Goal: Task Accomplishment & Management: Use online tool/utility

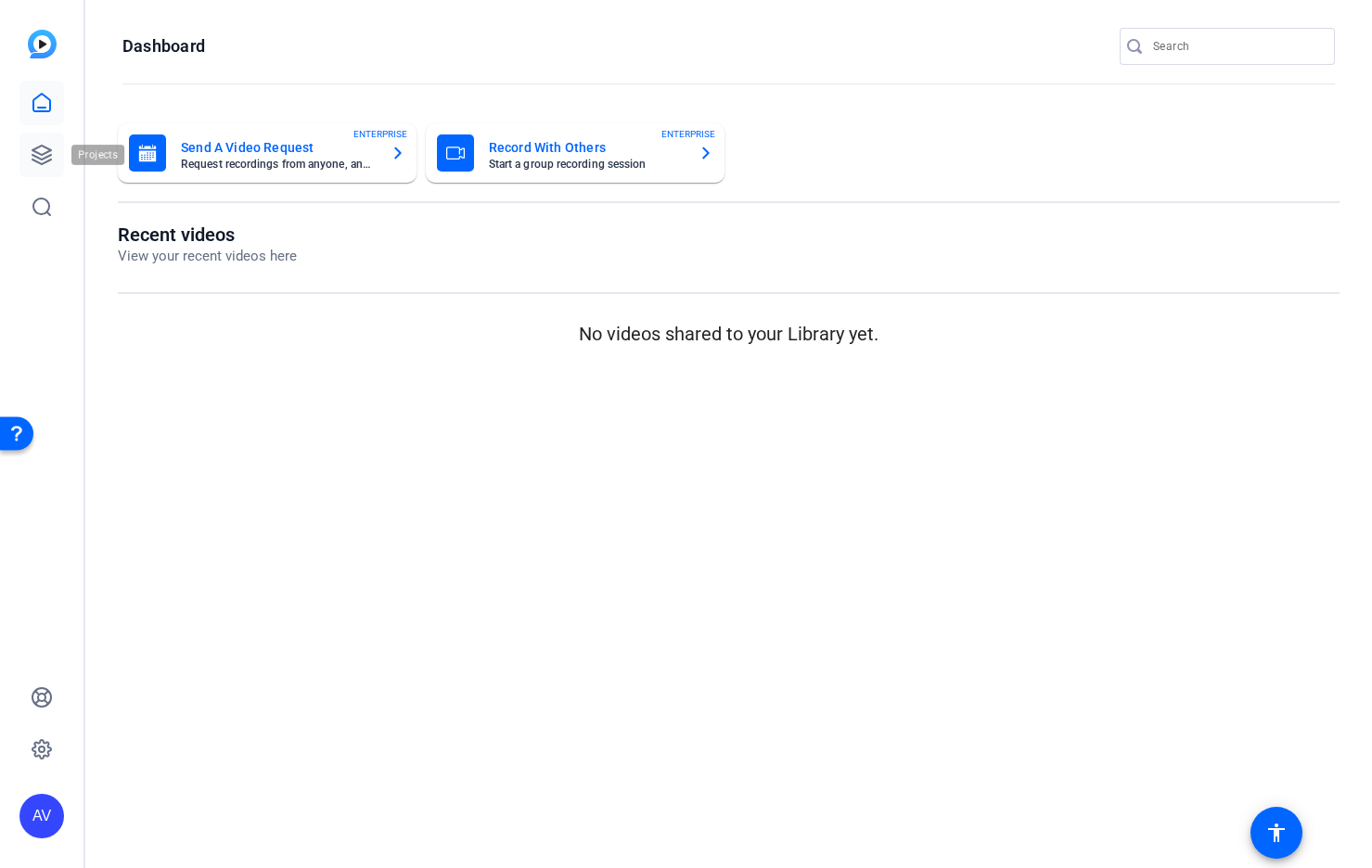
click at [45, 151] on icon at bounding box center [41, 154] width 22 height 22
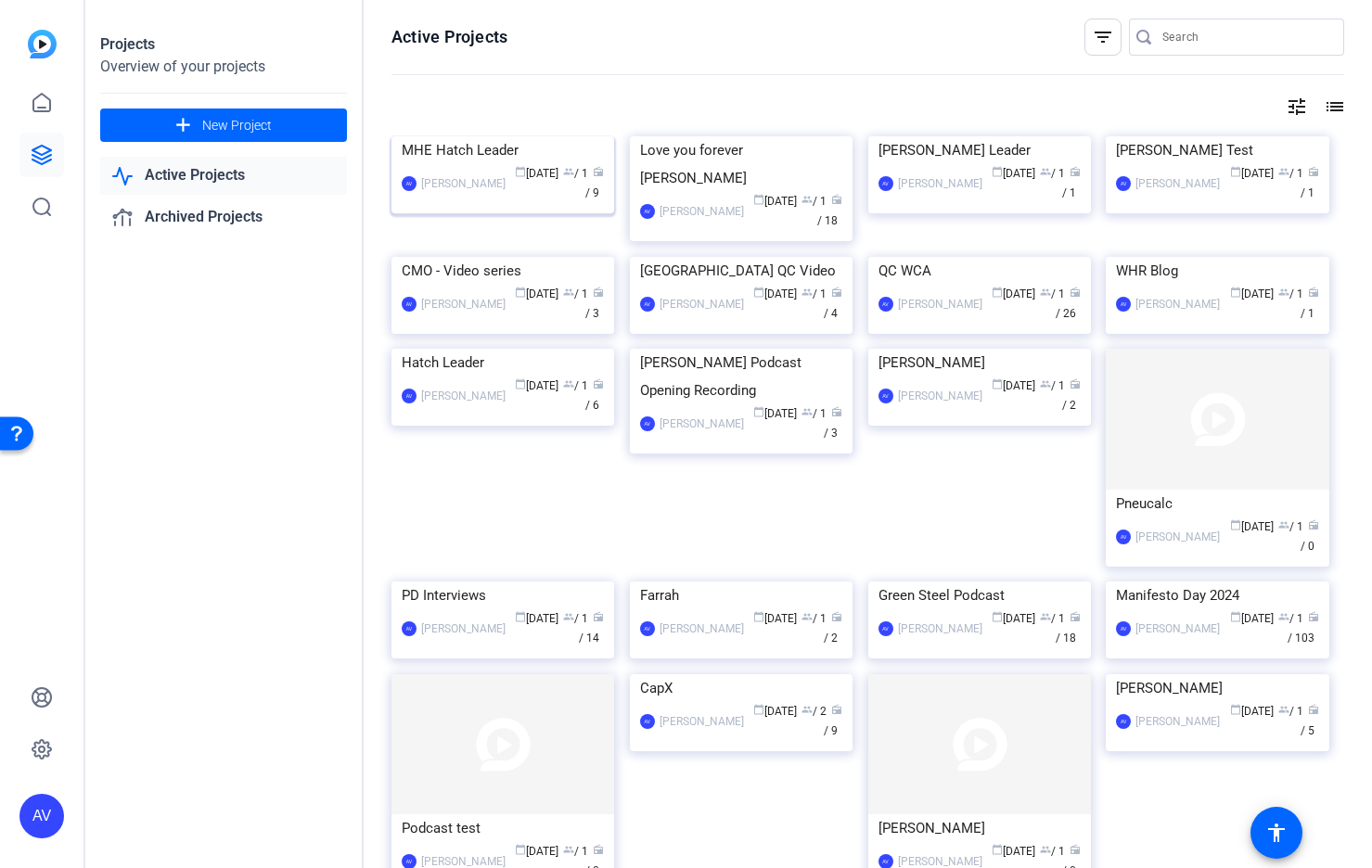
click at [492, 164] on div "MHE Hatch Leader" at bounding box center [503, 150] width 202 height 27
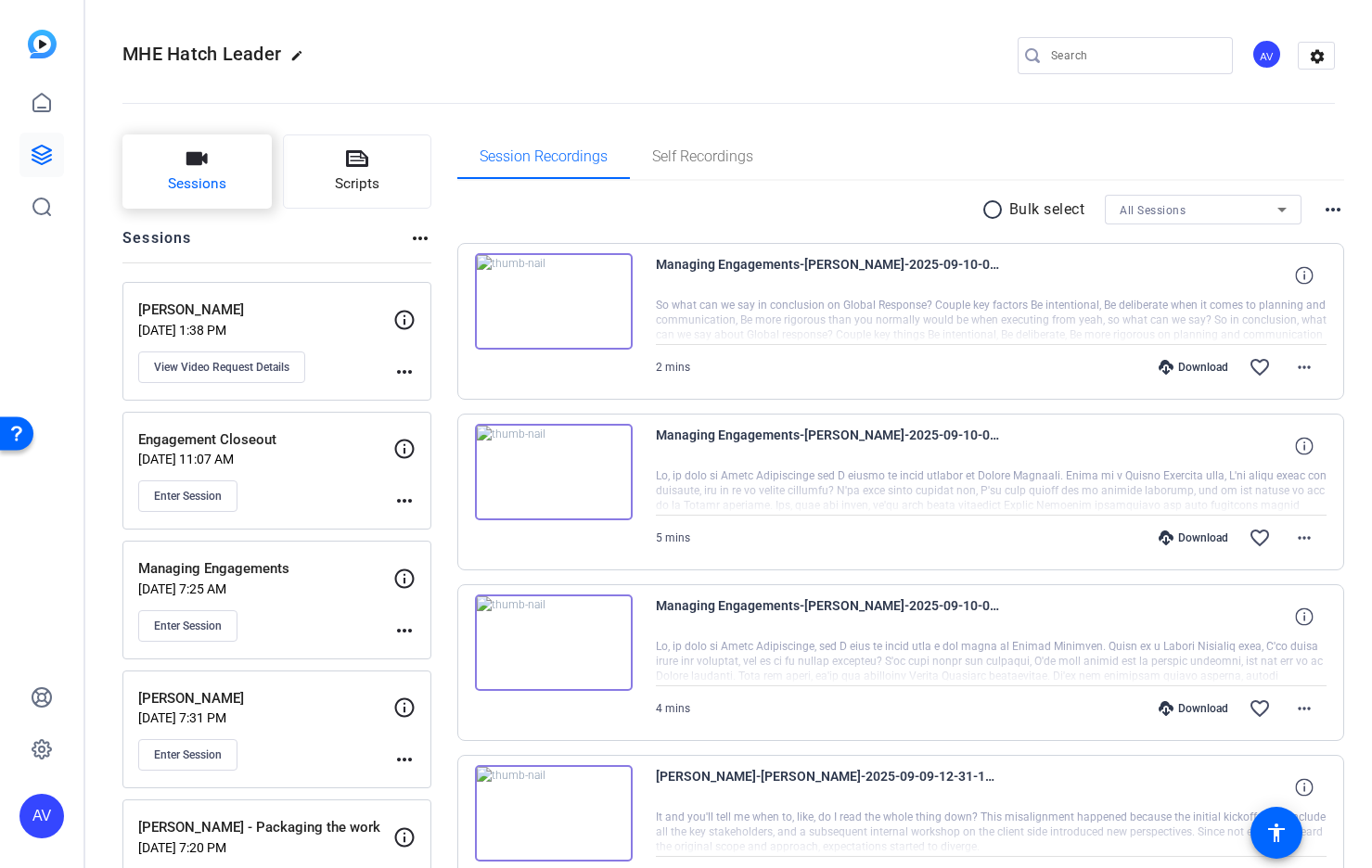
click at [211, 156] on button "Sessions" at bounding box center [197, 172] width 150 height 74
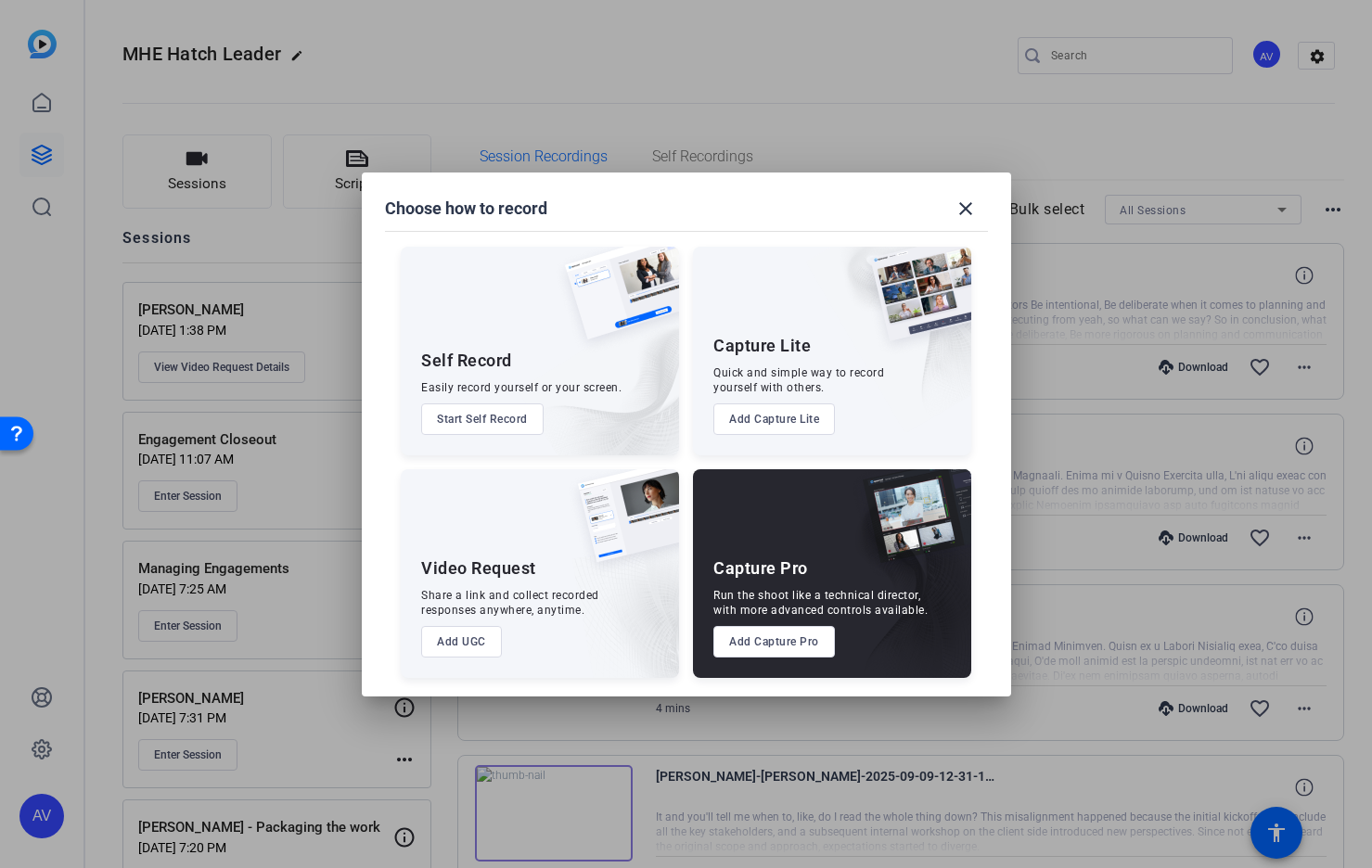
click at [784, 632] on button "Add Capture Pro" at bounding box center [775, 641] width 121 height 31
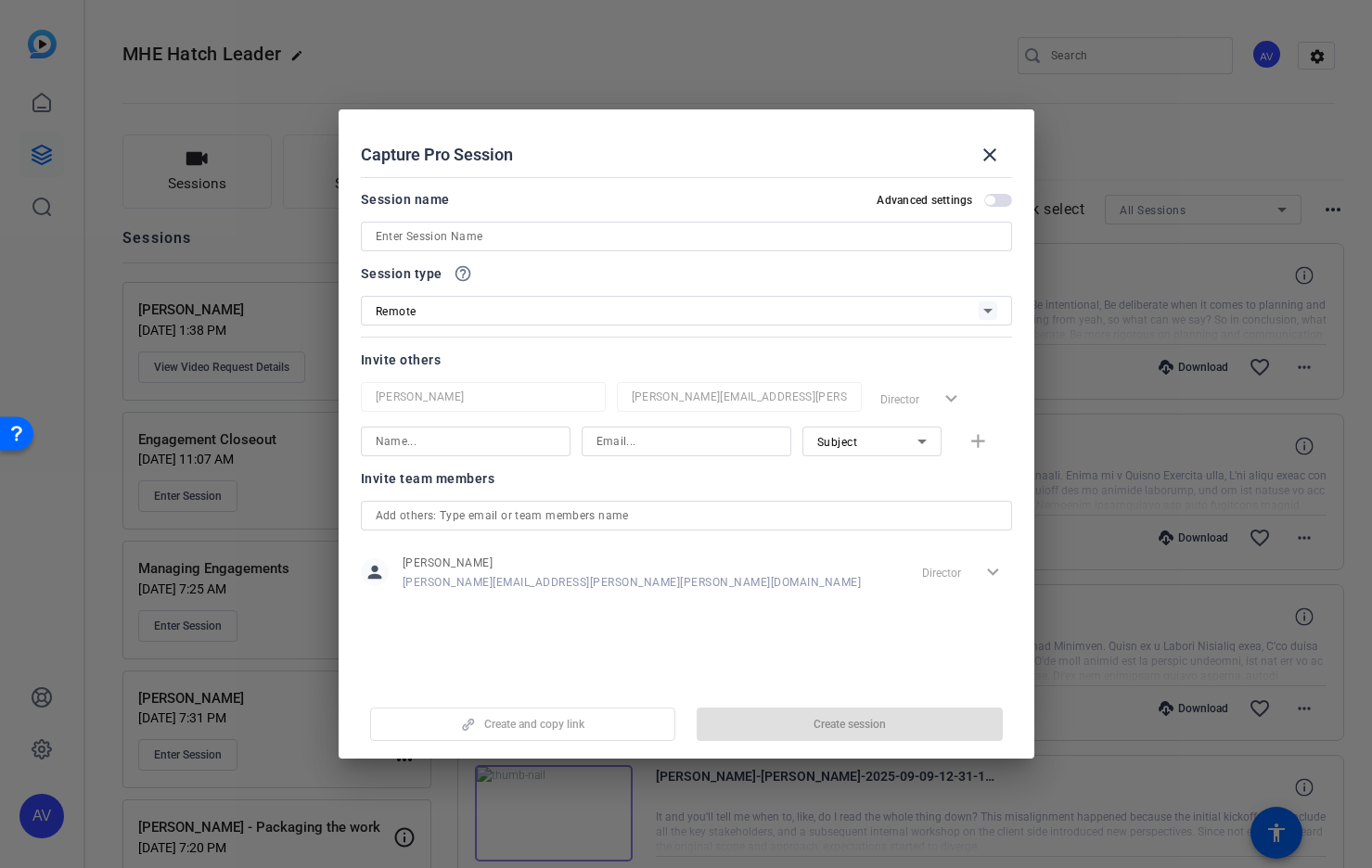
click at [517, 233] on input at bounding box center [686, 237] width 622 height 22
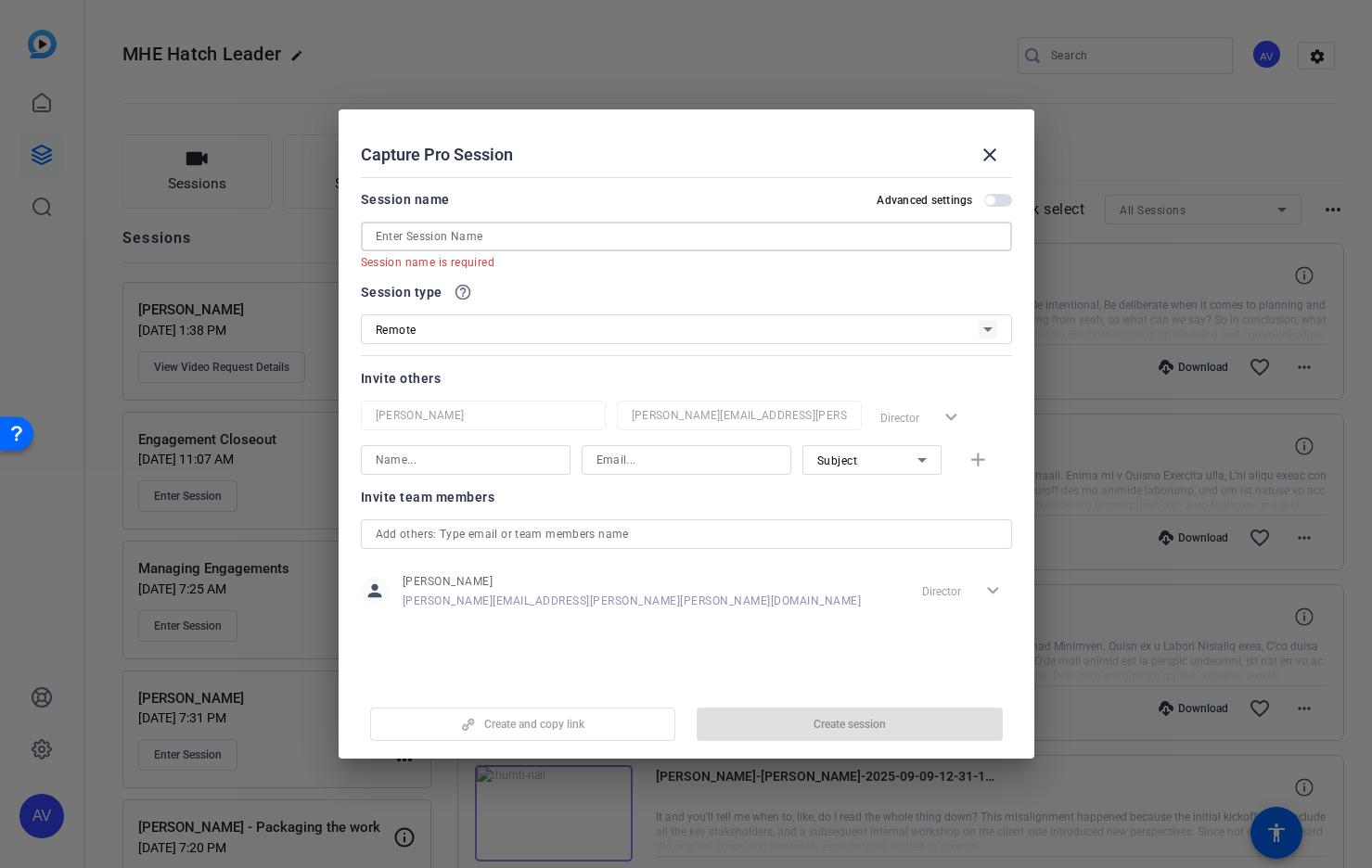
click at [471, 237] on input at bounding box center [686, 237] width 622 height 22
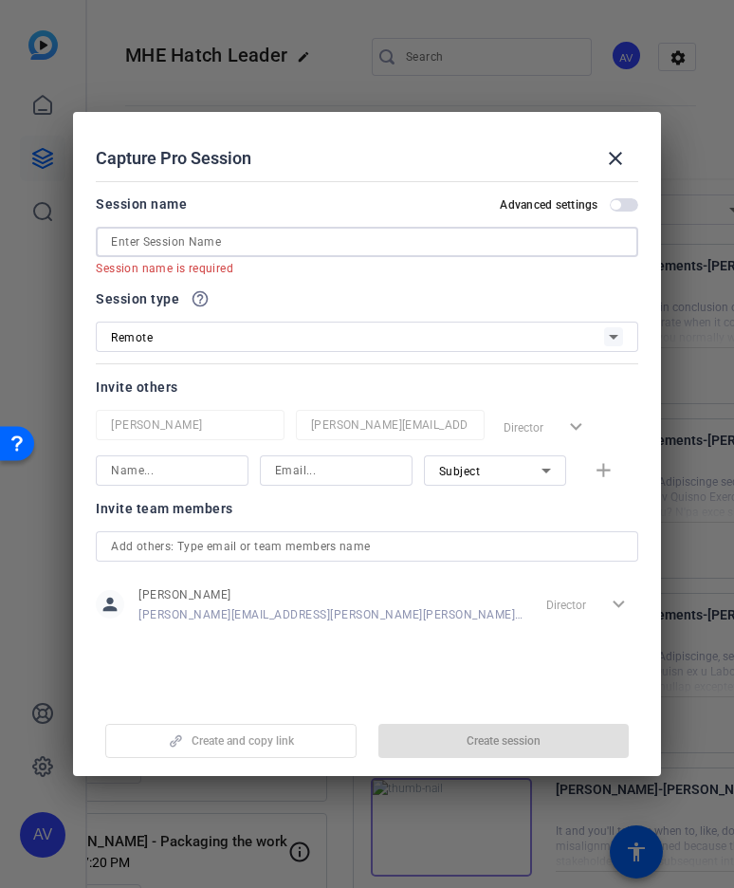
click at [347, 247] on input at bounding box center [366, 242] width 511 height 23
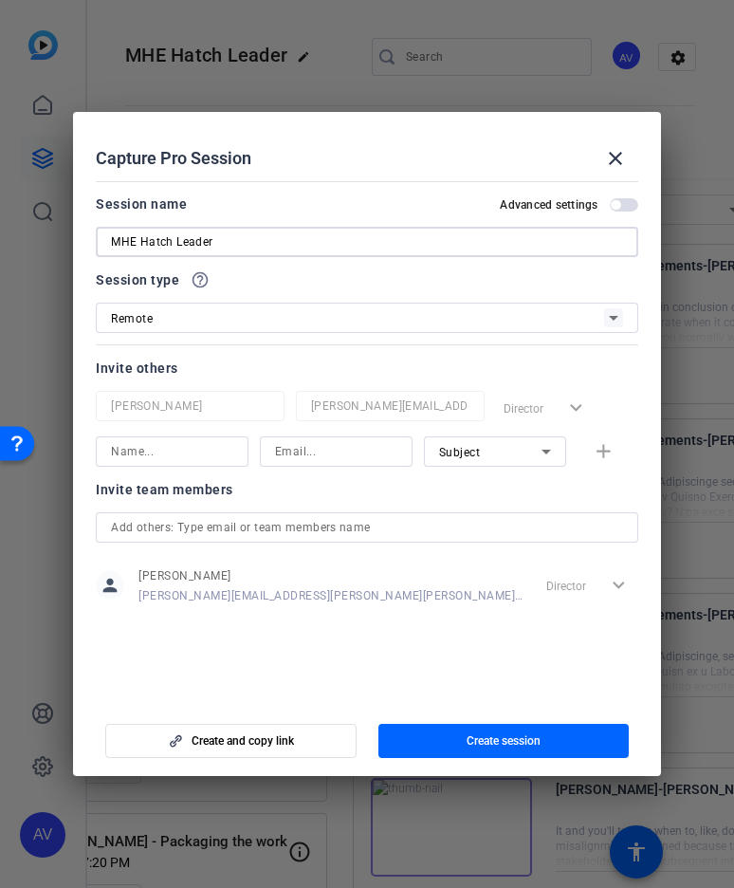
type input "MHE Hatch Leader"
click at [190, 312] on div "Remote" at bounding box center [357, 318] width 492 height 24
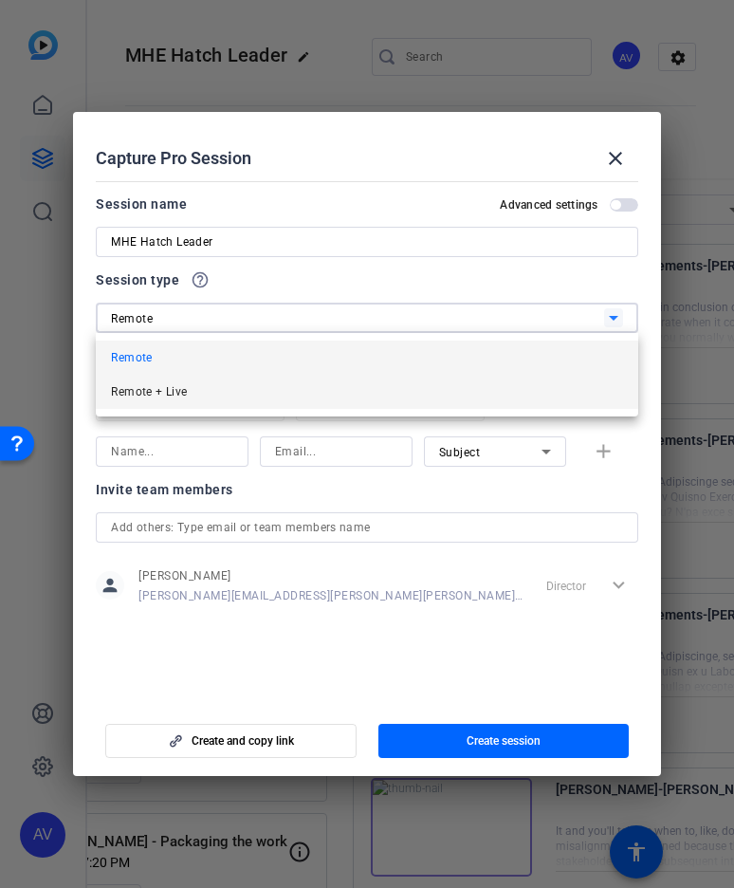
click at [190, 380] on mat-option "Remote + Live" at bounding box center [367, 392] width 542 height 34
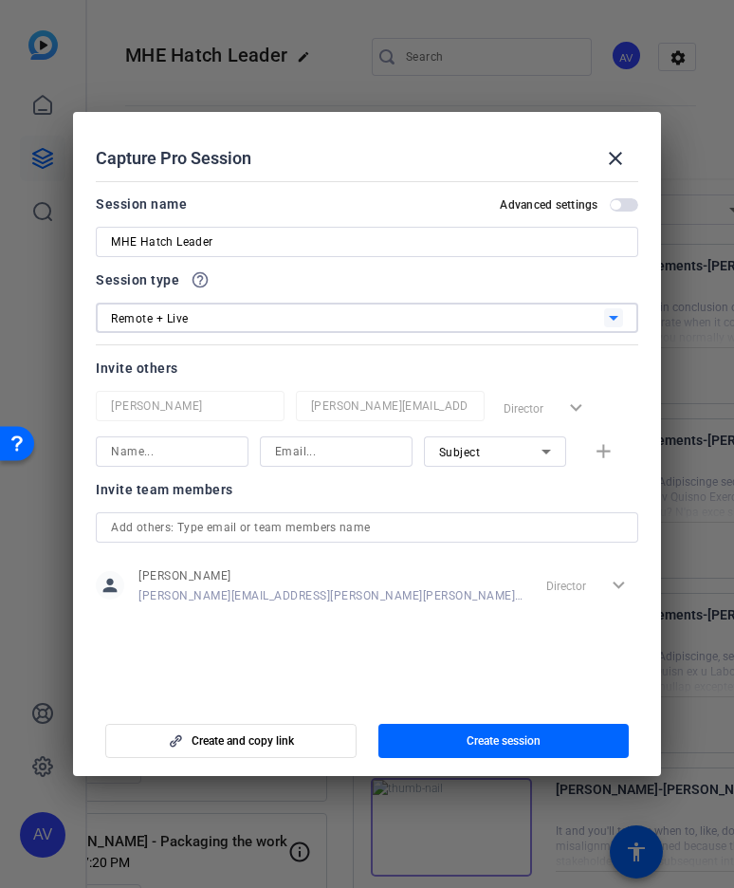
click at [179, 454] on input at bounding box center [172, 451] width 122 height 23
type input "Kaitlyn Rikley"
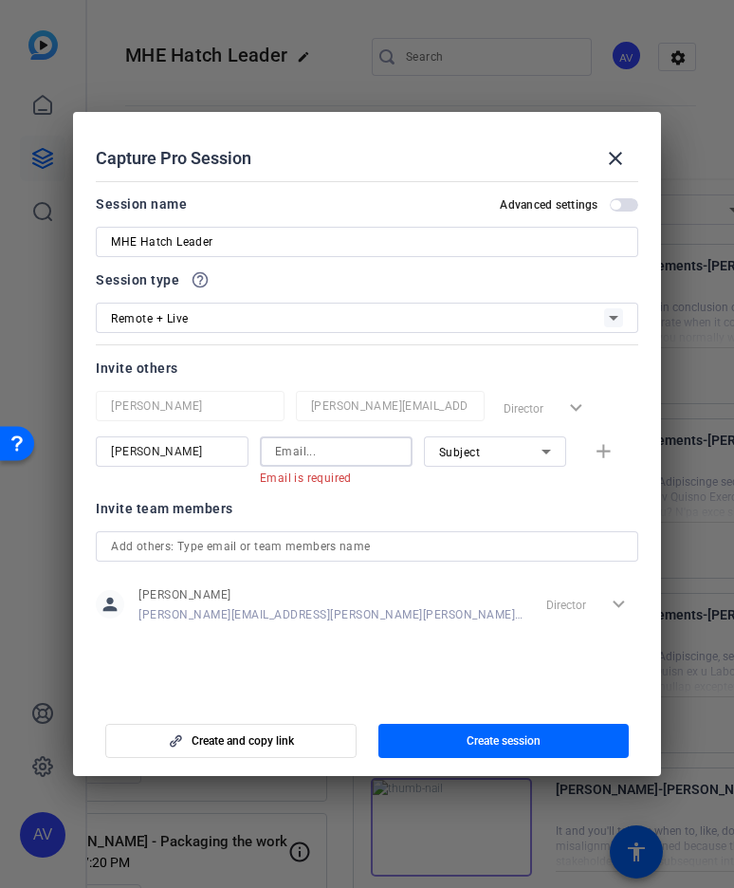
paste input "kaitlyn.rikley@hatch.com"
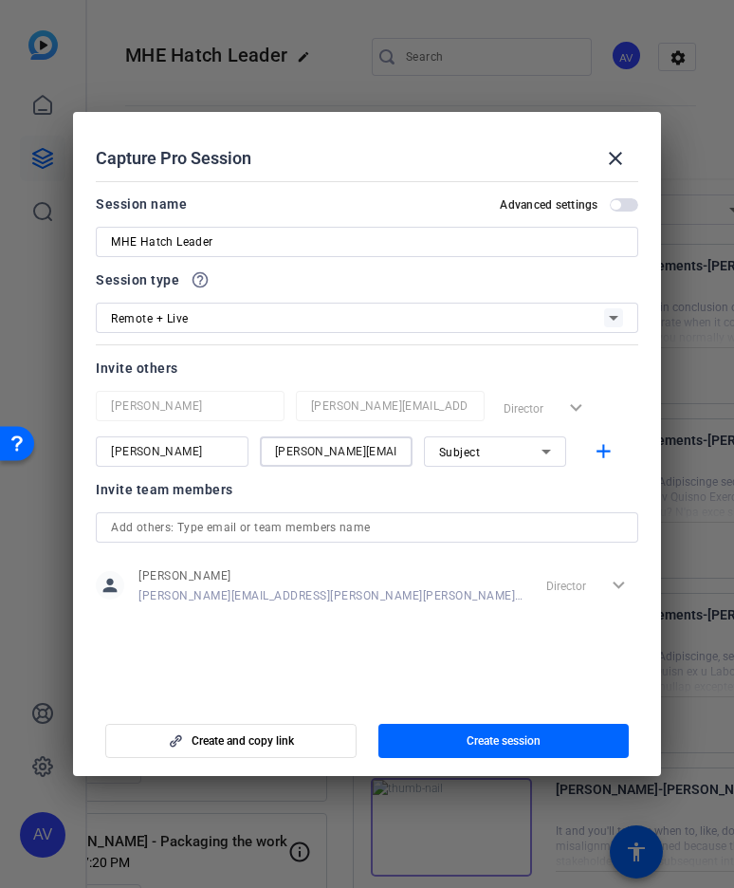
scroll to position [0, 12]
type input "kaitlyn.rikley@hatch.com"
click at [555, 454] on icon at bounding box center [546, 451] width 23 height 23
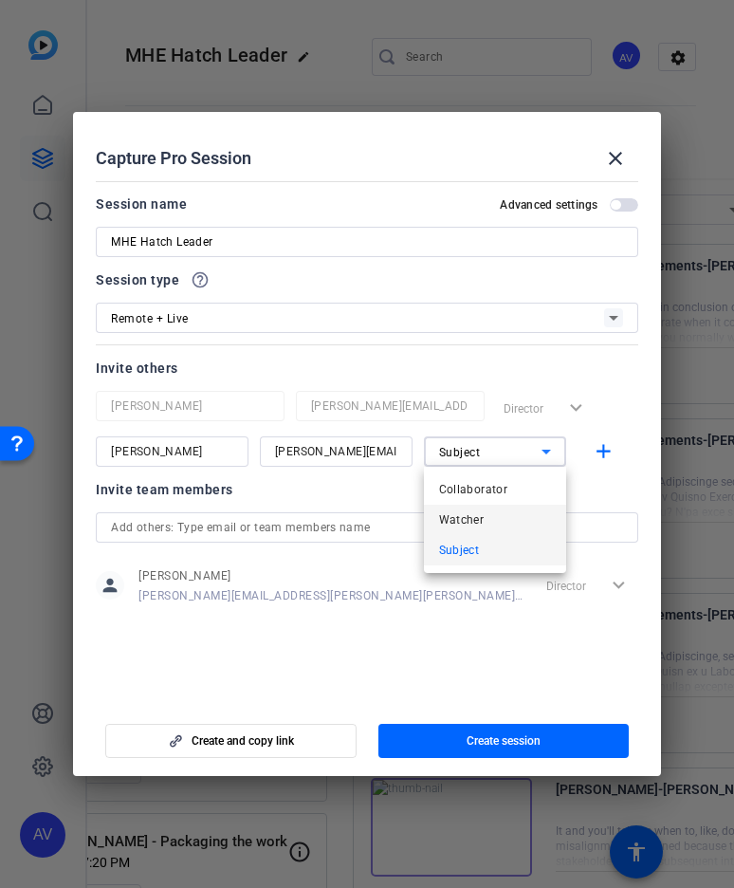
click at [500, 519] on mat-option "Watcher" at bounding box center [495, 520] width 142 height 30
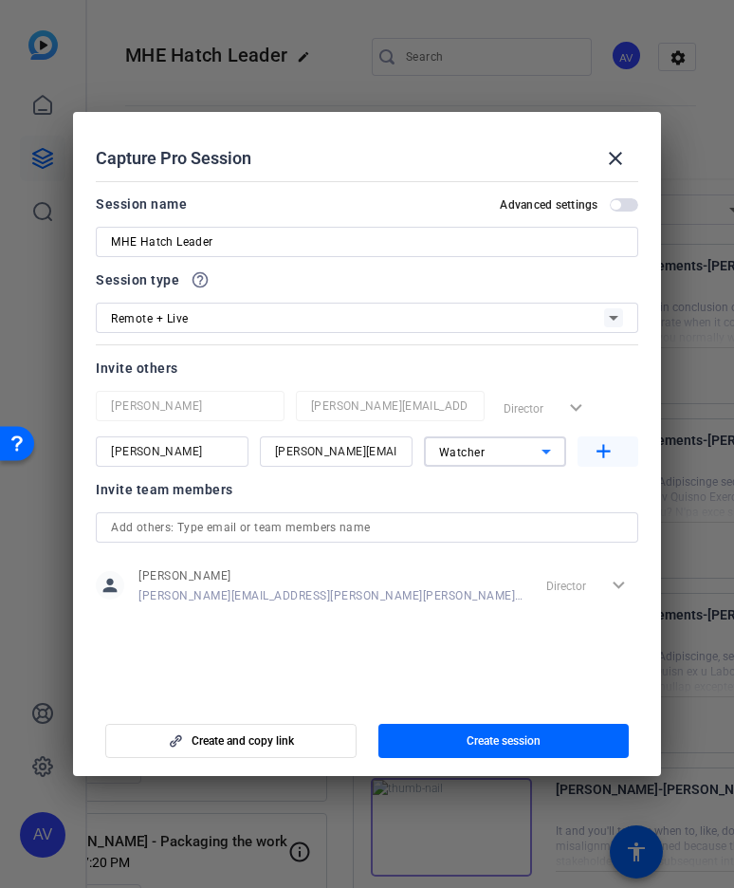
click at [603, 449] on mat-icon "add" at bounding box center [604, 452] width 24 height 24
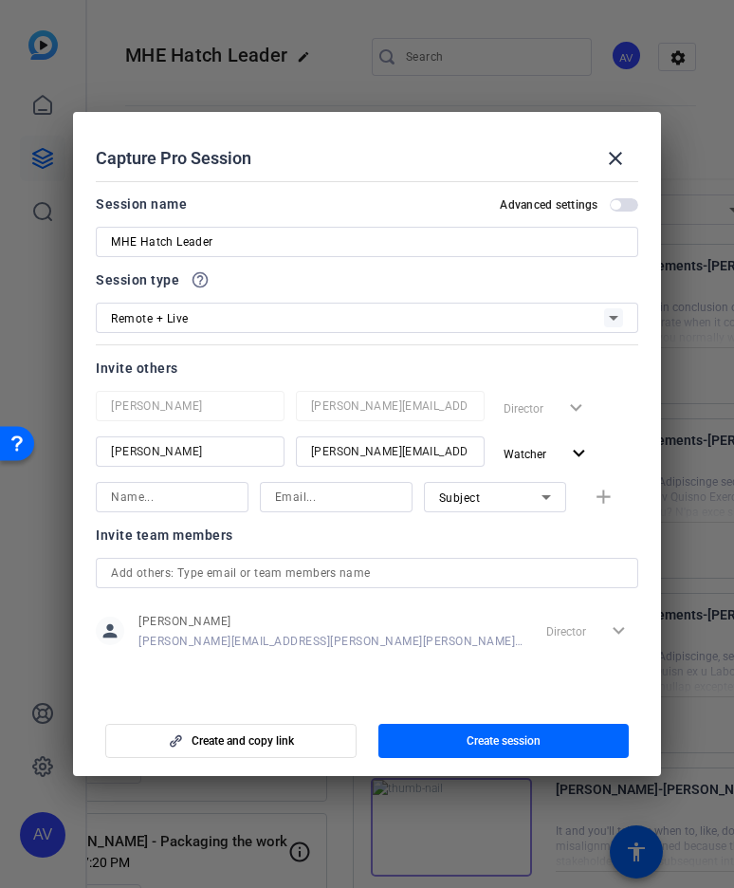
click at [162, 497] on input at bounding box center [172, 497] width 122 height 23
type input "Natasha Haggard"
click at [326, 494] on input at bounding box center [336, 497] width 122 height 23
paste input "natasha.haggard@hatch.com"
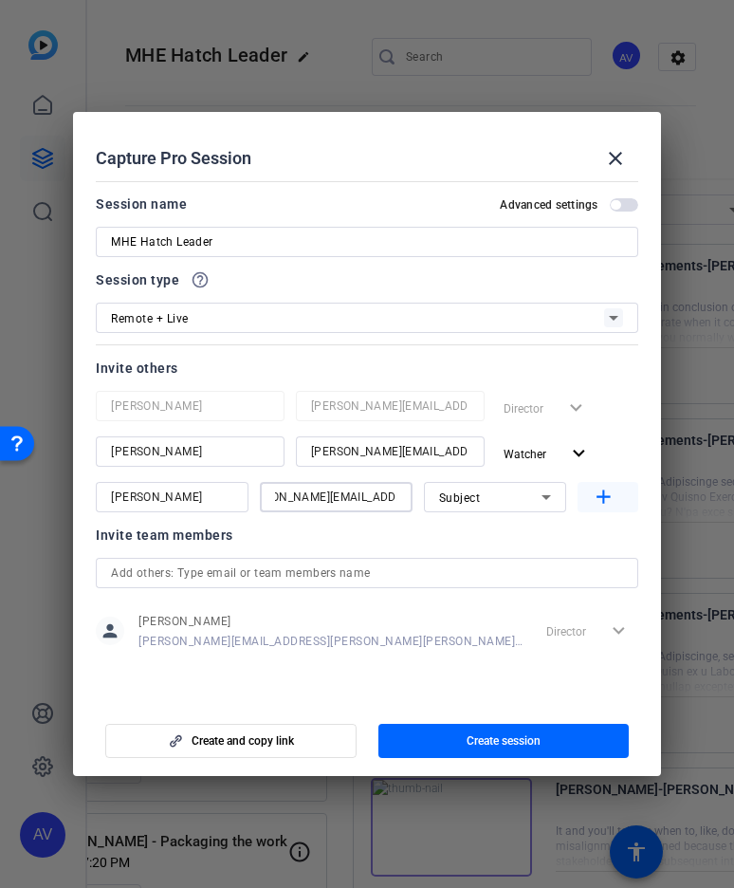
type input "natasha.haggard@hatch.com"
click at [603, 497] on mat-icon "add" at bounding box center [604, 498] width 24 height 24
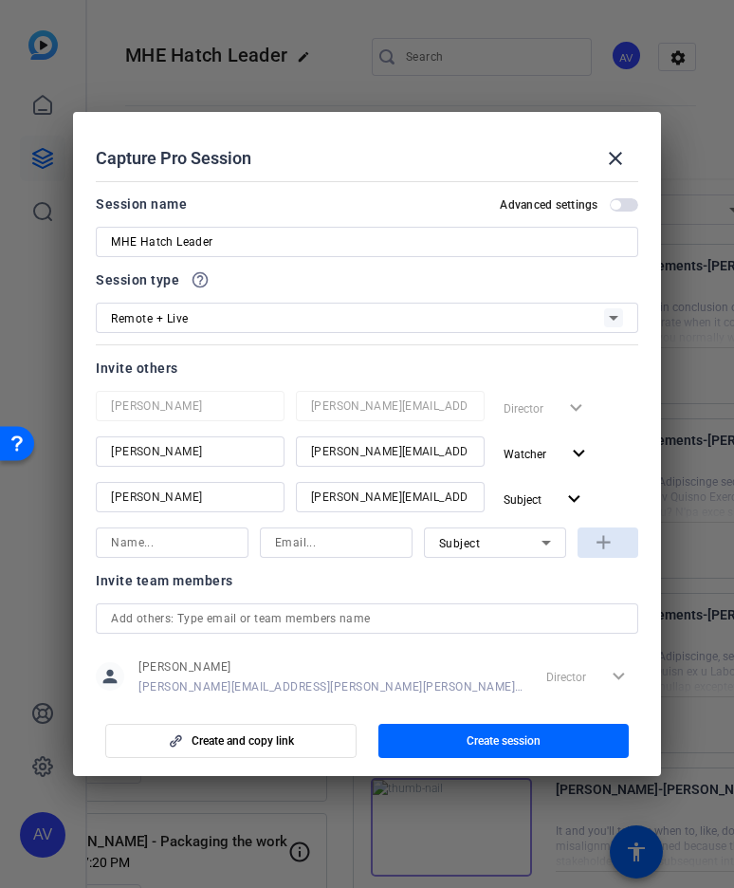
scroll to position [0, 0]
click at [152, 540] on input at bounding box center [172, 542] width 122 height 23
type input "Fred Van Zijl"
click at [357, 533] on input at bounding box center [336, 542] width 122 height 23
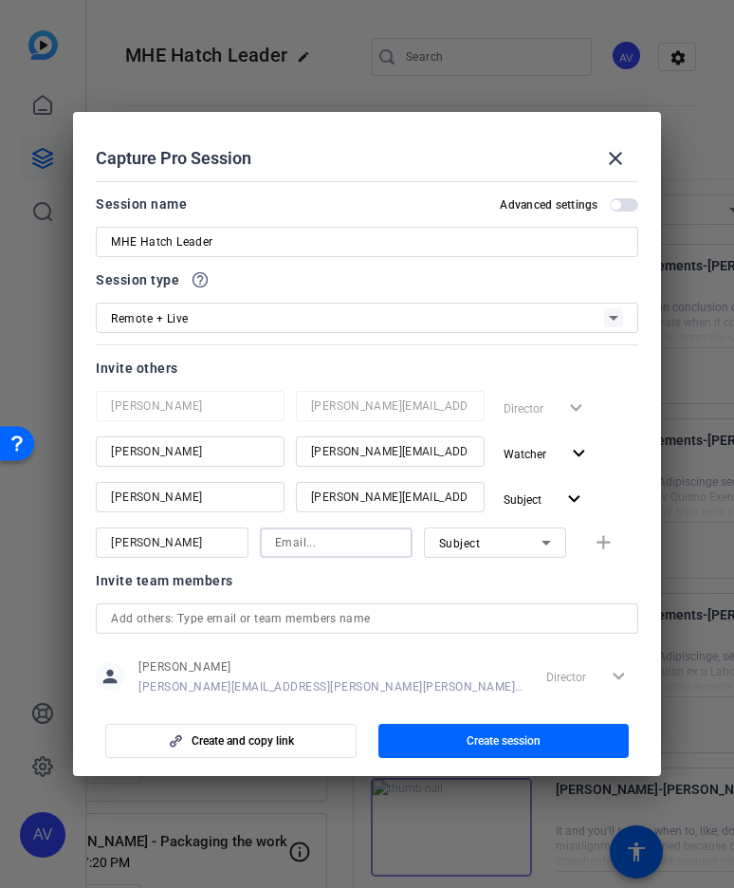
paste input "fred.vanzijl@hatch.com"
type input "fred.vanzijl@hatch.com"
click at [604, 539] on mat-icon "add" at bounding box center [604, 543] width 24 height 24
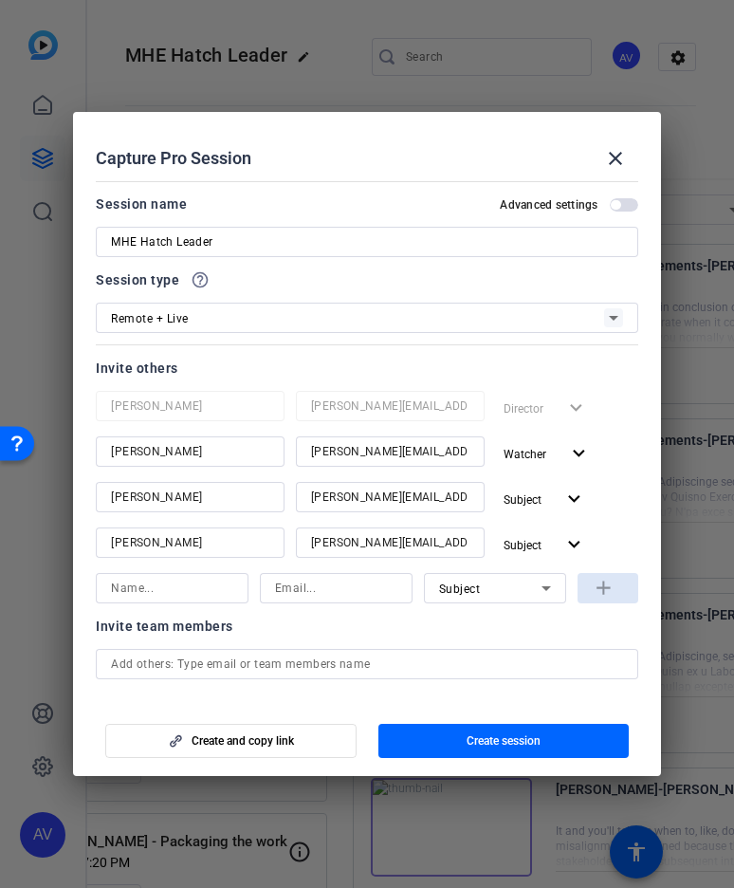
scroll to position [0, 0]
click at [472, 736] on span "Create session" at bounding box center [504, 740] width 74 height 15
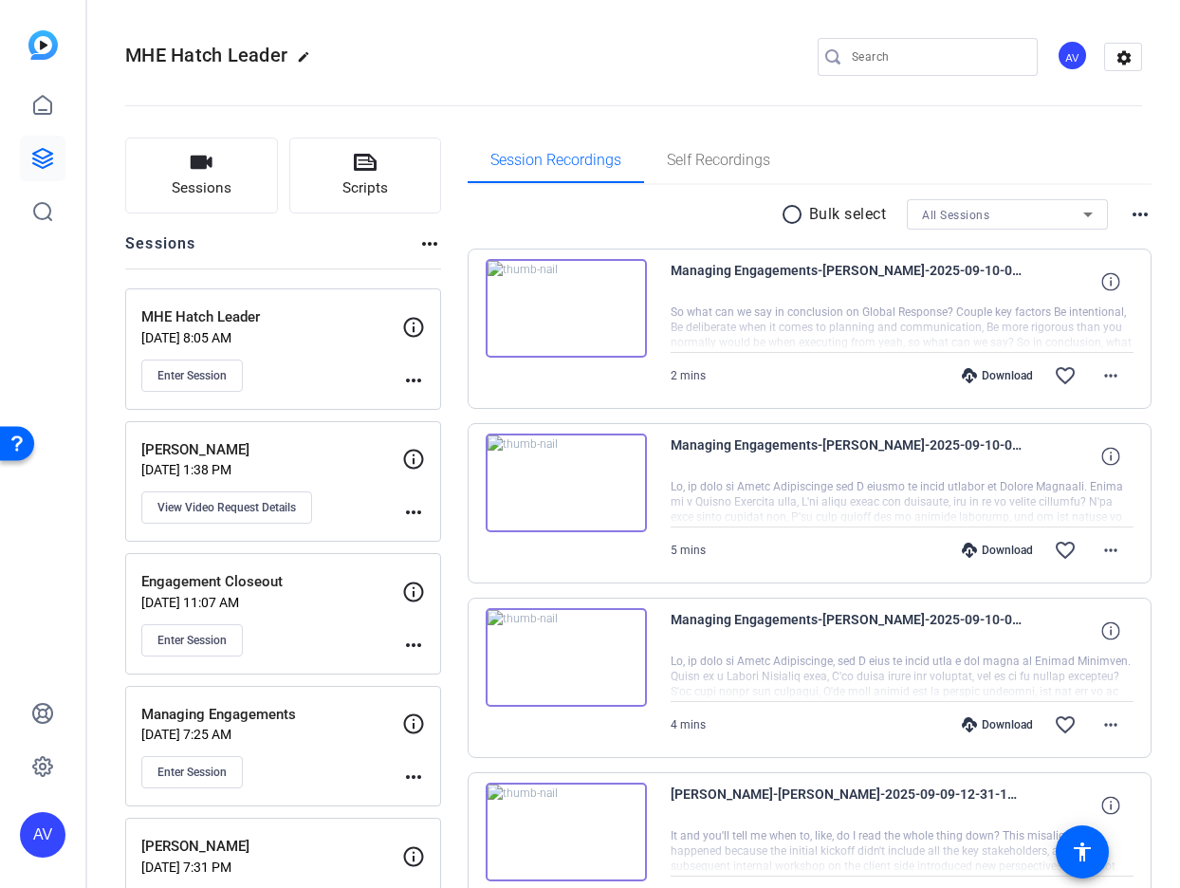
click at [217, 320] on p "MHE Hatch Leader" at bounding box center [271, 317] width 261 height 22
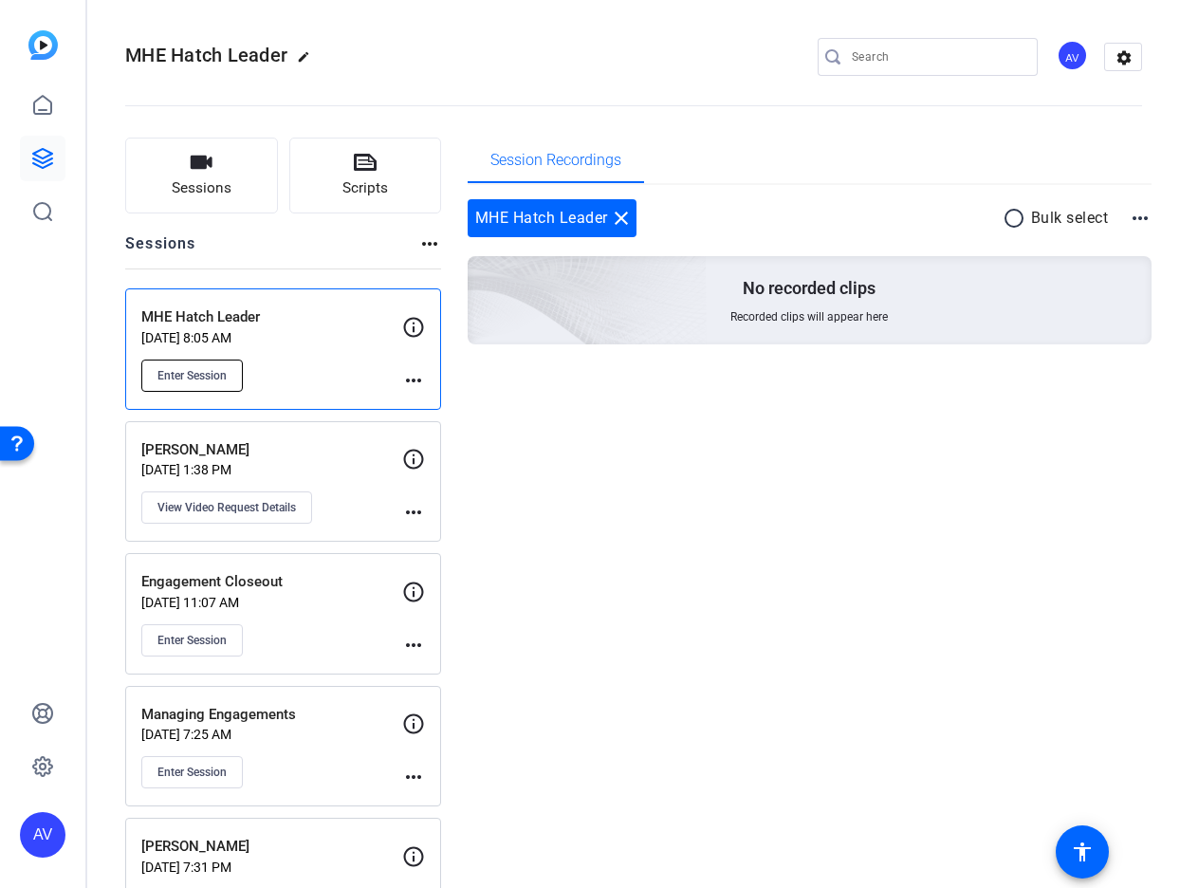
click at [205, 378] on span "Enter Session" at bounding box center [192, 375] width 69 height 15
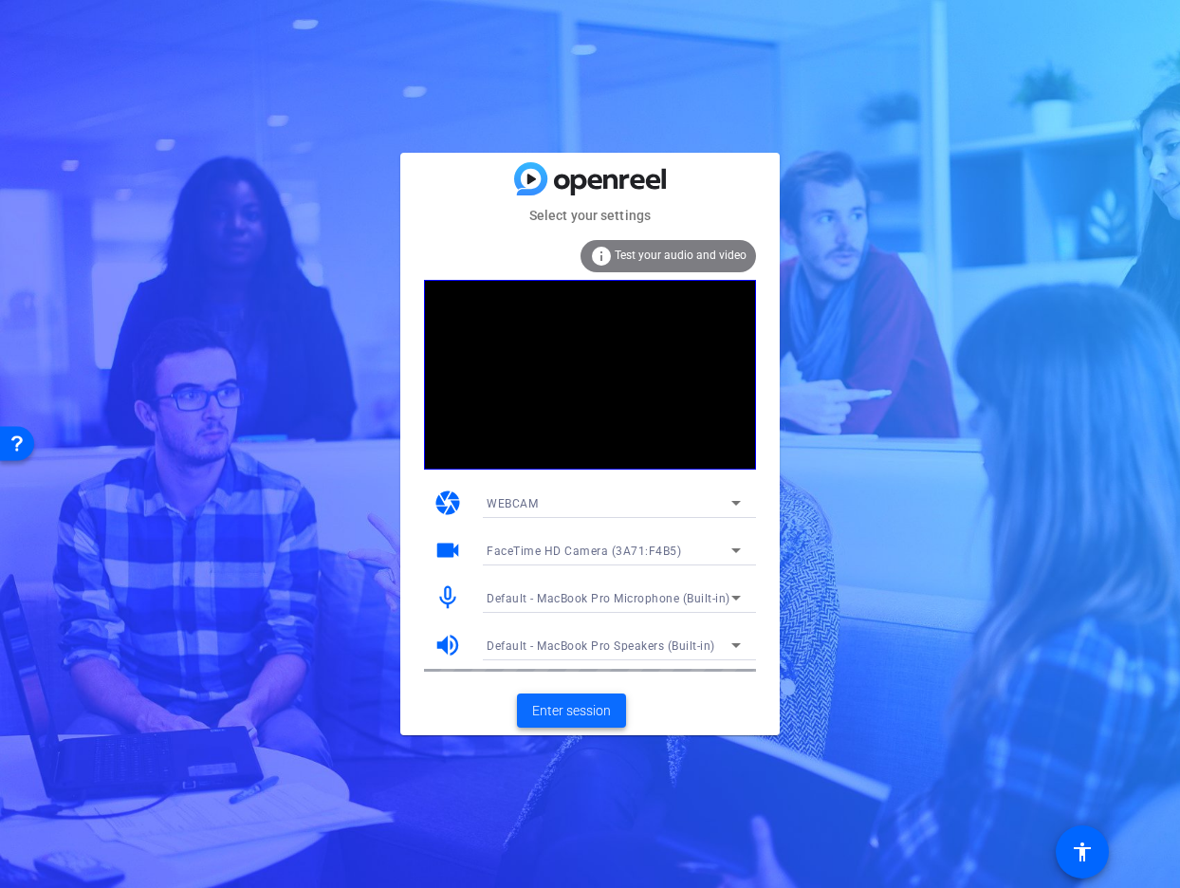
click at [579, 714] on span "Enter session" at bounding box center [571, 711] width 79 height 20
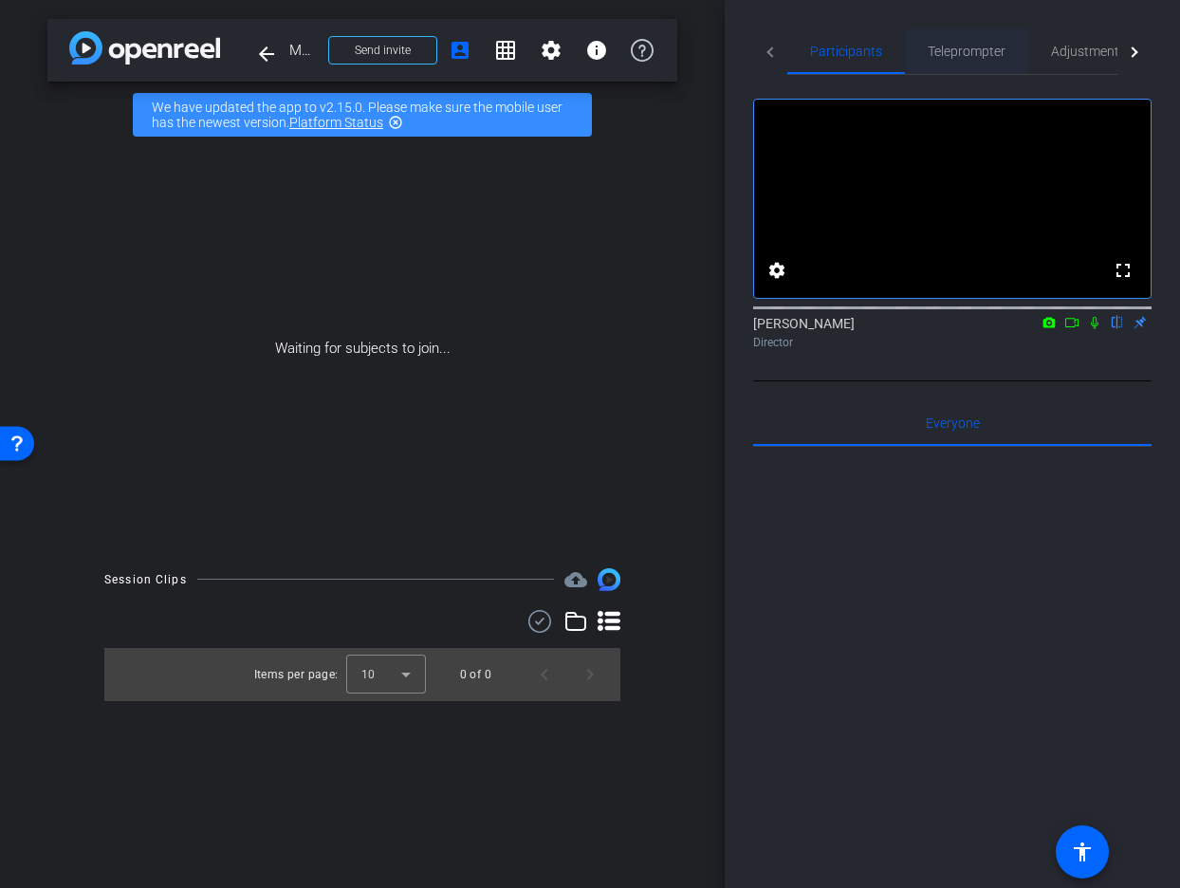
click at [963, 51] on span "Teleprompter" at bounding box center [967, 51] width 78 height 13
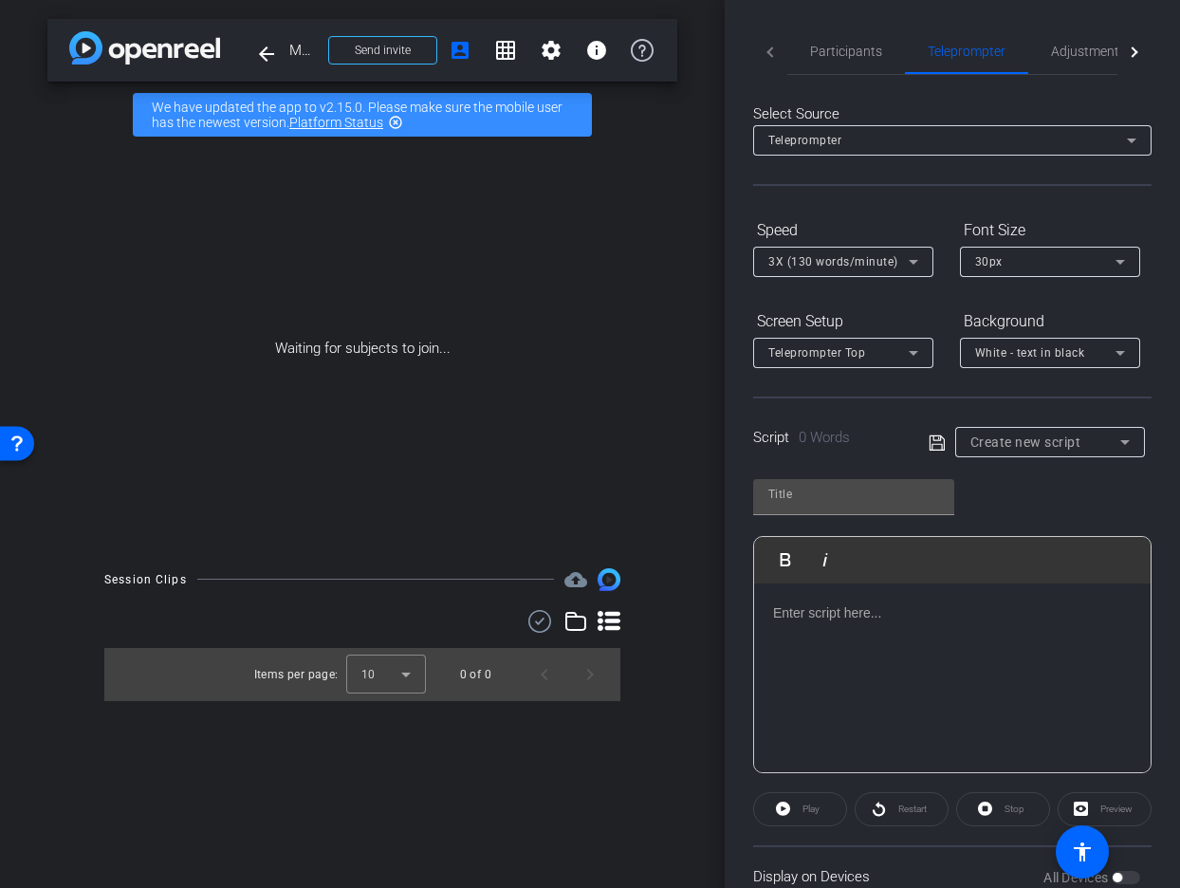
click at [863, 619] on p at bounding box center [952, 613] width 359 height 21
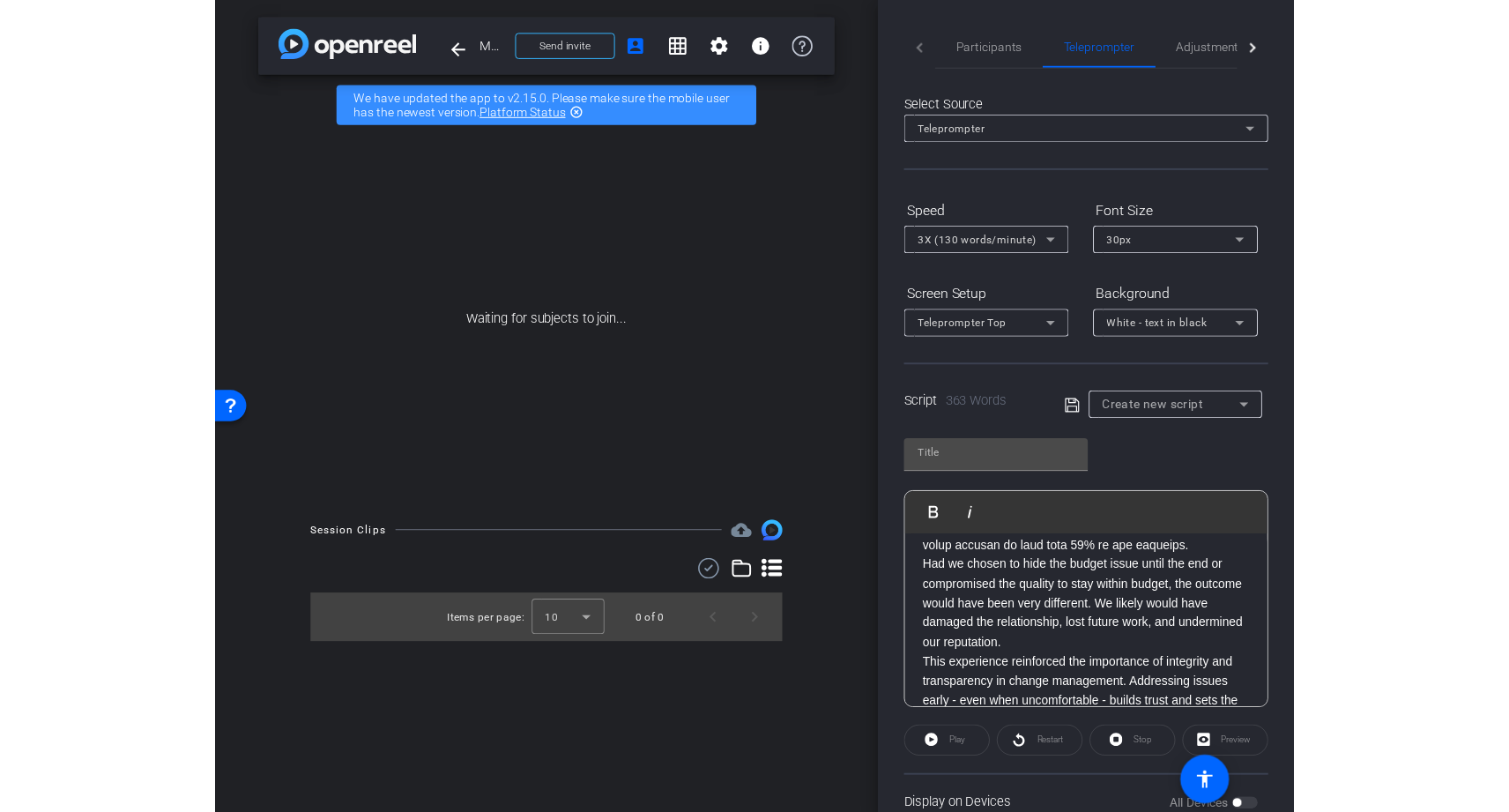
scroll to position [609, 0]
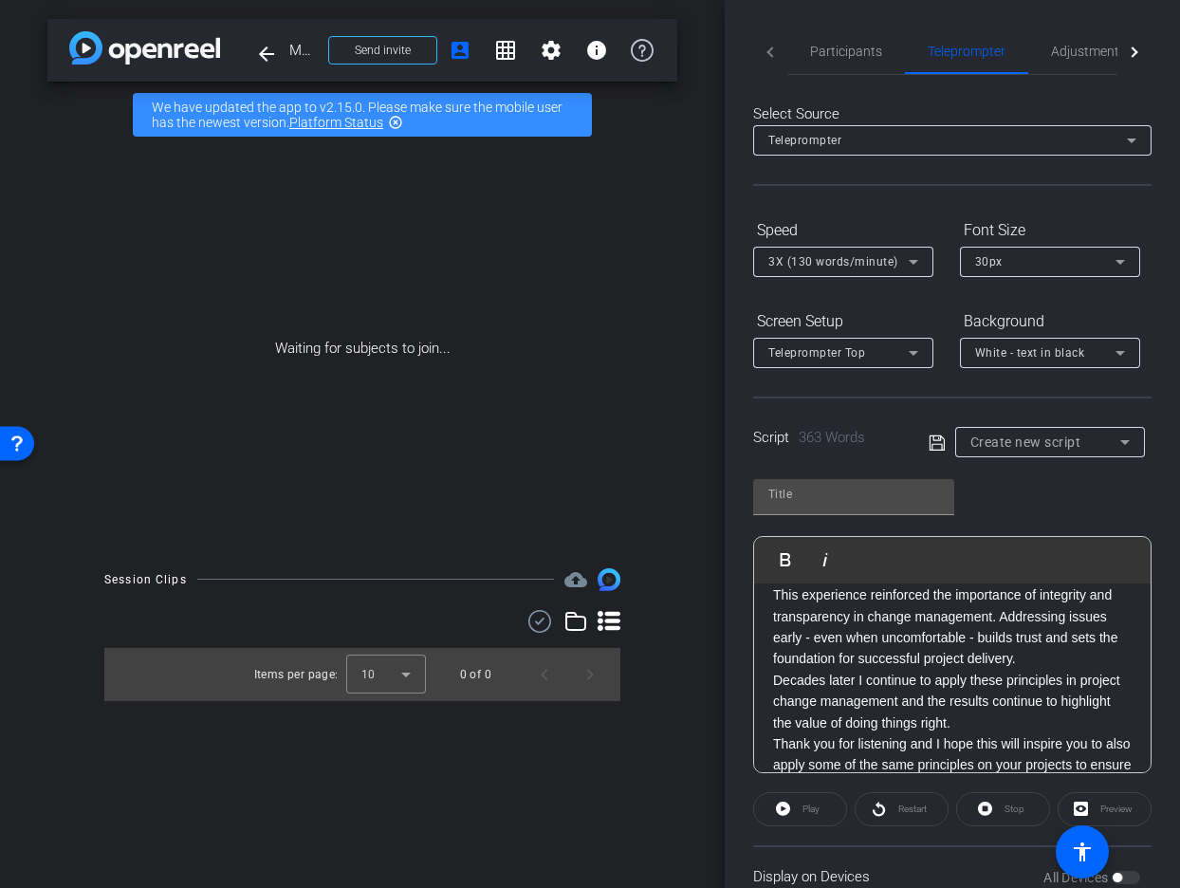
click at [1121, 816] on div "Preview" at bounding box center [1105, 809] width 94 height 34
click at [1129, 806] on div "Preview" at bounding box center [1105, 809] width 94 height 34
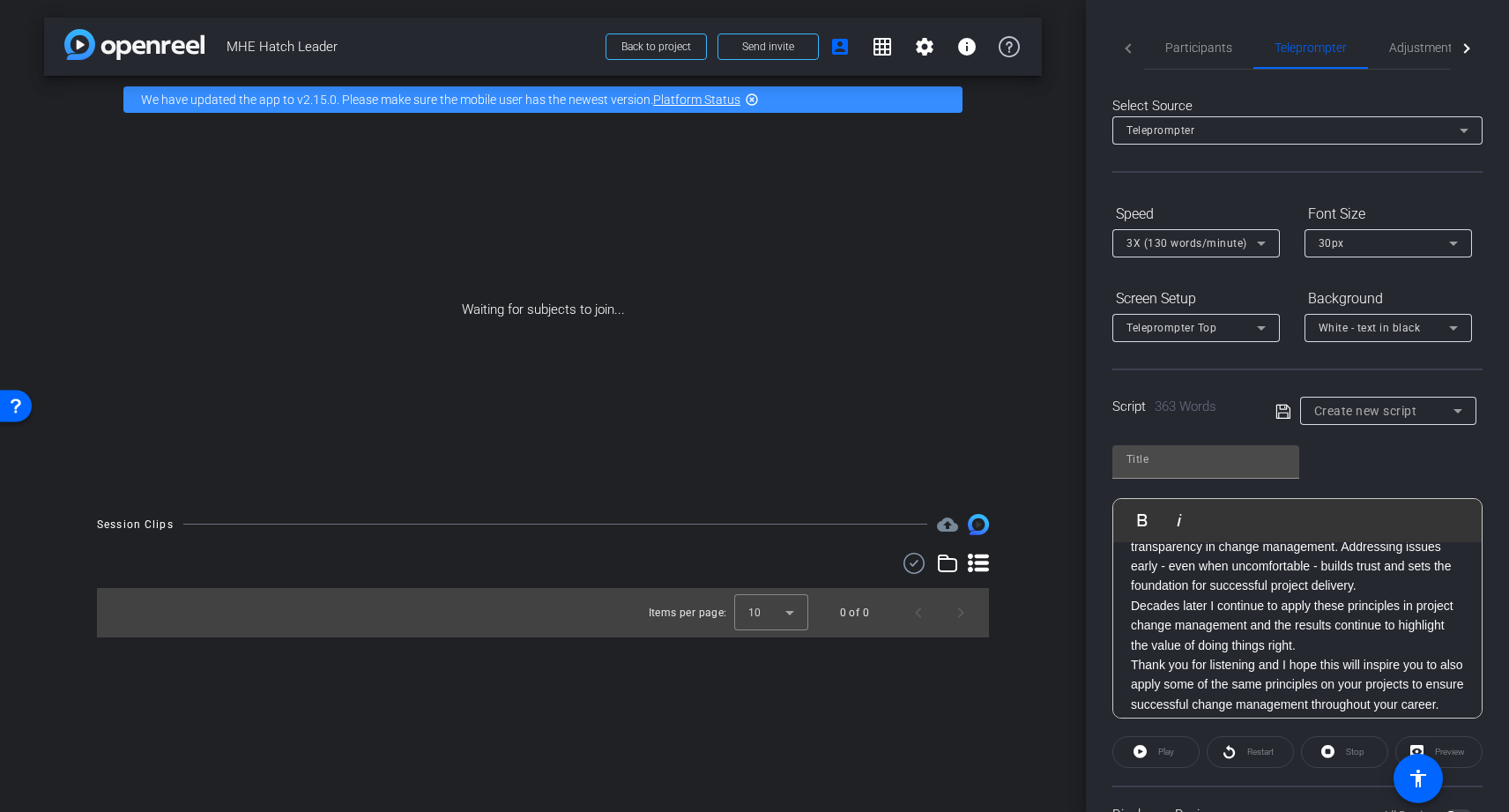
scroll to position [57, 0]
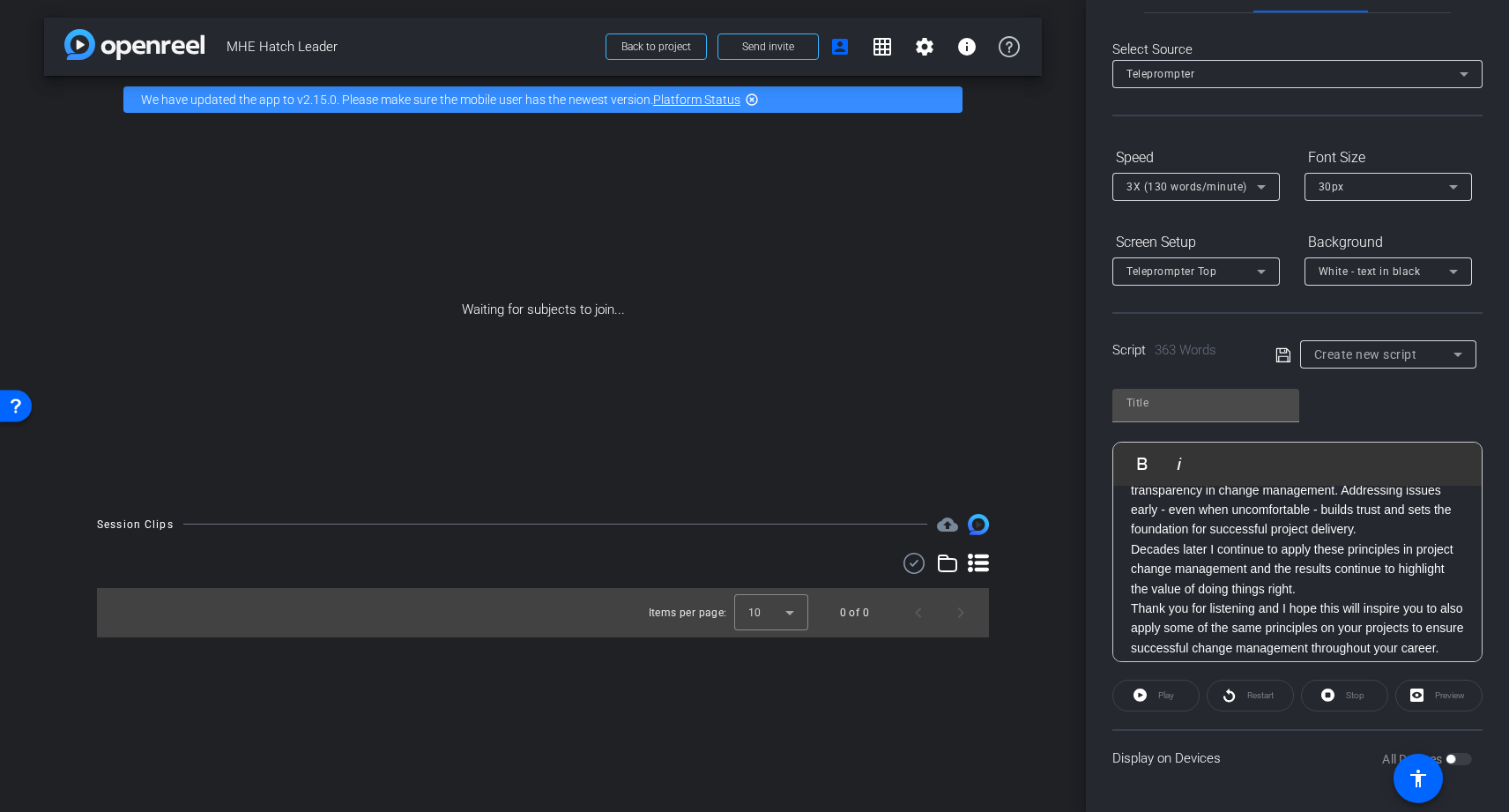
click at [1096, 757] on div "All Devices" at bounding box center [1427, 758] width 90 height 18
click at [1096, 759] on div "All Devices" at bounding box center [1427, 758] width 90 height 18
click at [1096, 694] on div "Preview" at bounding box center [1439, 696] width 87 height 32
click at [1096, 352] on span "Create new script" at bounding box center [1366, 354] width 103 height 14
click at [1096, 360] on div at bounding box center [754, 406] width 1509 height 812
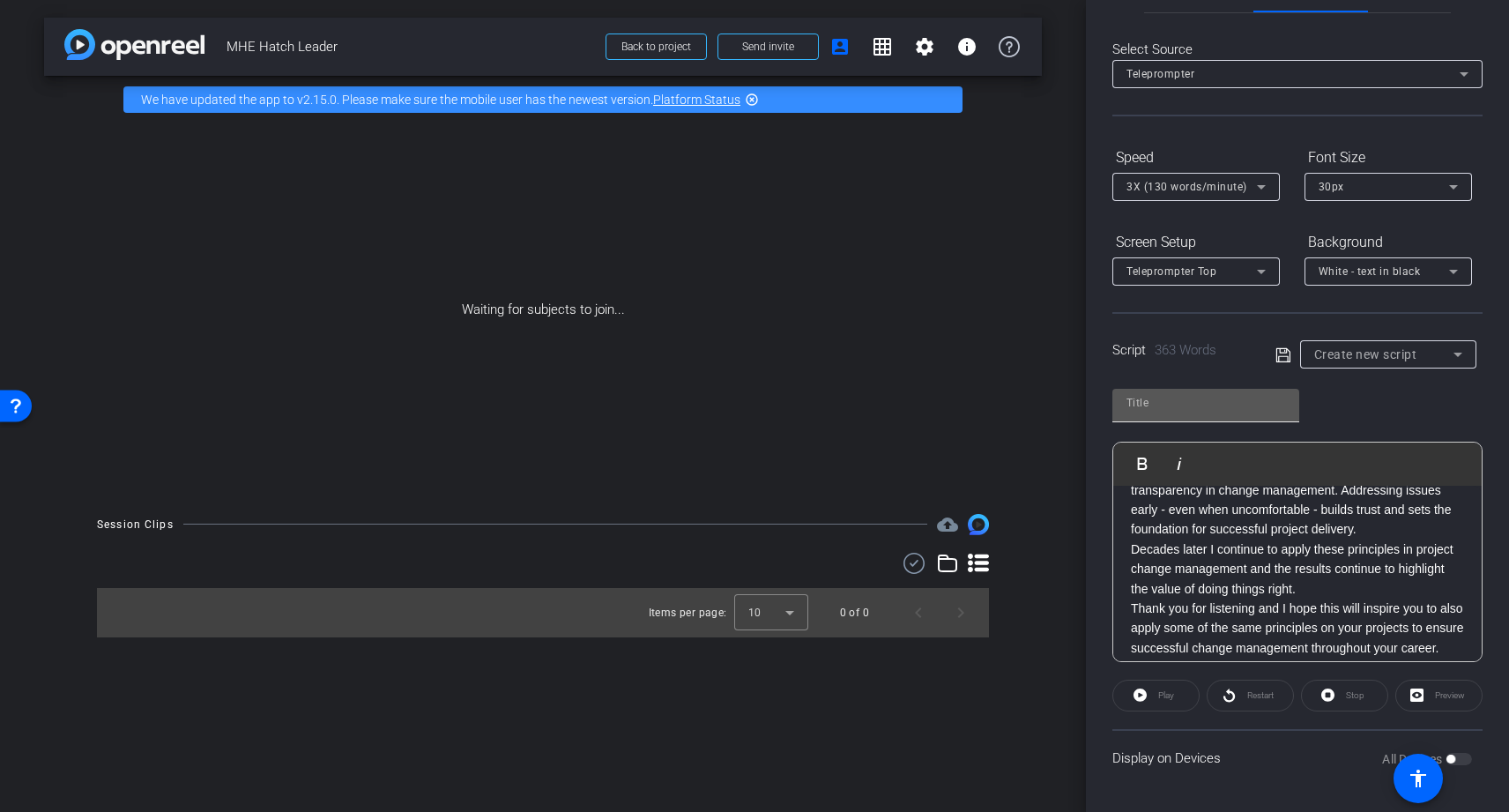
click at [1096, 399] on input "text" at bounding box center [1206, 402] width 159 height 21
click at [1096, 421] on div "Play Play from this location Play Selected Play and display the selected text o…" at bounding box center [1297, 518] width 371 height 286
click at [1096, 559] on p "Hi - I'm Fred van Zijl - a senior project manager at Hatch for the last 25years…" at bounding box center [1297, 264] width 334 height 790
click at [1096, 698] on div "Play" at bounding box center [1156, 696] width 87 height 32
click at [1096, 277] on span "Teleprompter Top" at bounding box center [1172, 271] width 90 height 12
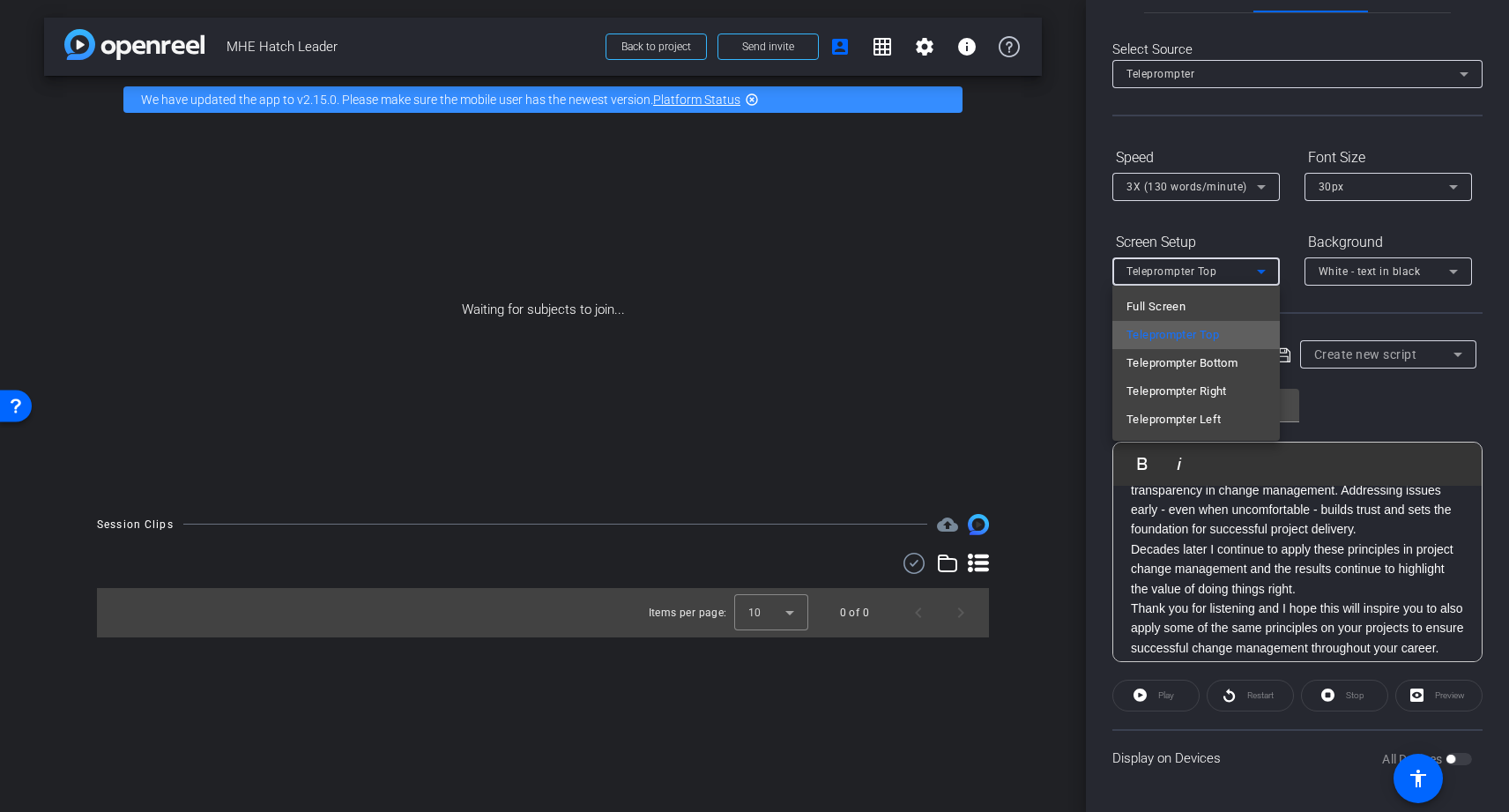
click at [1096, 340] on span "Teleprompter Top" at bounding box center [1174, 334] width 93 height 21
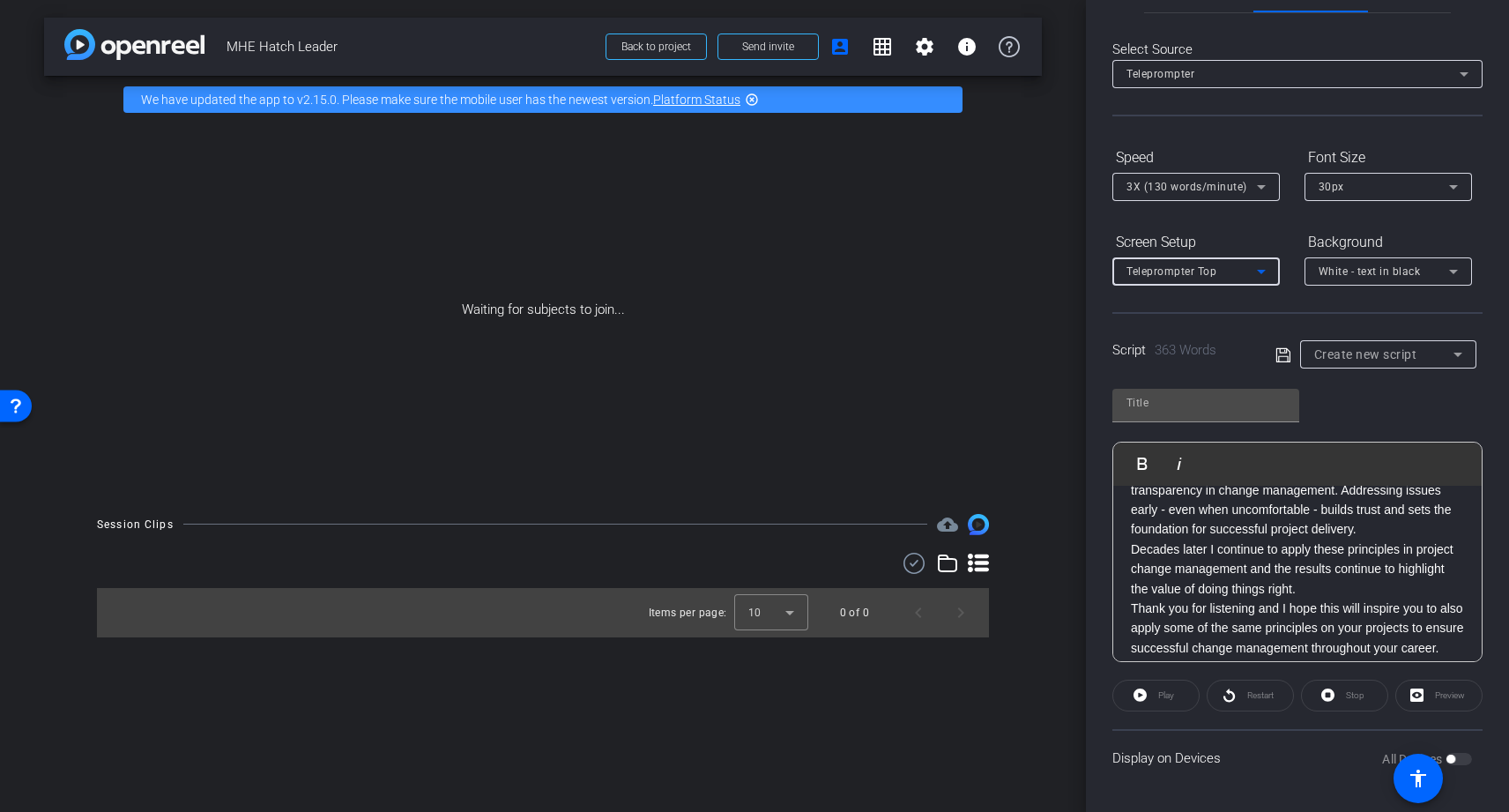
click at [1096, 266] on span "White - text in black" at bounding box center [1370, 271] width 102 height 12
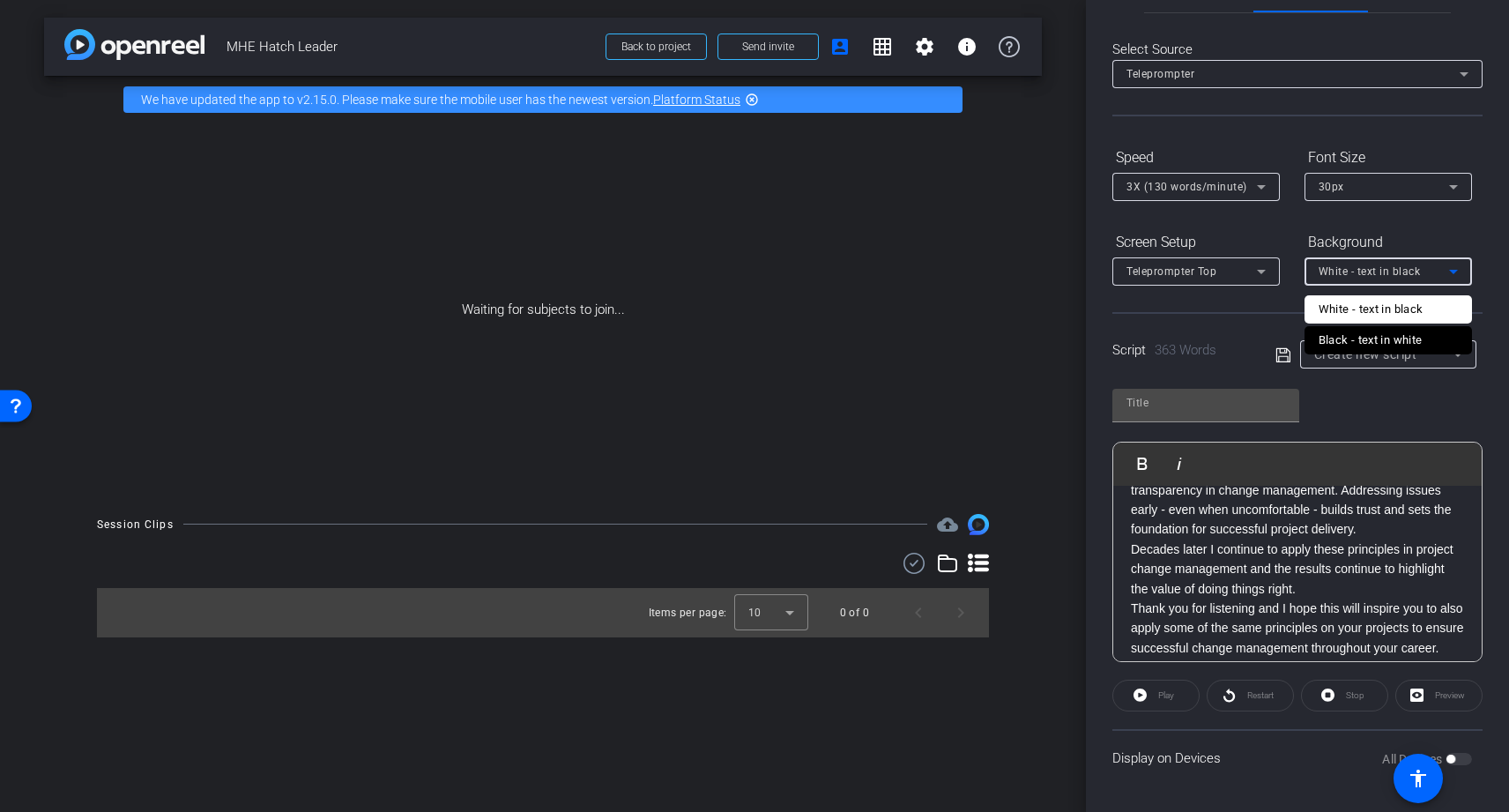
click at [1096, 275] on div at bounding box center [754, 406] width 1509 height 812
click at [1096, 65] on div "Teleprompter" at bounding box center [1293, 73] width 334 height 22
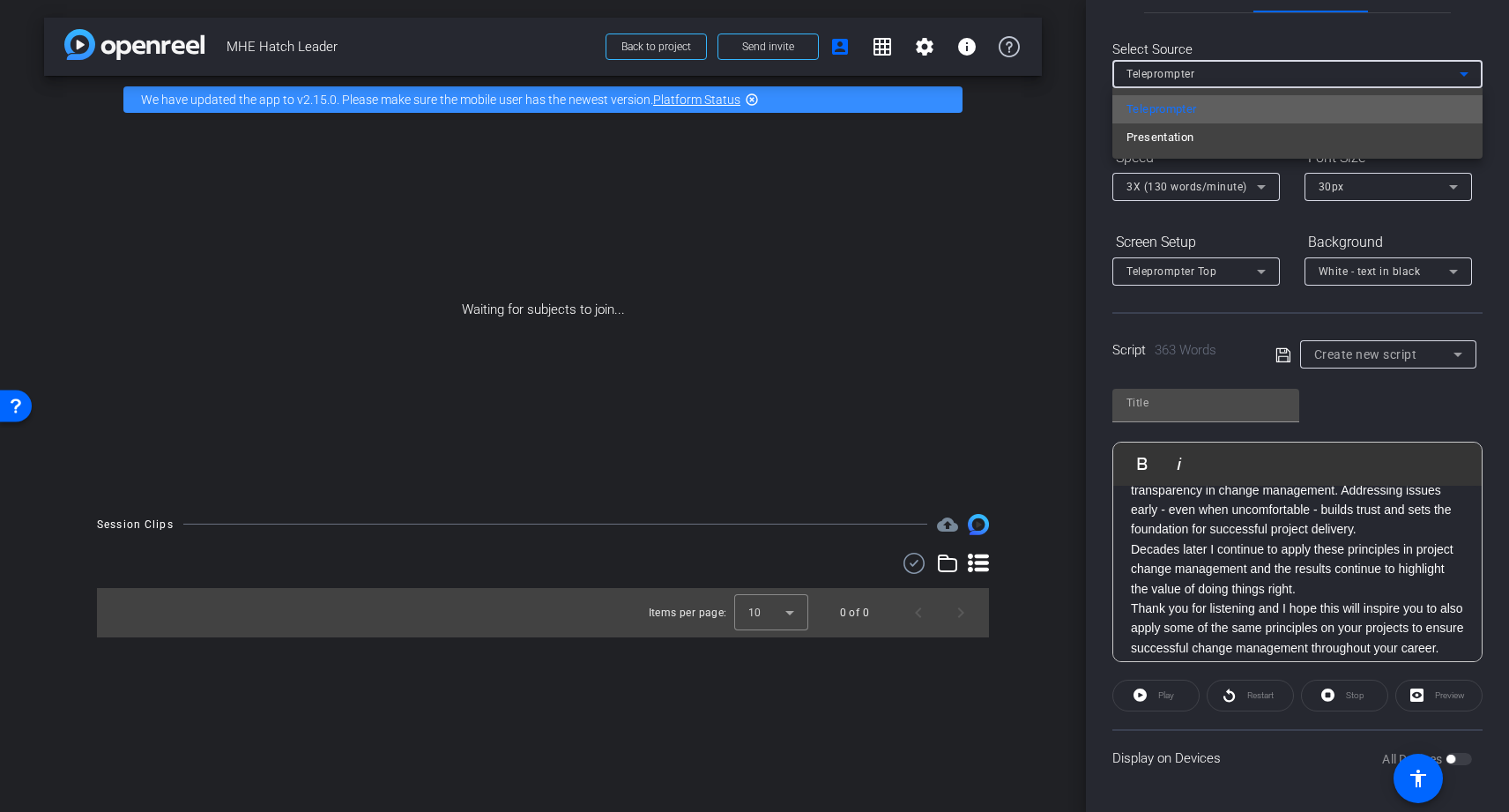
click at [1096, 112] on mat-option "Teleprompter" at bounding box center [1297, 109] width 371 height 28
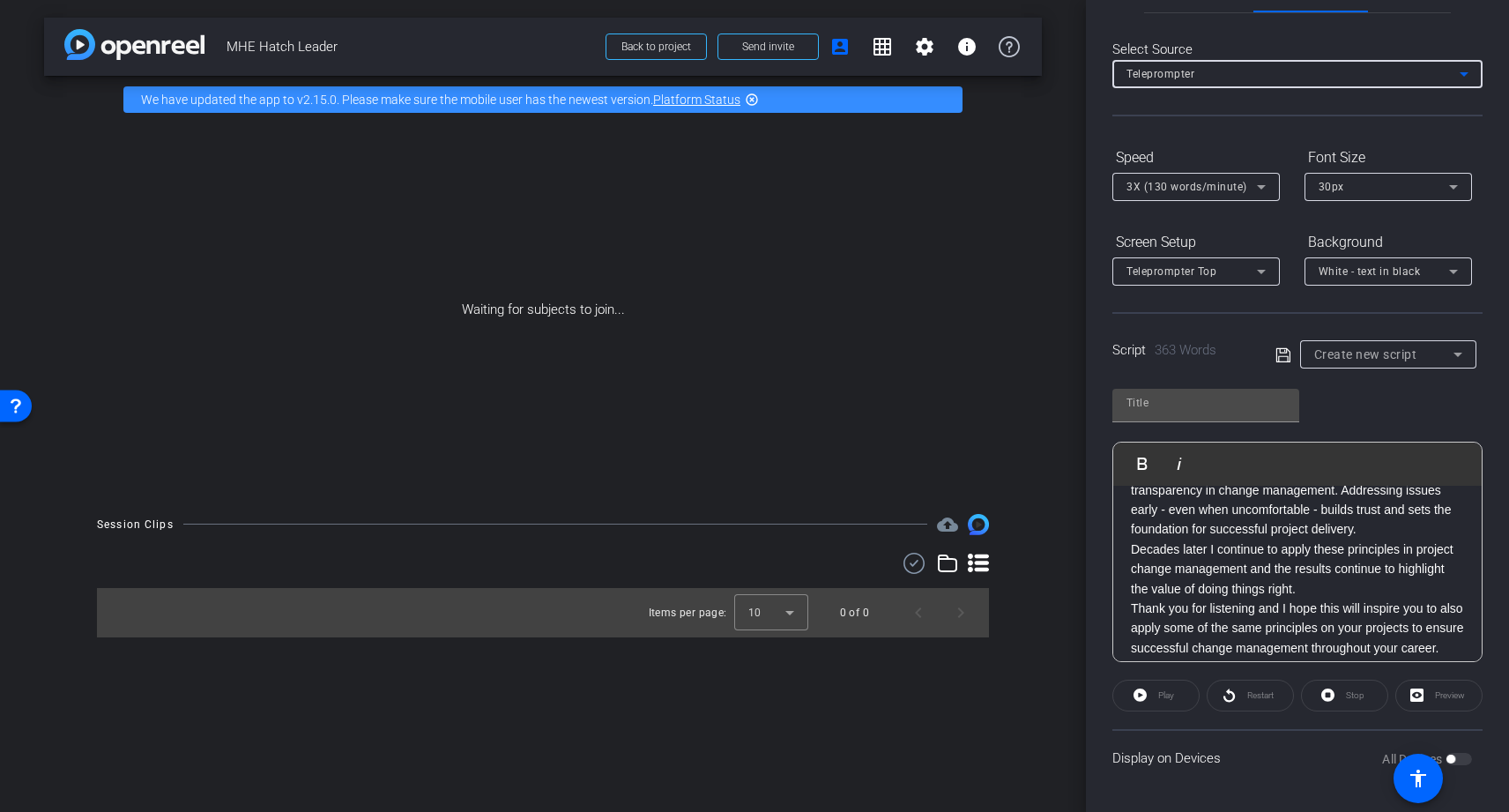
click at [1096, 426] on div "Play Play from this location Play Selected Play and display the selected text o…" at bounding box center [1297, 518] width 371 height 286
click at [1096, 648] on p "Hi - I'm Fred van Zijl - a senior project manager at Hatch for the last 25years…" at bounding box center [1297, 264] width 334 height 790
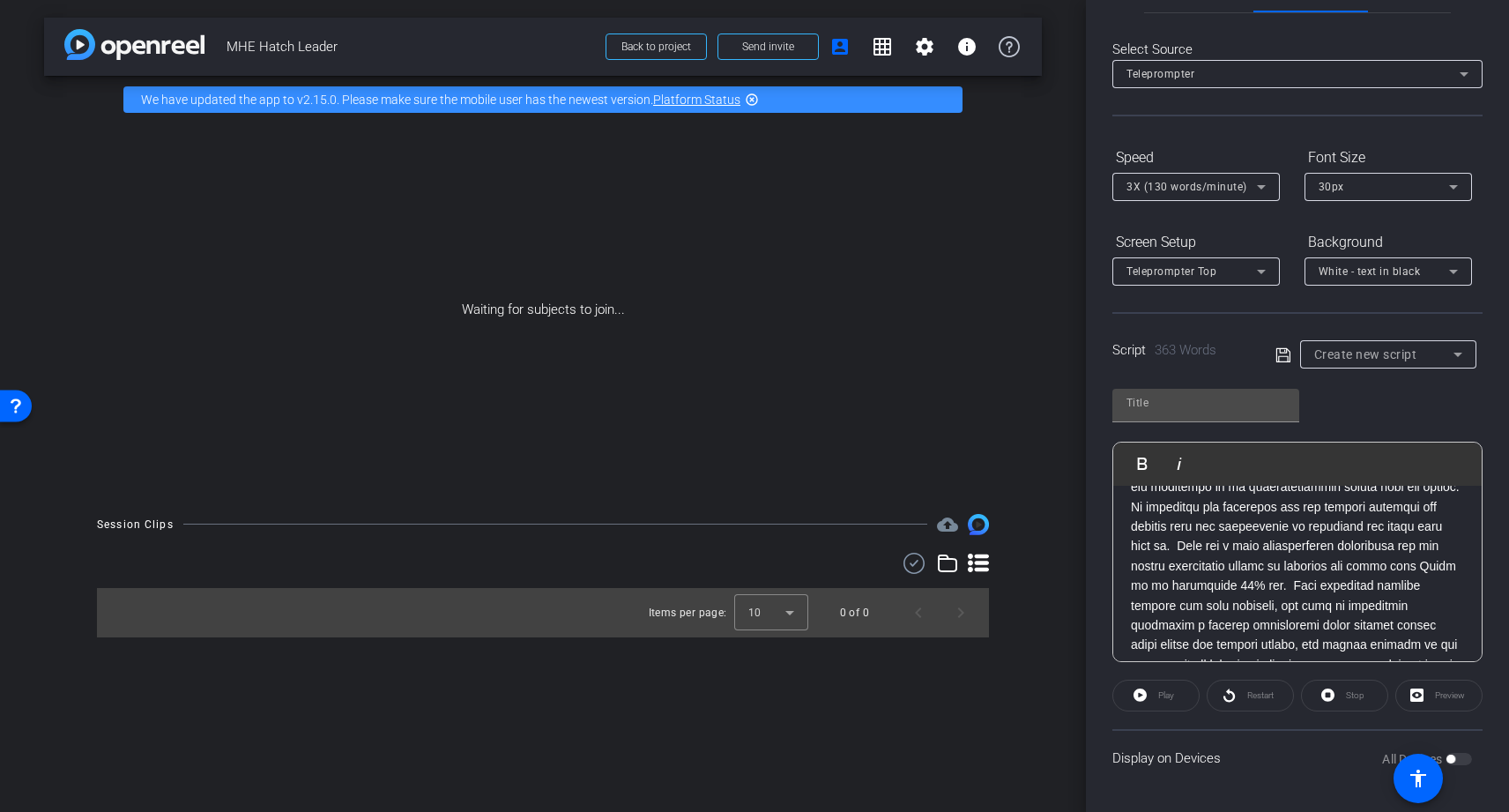
scroll to position [0, 0]
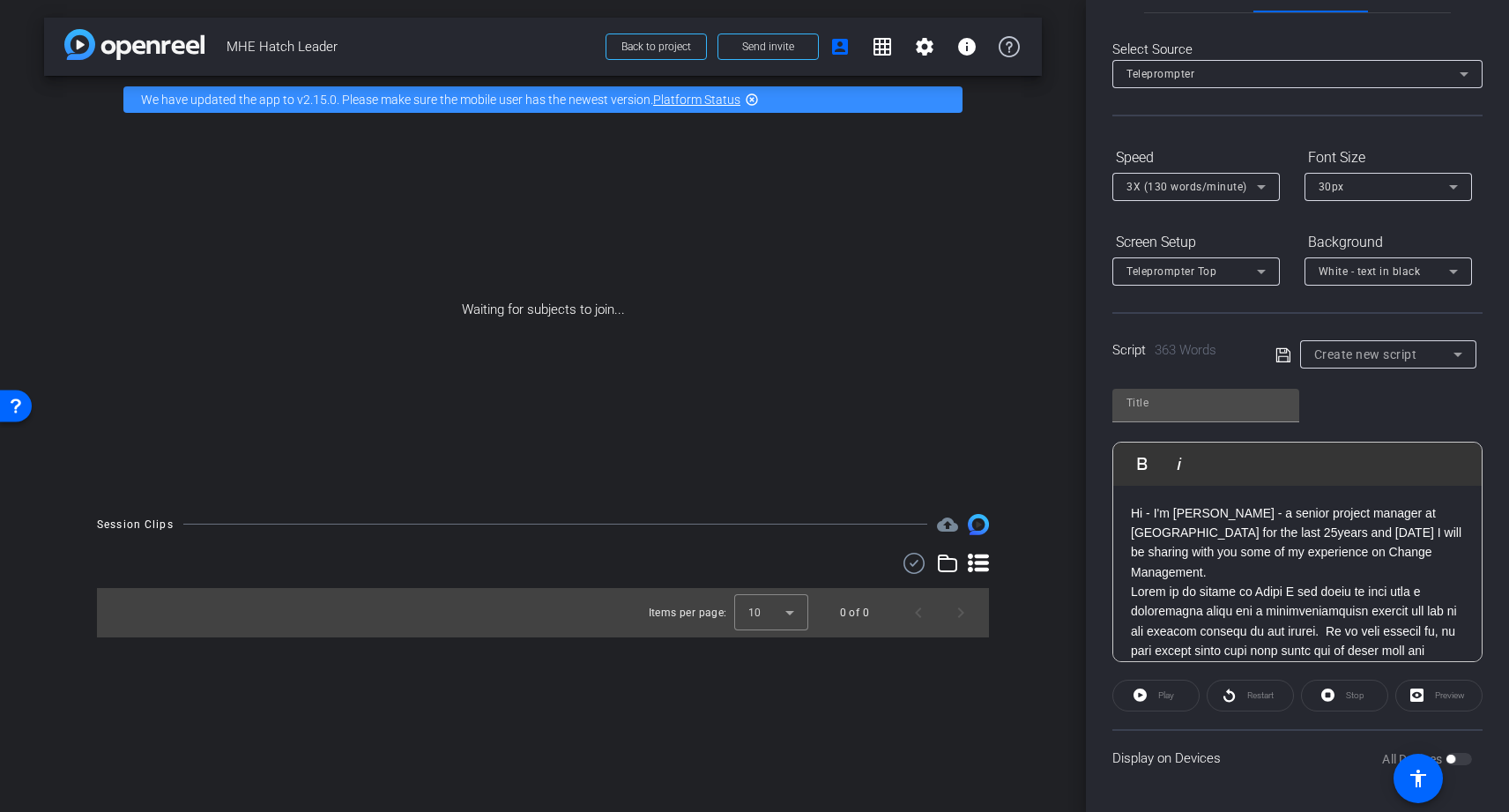
click at [1096, 358] on span "Create new script" at bounding box center [1366, 354] width 103 height 14
click at [1096, 414] on span "Default title 8039" at bounding box center [1360, 417] width 92 height 21
type input "Default title 8039"
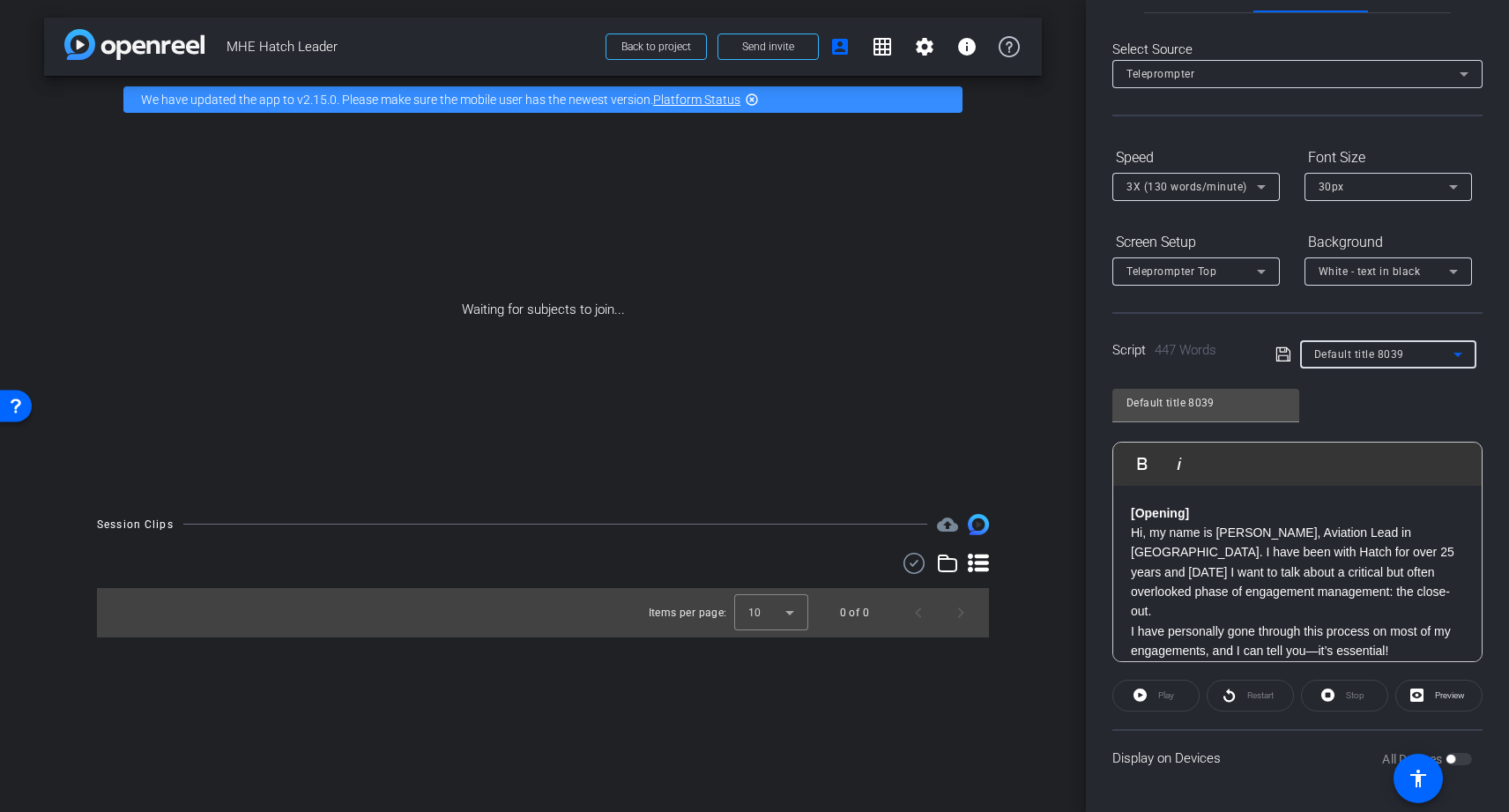
click at [1096, 351] on span "Default title 8039" at bounding box center [1359, 354] width 90 height 12
click at [1096, 386] on span "Create new script" at bounding box center [1361, 389] width 93 height 21
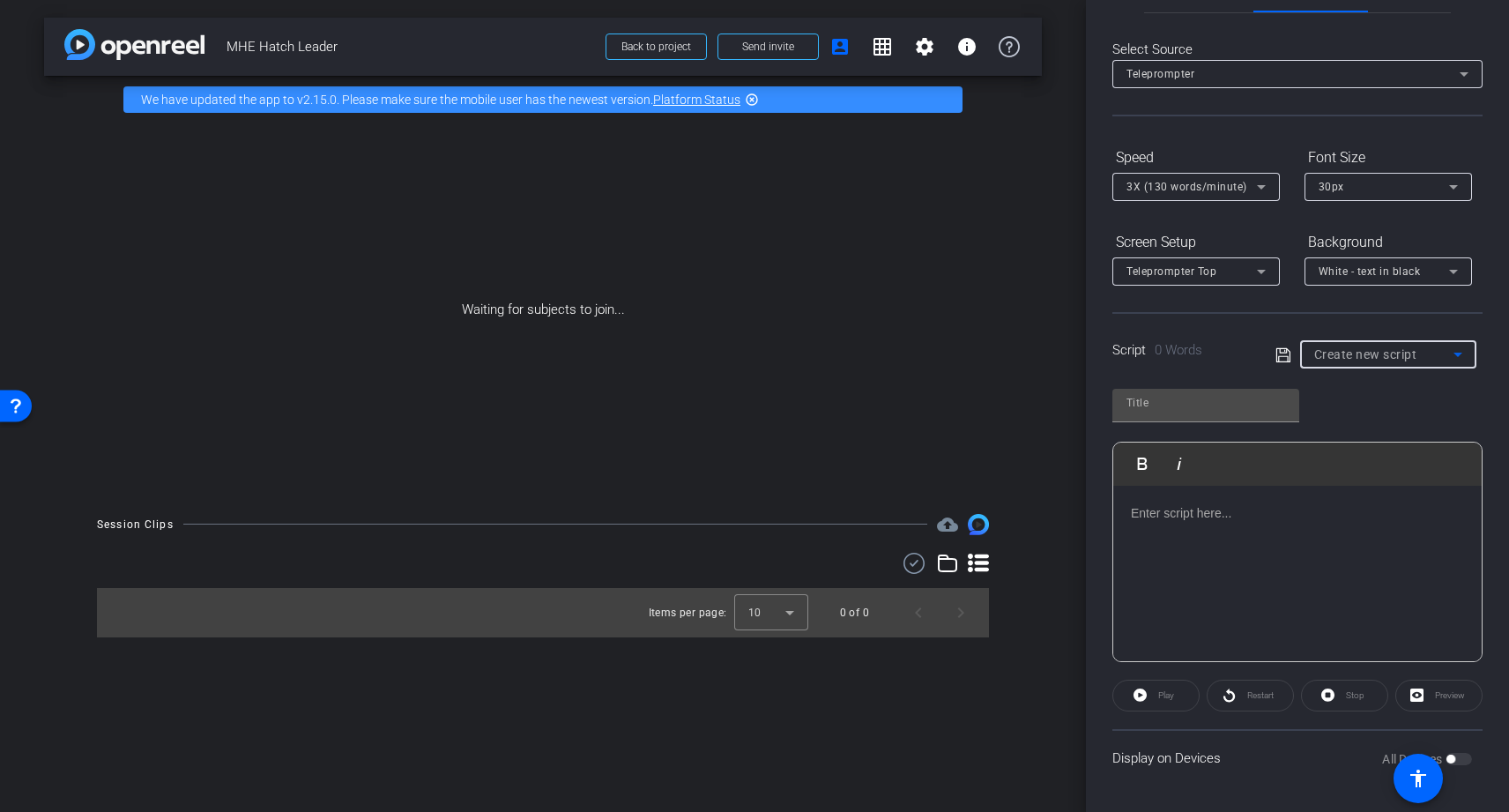
click at [1096, 518] on p at bounding box center [1297, 513] width 334 height 20
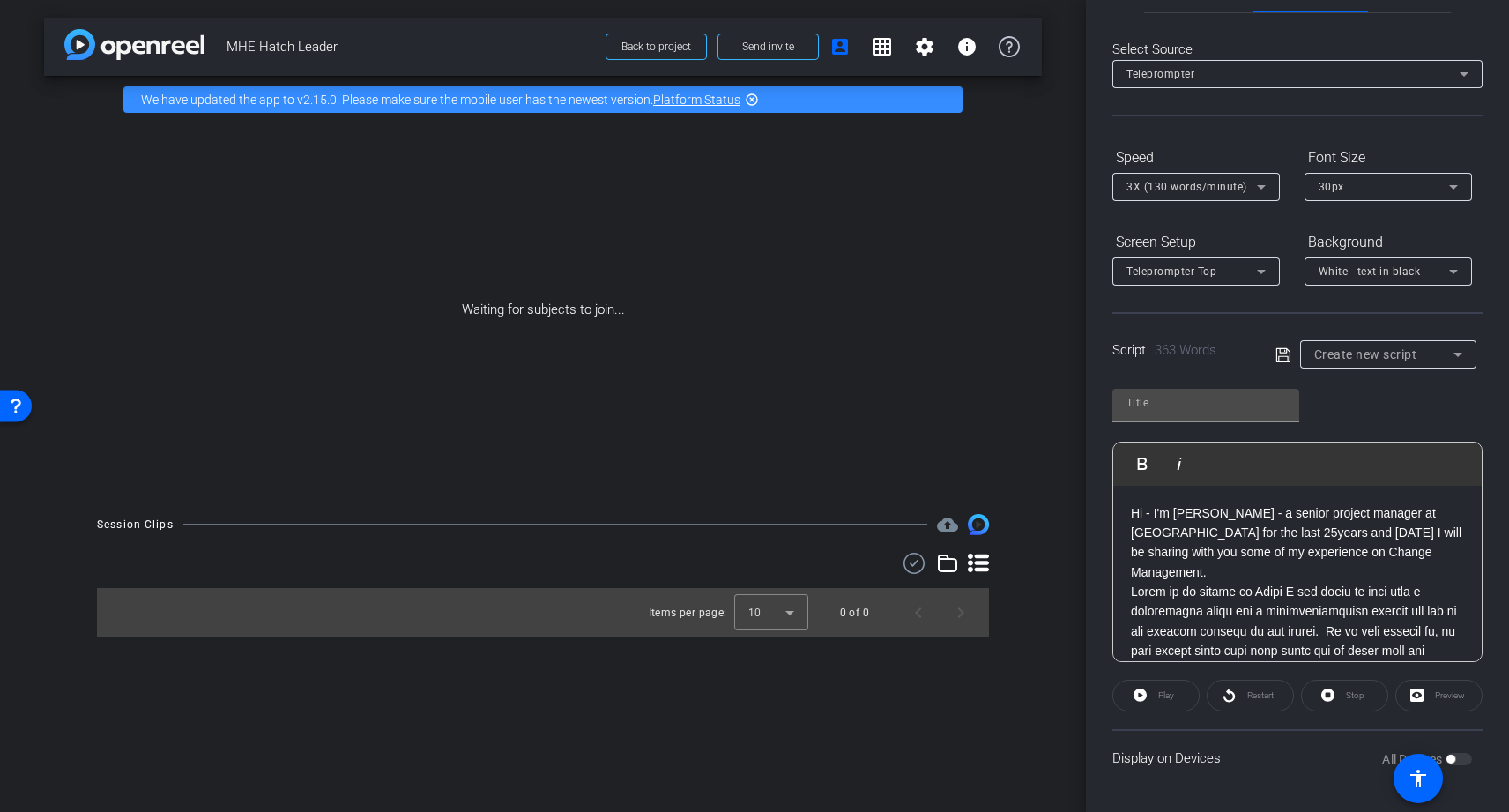
scroll to position [631, 0]
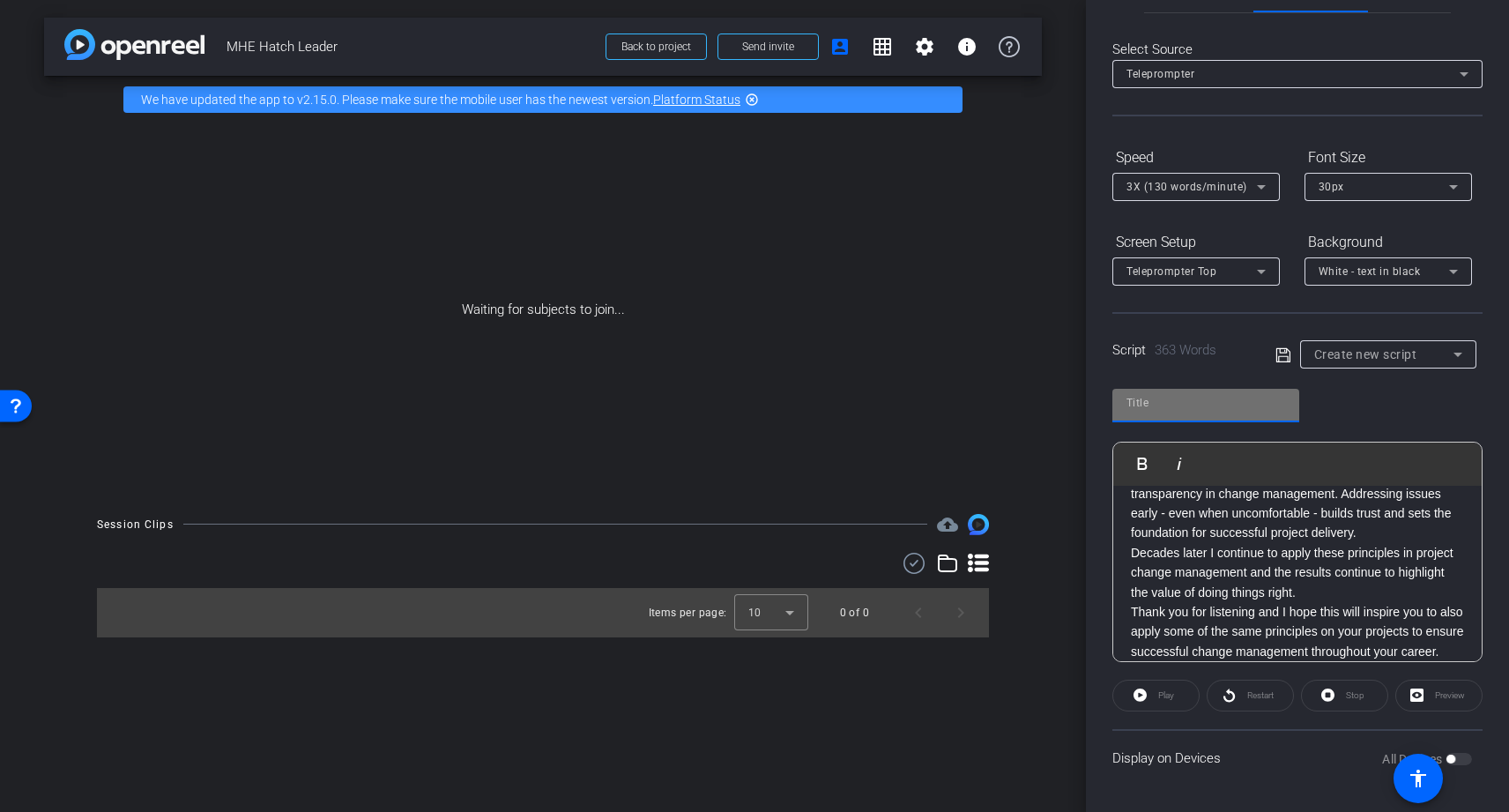
click at [1096, 398] on input "text" at bounding box center [1206, 402] width 159 height 21
type input "Fred"
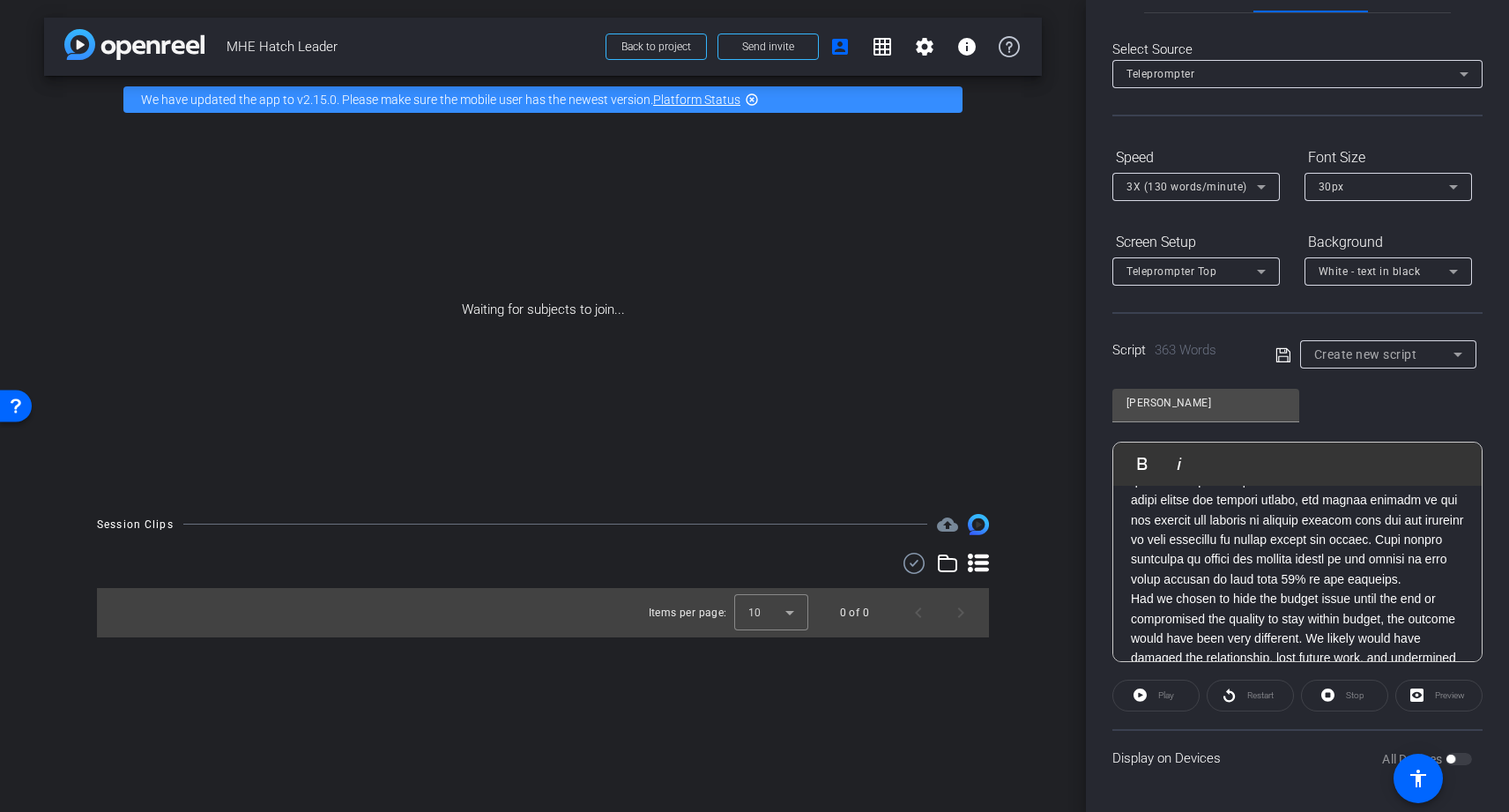
scroll to position [648, 0]
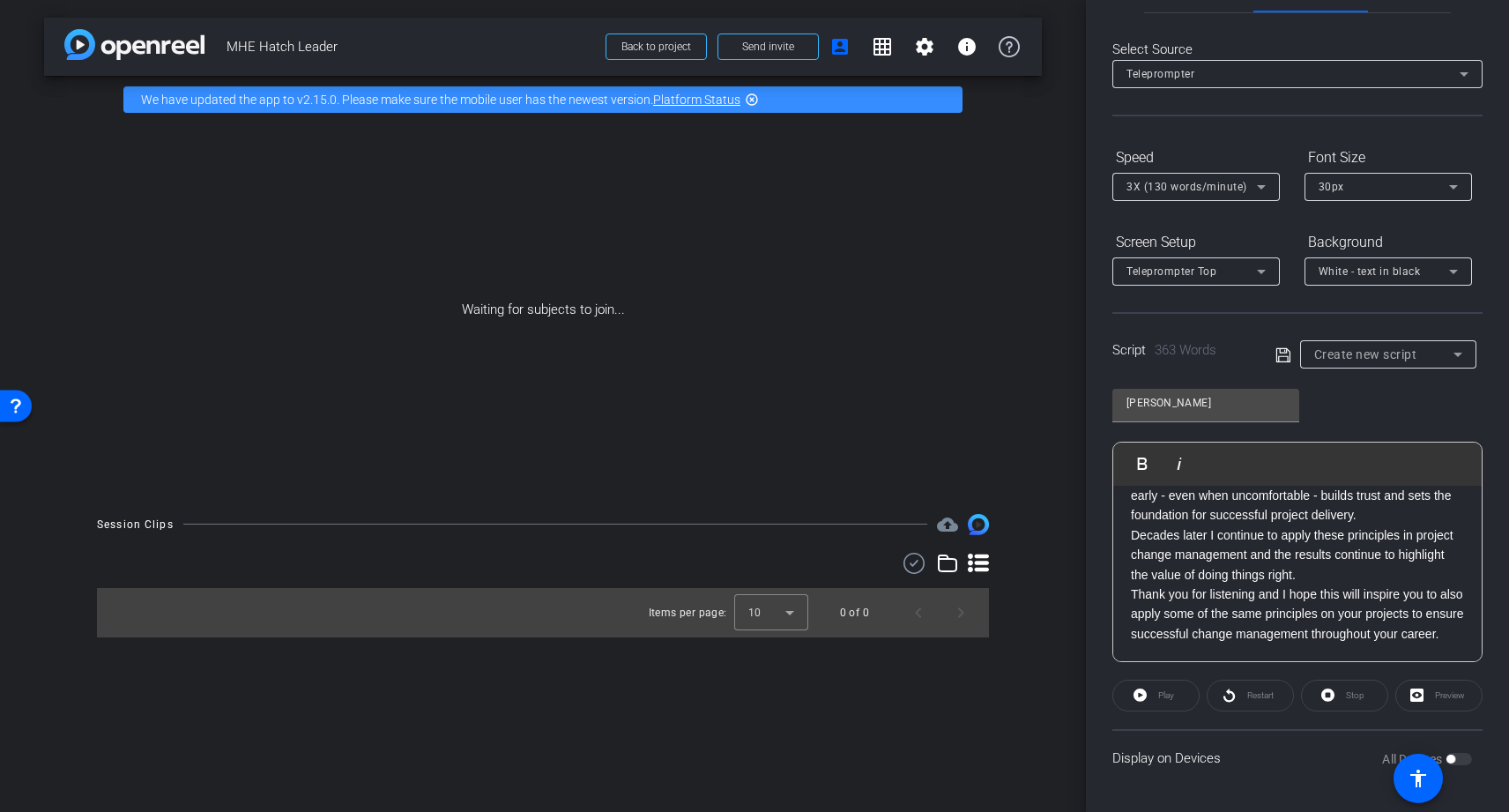
click at [1096, 691] on div "Play" at bounding box center [1156, 696] width 87 height 32
click at [1096, 405] on div "Fred Play Play from this location Play Selected Play and display the selected t…" at bounding box center [1297, 518] width 371 height 286
click at [661, 45] on span "Back to project" at bounding box center [656, 46] width 70 height 12
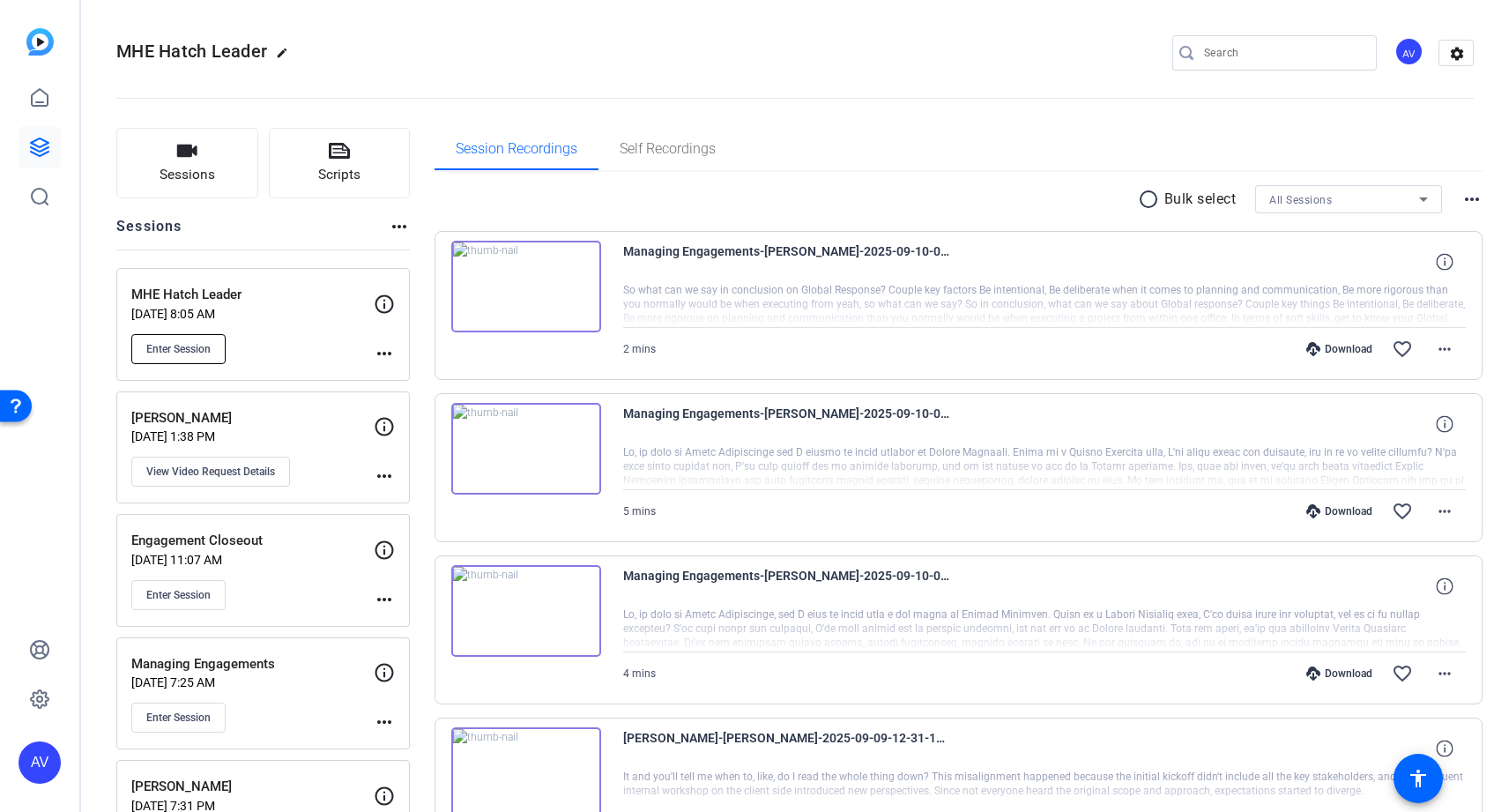
click at [191, 342] on span "Enter Session" at bounding box center [178, 348] width 64 height 14
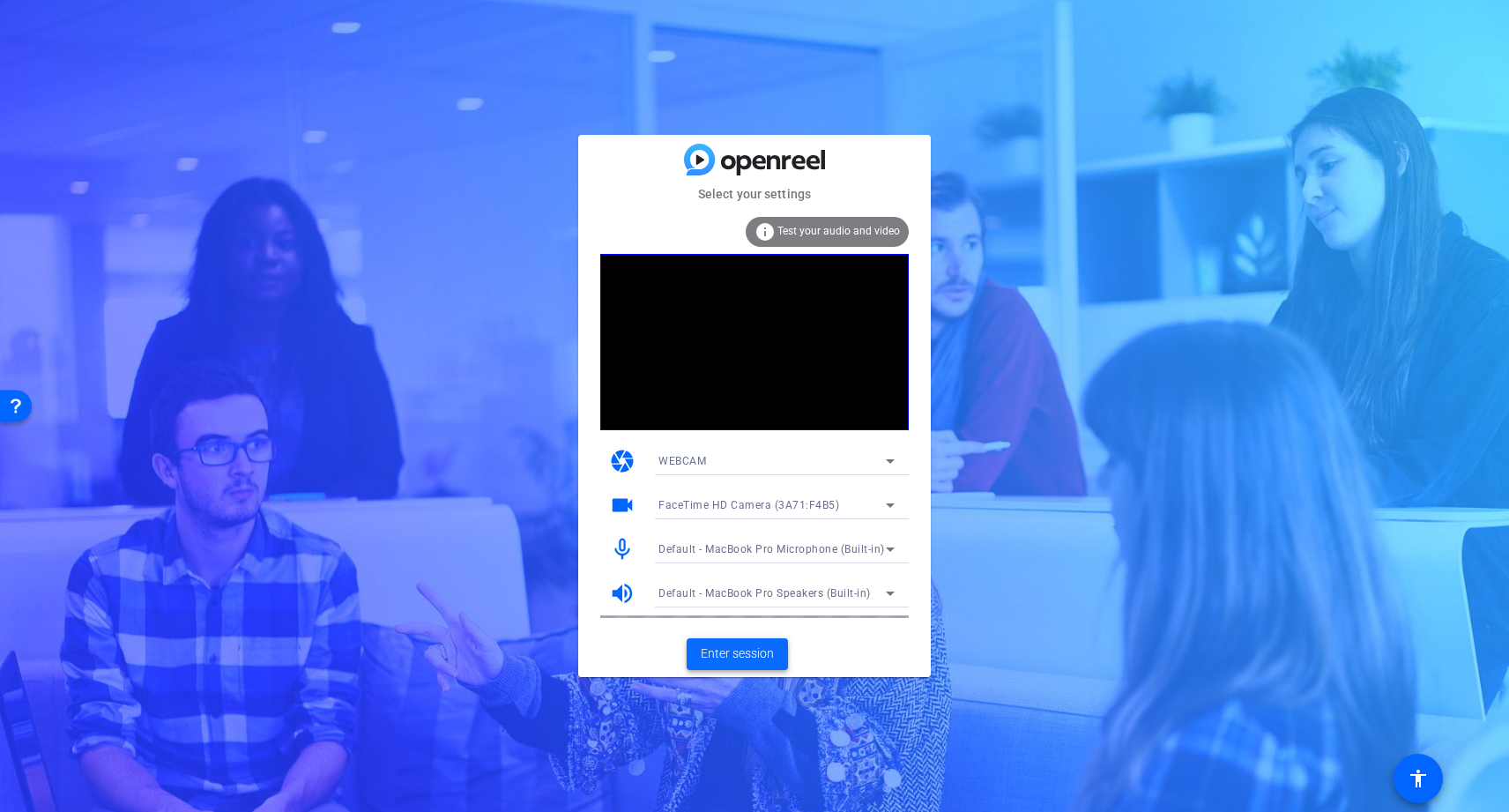
click at [740, 648] on span "Enter session" at bounding box center [737, 654] width 73 height 19
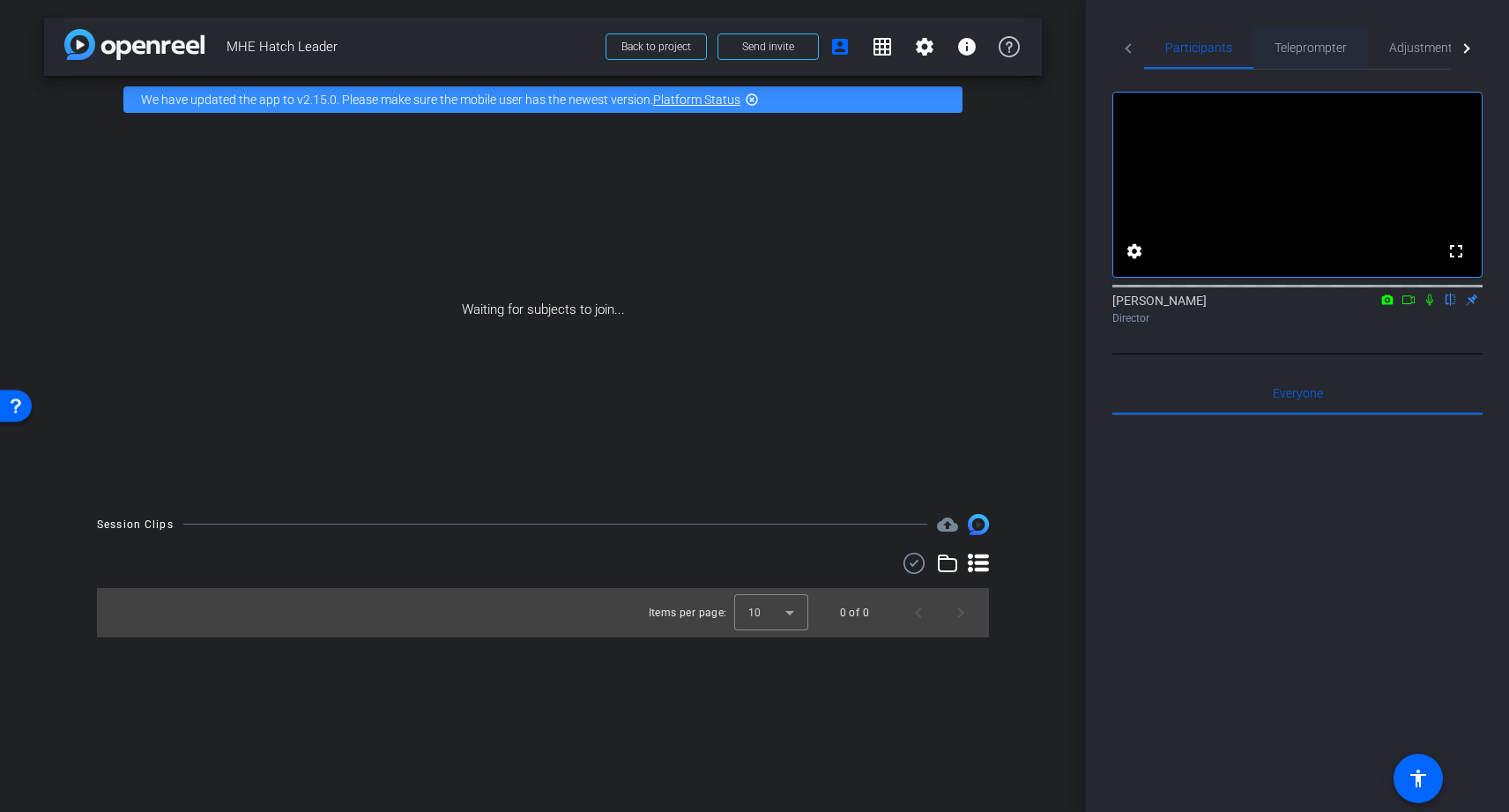
click at [1305, 47] on span "Teleprompter" at bounding box center [1311, 47] width 72 height 12
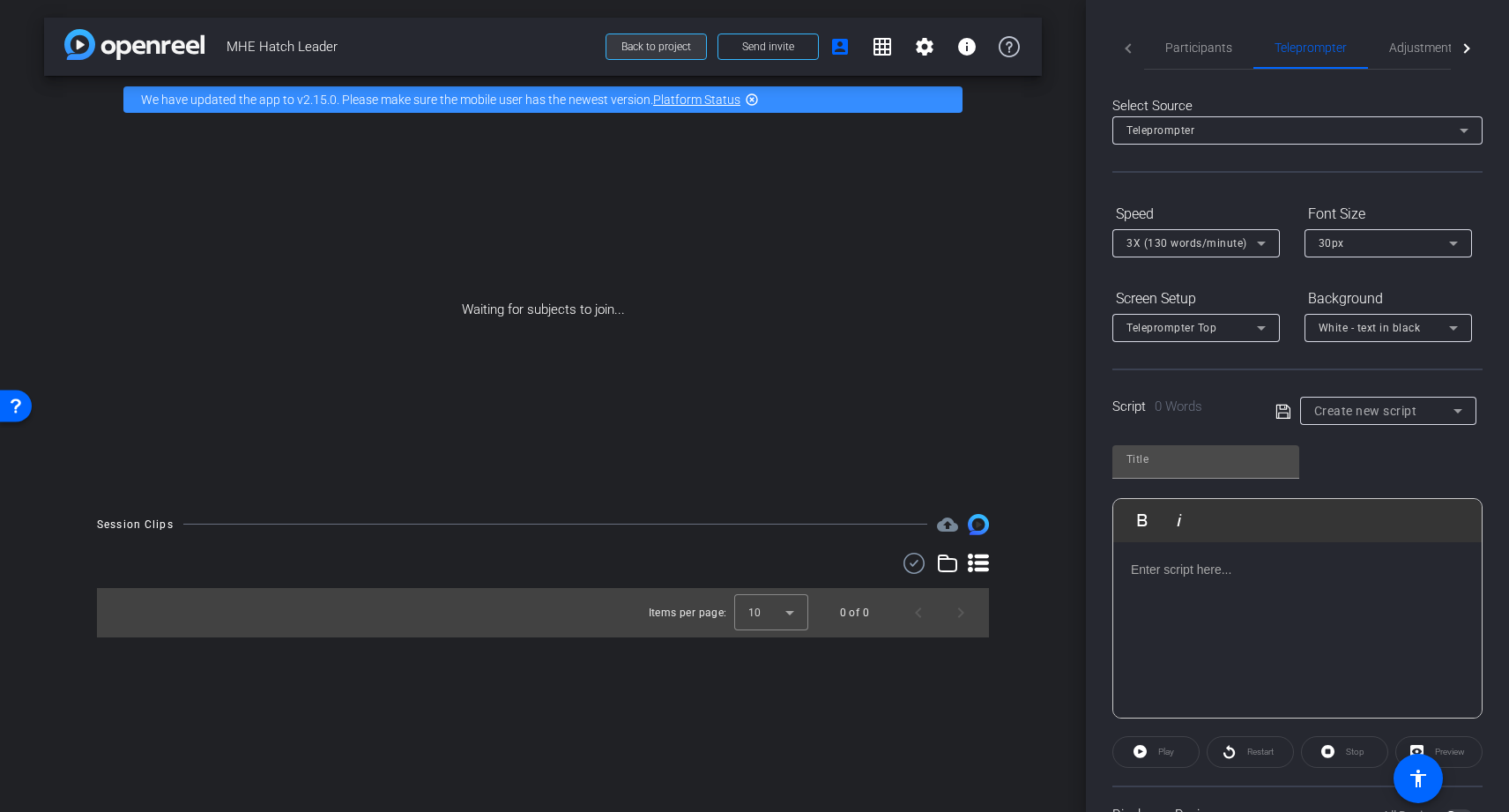
click at [671, 54] on span at bounding box center [656, 47] width 99 height 43
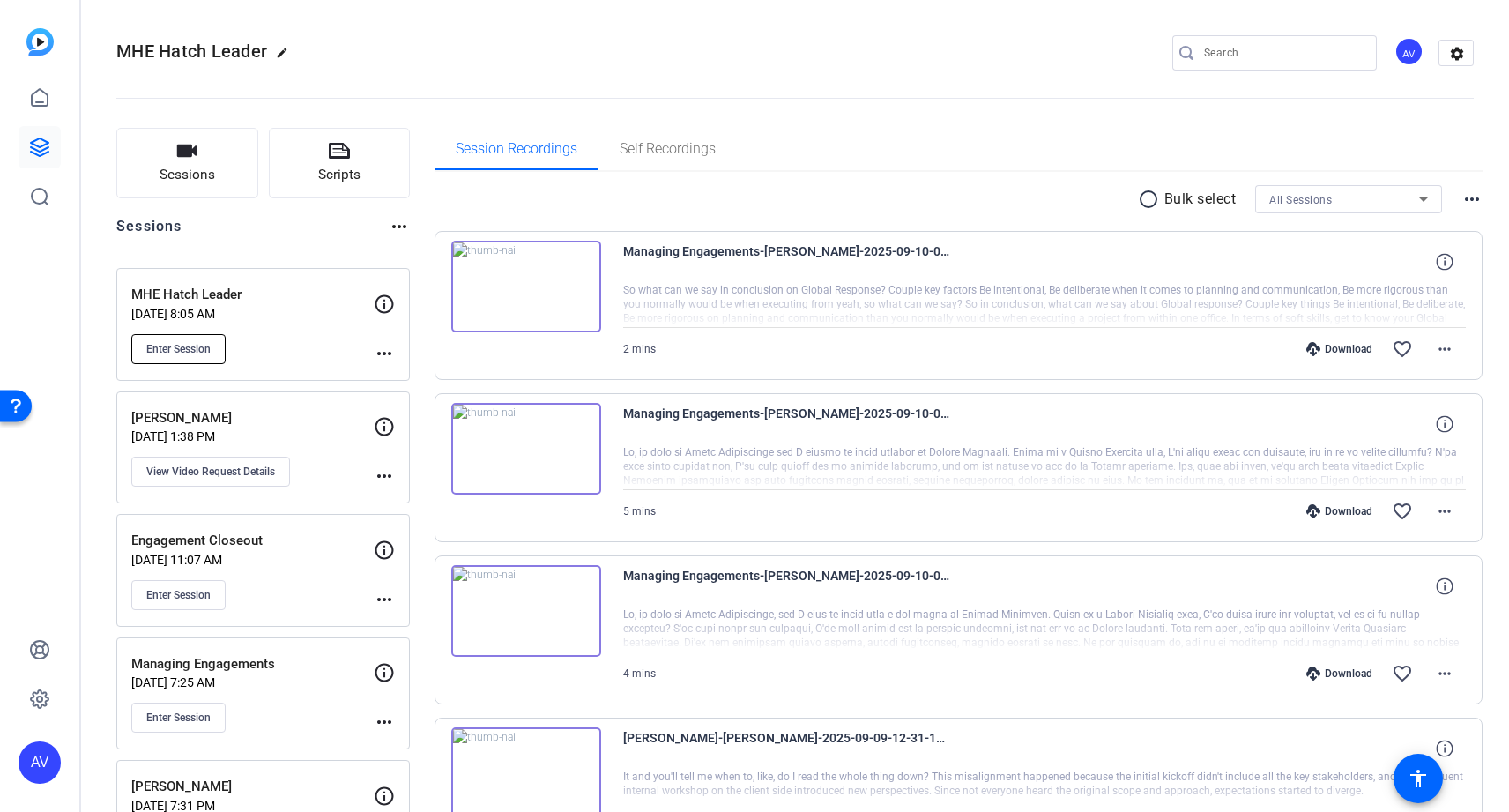
click at [177, 355] on span "Enter Session" at bounding box center [178, 348] width 64 height 14
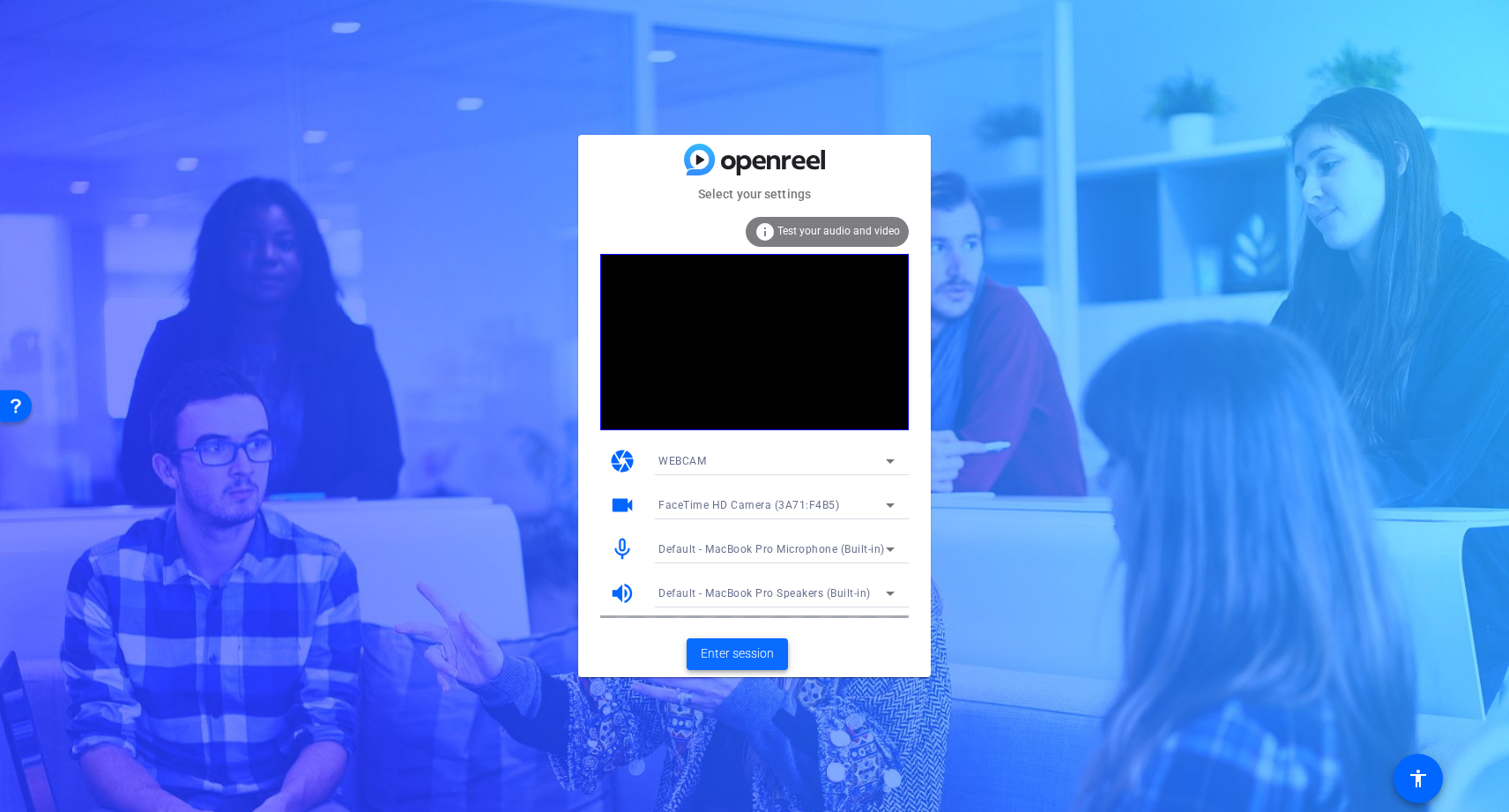
click at [753, 658] on span "Enter session" at bounding box center [737, 654] width 73 height 19
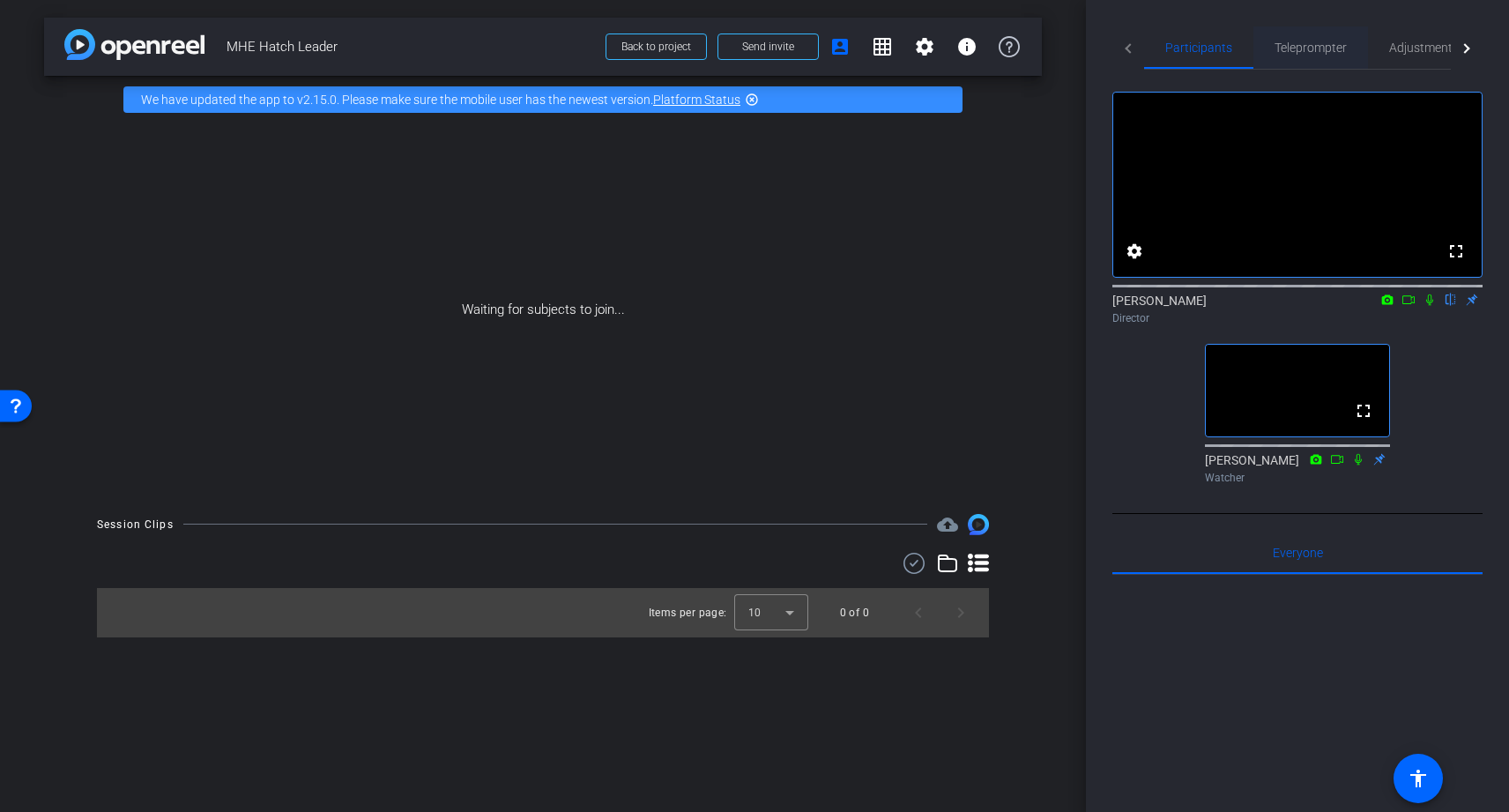
click at [1317, 50] on span "Teleprompter" at bounding box center [1311, 47] width 72 height 12
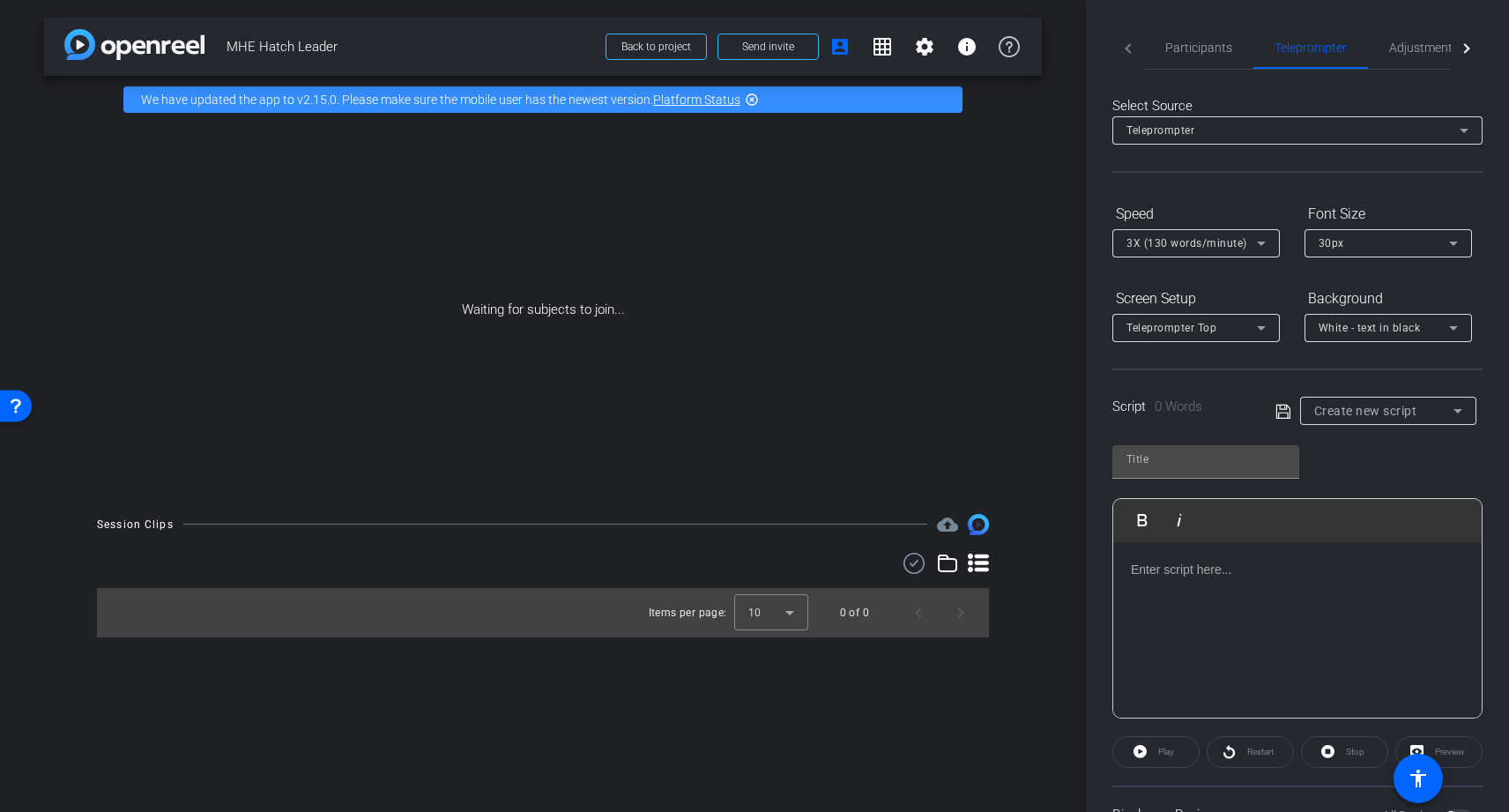
click at [1198, 577] on p at bounding box center [1297, 570] width 334 height 20
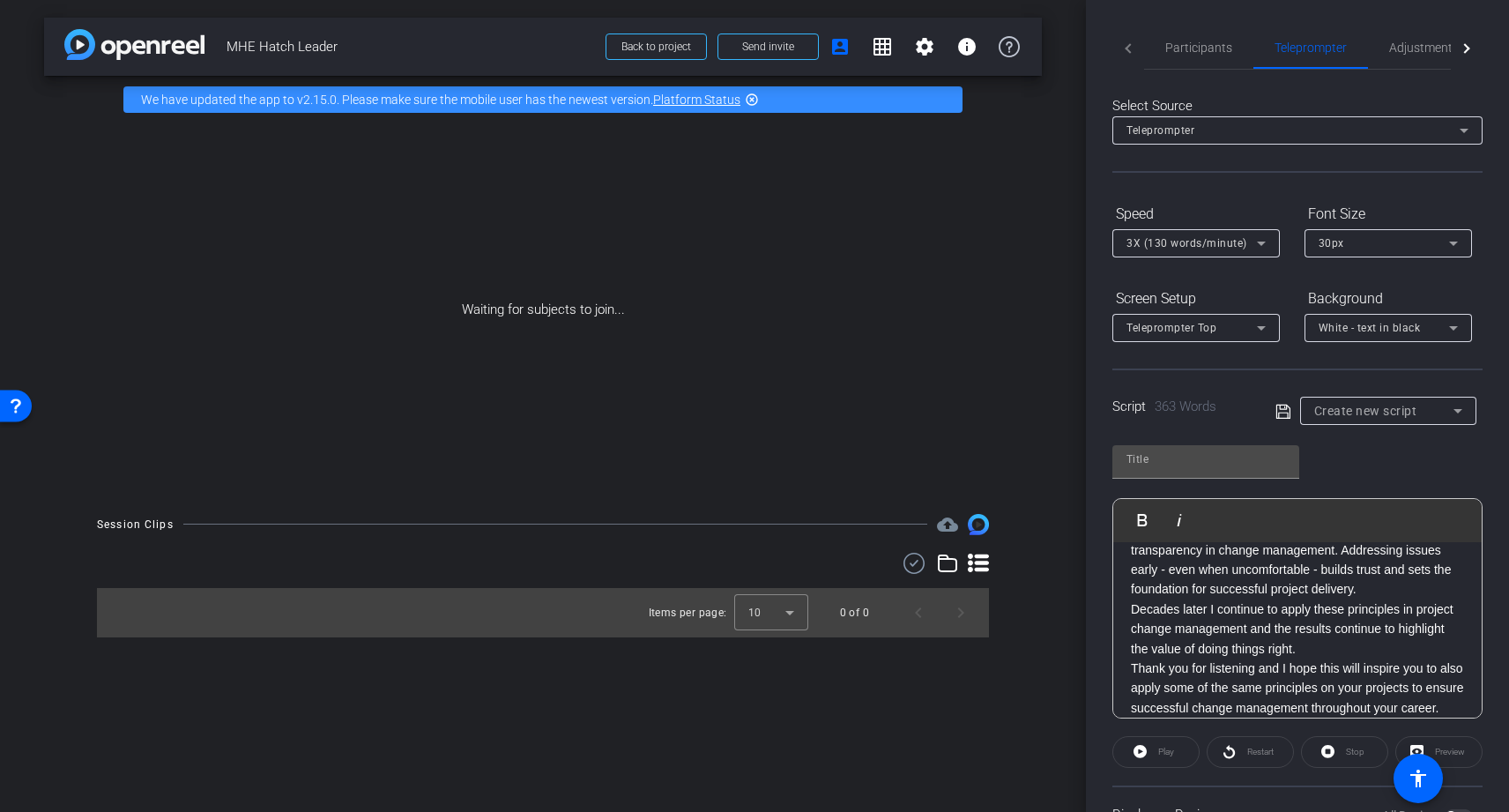
scroll to position [648, 0]
click at [1413, 484] on div "Play Play from this location Play Selected Play and display the selected text o…" at bounding box center [1297, 575] width 371 height 286
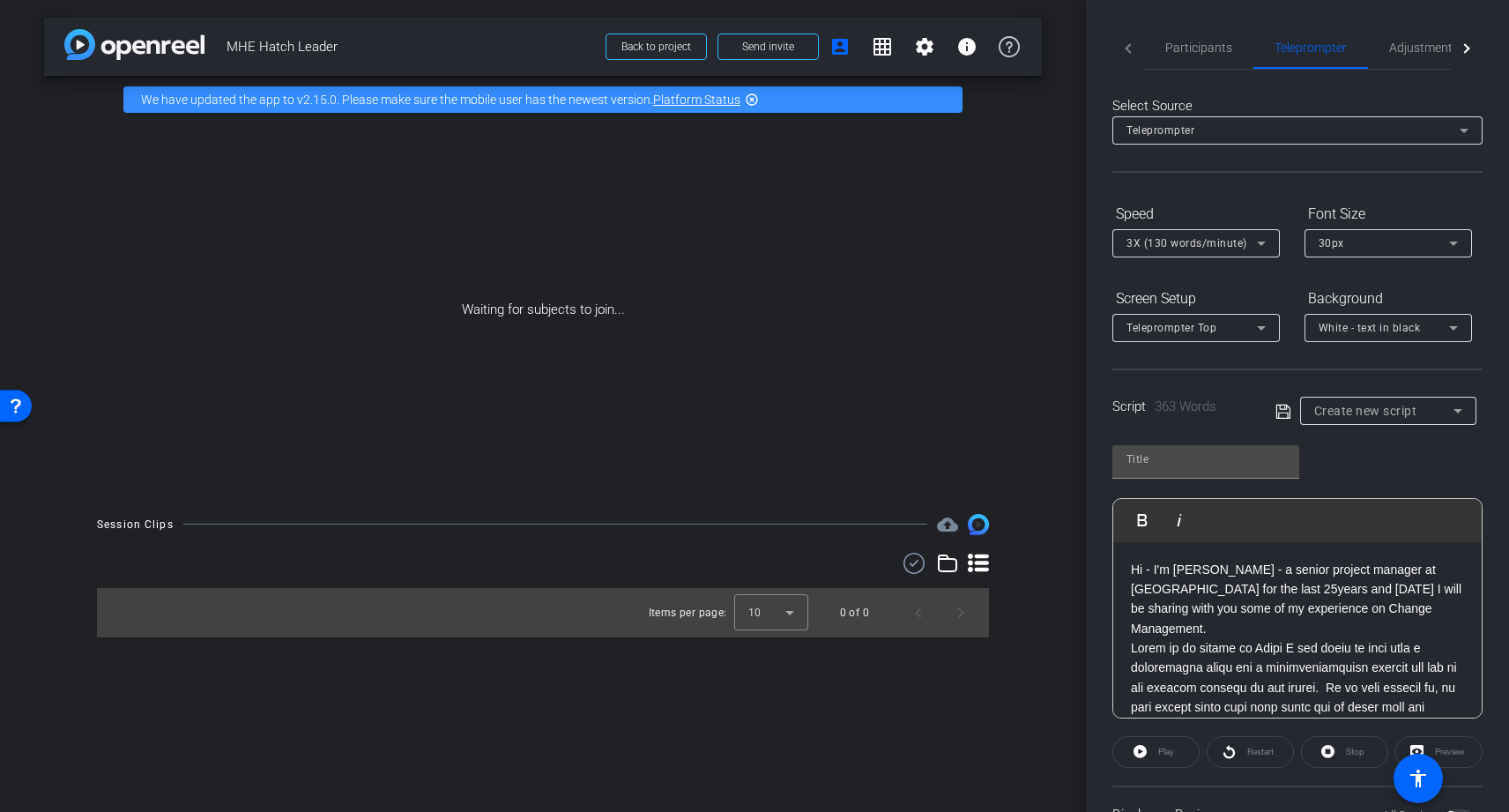
click at [1378, 408] on span "Create new script" at bounding box center [1366, 411] width 103 height 14
click at [1367, 329] on div at bounding box center [754, 406] width 1509 height 812
click at [1207, 323] on span "Teleprompter Top" at bounding box center [1172, 327] width 90 height 12
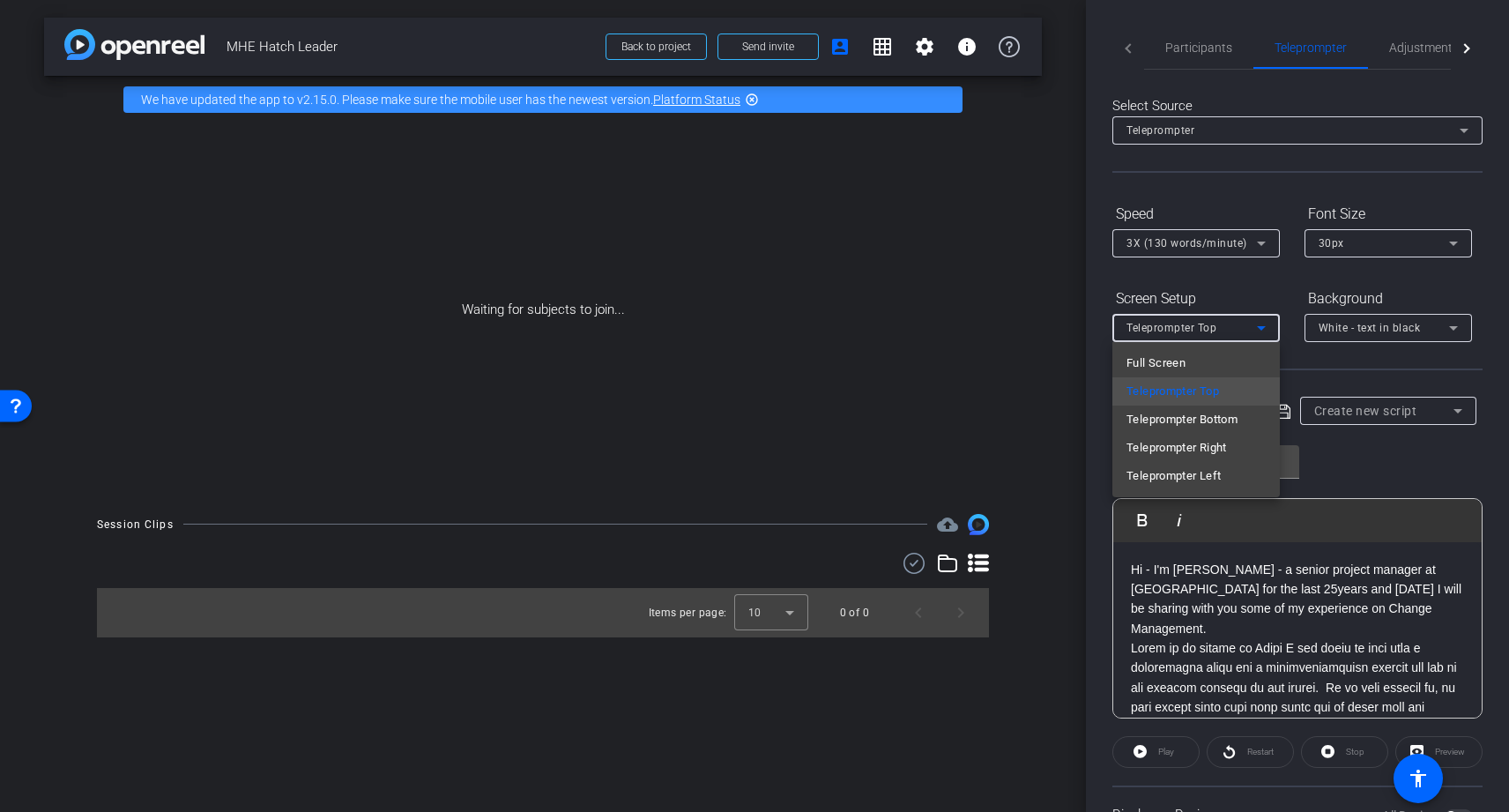
click at [1216, 235] on div at bounding box center [754, 406] width 1509 height 812
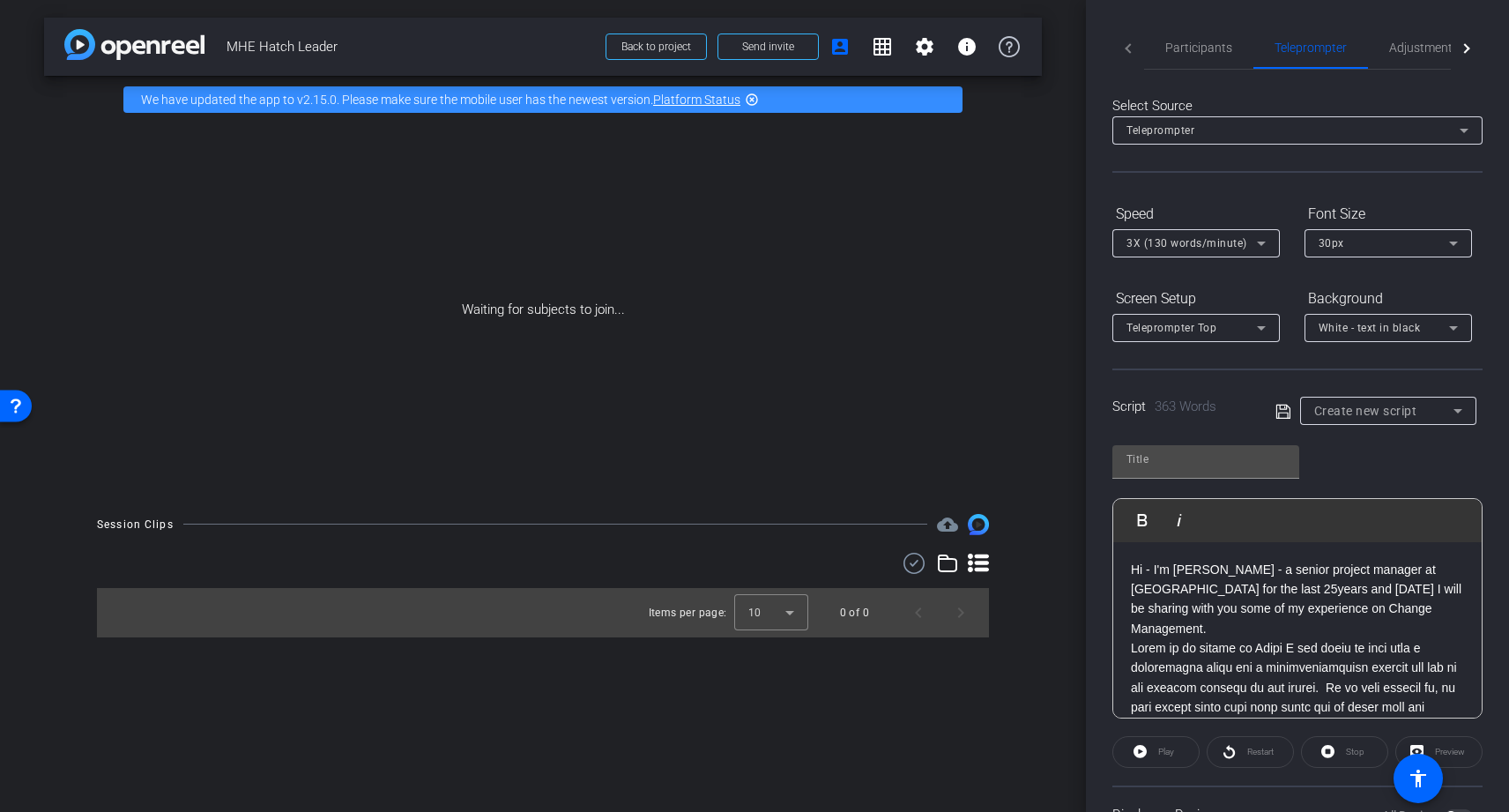
click at [1216, 235] on div "3X (130 words/minute)" at bounding box center [1192, 243] width 130 height 22
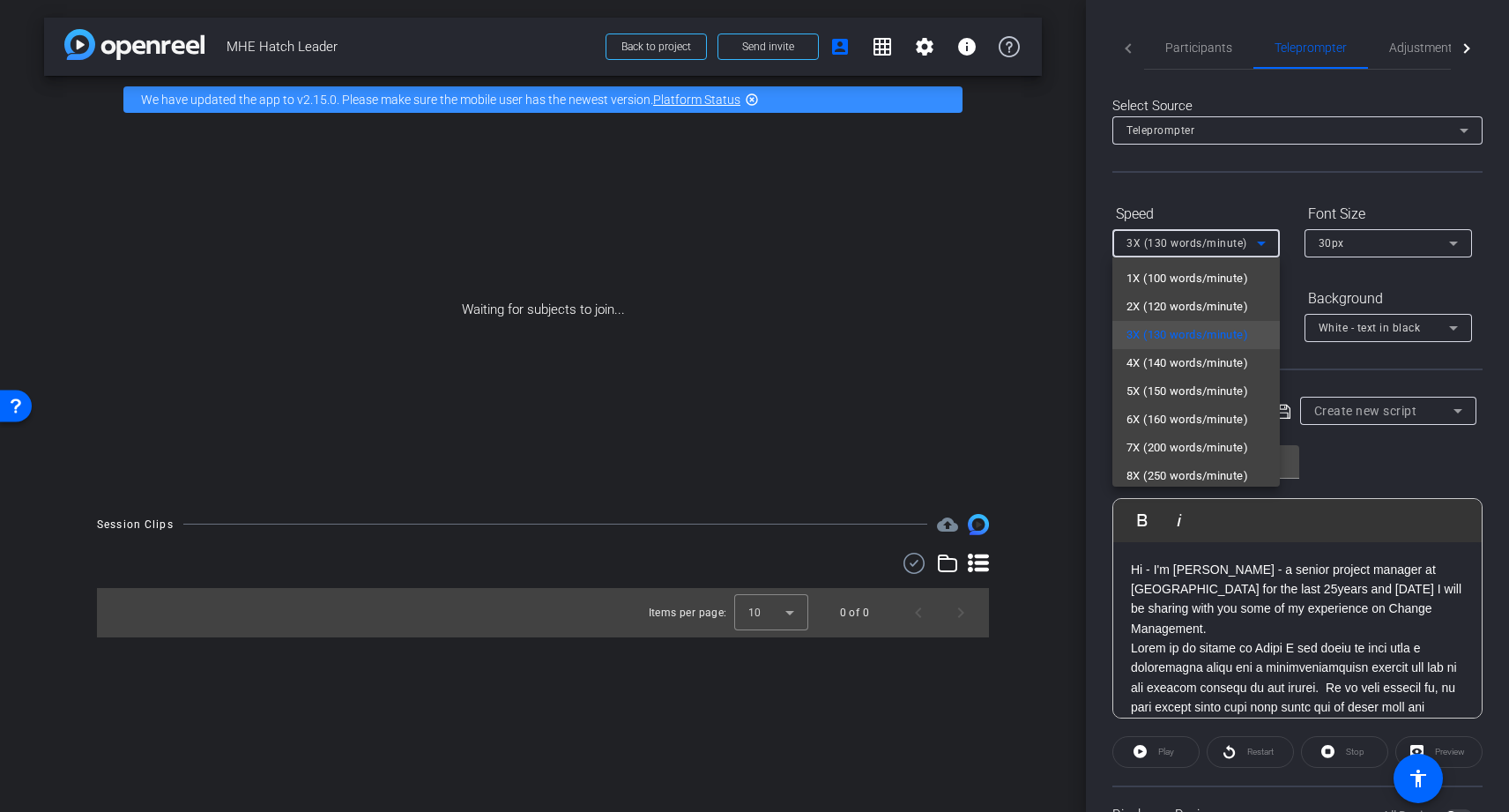
click at [1357, 250] on div at bounding box center [754, 406] width 1509 height 812
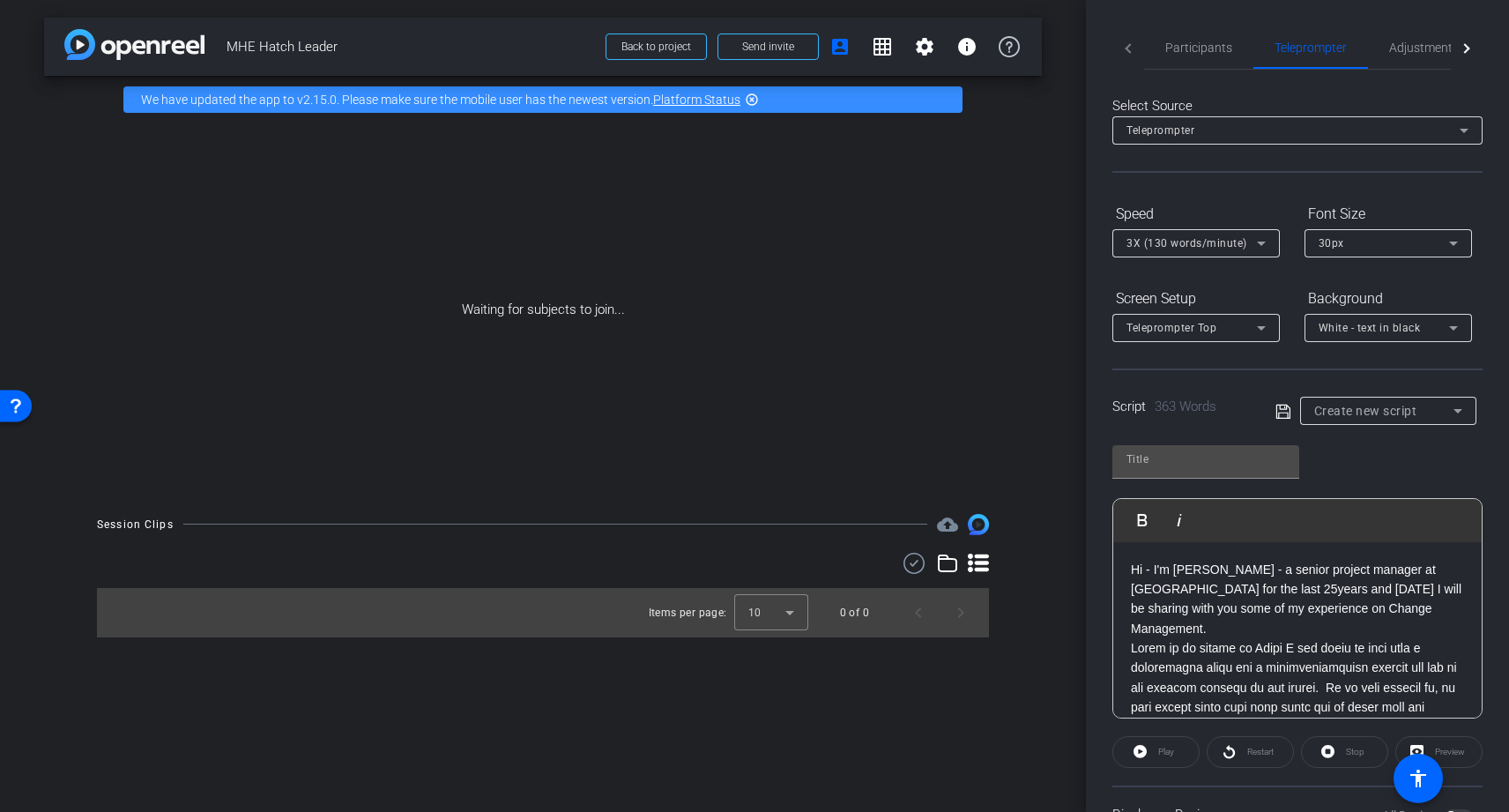
click at [1242, 240] on span "3X (130 words/minute)" at bounding box center [1188, 242] width 121 height 12
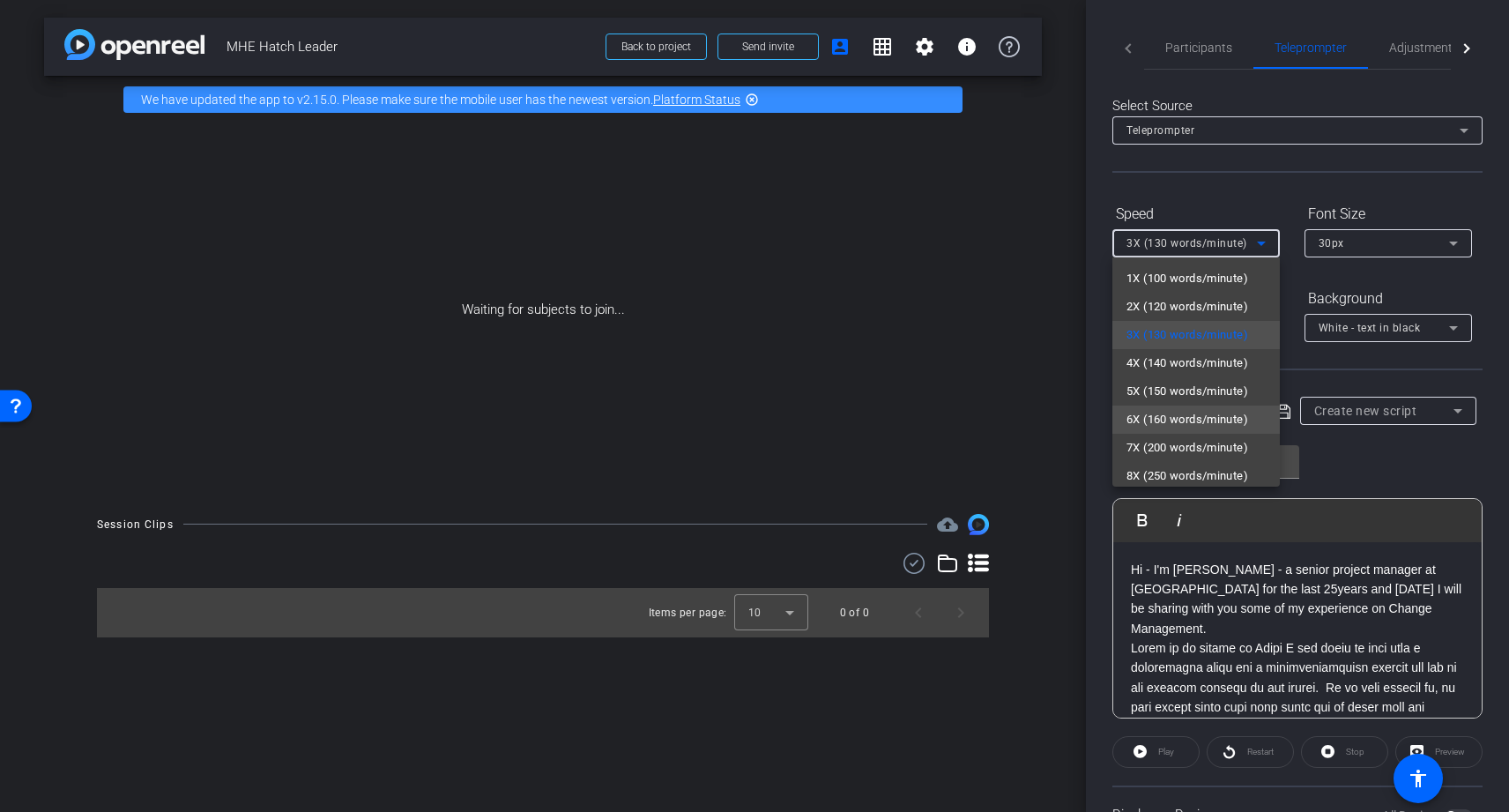
click at [1167, 409] on span "6X (160 words/minute)" at bounding box center [1188, 419] width 122 height 21
type input "Default title 9187"
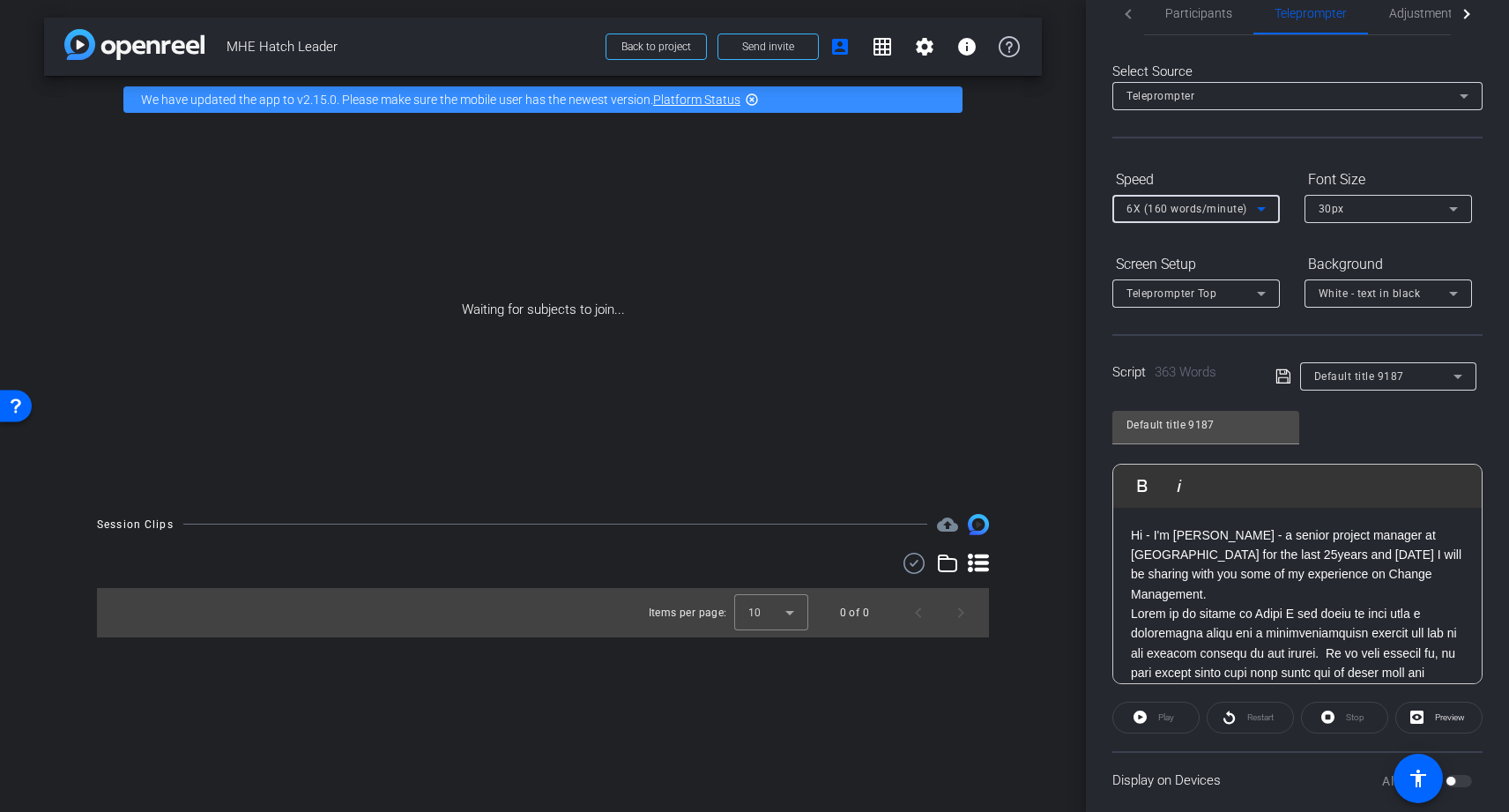
scroll to position [57, 0]
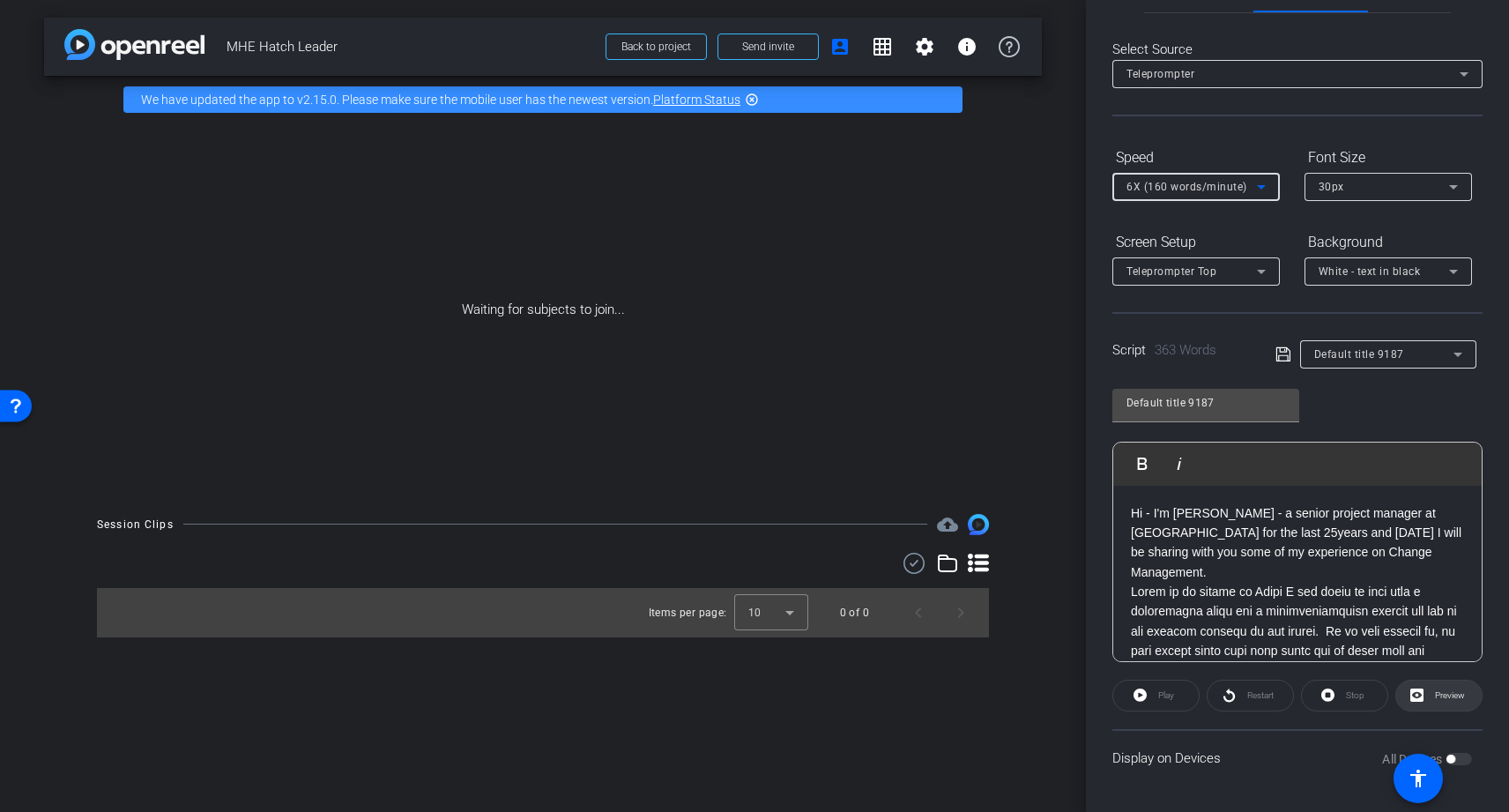
click at [1439, 690] on span "Preview" at bounding box center [1450, 695] width 30 height 9
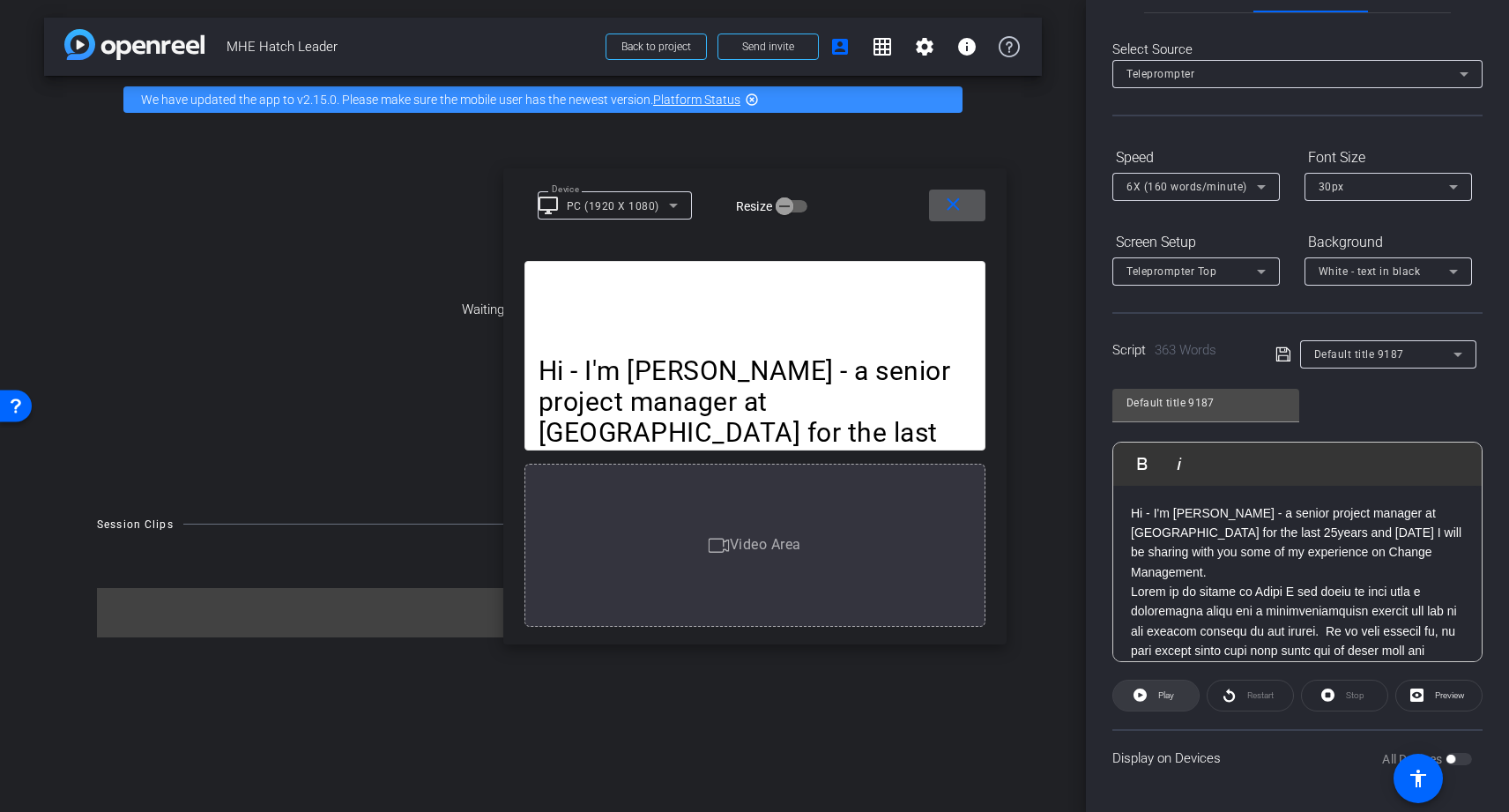
click at [1164, 697] on span "Play" at bounding box center [1166, 695] width 16 height 9
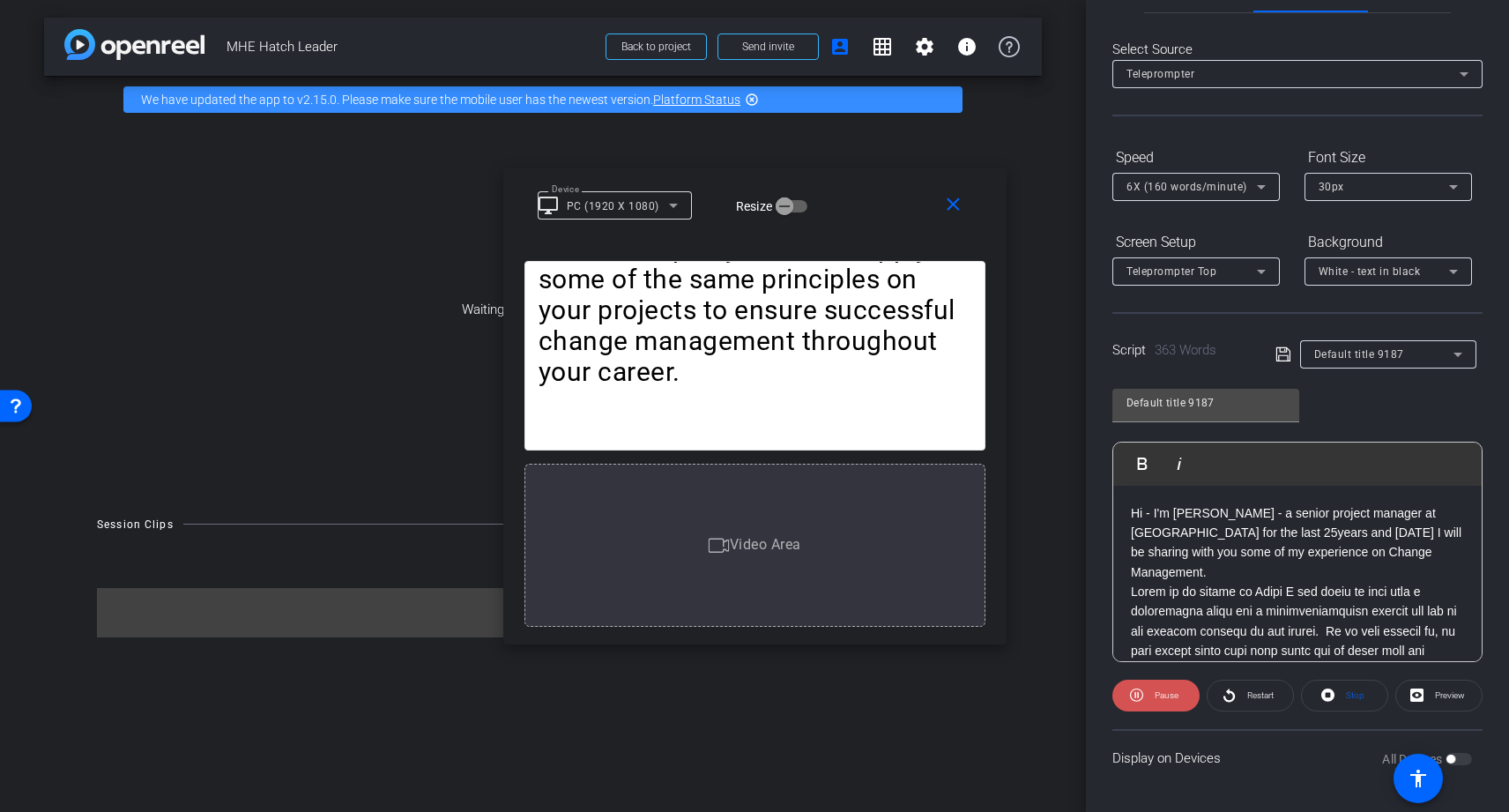
click at [1161, 699] on span "Pause" at bounding box center [1167, 695] width 24 height 9
click at [951, 208] on mat-icon "close" at bounding box center [953, 205] width 22 height 22
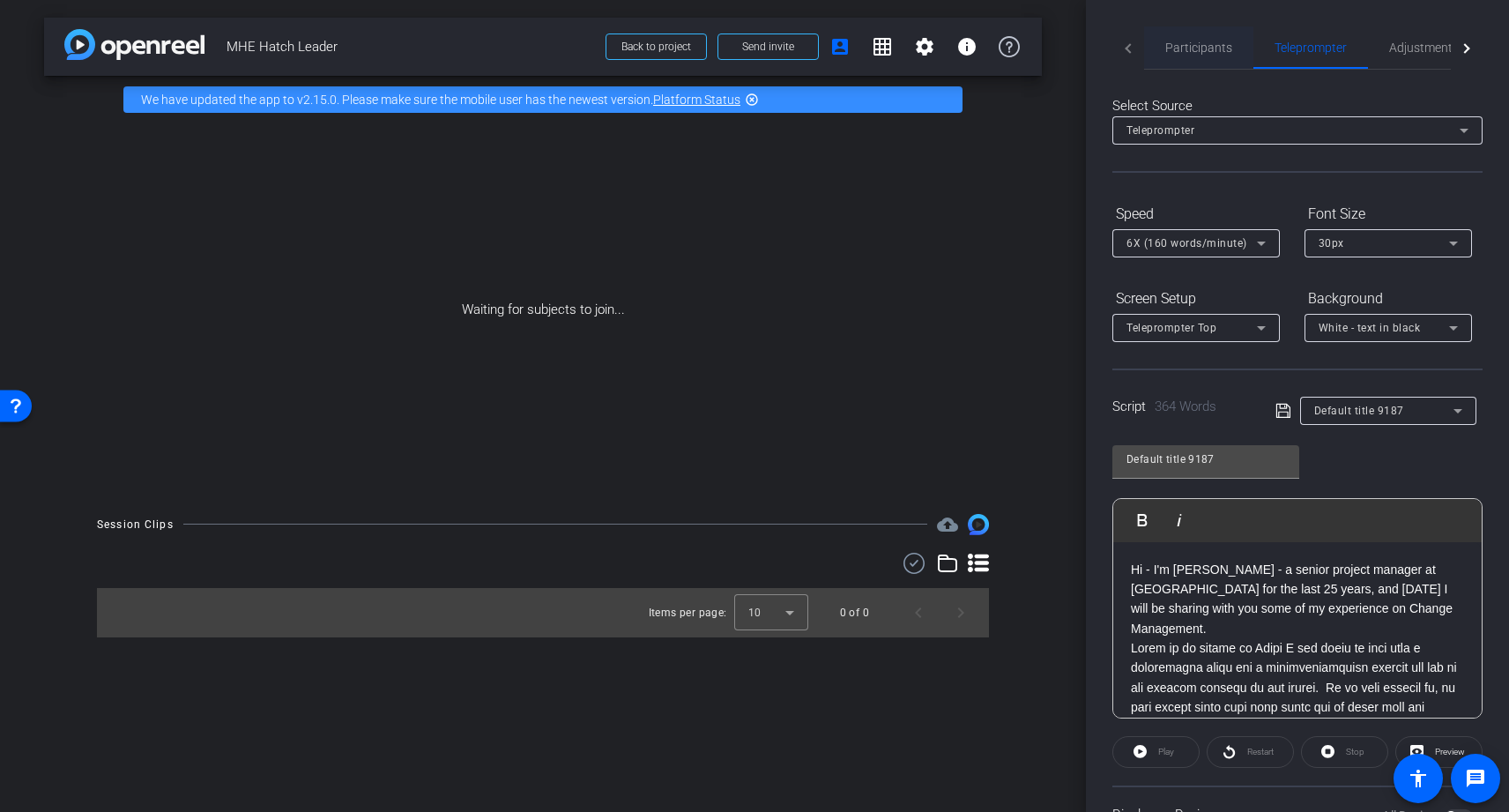
click at [1200, 42] on span "Participants" at bounding box center [1199, 47] width 67 height 12
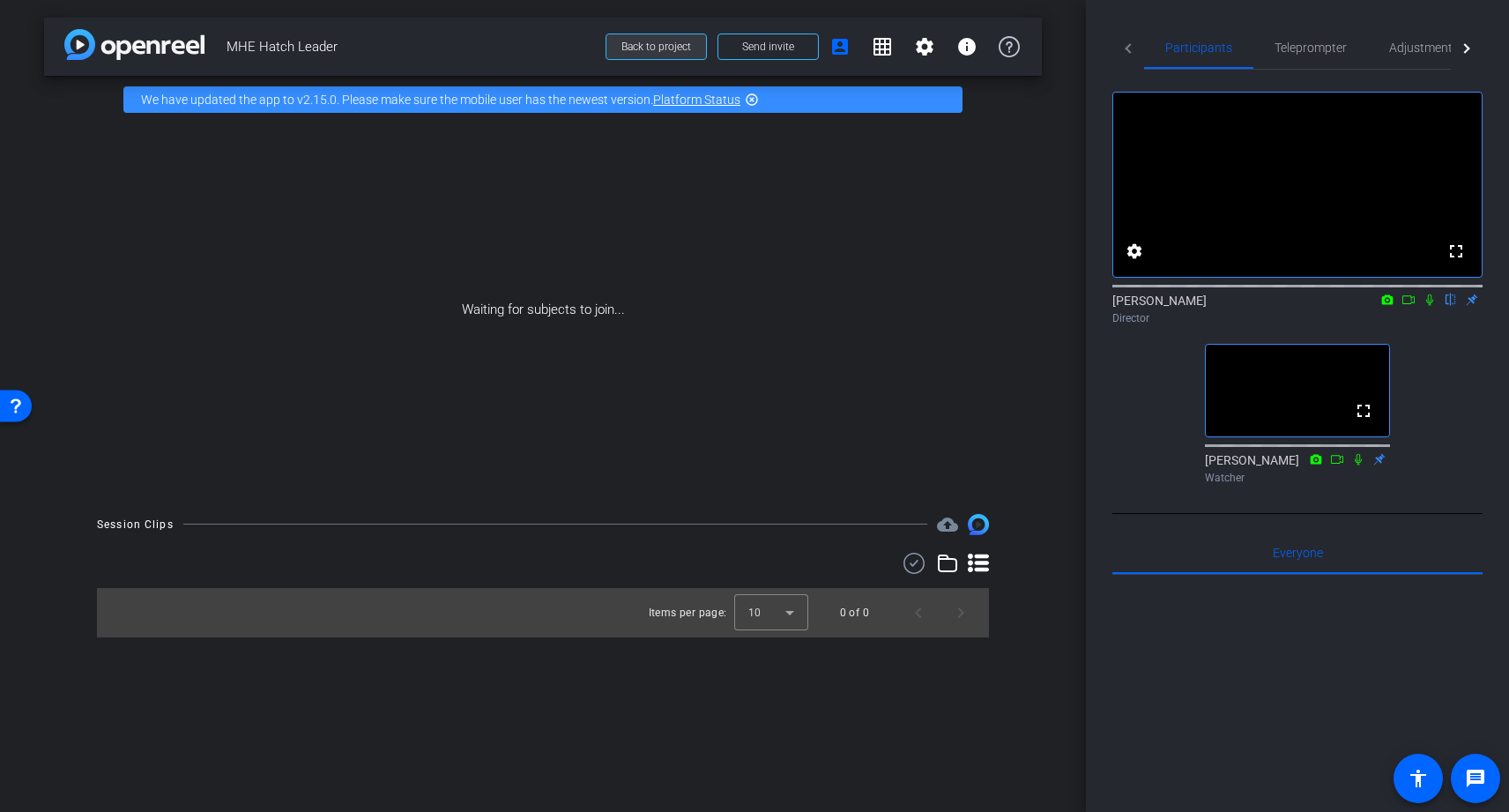
click at [664, 37] on span at bounding box center [656, 47] width 99 height 43
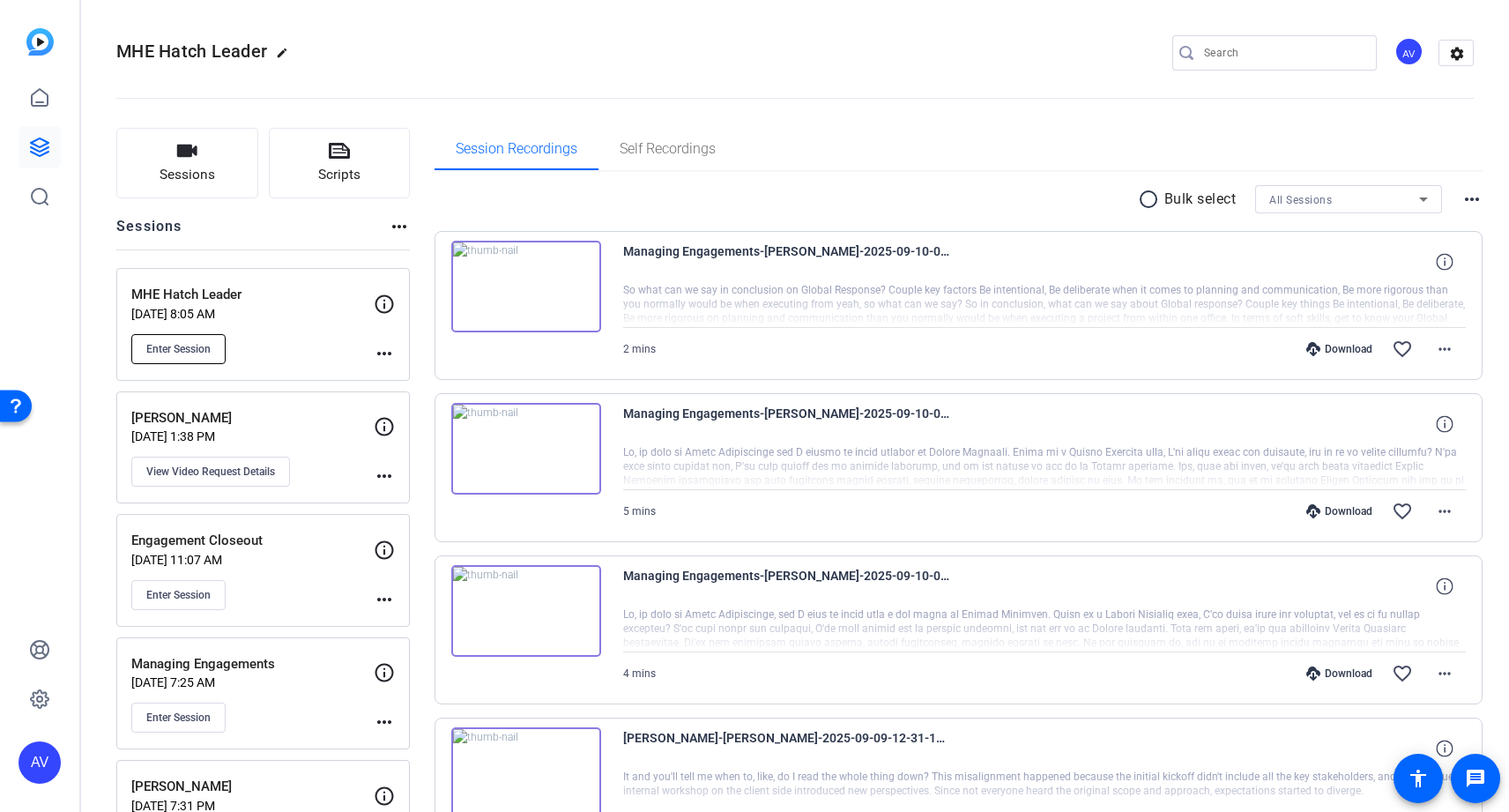
click at [168, 351] on span "Enter Session" at bounding box center [178, 348] width 64 height 14
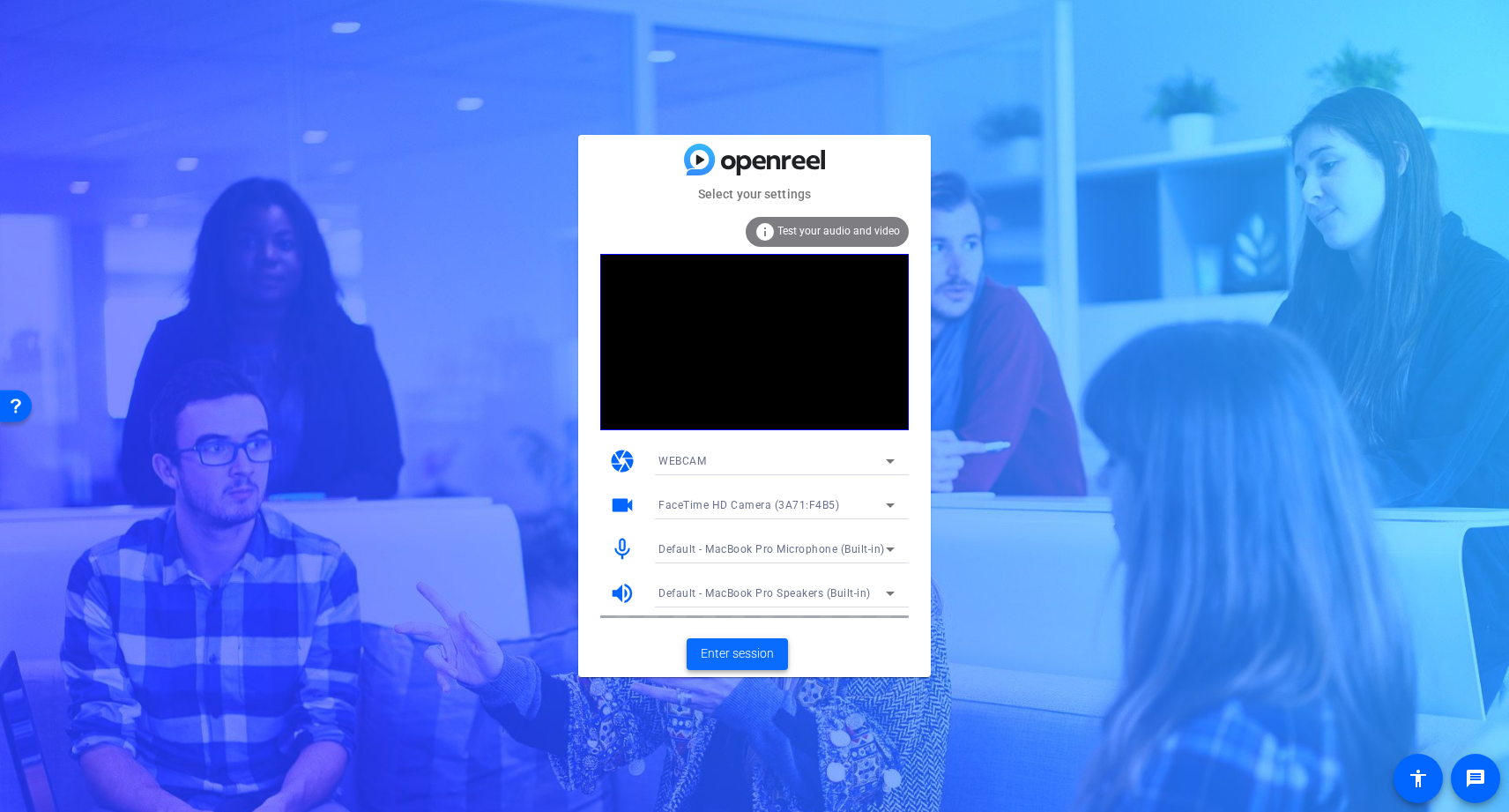
click at [734, 661] on span "Enter session" at bounding box center [737, 654] width 73 height 19
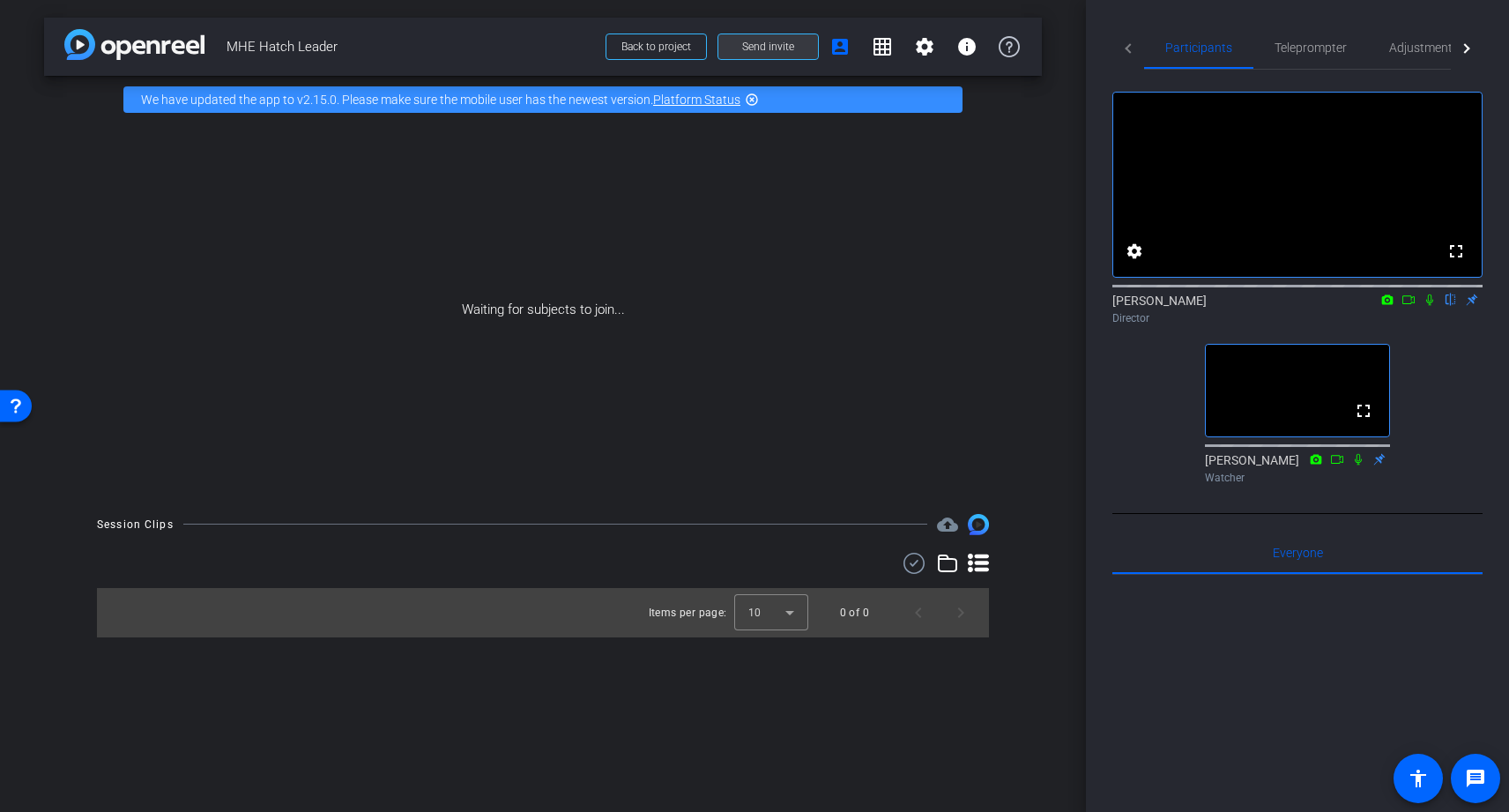
click at [781, 44] on span "Send invite" at bounding box center [768, 46] width 52 height 14
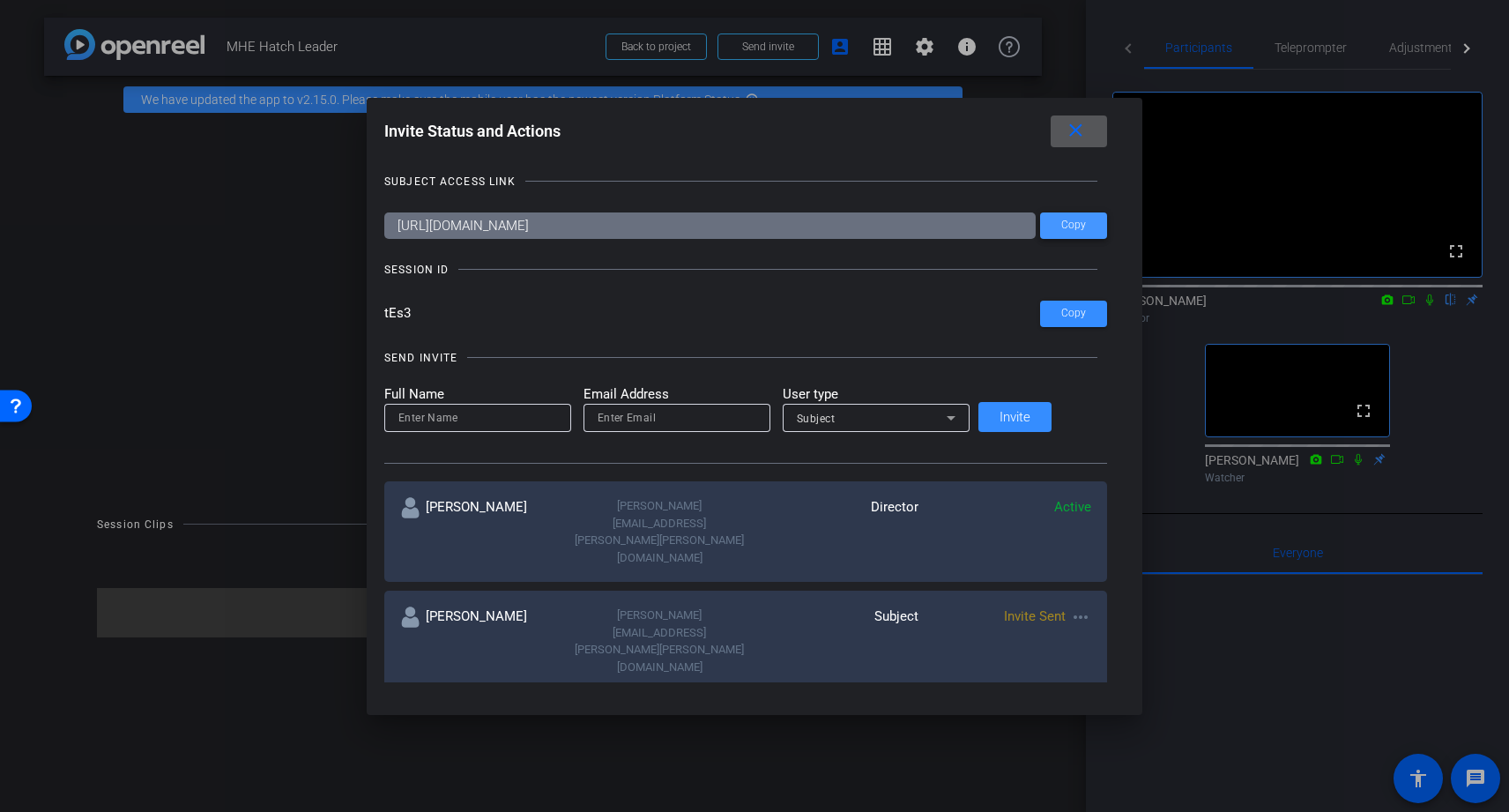
click at [1061, 224] on span at bounding box center [1074, 226] width 67 height 43
click at [1065, 132] on mat-icon "close" at bounding box center [1076, 131] width 22 height 22
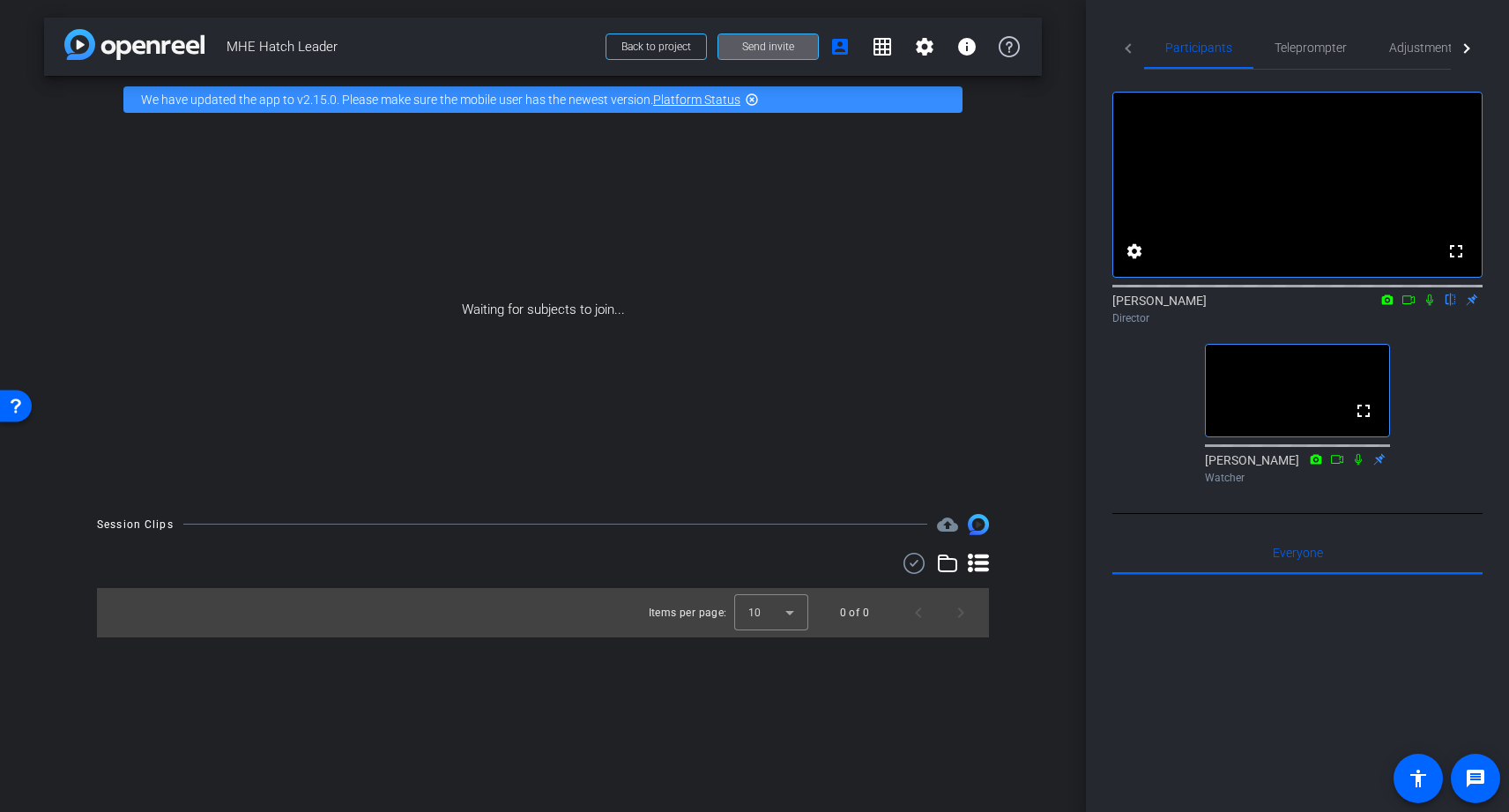
click at [1049, 132] on div "arrow_back MHE Hatch Leader Back to project Send invite account_box grid_on set…" at bounding box center [543, 406] width 1086 height 812
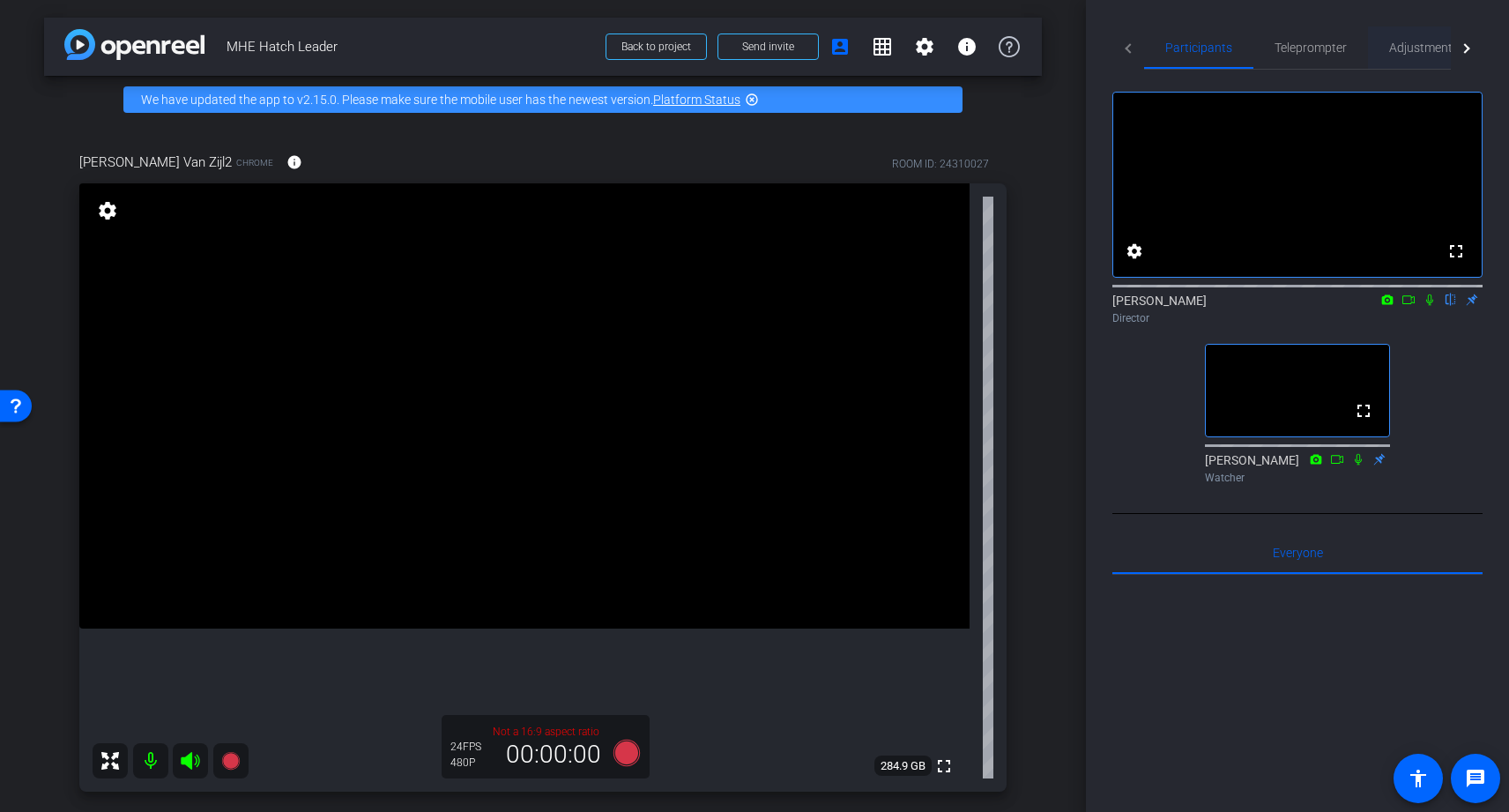
click at [1423, 46] on span "Adjustments" at bounding box center [1424, 47] width 70 height 12
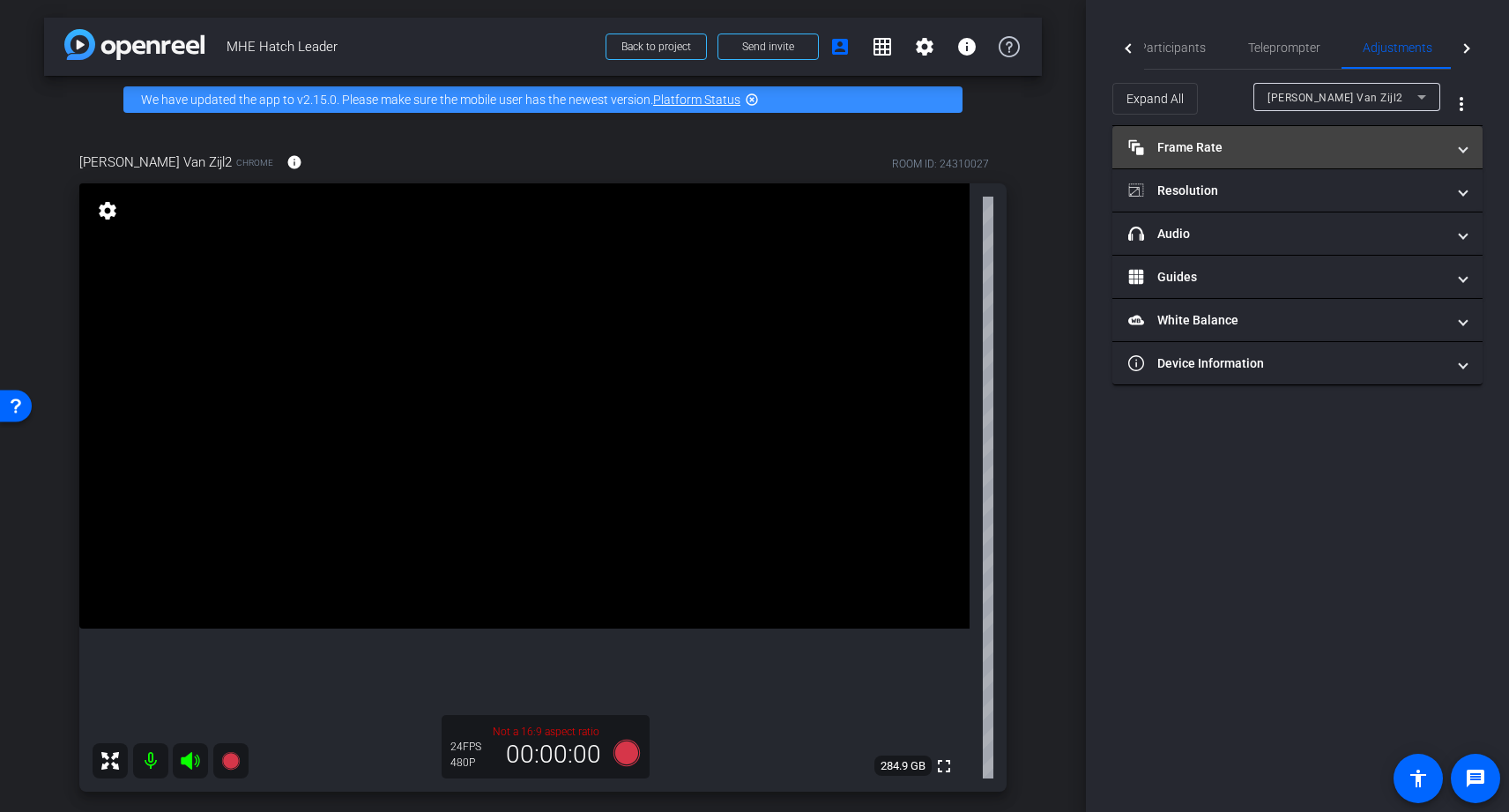
click at [1234, 146] on mat-panel-title "Frame Rate Frame Rate" at bounding box center [1288, 148] width 318 height 19
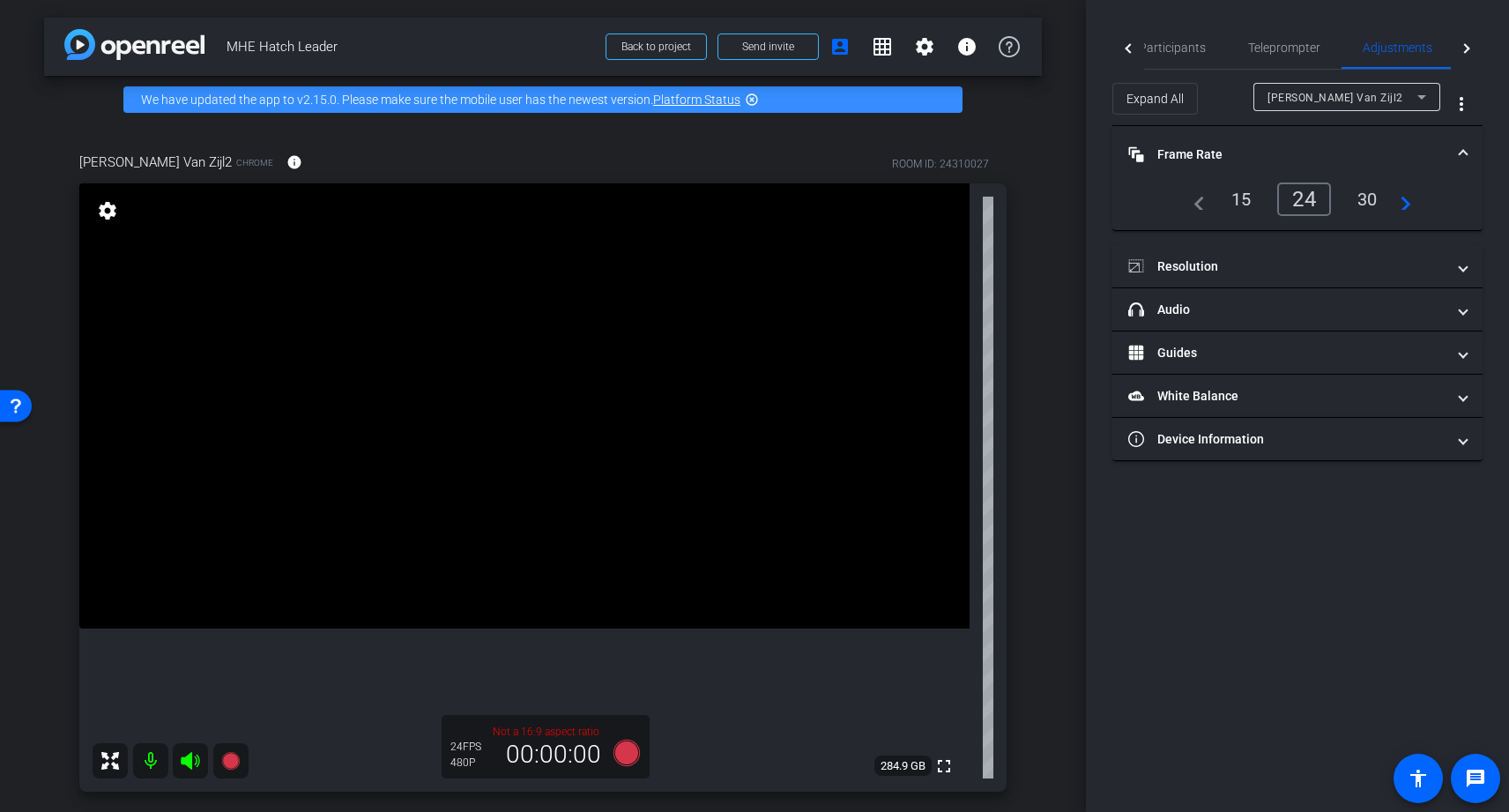
click at [1367, 195] on div "30" at bounding box center [1368, 199] width 46 height 30
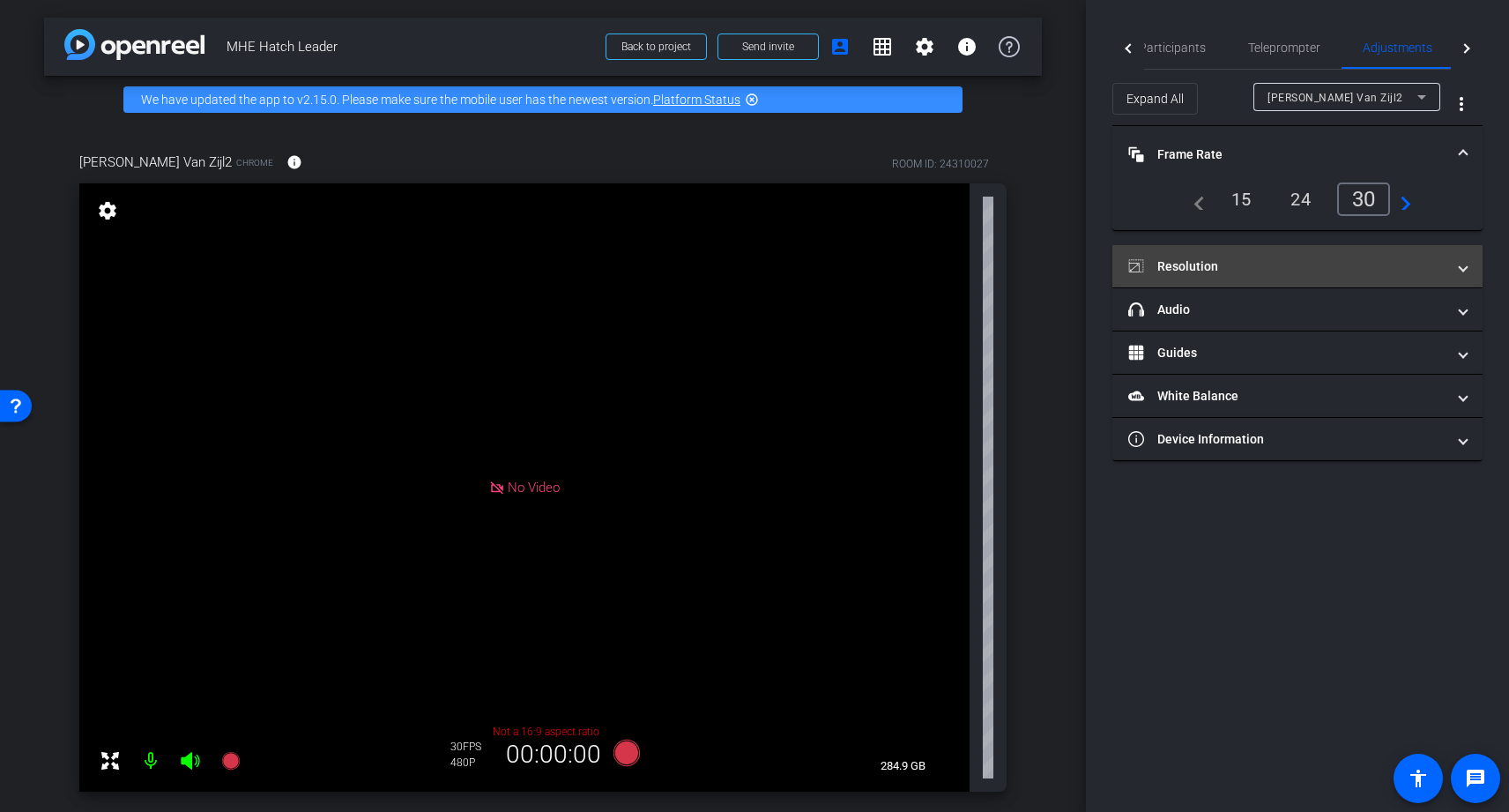
click at [1218, 286] on mat-expansion-panel-header "Resolution" at bounding box center [1297, 267] width 371 height 43
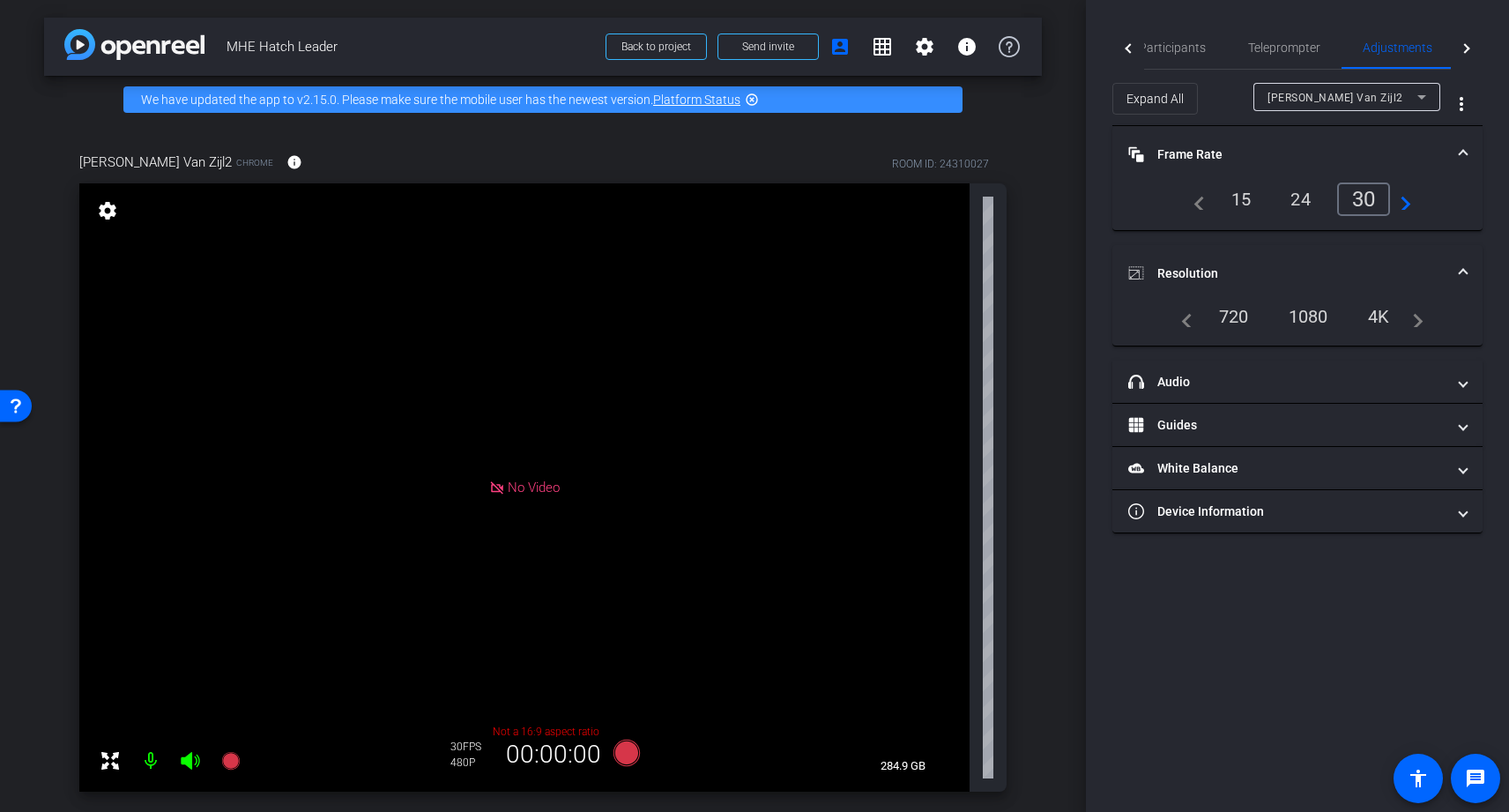
click at [1309, 318] on div "1080" at bounding box center [1308, 317] width 66 height 30
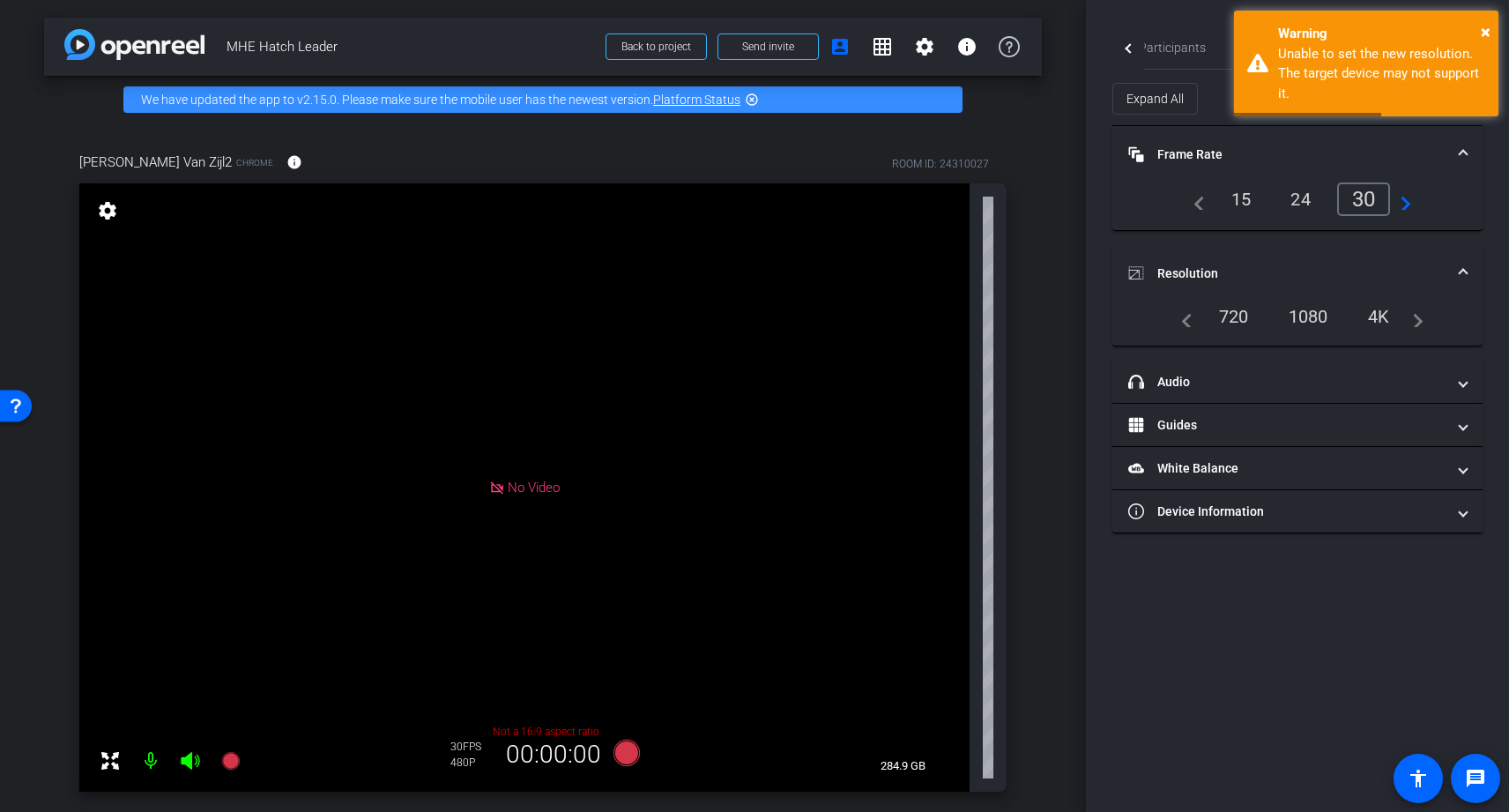
click at [1307, 311] on div "1080" at bounding box center [1308, 317] width 66 height 30
click at [1313, 317] on div "1080" at bounding box center [1308, 317] width 66 height 30
click at [1234, 316] on div "720" at bounding box center [1234, 317] width 57 height 30
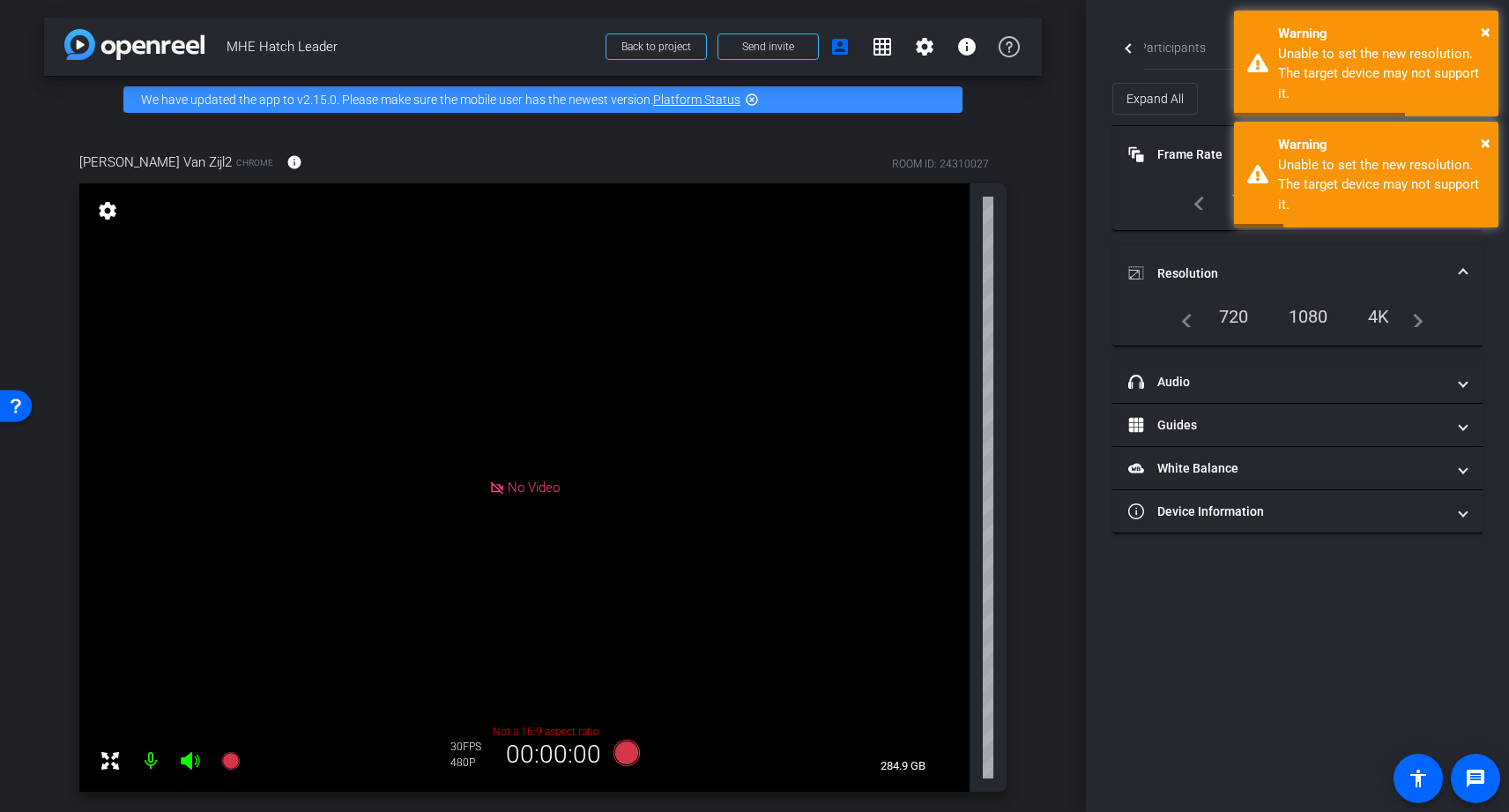
click at [1190, 320] on mat-icon "navigate_before" at bounding box center [1182, 316] width 21 height 21
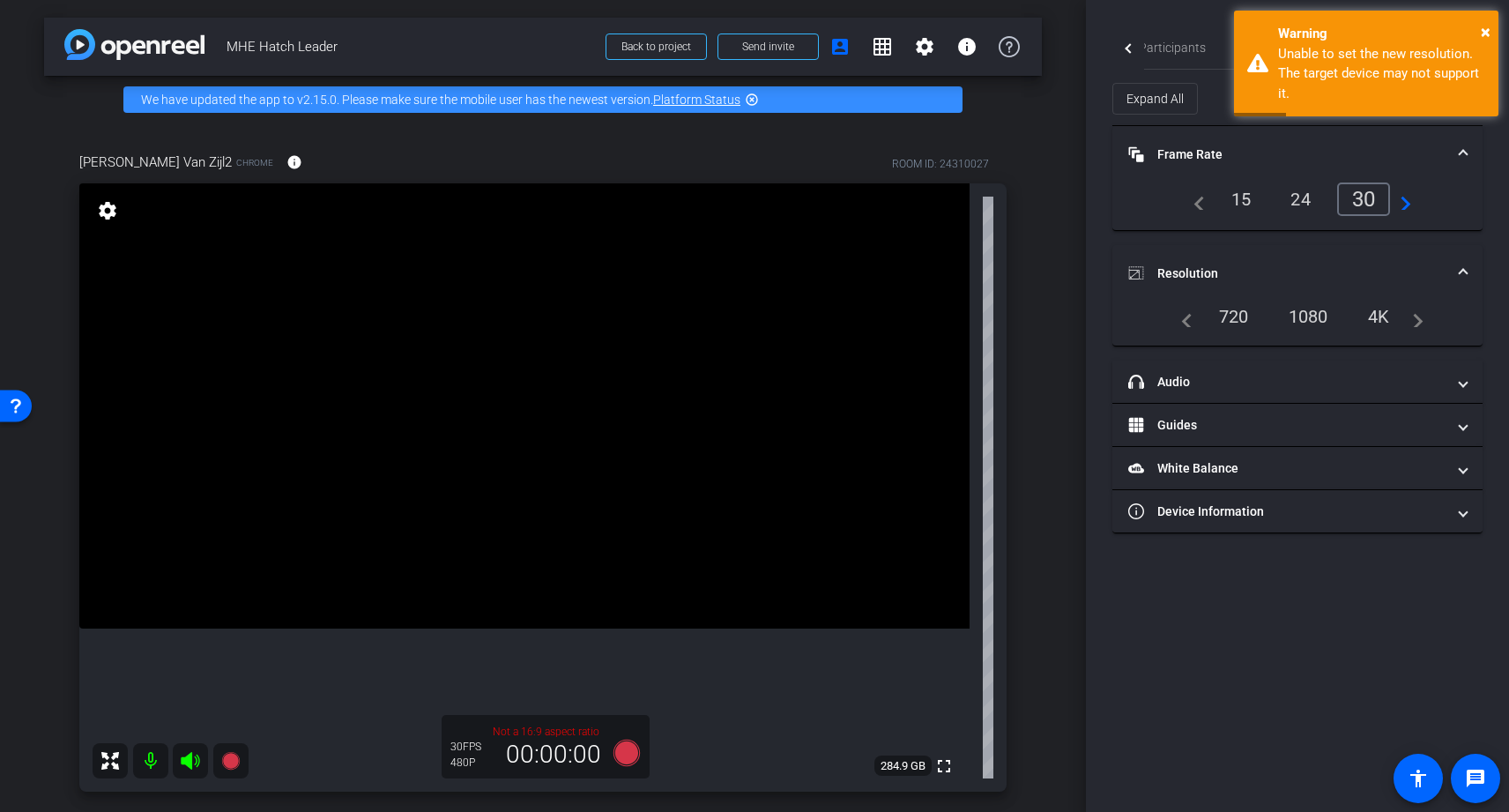
click at [1237, 319] on div "720" at bounding box center [1234, 317] width 57 height 30
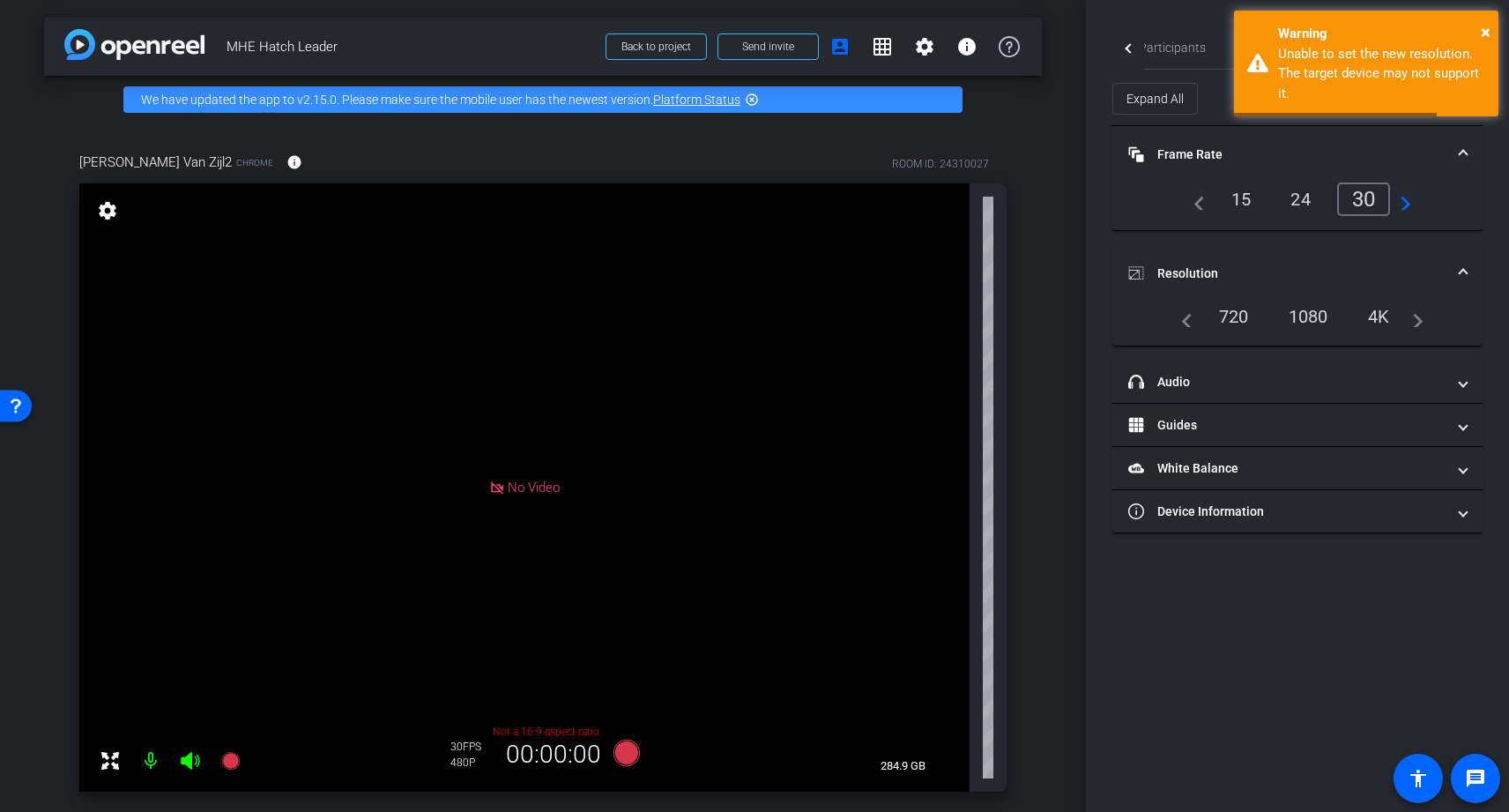
click at [1181, 324] on mat-icon "navigate_before" at bounding box center [1182, 316] width 21 height 21
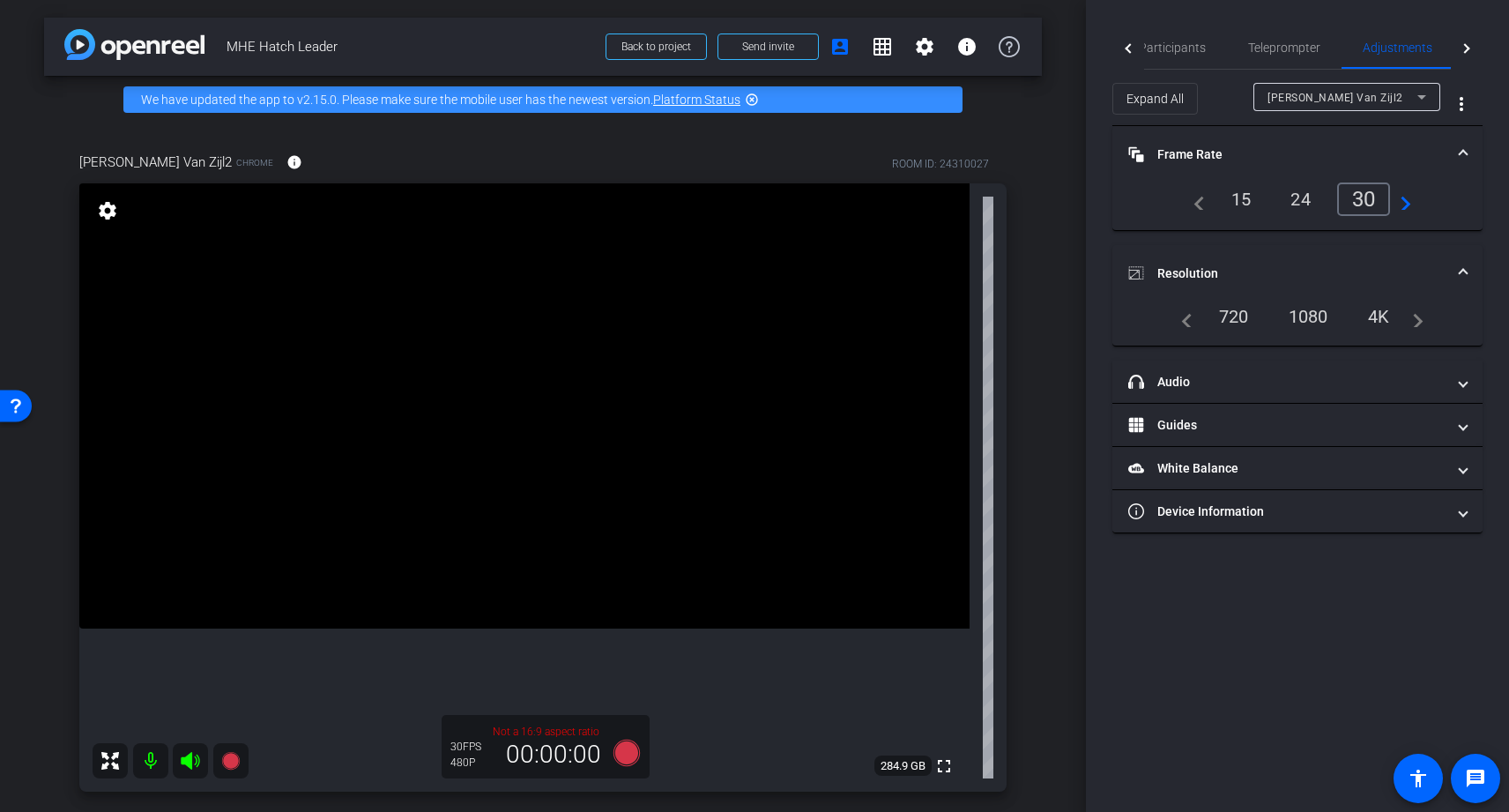
click at [1421, 98] on icon at bounding box center [1422, 97] width 21 height 21
click at [1421, 98] on div at bounding box center [754, 406] width 1509 height 812
click at [1463, 105] on mat-icon "more_vert" at bounding box center [1462, 104] width 21 height 21
click at [1463, 105] on div at bounding box center [754, 406] width 1509 height 812
click at [1203, 373] on mat-panel-title "headphone icon Audio" at bounding box center [1288, 382] width 318 height 19
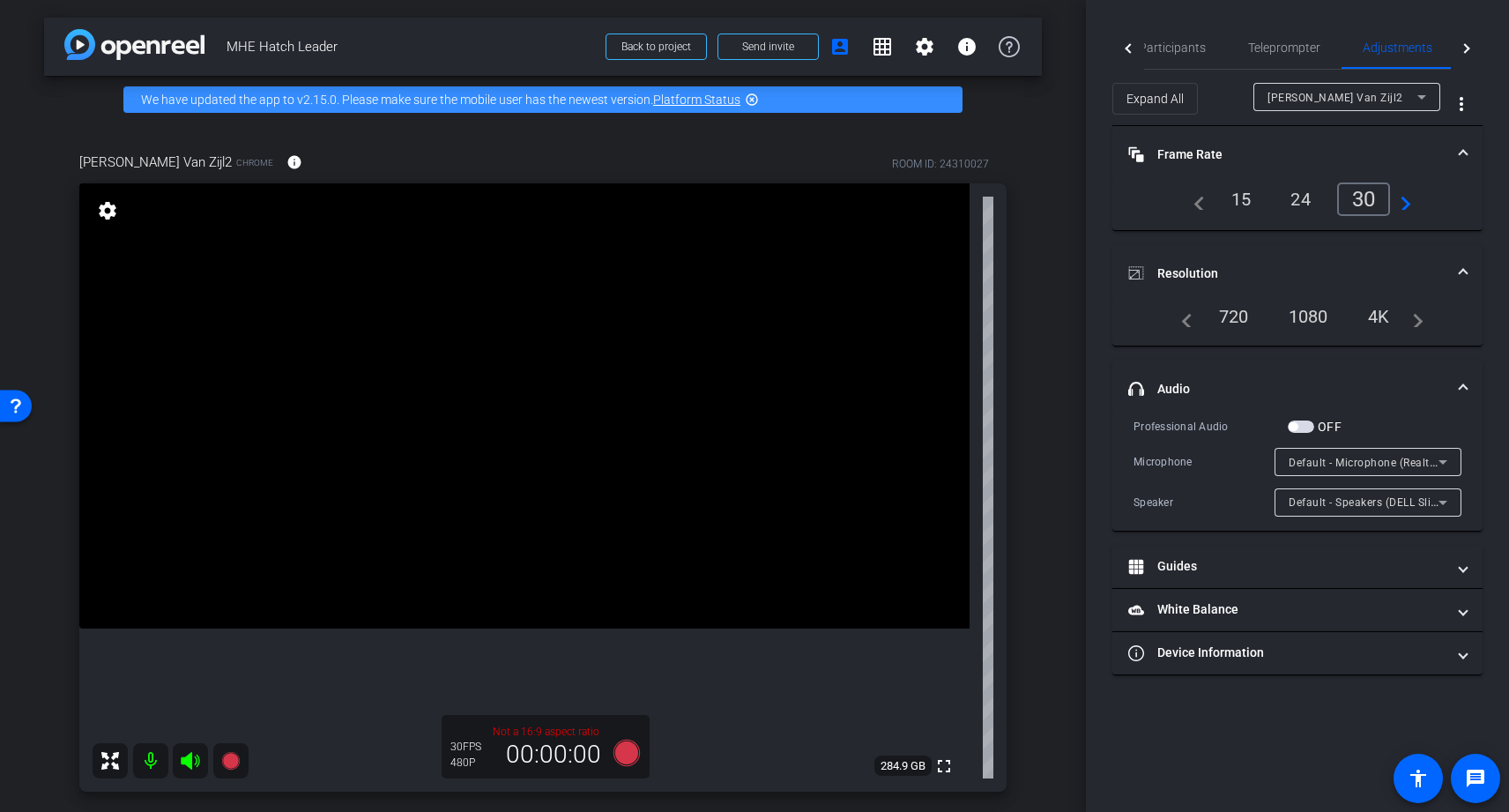
click at [1411, 383] on mat-panel-title "headphone icon Audio" at bounding box center [1288, 389] width 318 height 19
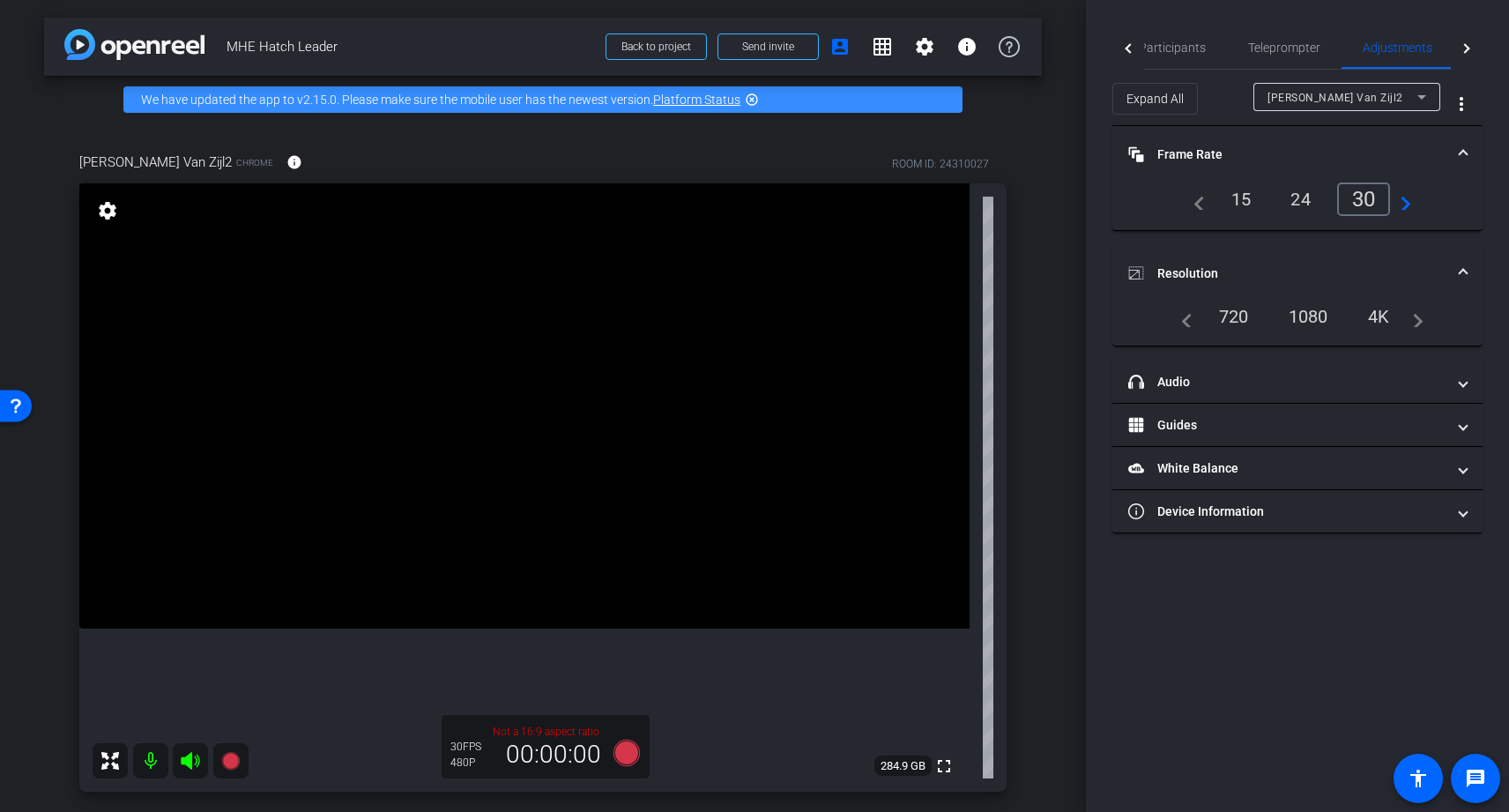
click at [1311, 584] on div "Participants Teleprompter Adjustments Live settings Amanda Vintinner flip Direc…" at bounding box center [1297, 406] width 423 height 812
click at [1284, 42] on span "Teleprompter" at bounding box center [1285, 47] width 72 height 12
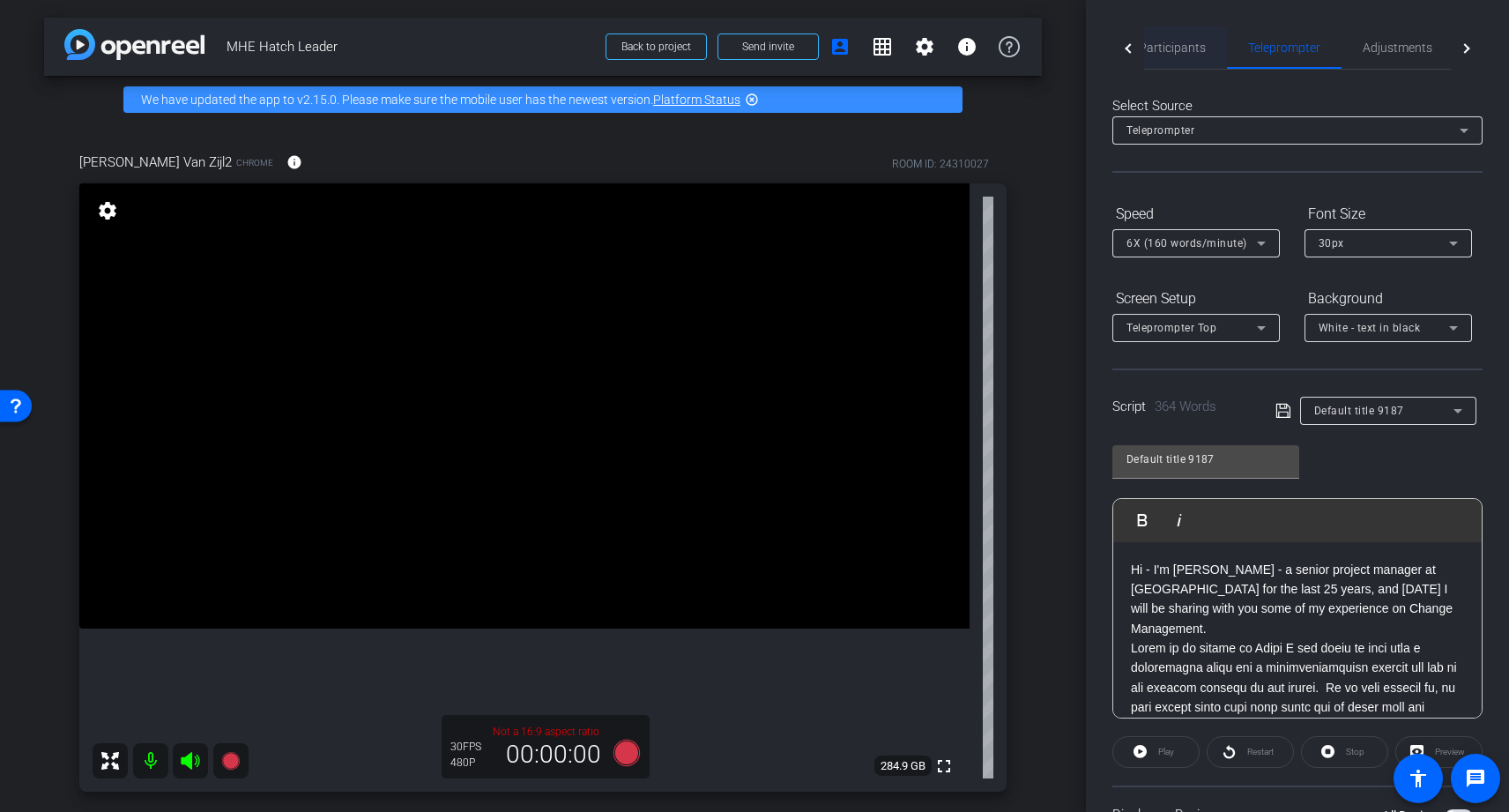
click at [1184, 43] on span "Participants" at bounding box center [1173, 47] width 67 height 12
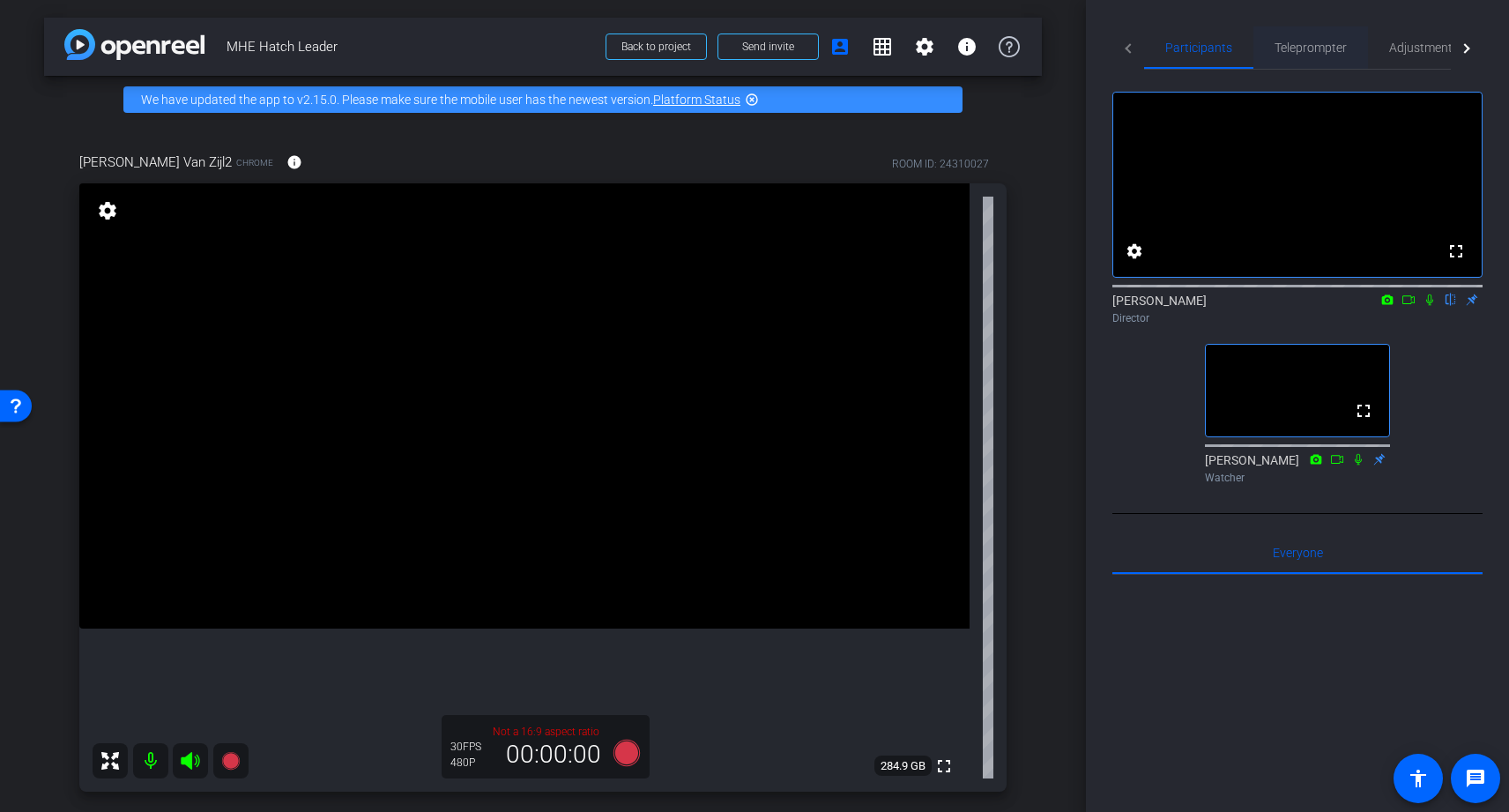
click at [1306, 46] on span "Teleprompter" at bounding box center [1311, 47] width 72 height 12
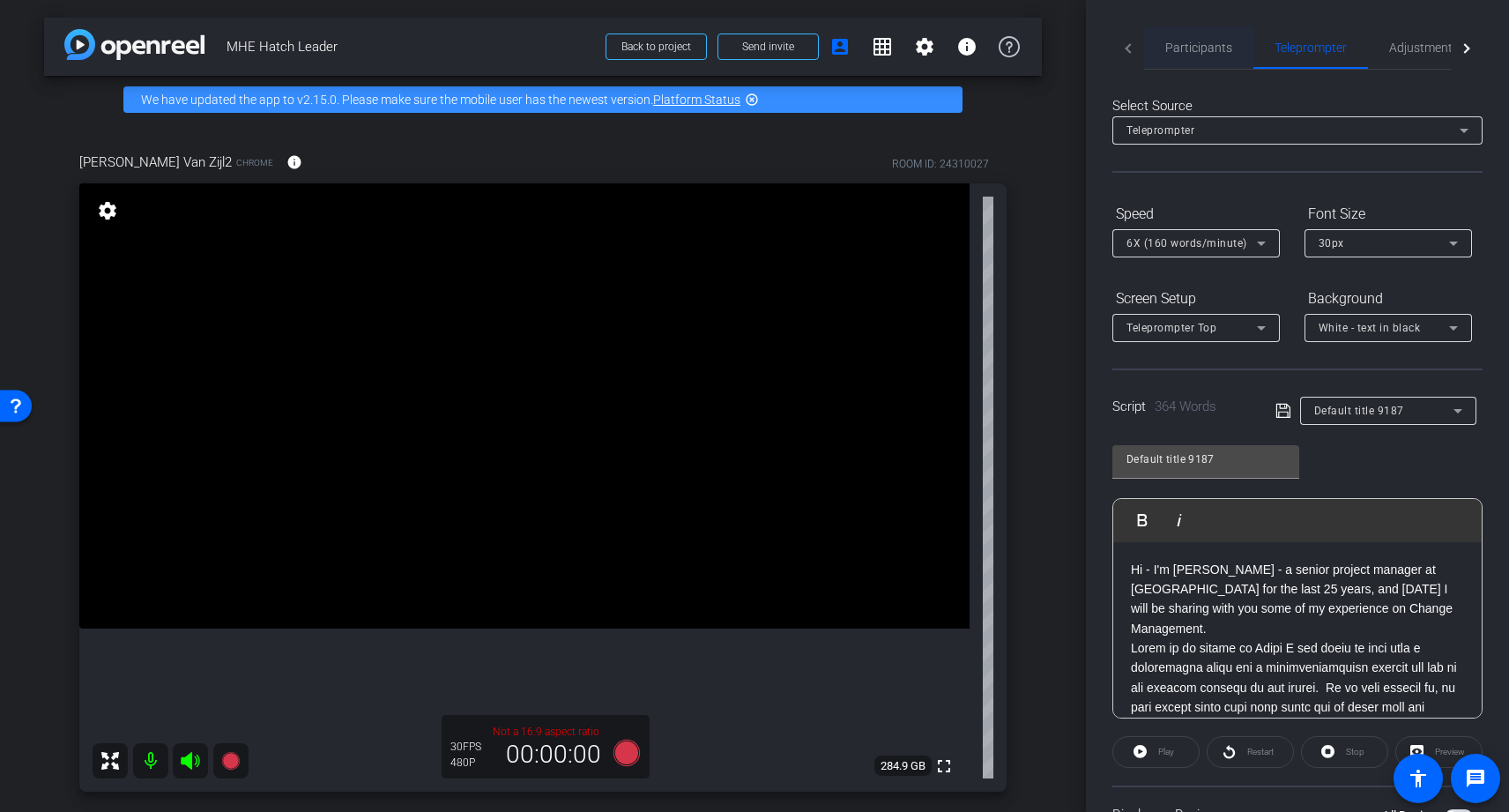
click at [1222, 42] on span "Participants" at bounding box center [1199, 47] width 67 height 12
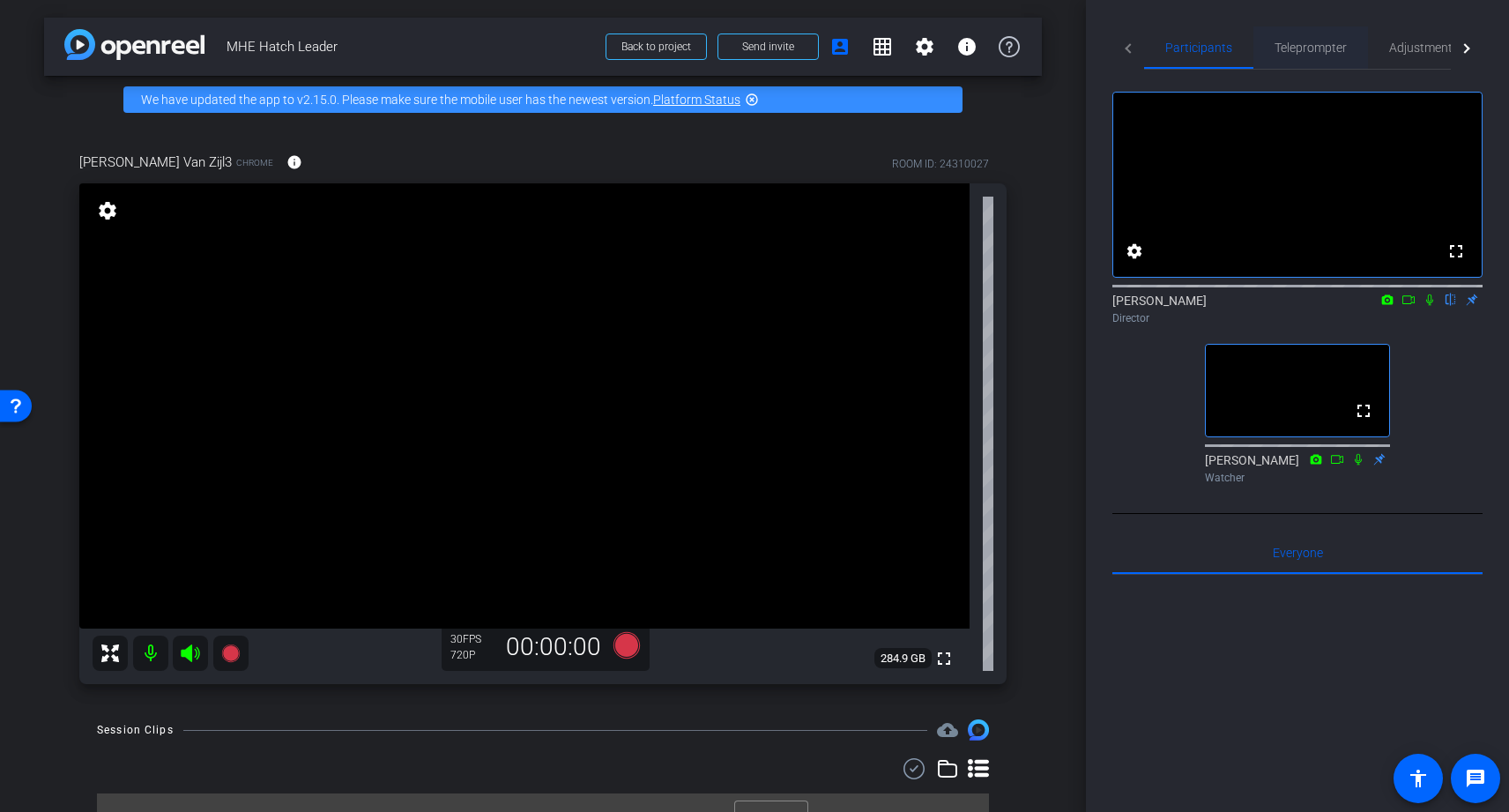
click at [1319, 46] on span "Teleprompter" at bounding box center [1311, 47] width 72 height 12
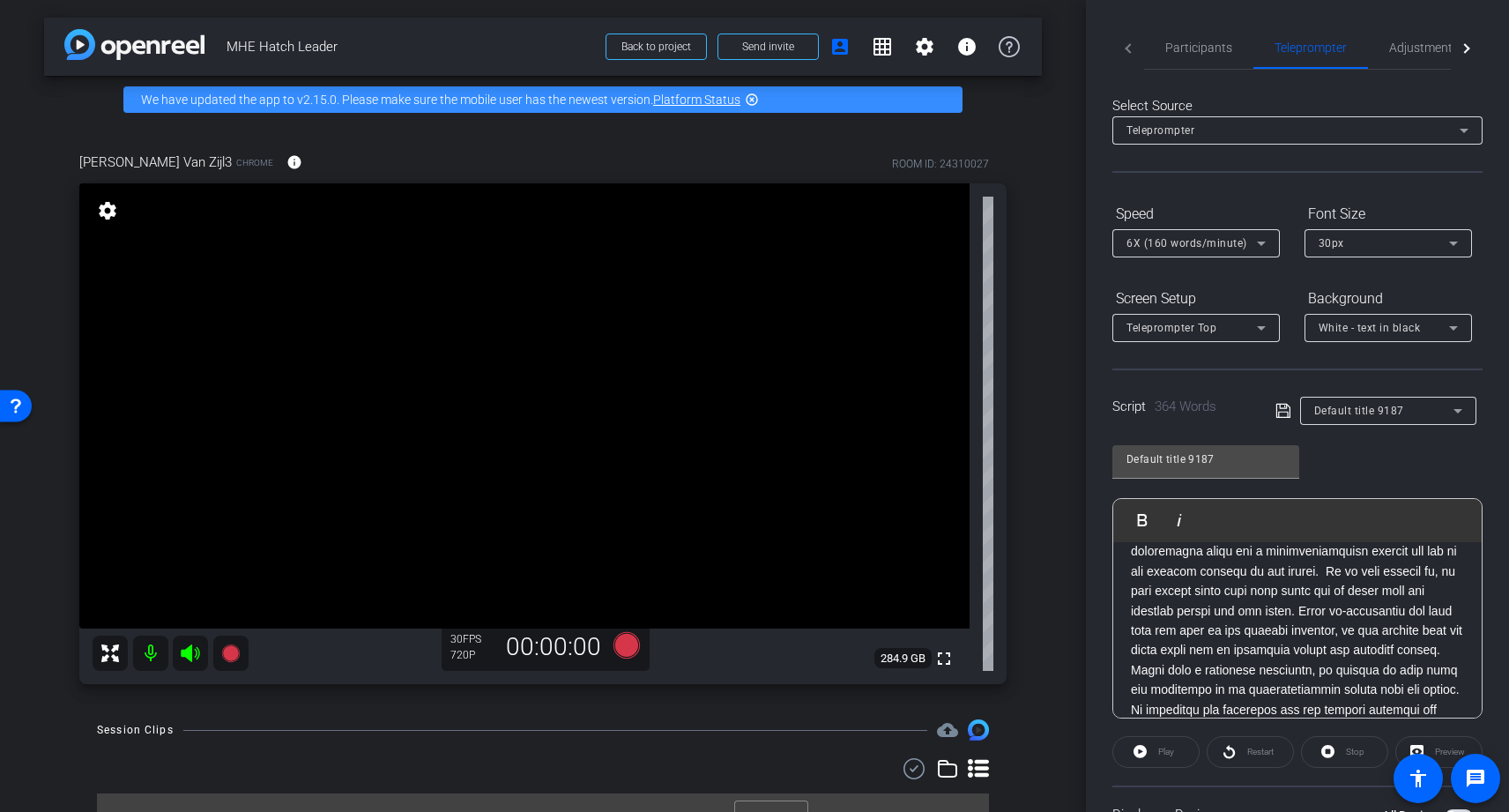
scroll to position [127, 0]
click at [1451, 750] on div "Preview" at bounding box center [1439, 752] width 87 height 32
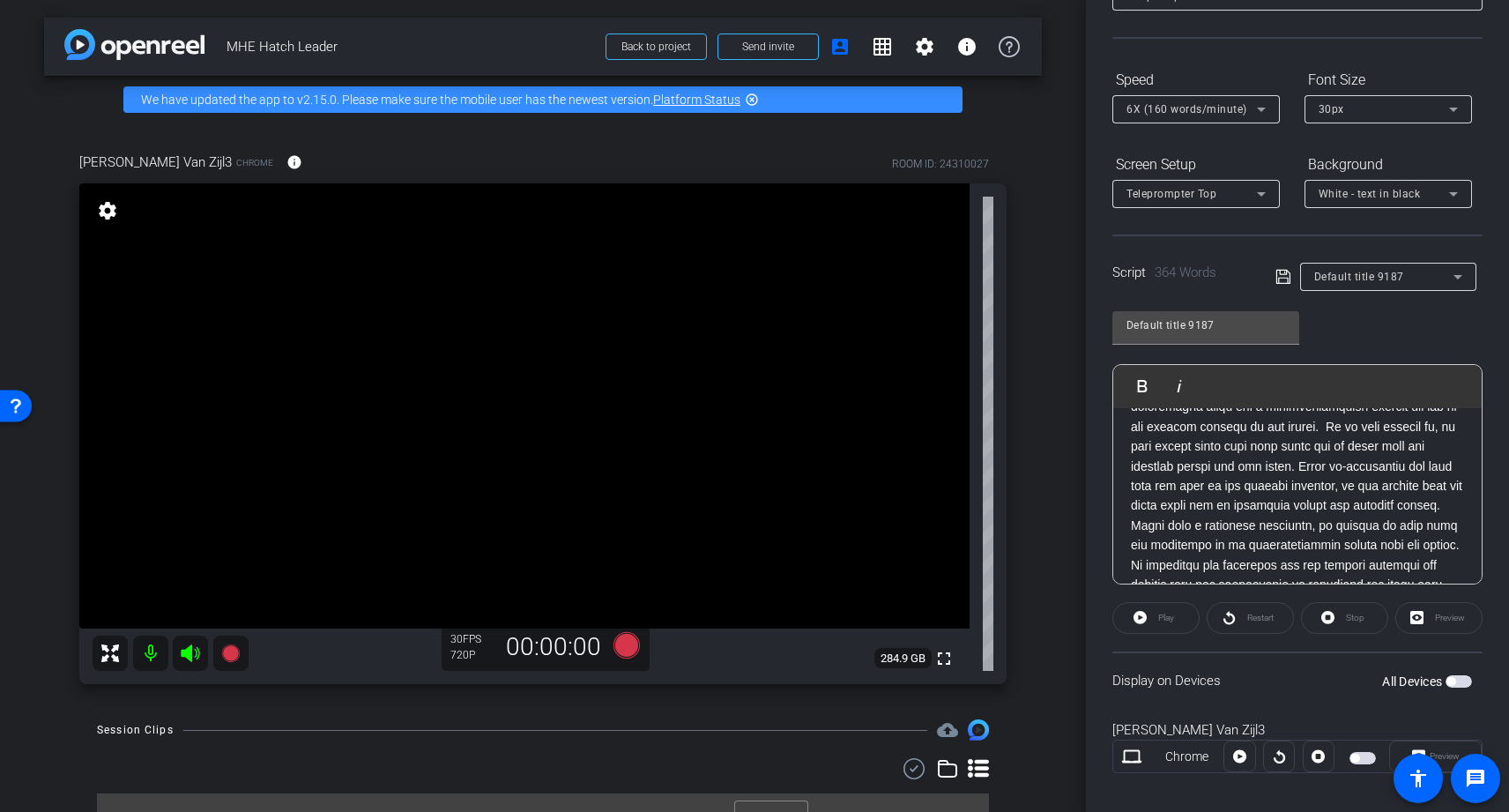
scroll to position [148, 0]
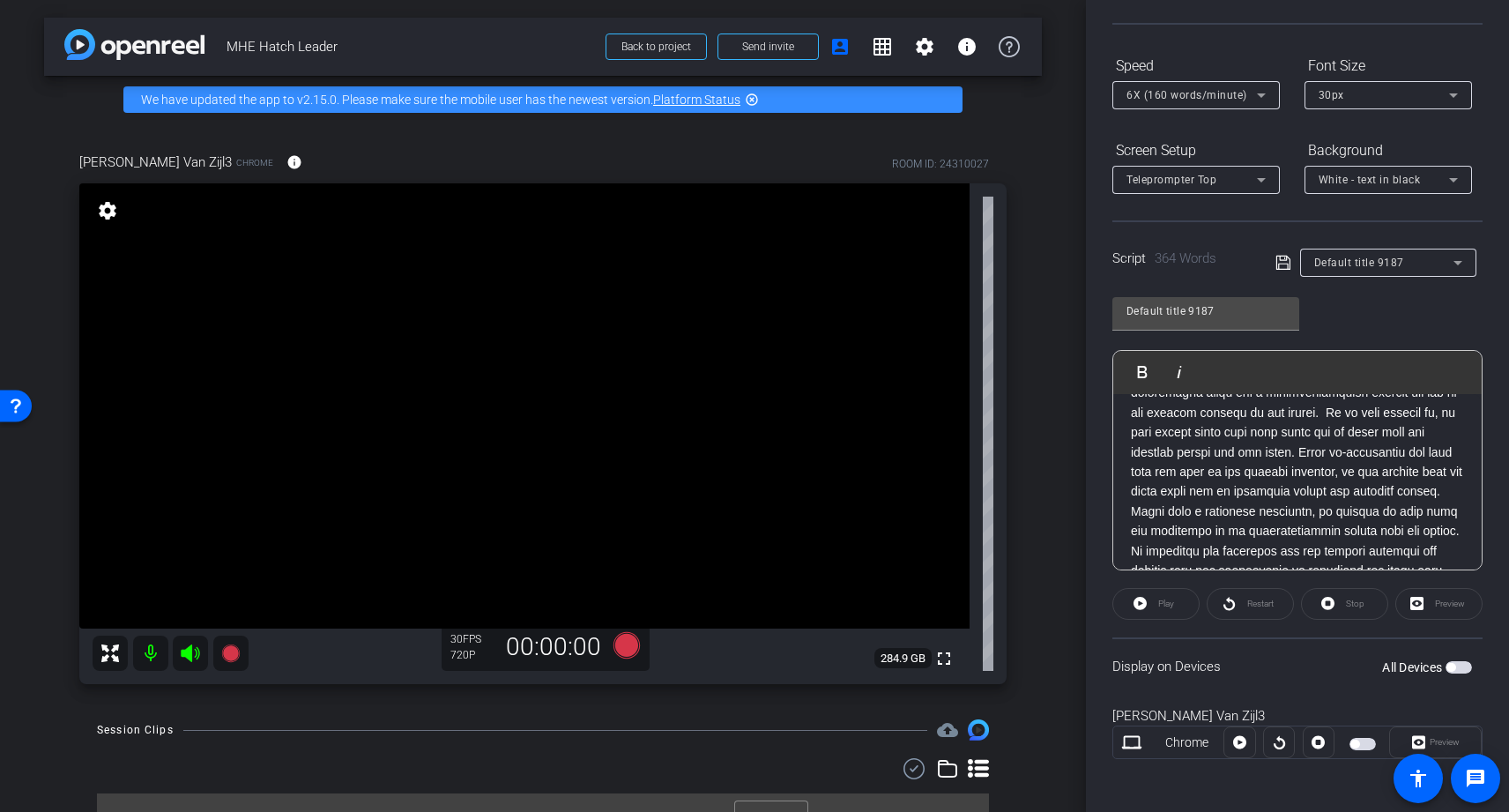
click at [1438, 600] on div "Preview" at bounding box center [1439, 604] width 87 height 32
click at [1463, 670] on span "button" at bounding box center [1459, 667] width 26 height 12
click at [1447, 742] on span "Preview" at bounding box center [1445, 741] width 30 height 9
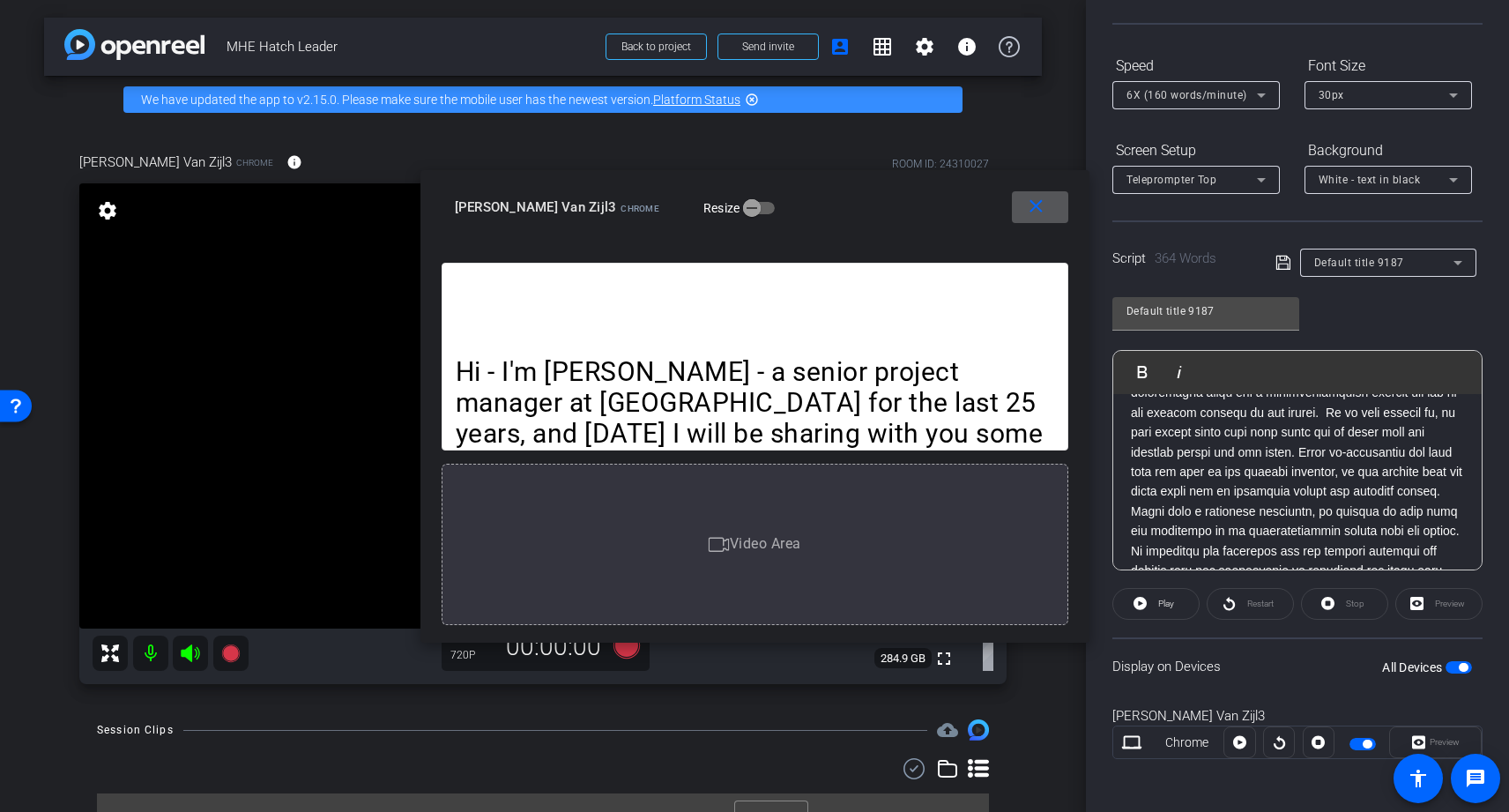
click at [1044, 208] on mat-icon "close" at bounding box center [1036, 207] width 22 height 22
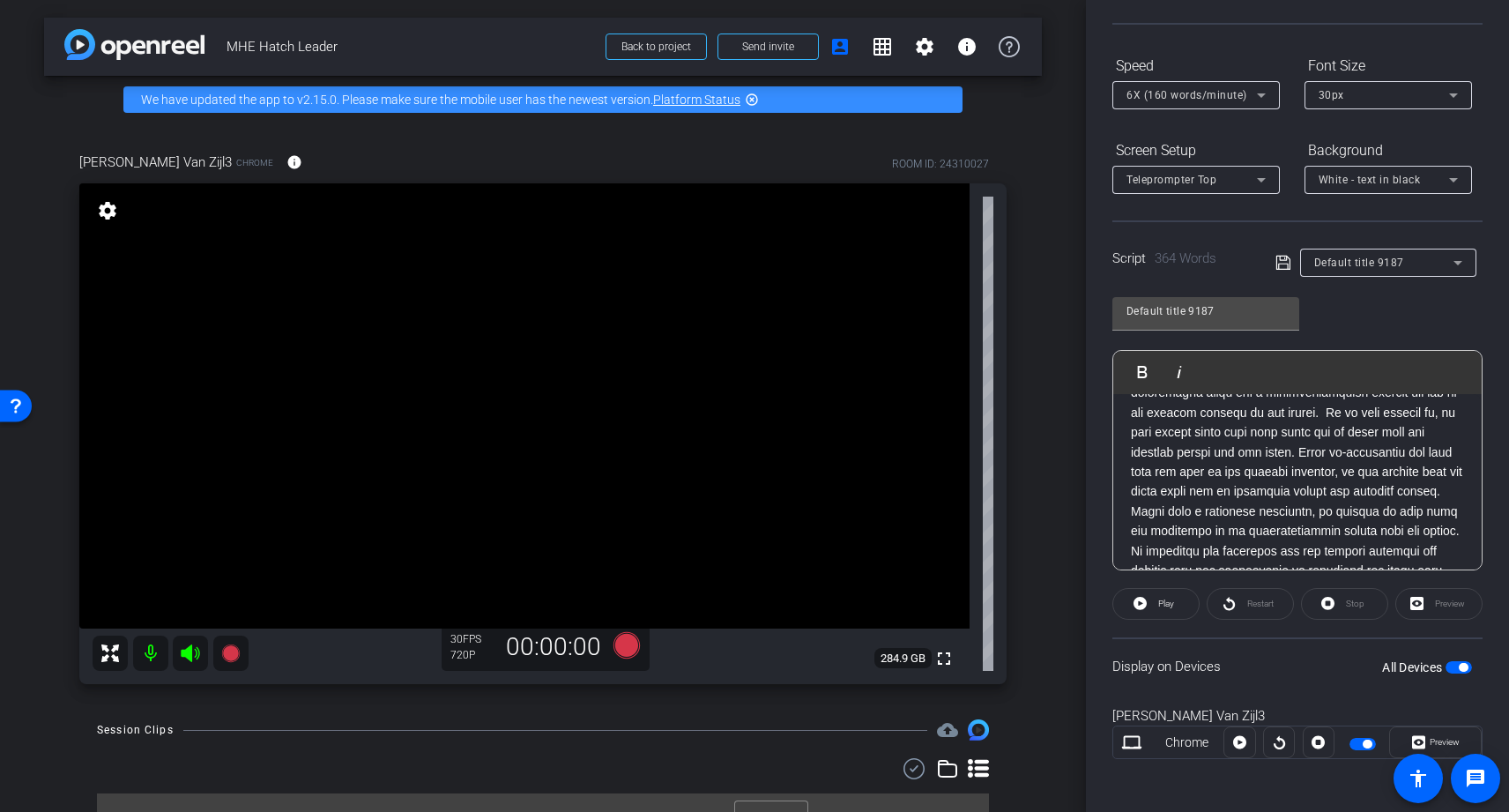
click at [1444, 603] on div "Preview" at bounding box center [1439, 604] width 87 height 32
click at [1438, 738] on span "Preview" at bounding box center [1445, 741] width 30 height 9
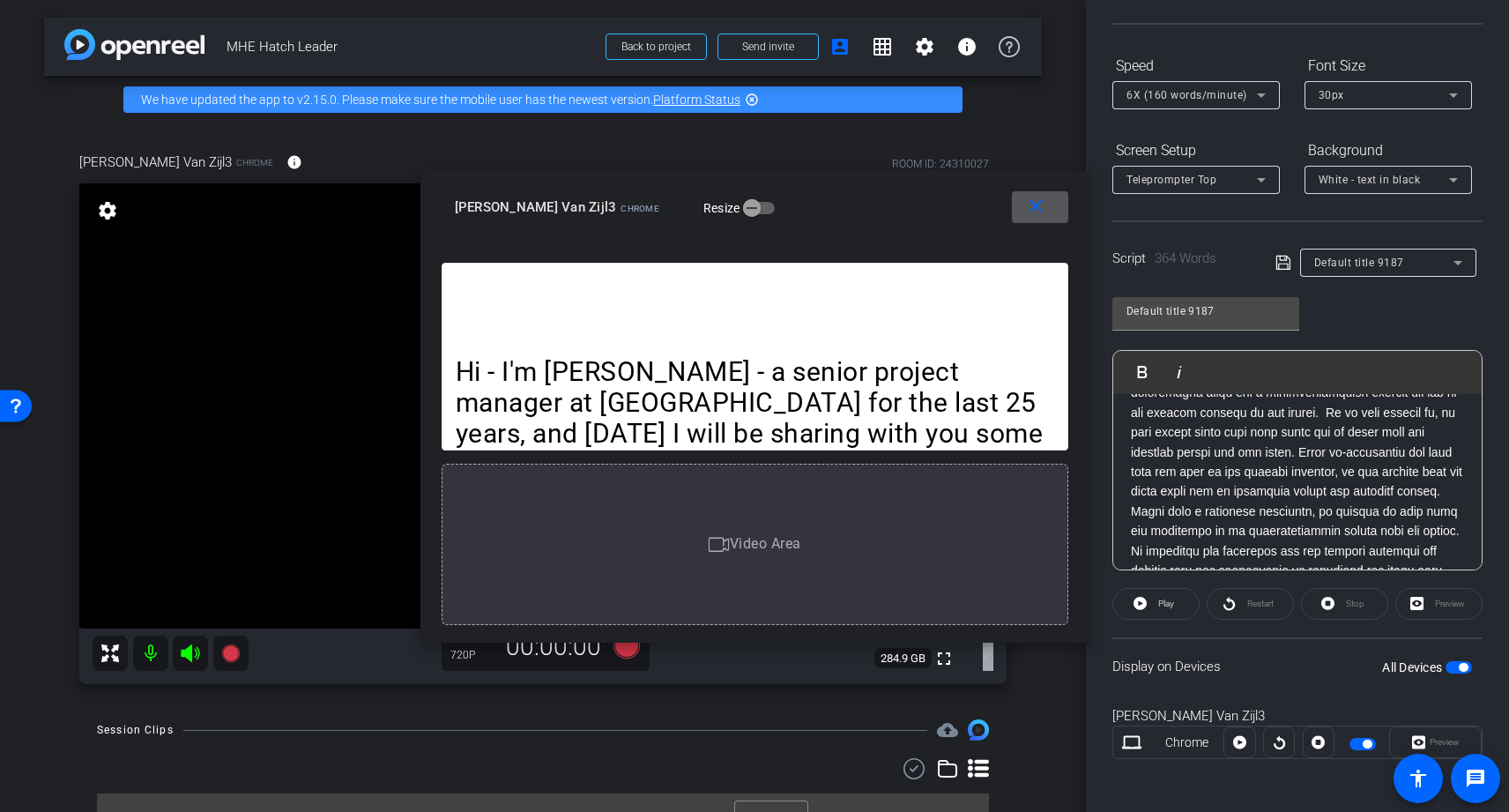
click at [1041, 208] on mat-icon "close" at bounding box center [1036, 207] width 22 height 22
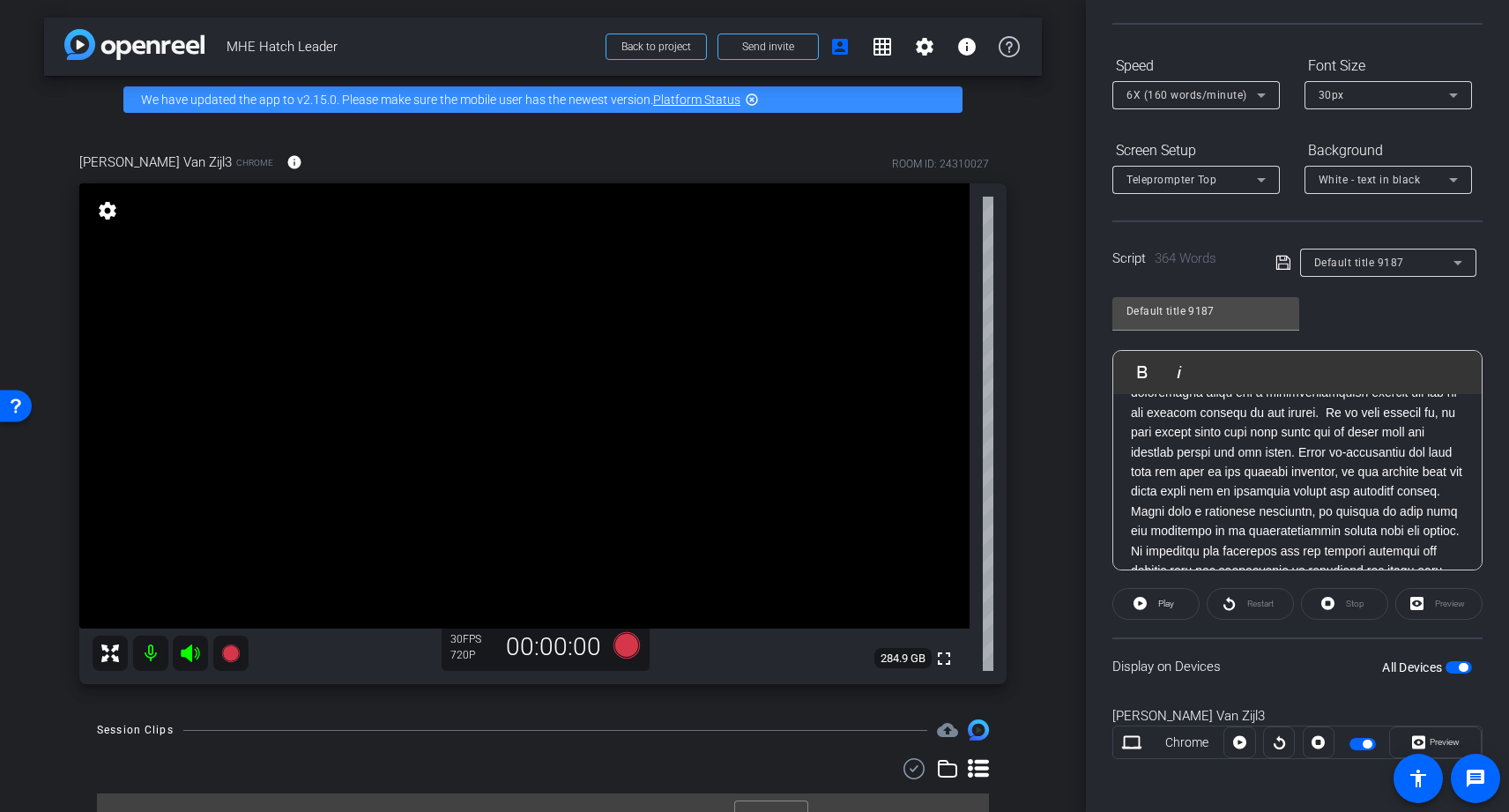
click at [1360, 743] on span "button" at bounding box center [1363, 743] width 26 height 12
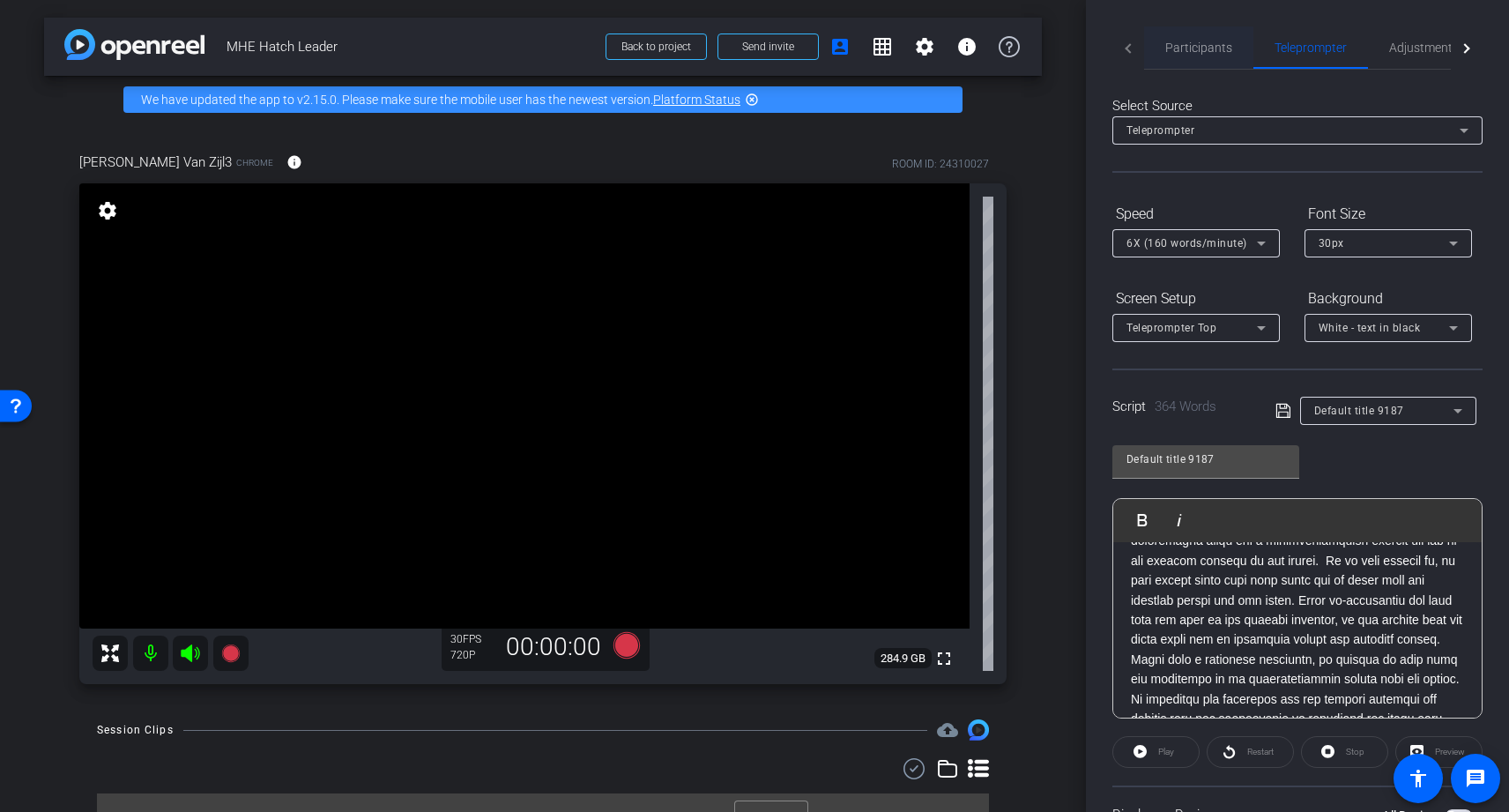
click at [1211, 48] on span "Participants" at bounding box center [1199, 47] width 67 height 12
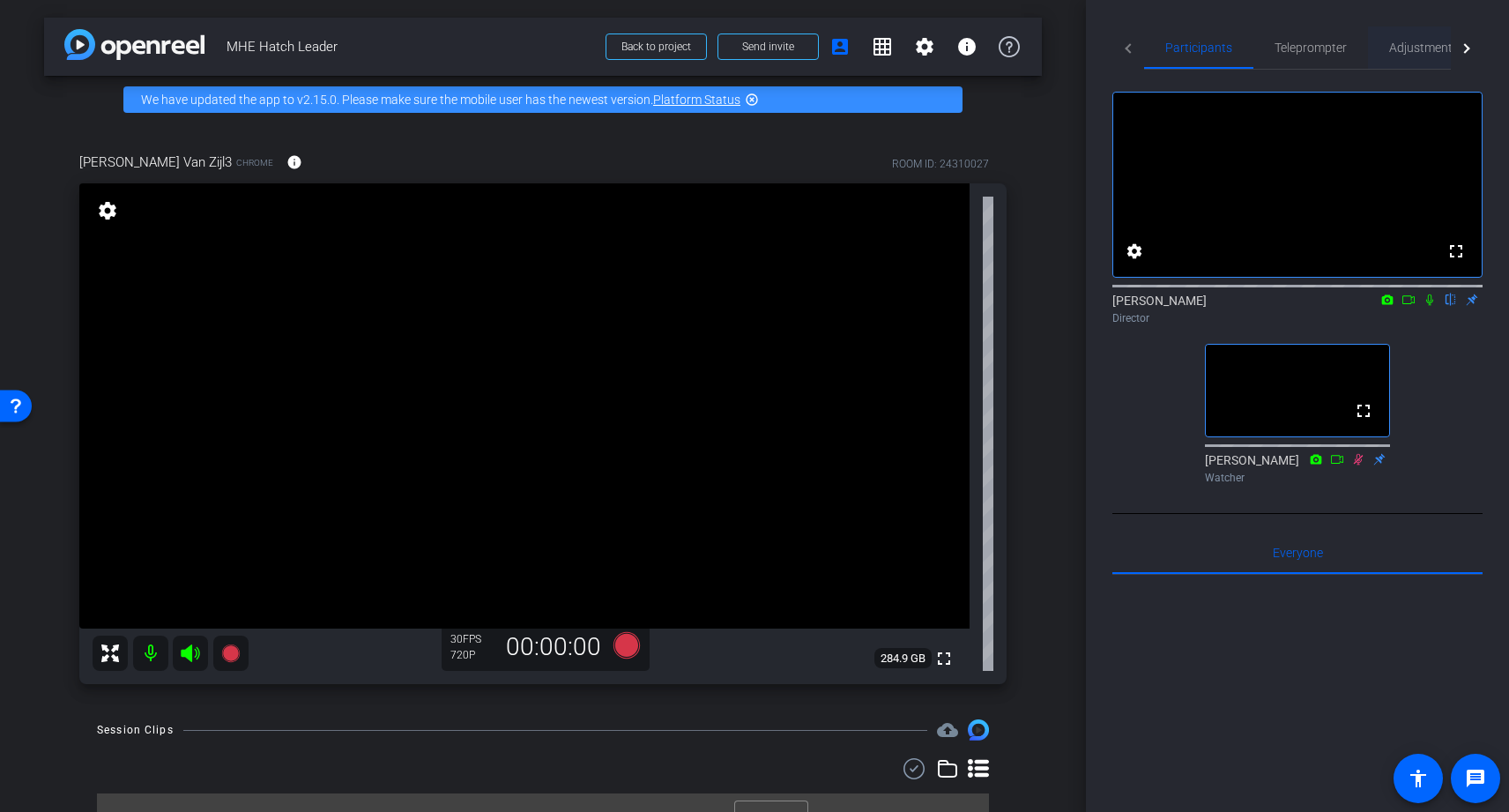
click at [1428, 46] on span "Adjustments" at bounding box center [1424, 47] width 70 height 12
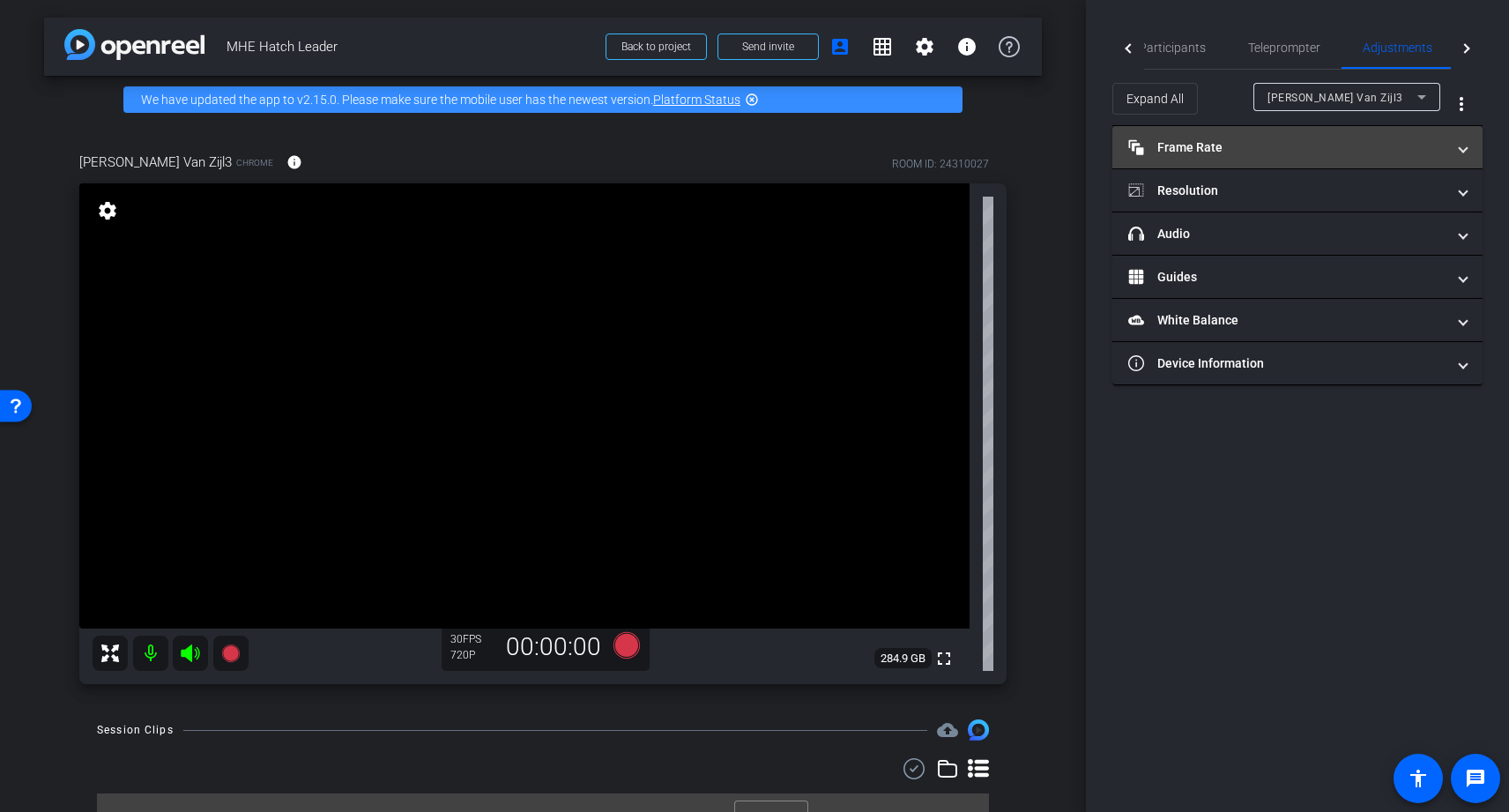
click at [1287, 151] on mat-panel-title "Frame Rate Frame Rate" at bounding box center [1288, 148] width 318 height 19
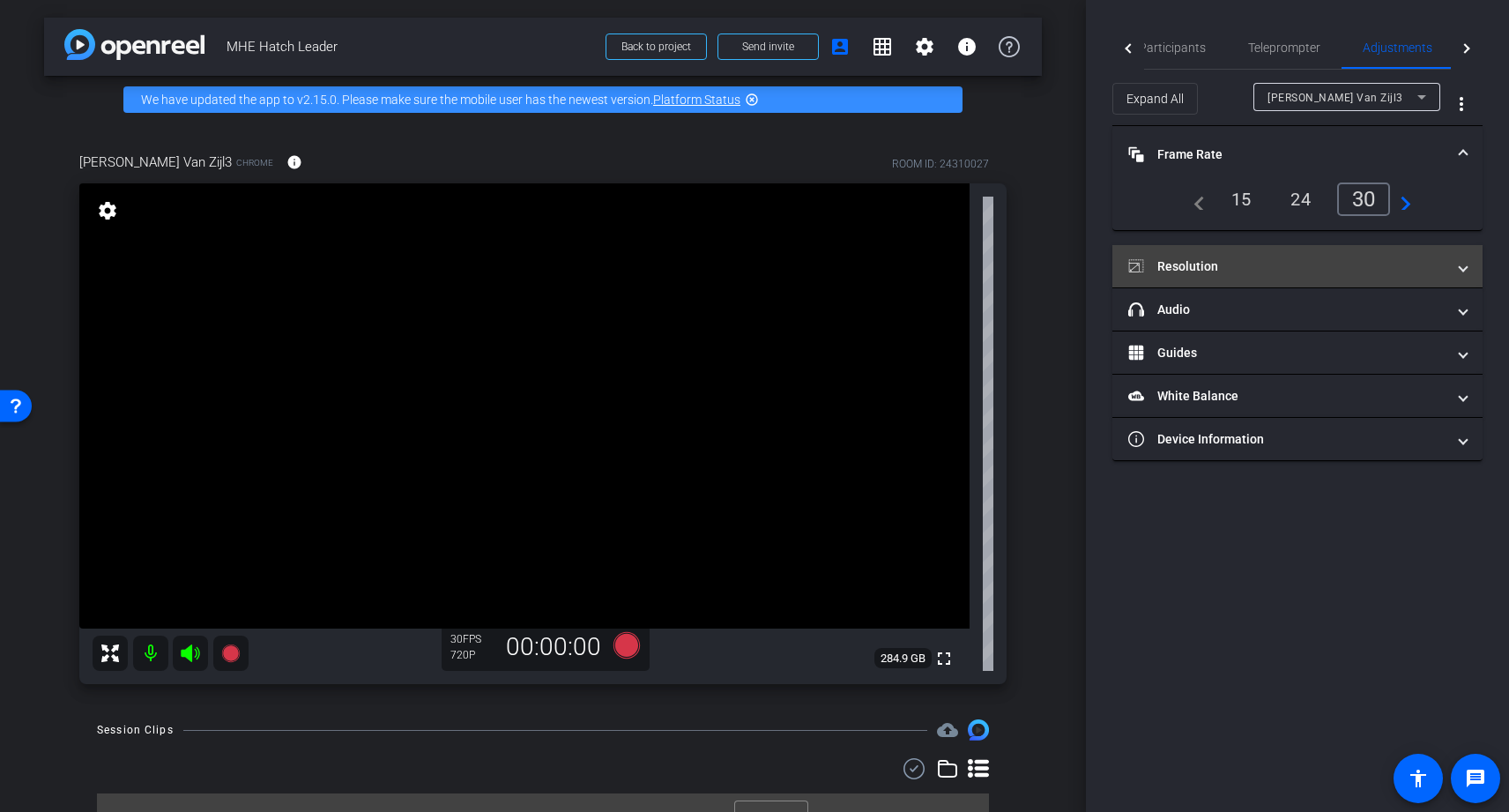
click at [1211, 272] on mat-panel-title "Resolution" at bounding box center [1288, 267] width 318 height 19
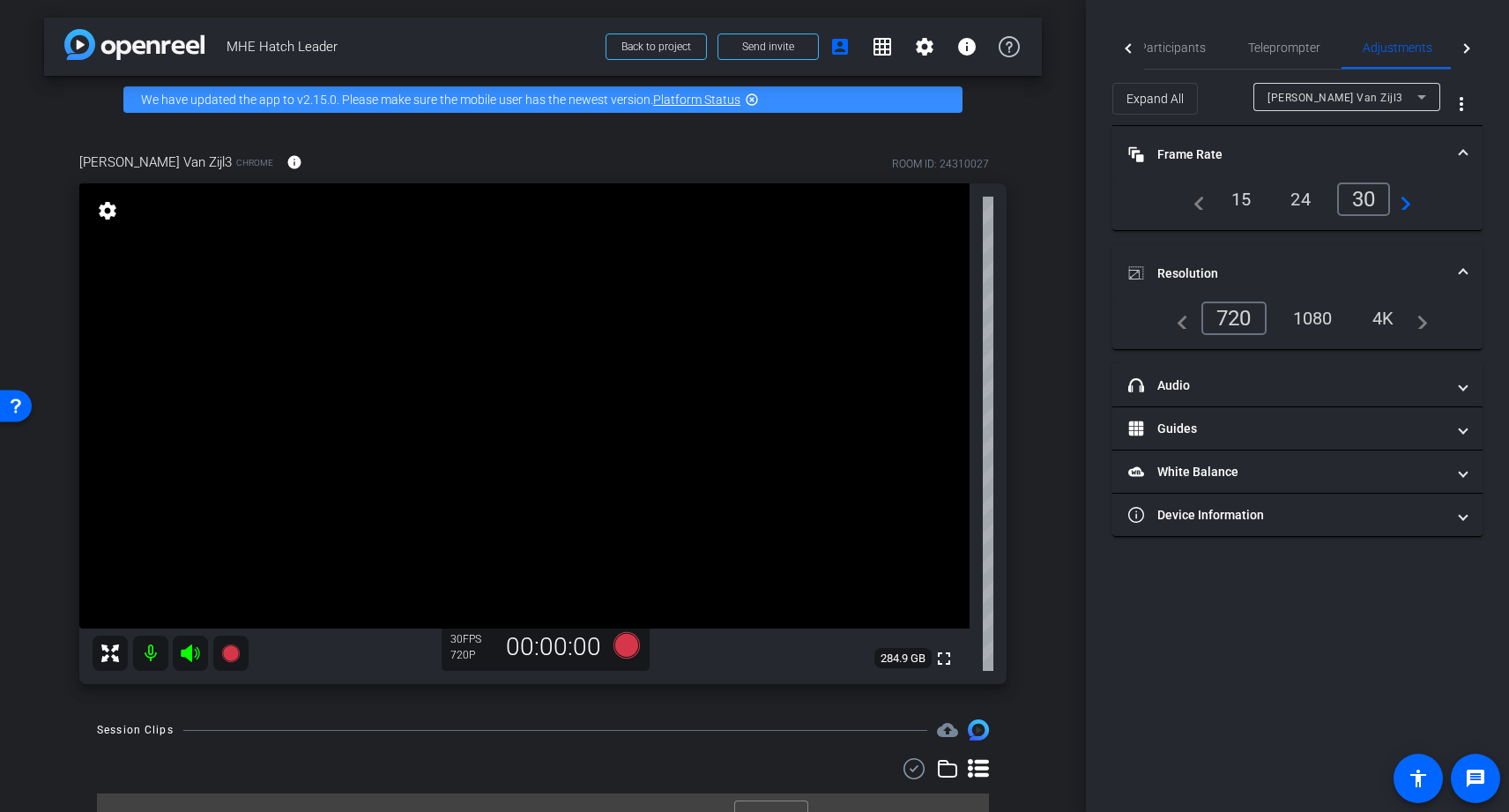
click at [1323, 322] on div "1080" at bounding box center [1313, 318] width 66 height 30
click at [1389, 313] on div "4K" at bounding box center [1384, 318] width 48 height 30
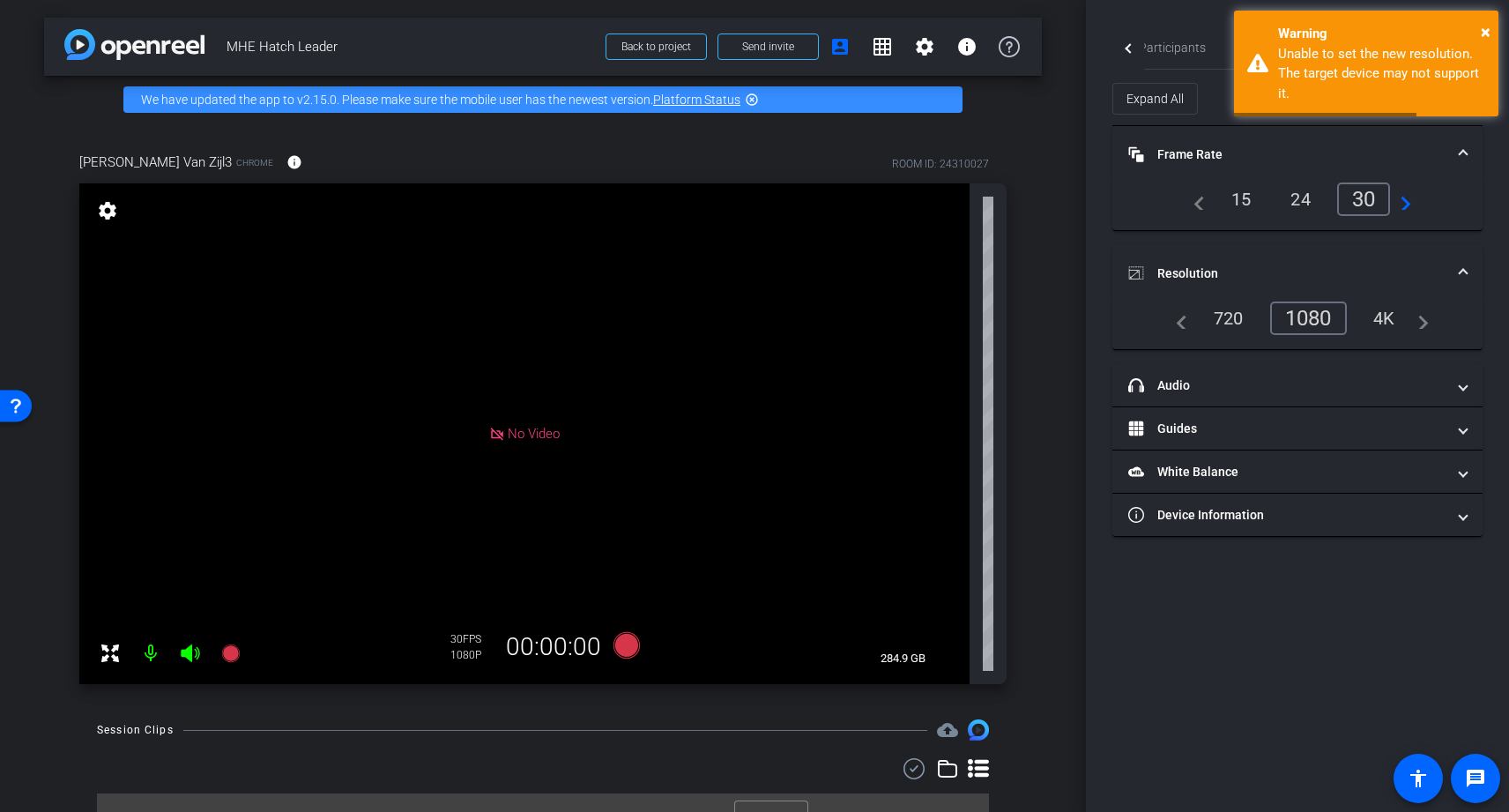
click at [1309, 316] on div "1080" at bounding box center [1308, 319] width 77 height 33
click at [1488, 29] on span "×" at bounding box center [1486, 32] width 9 height 21
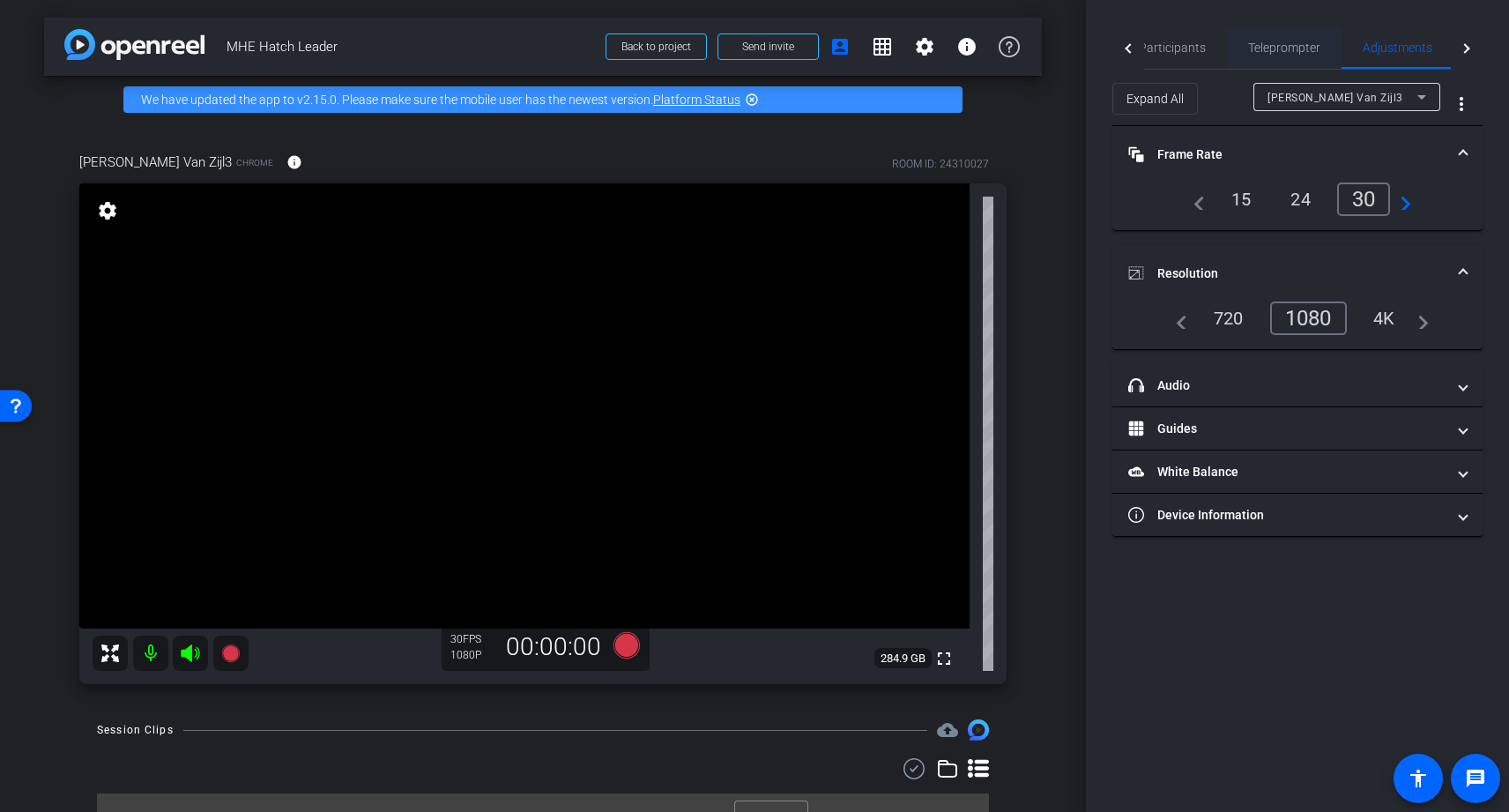
click at [1293, 43] on span "Teleprompter" at bounding box center [1285, 47] width 72 height 12
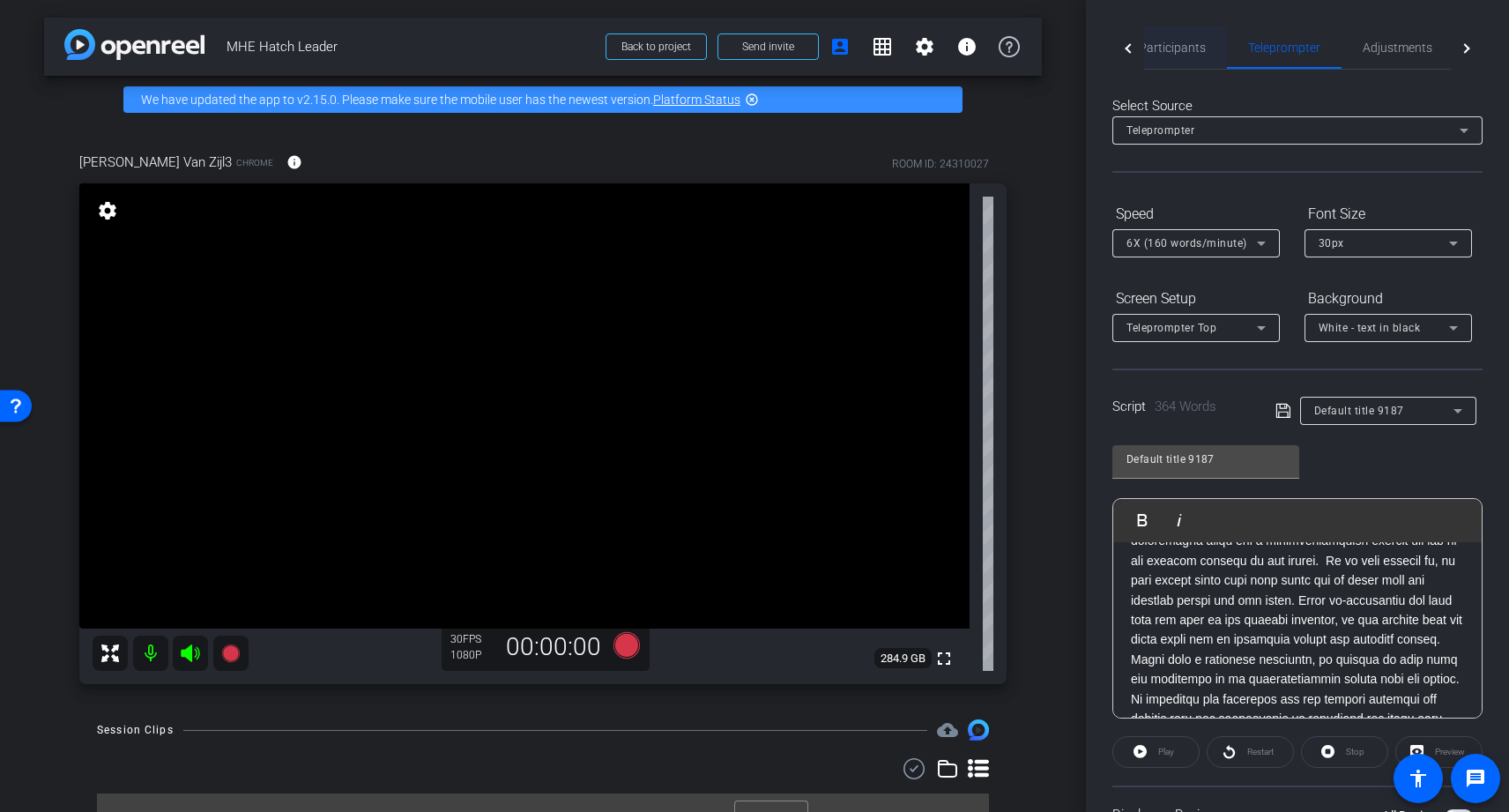
click at [1181, 44] on span "Participants" at bounding box center [1173, 47] width 67 height 12
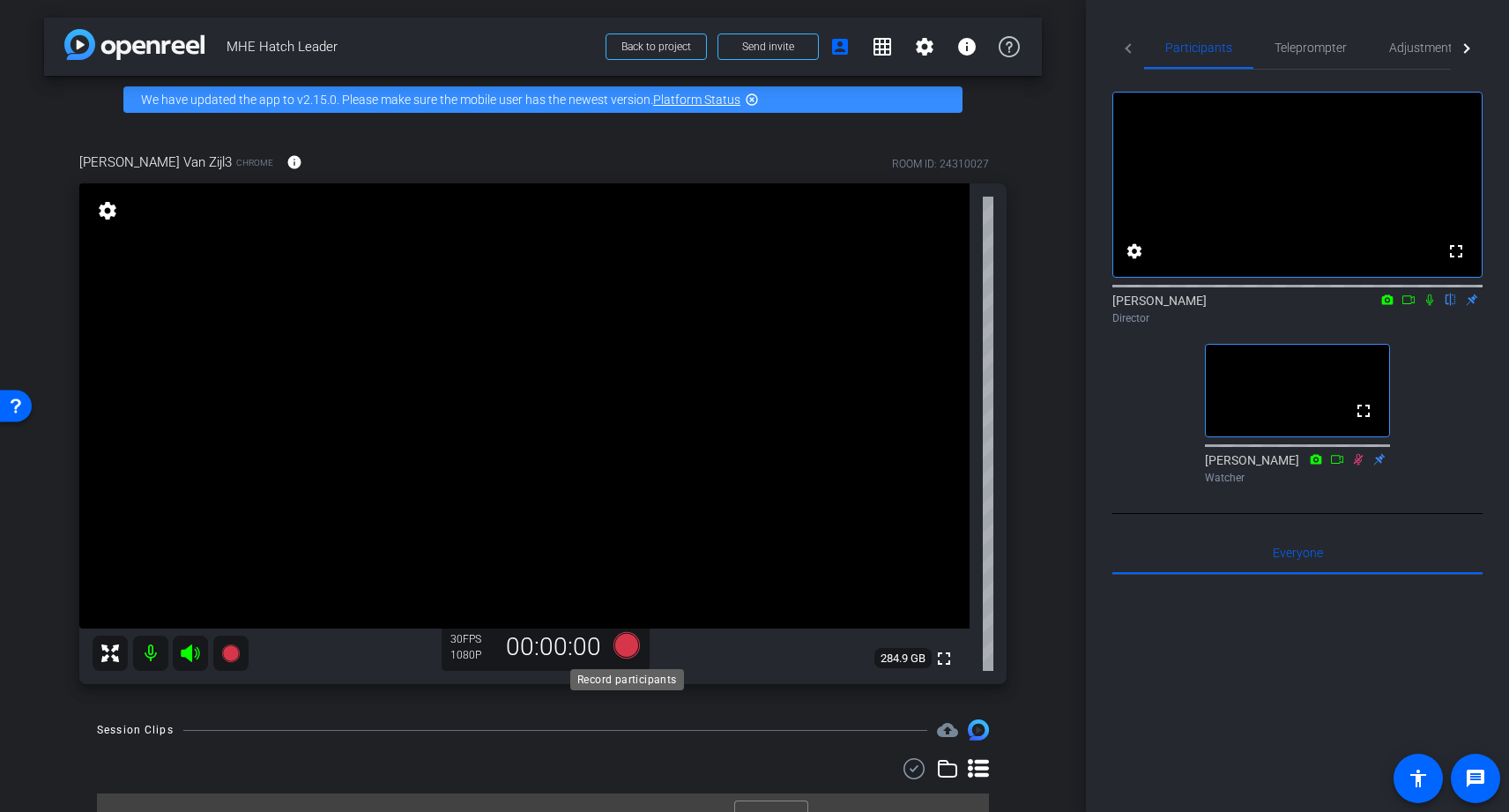
click at [625, 639] on icon at bounding box center [626, 645] width 26 height 26
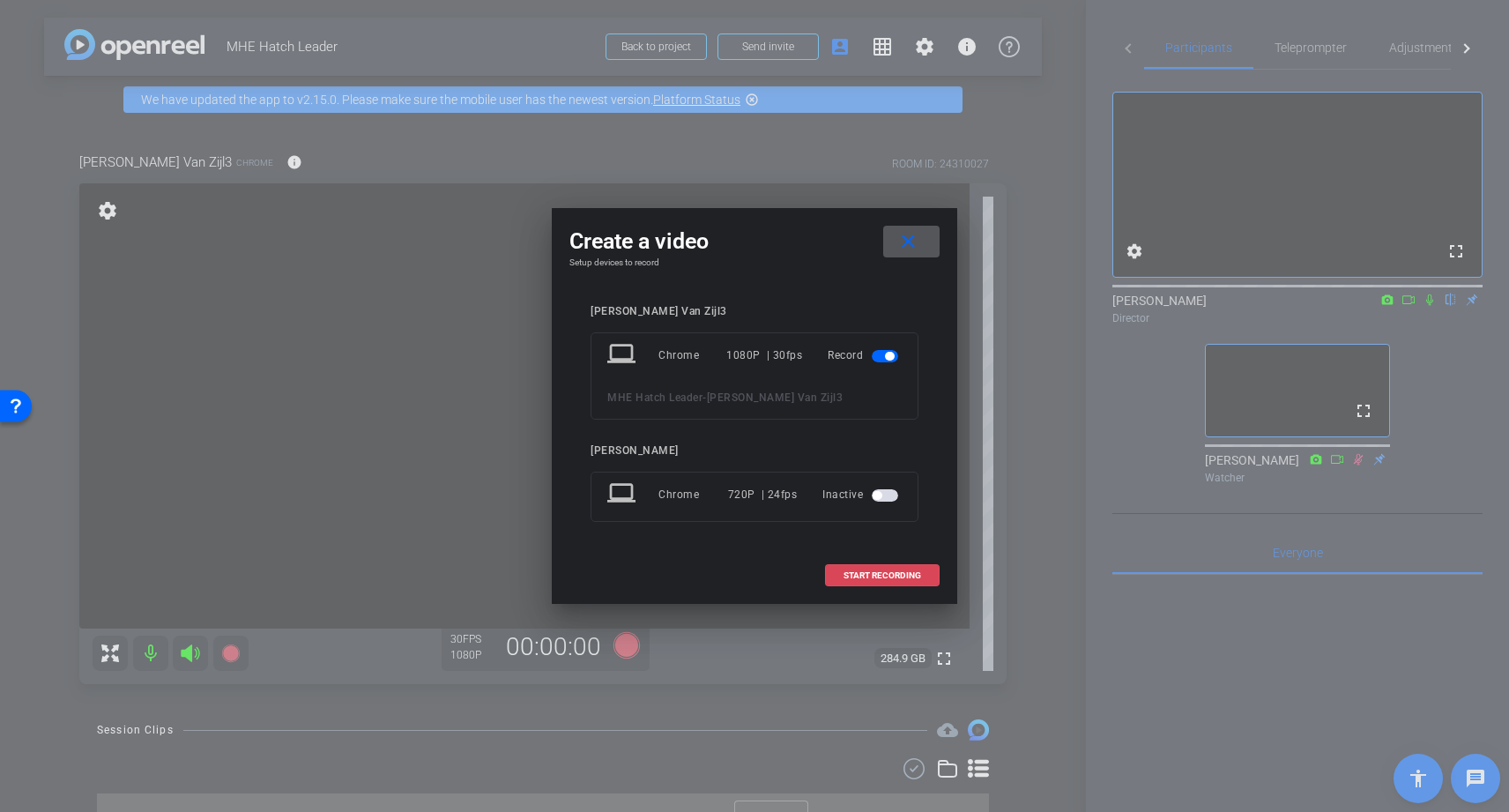
click at [899, 583] on span at bounding box center [882, 576] width 112 height 43
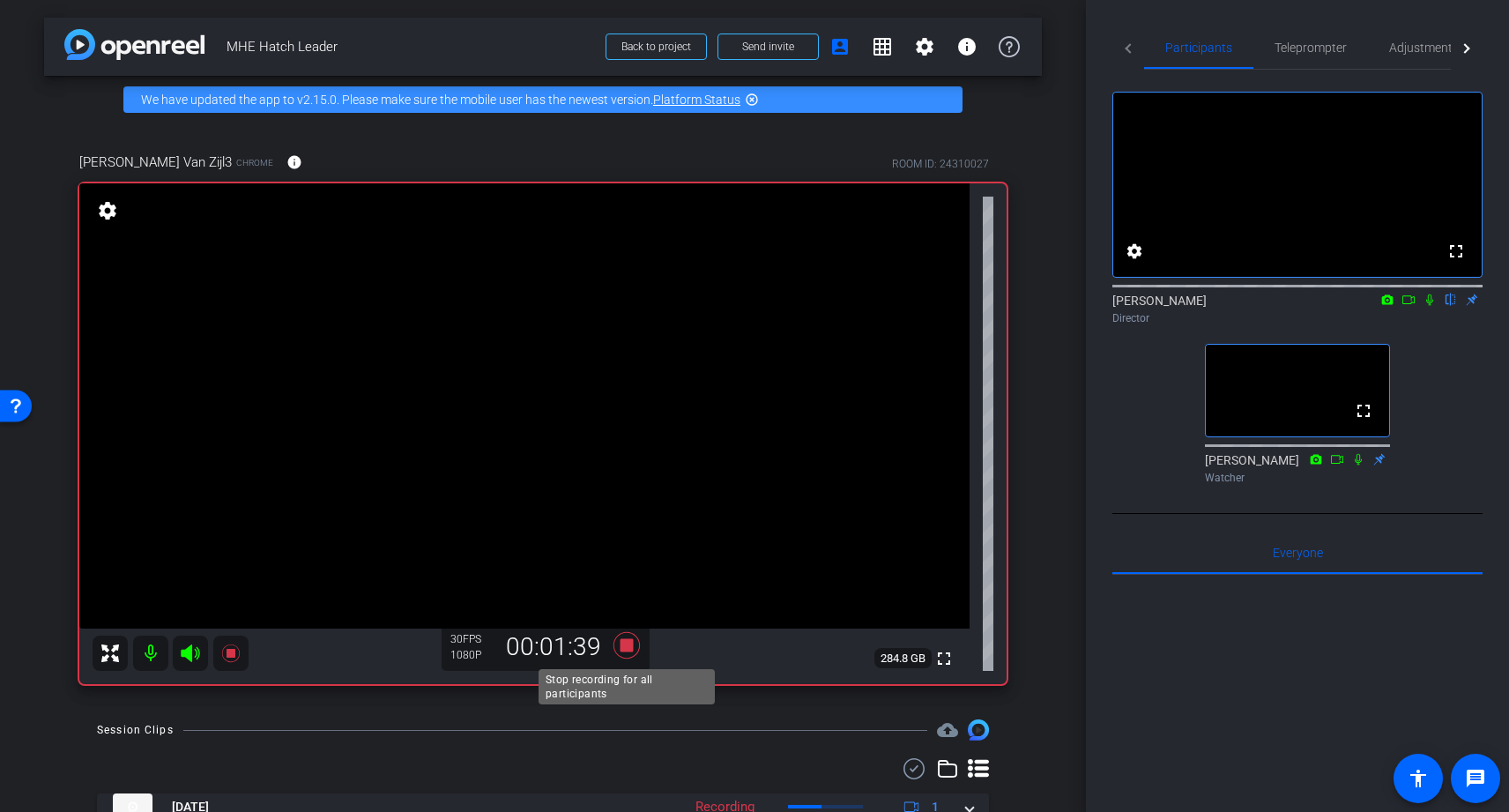
click at [627, 644] on icon at bounding box center [626, 645] width 26 height 26
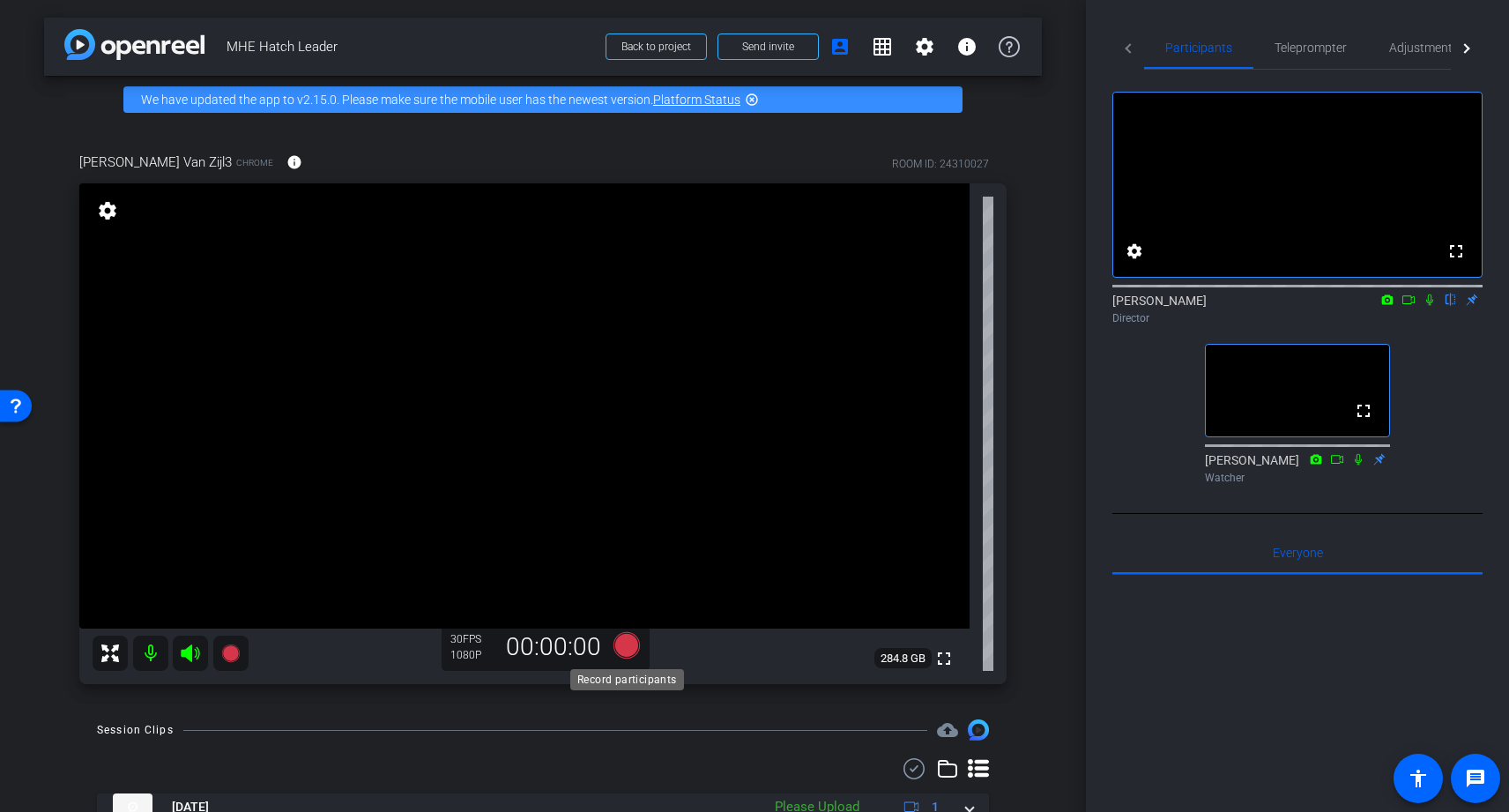
click at [628, 650] on icon at bounding box center [626, 645] width 26 height 26
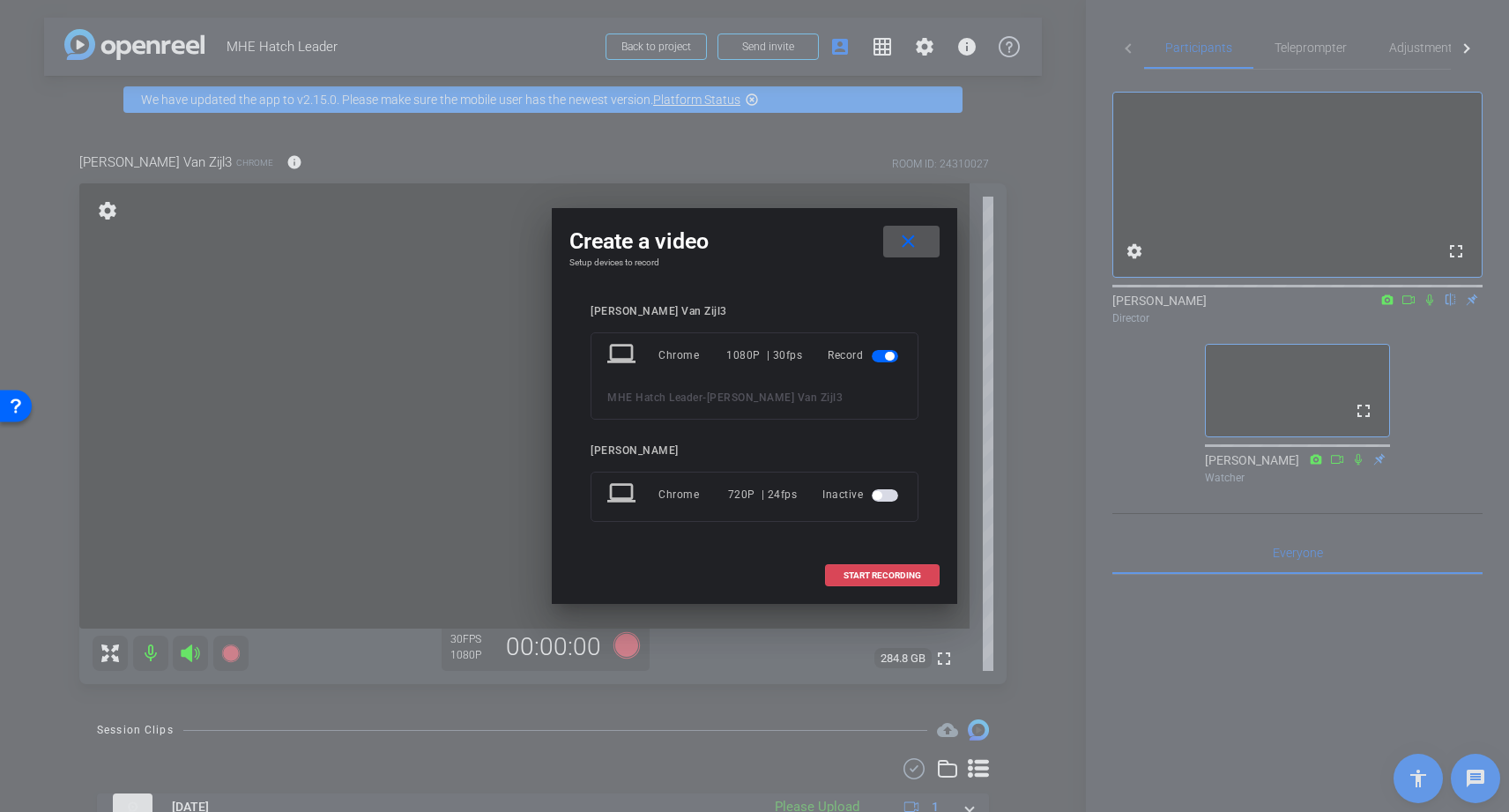
click at [889, 577] on span "START RECORDING" at bounding box center [882, 575] width 77 height 8
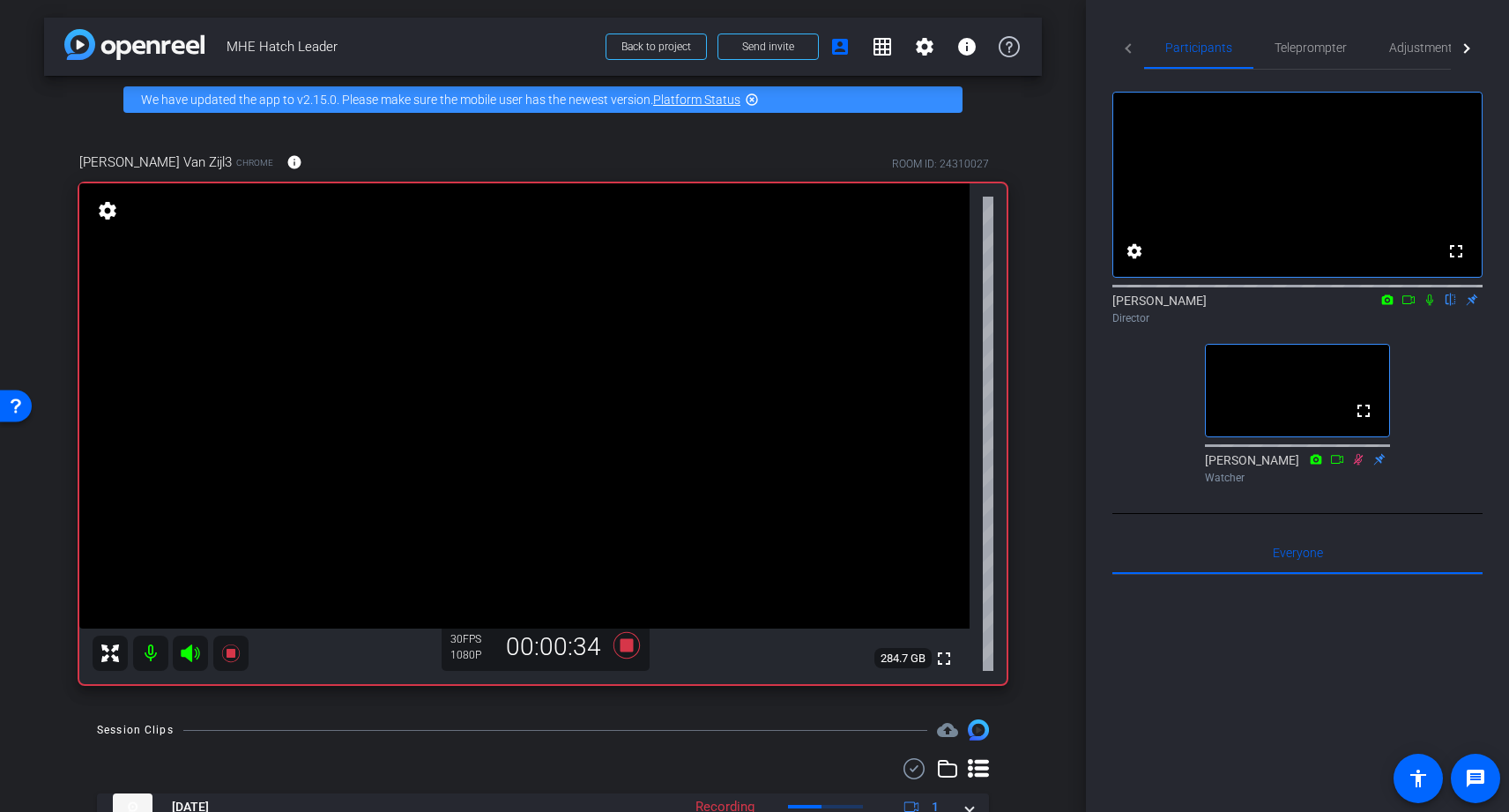
click at [1432, 306] on icon at bounding box center [1430, 300] width 7 height 11
click at [1426, 306] on icon at bounding box center [1430, 300] width 9 height 11
click at [633, 633] on icon at bounding box center [627, 645] width 43 height 32
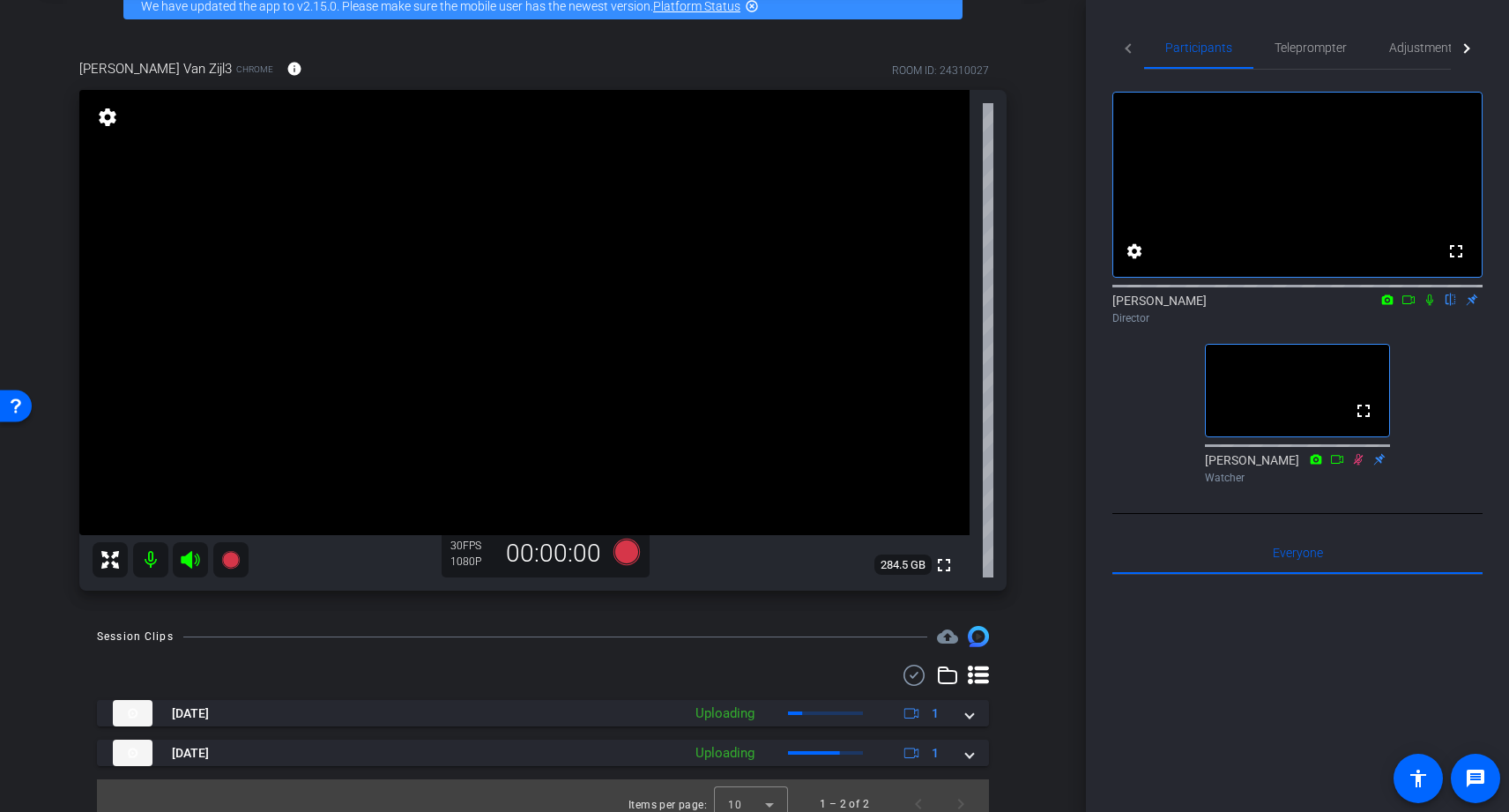
scroll to position [111, 0]
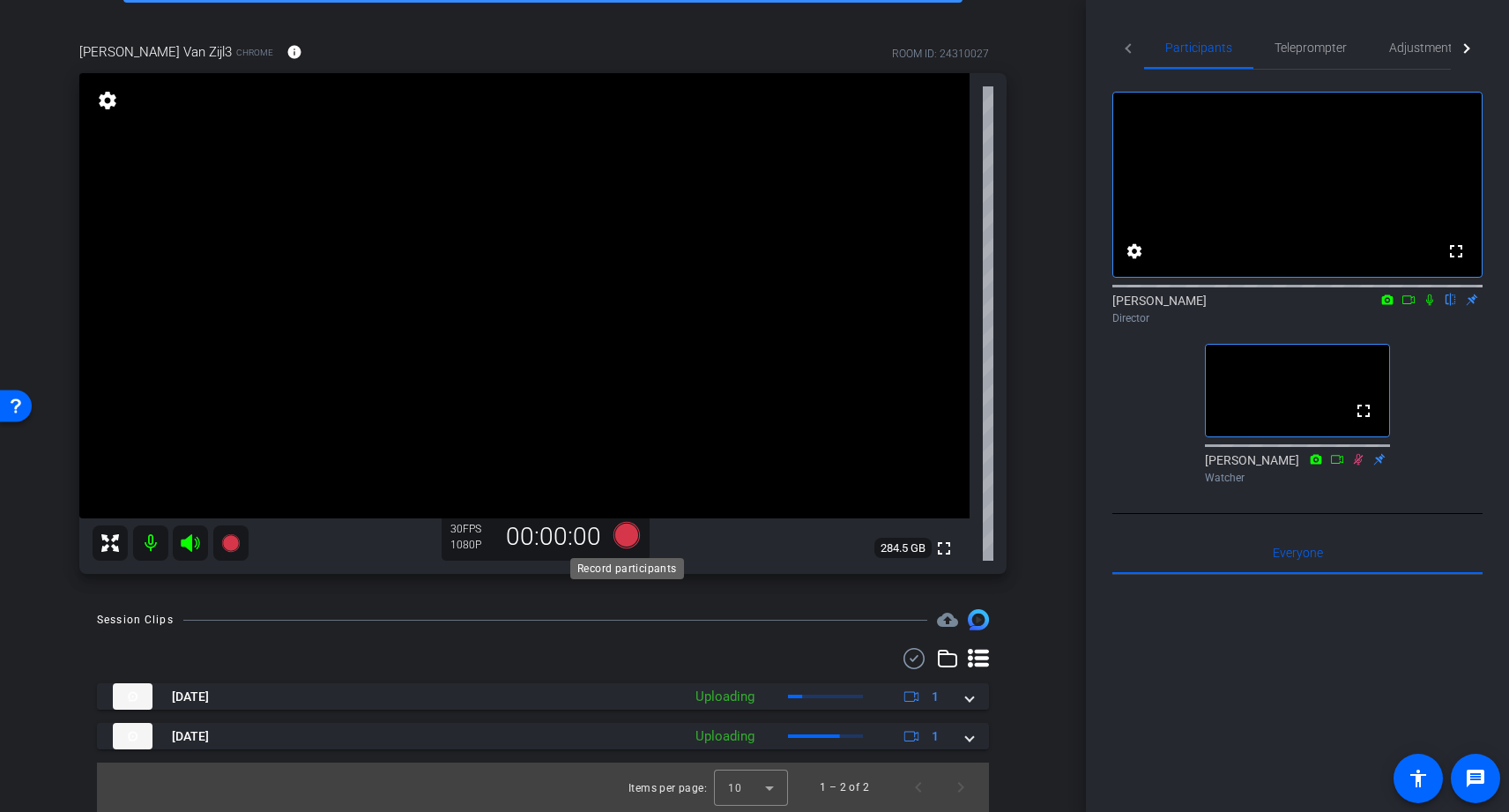
click at [626, 536] on icon at bounding box center [626, 535] width 26 height 26
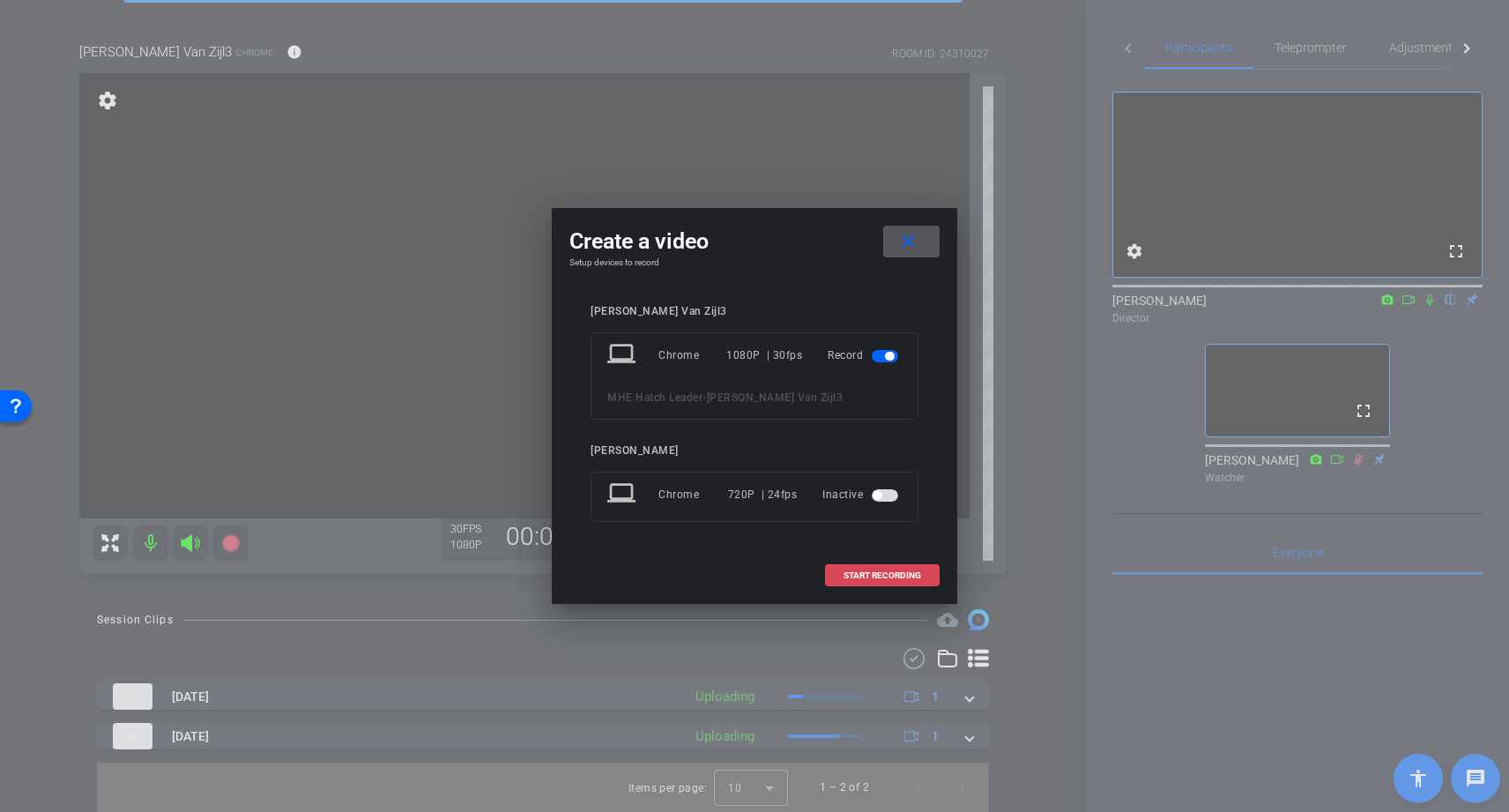
click at [855, 574] on span "START RECORDING" at bounding box center [882, 575] width 77 height 8
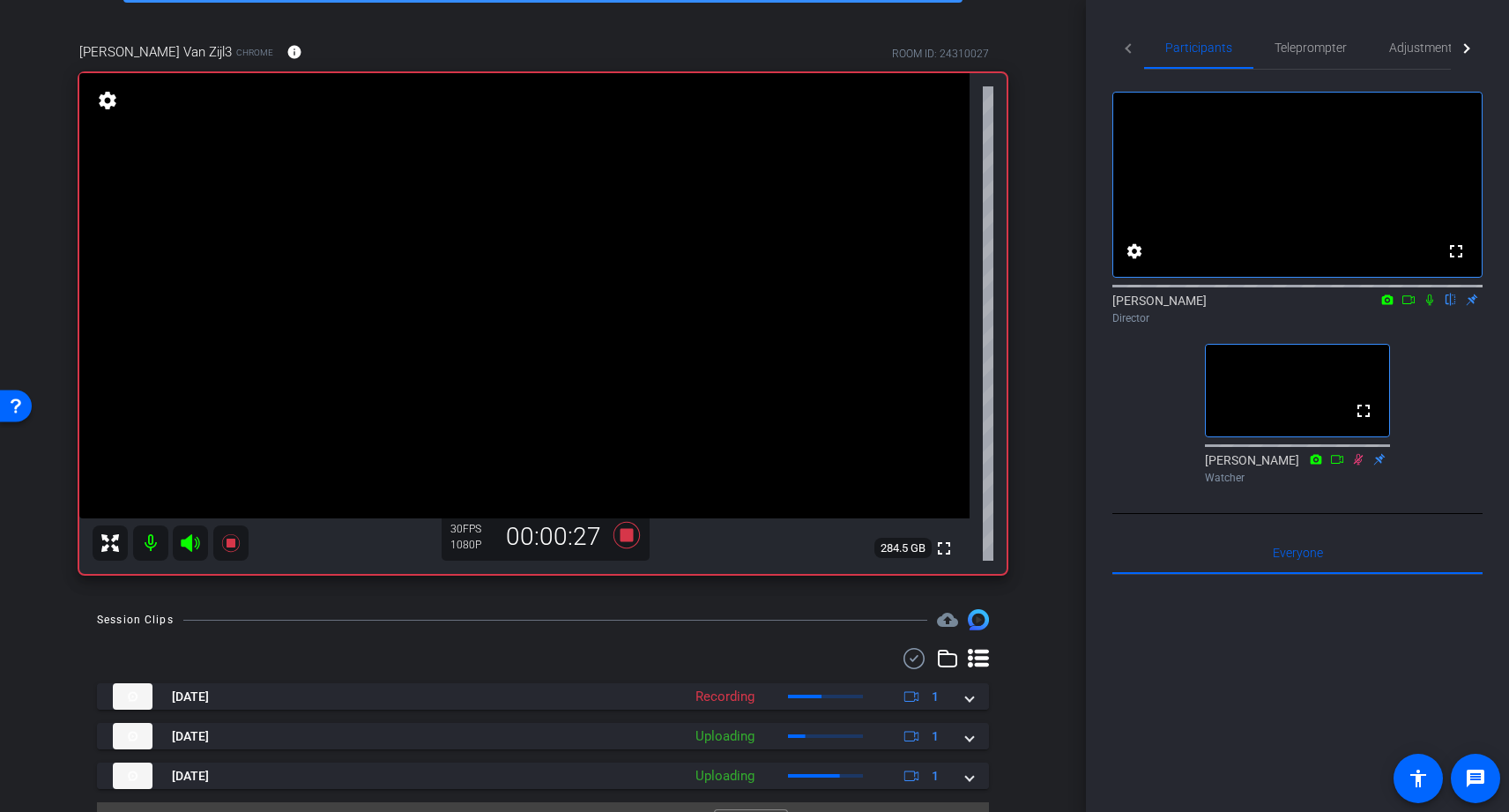
click at [1427, 306] on icon at bounding box center [1429, 299] width 14 height 12
click at [627, 533] on icon at bounding box center [626, 535] width 26 height 26
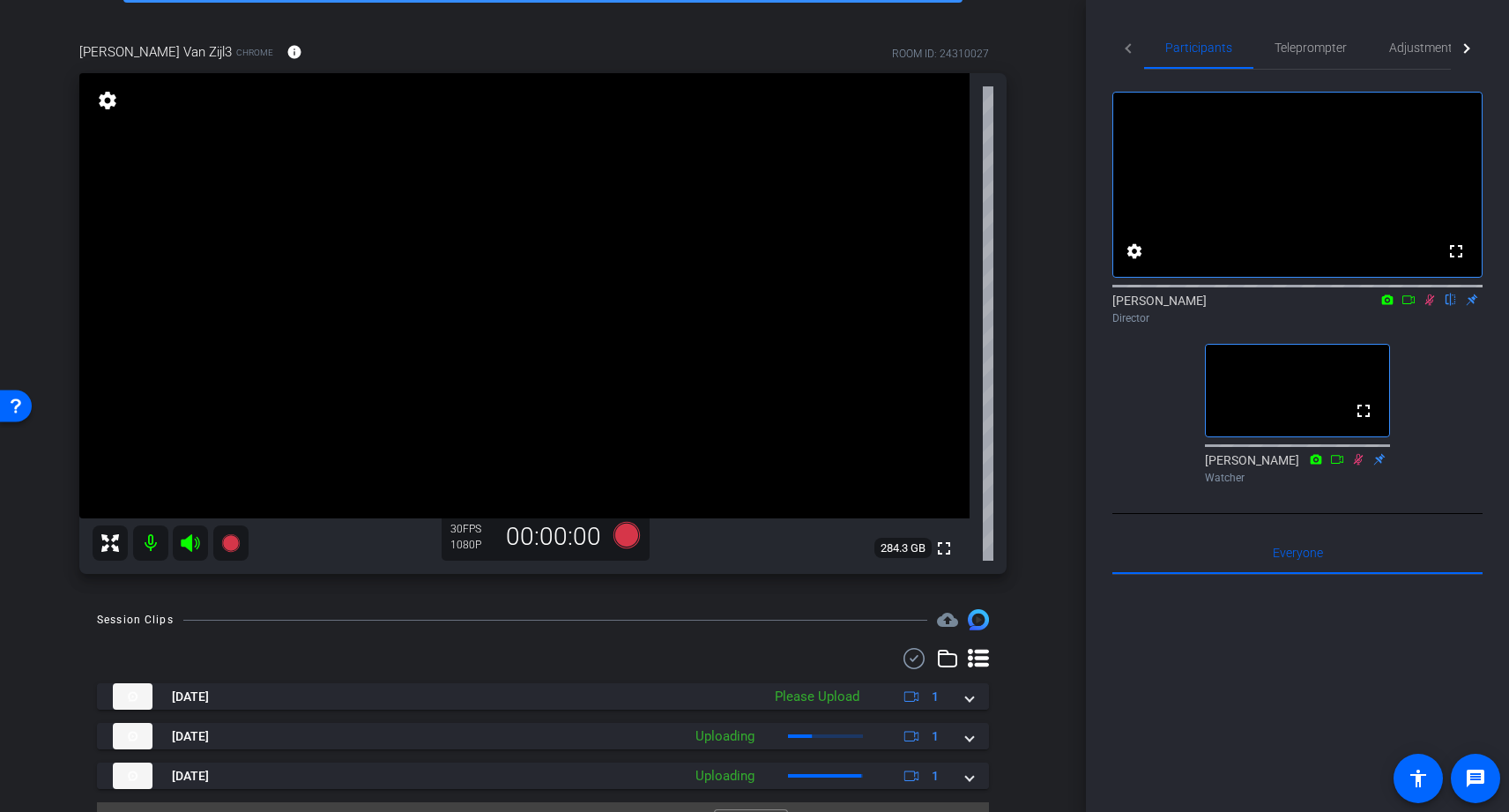
click at [1428, 306] on icon at bounding box center [1430, 300] width 9 height 11
click at [1409, 306] on icon at bounding box center [1409, 299] width 14 height 12
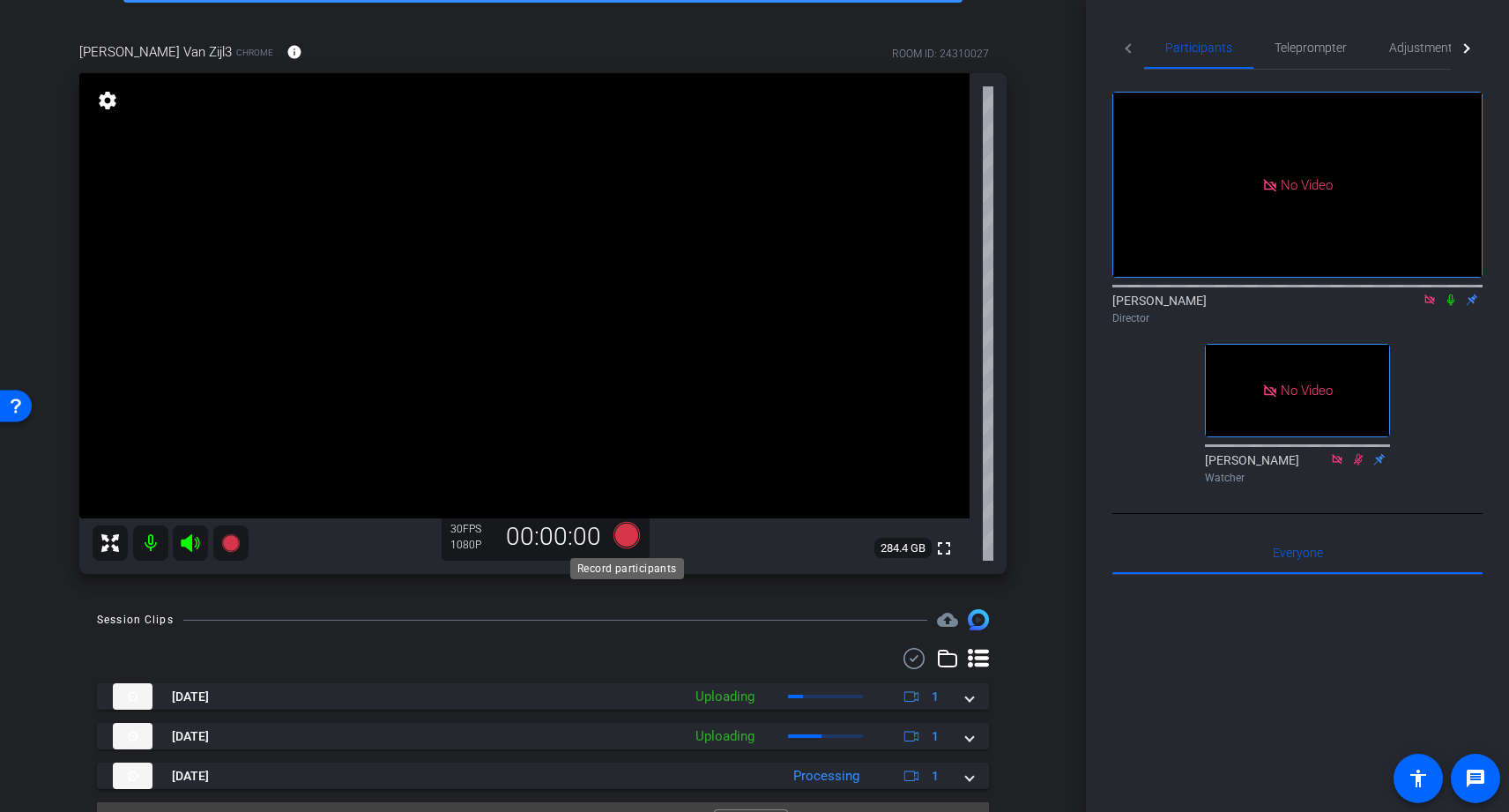
click at [628, 540] on icon at bounding box center [626, 535] width 26 height 26
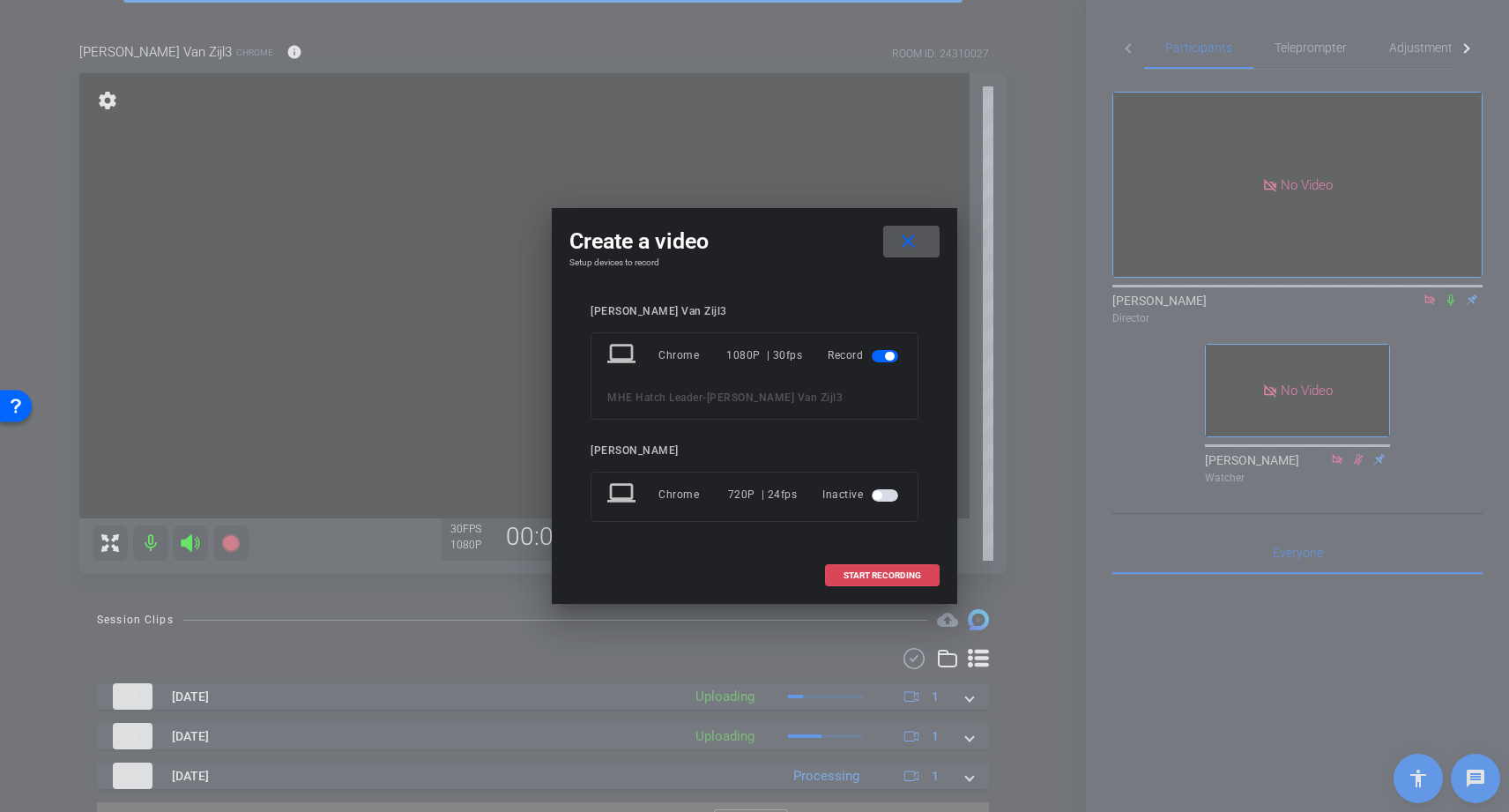
click at [897, 574] on span "START RECORDING" at bounding box center [882, 575] width 77 height 8
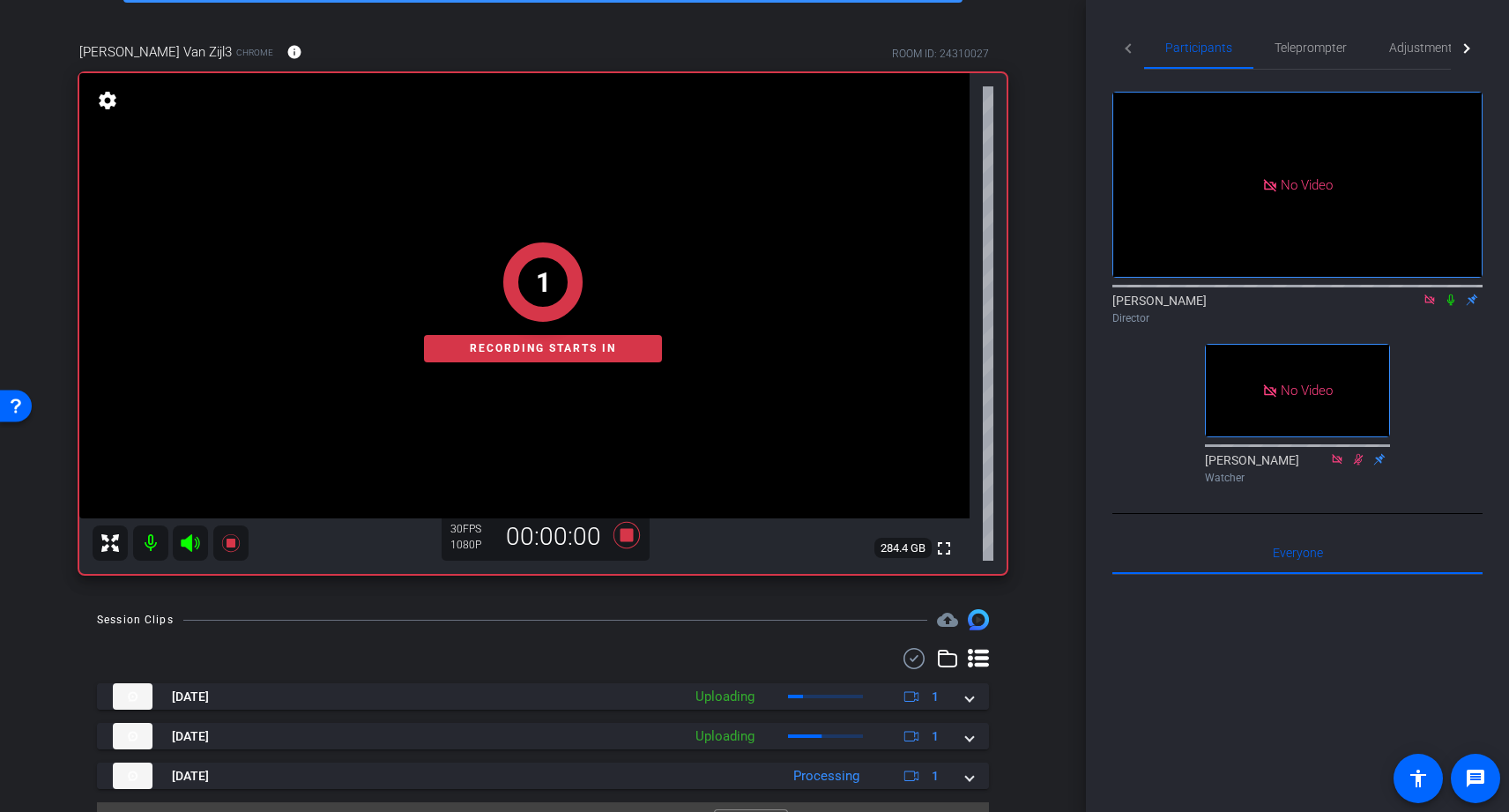
click at [1452, 306] on icon at bounding box center [1450, 299] width 14 height 12
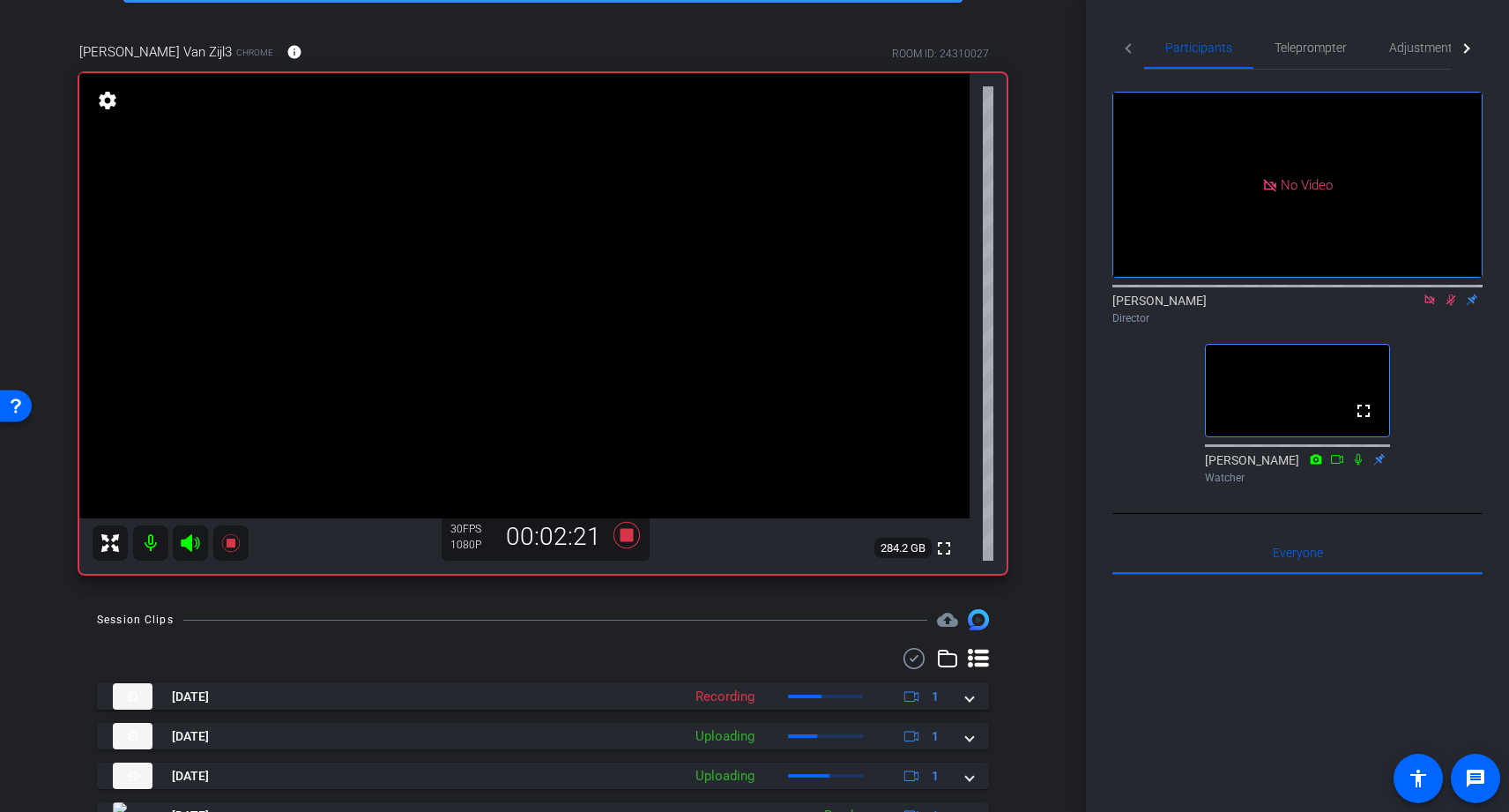
click at [1454, 306] on icon at bounding box center [1450, 299] width 14 height 12
click at [627, 538] on icon at bounding box center [626, 535] width 26 height 26
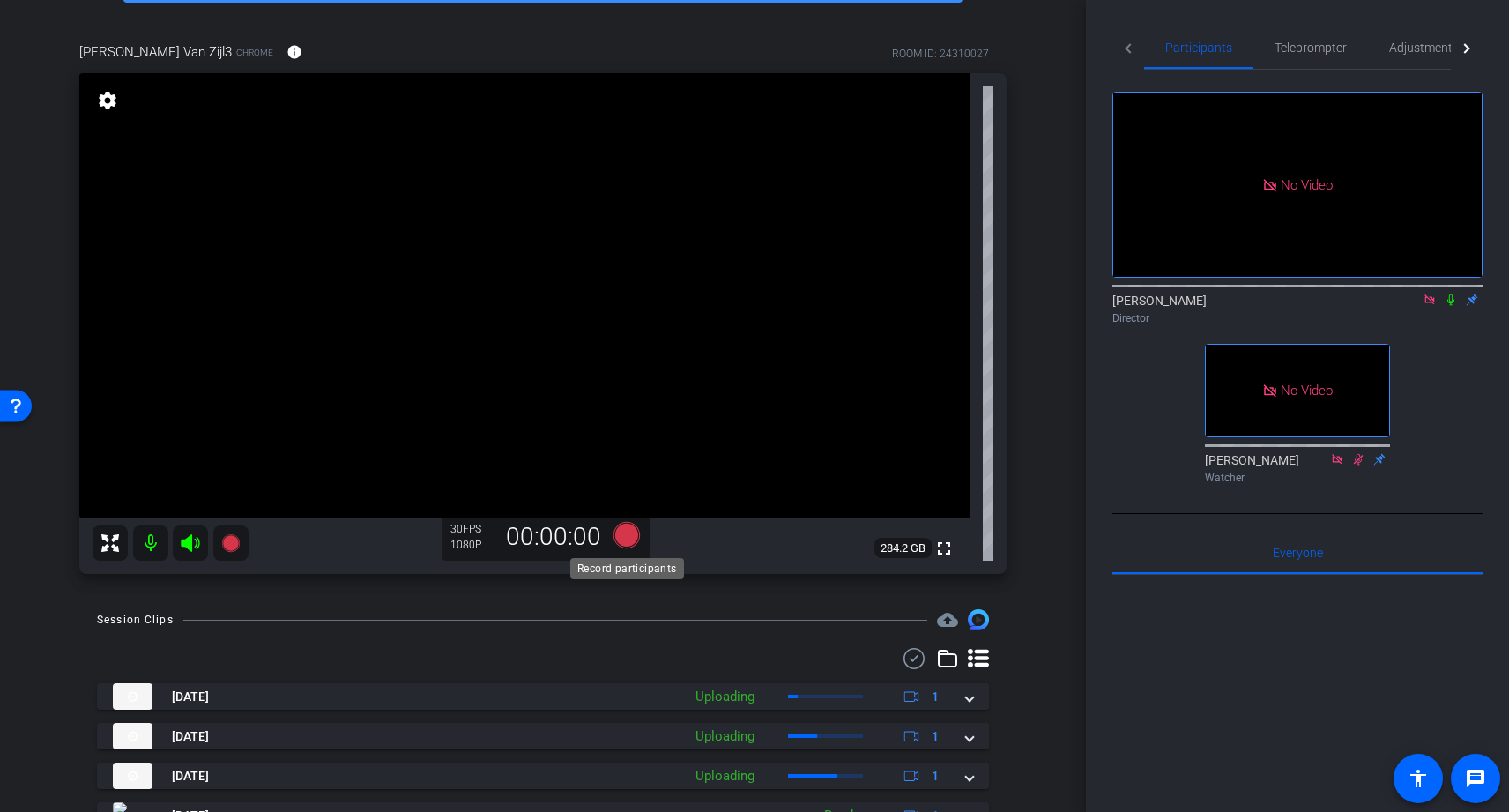
click at [624, 533] on icon at bounding box center [626, 535] width 26 height 26
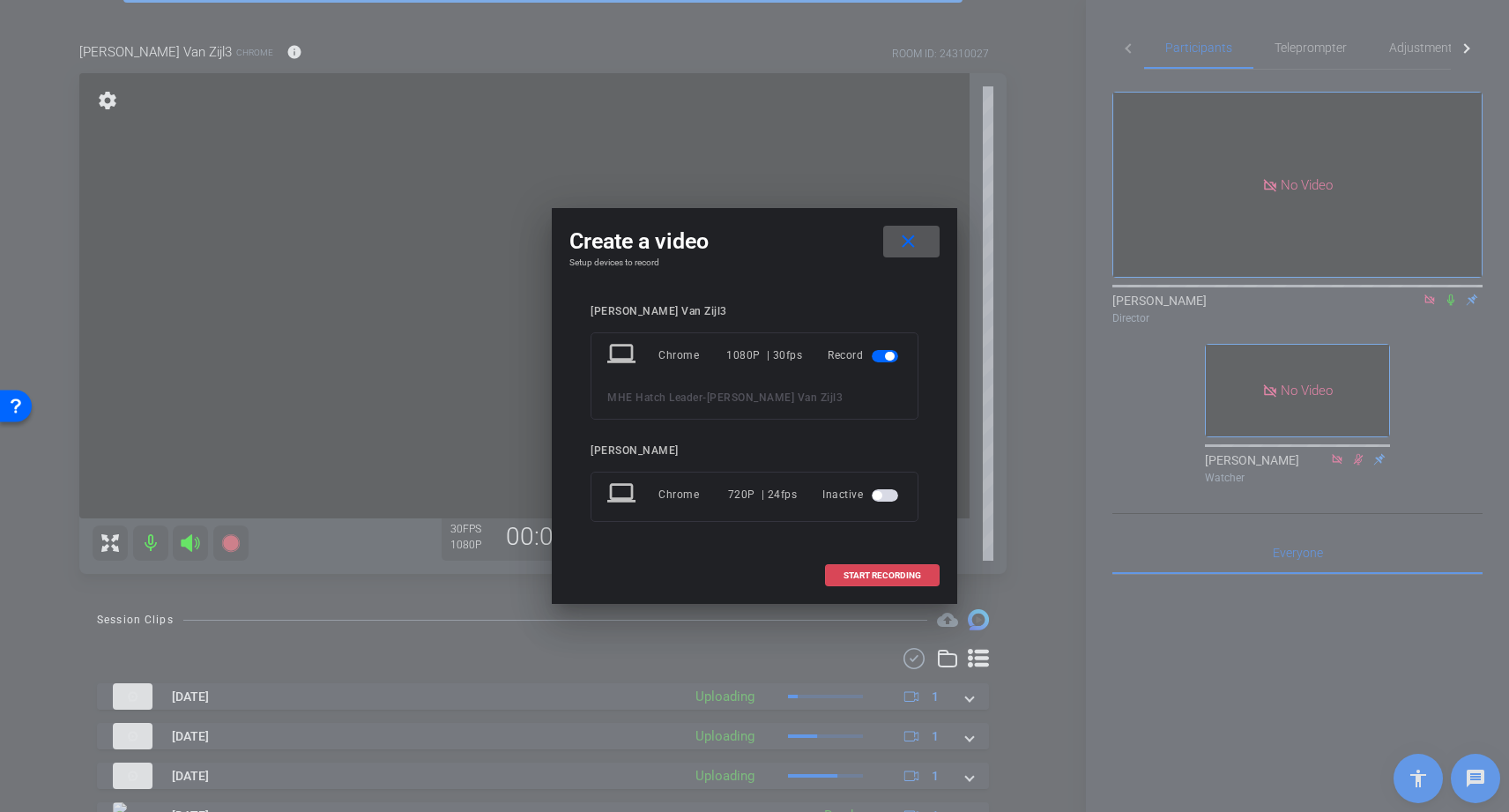
click at [857, 577] on span "START RECORDING" at bounding box center [882, 575] width 77 height 8
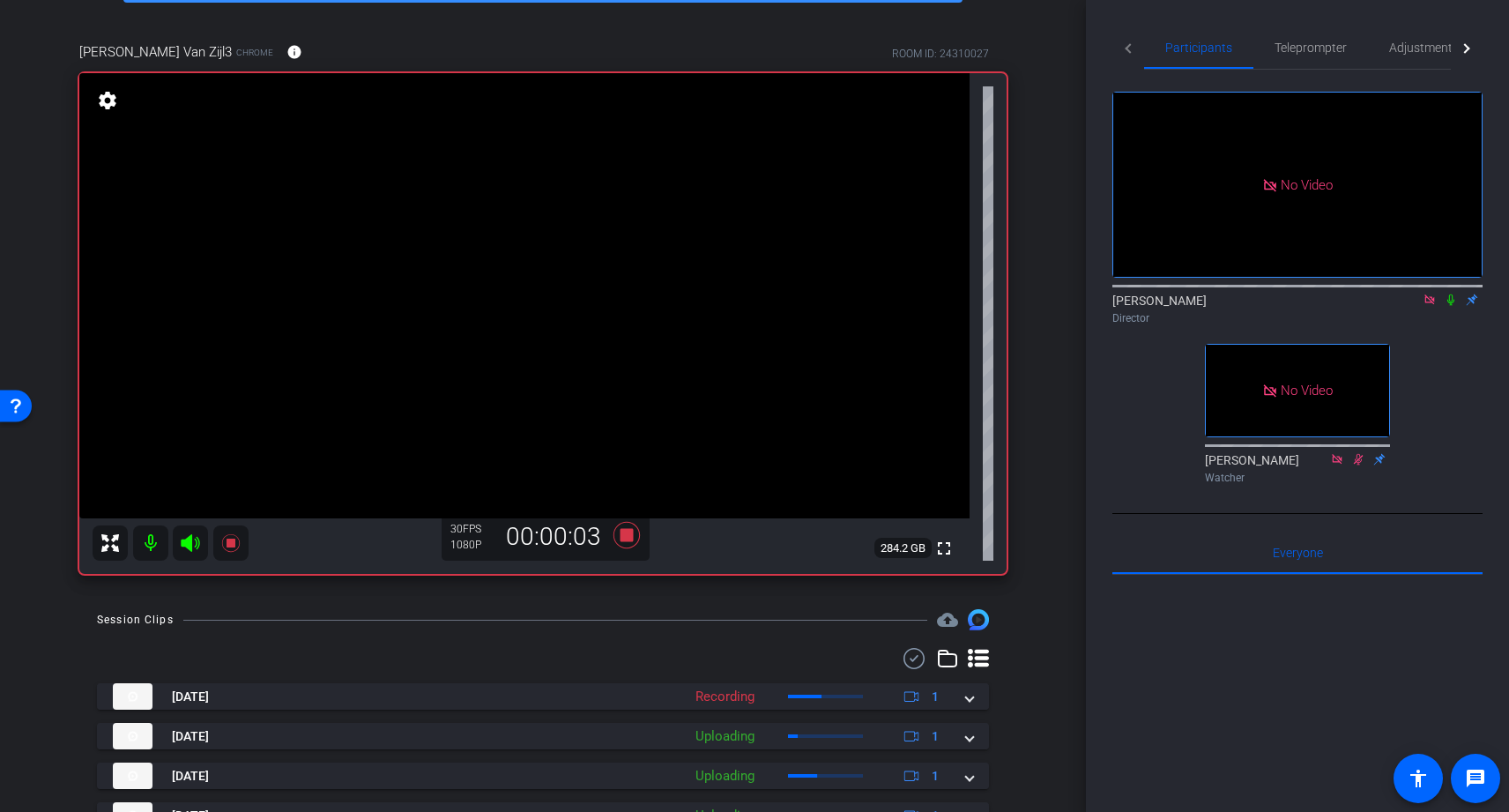
click at [1450, 306] on icon at bounding box center [1451, 300] width 7 height 11
click at [628, 536] on icon at bounding box center [626, 535] width 26 height 26
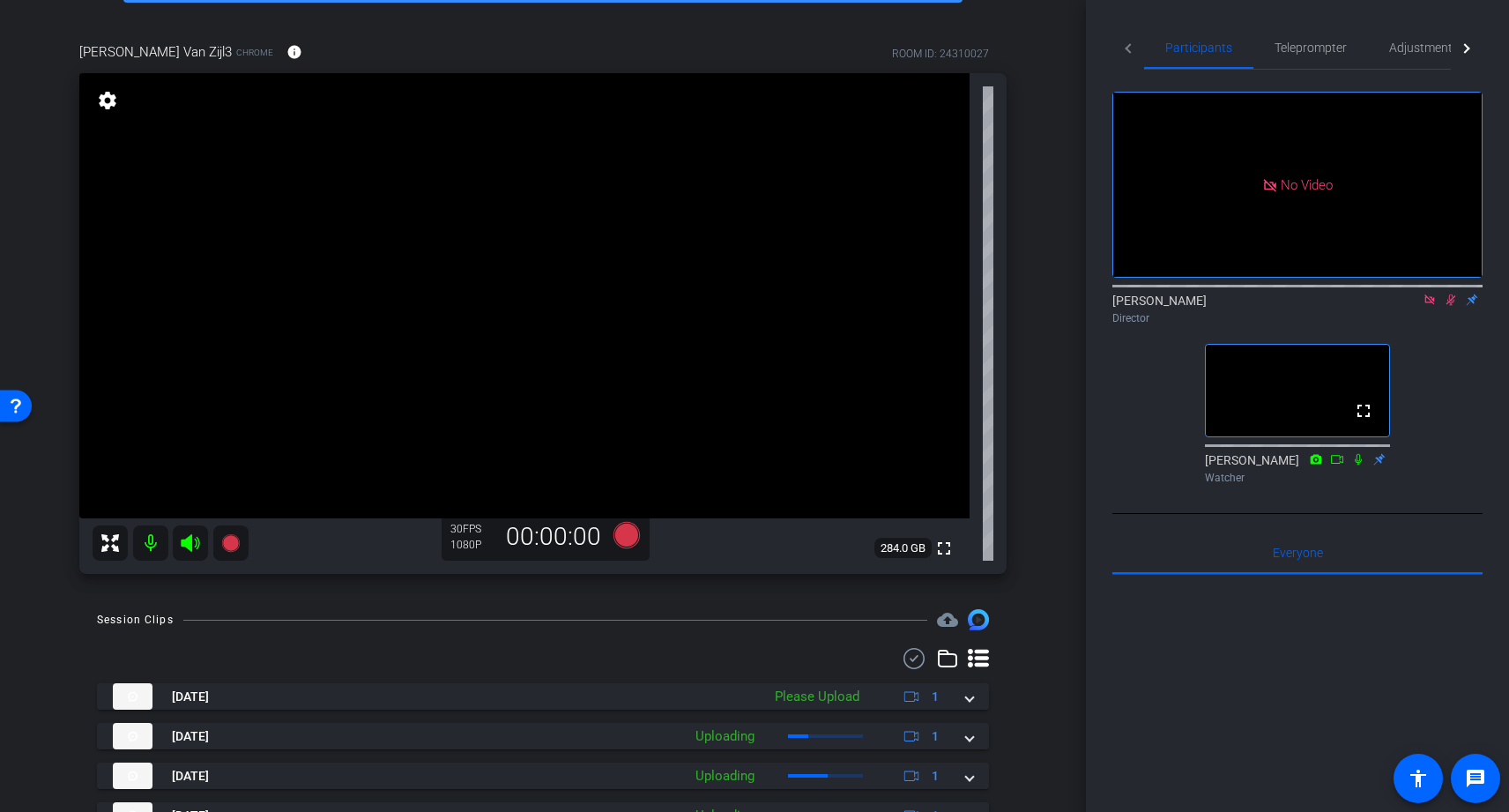
click at [1451, 306] on icon at bounding box center [1451, 300] width 9 height 11
click at [1424, 306] on icon at bounding box center [1429, 299] width 14 height 12
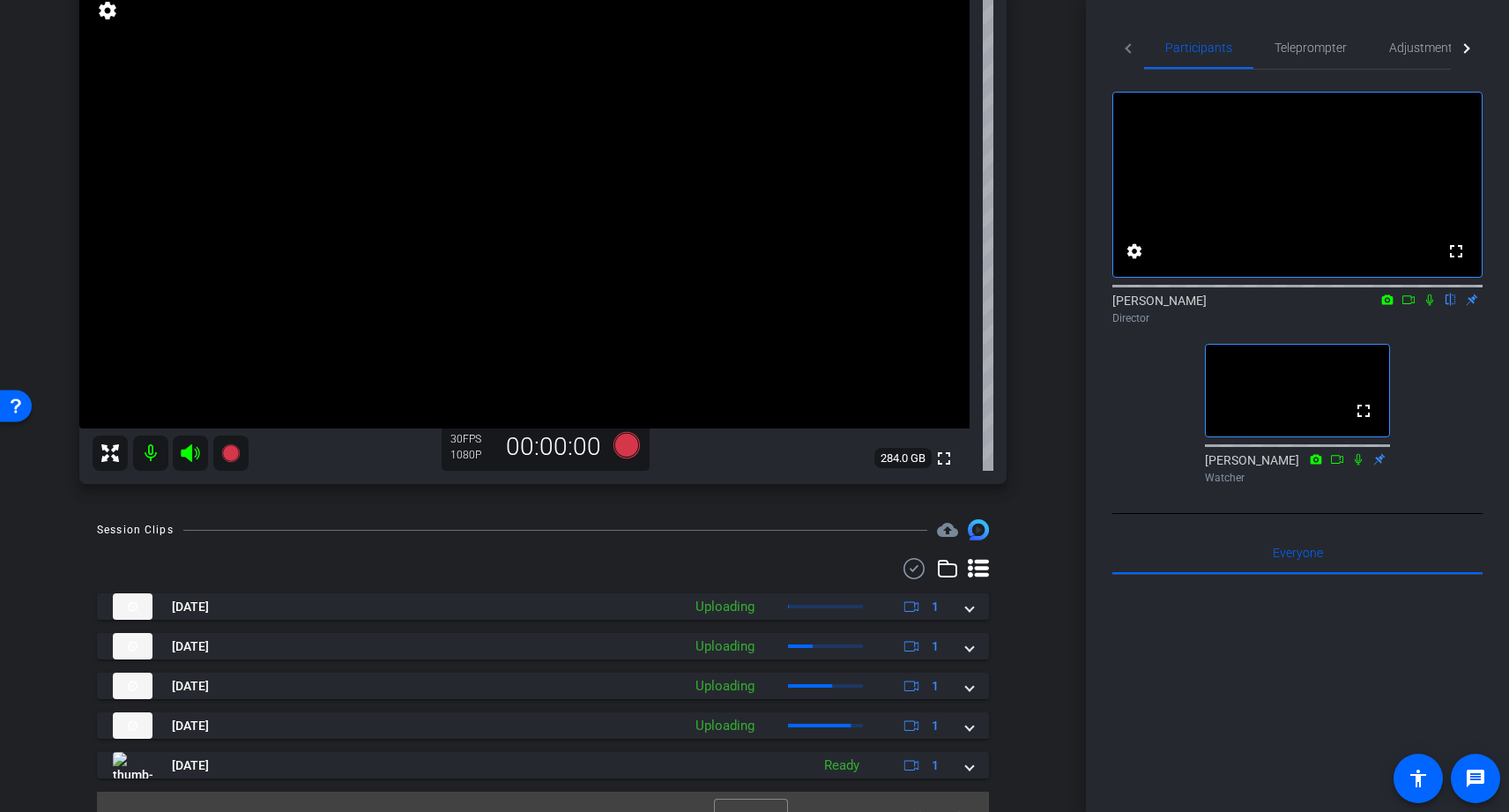
scroll to position [229, 0]
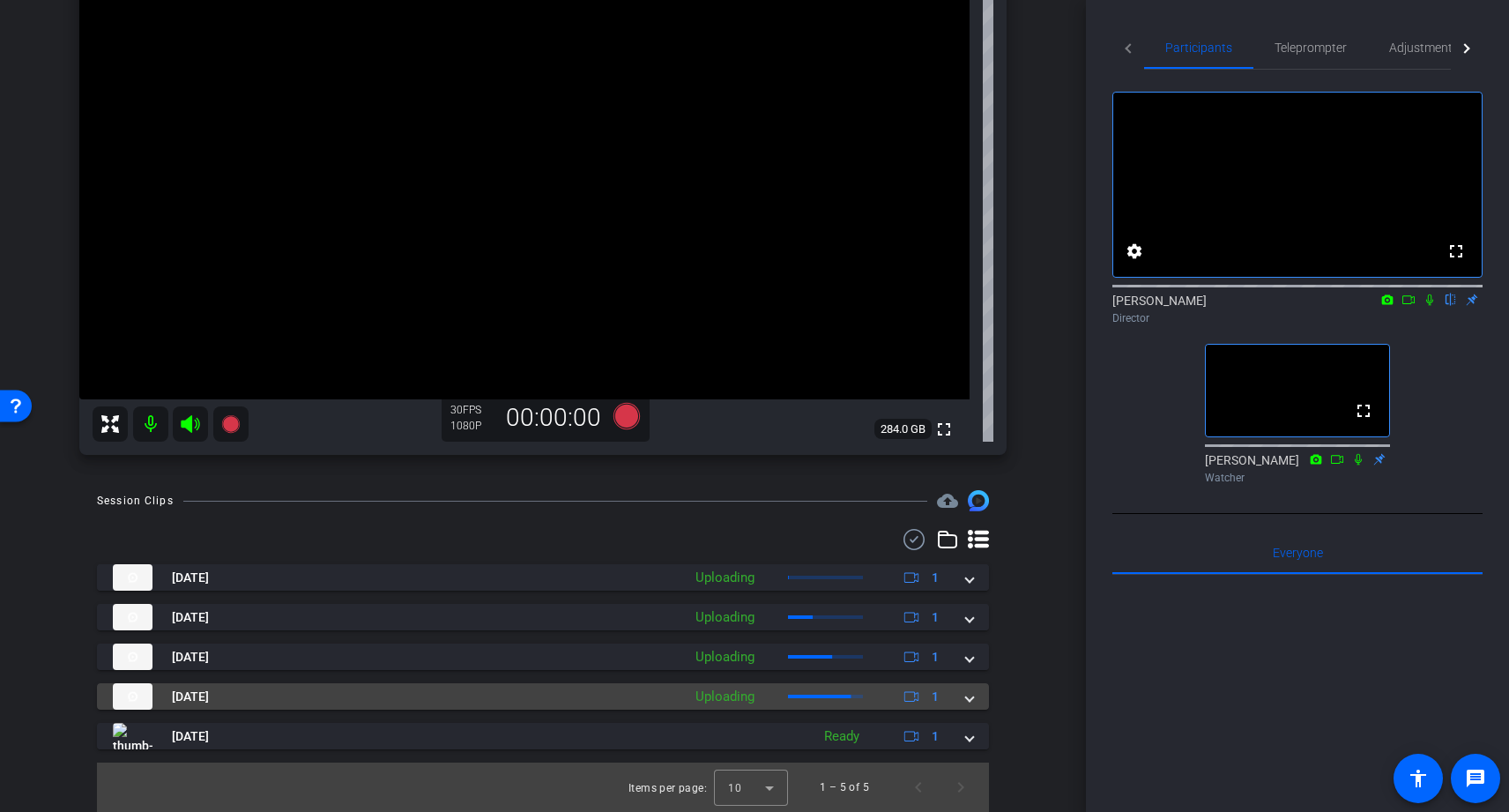
click at [968, 701] on span at bounding box center [970, 697] width 7 height 19
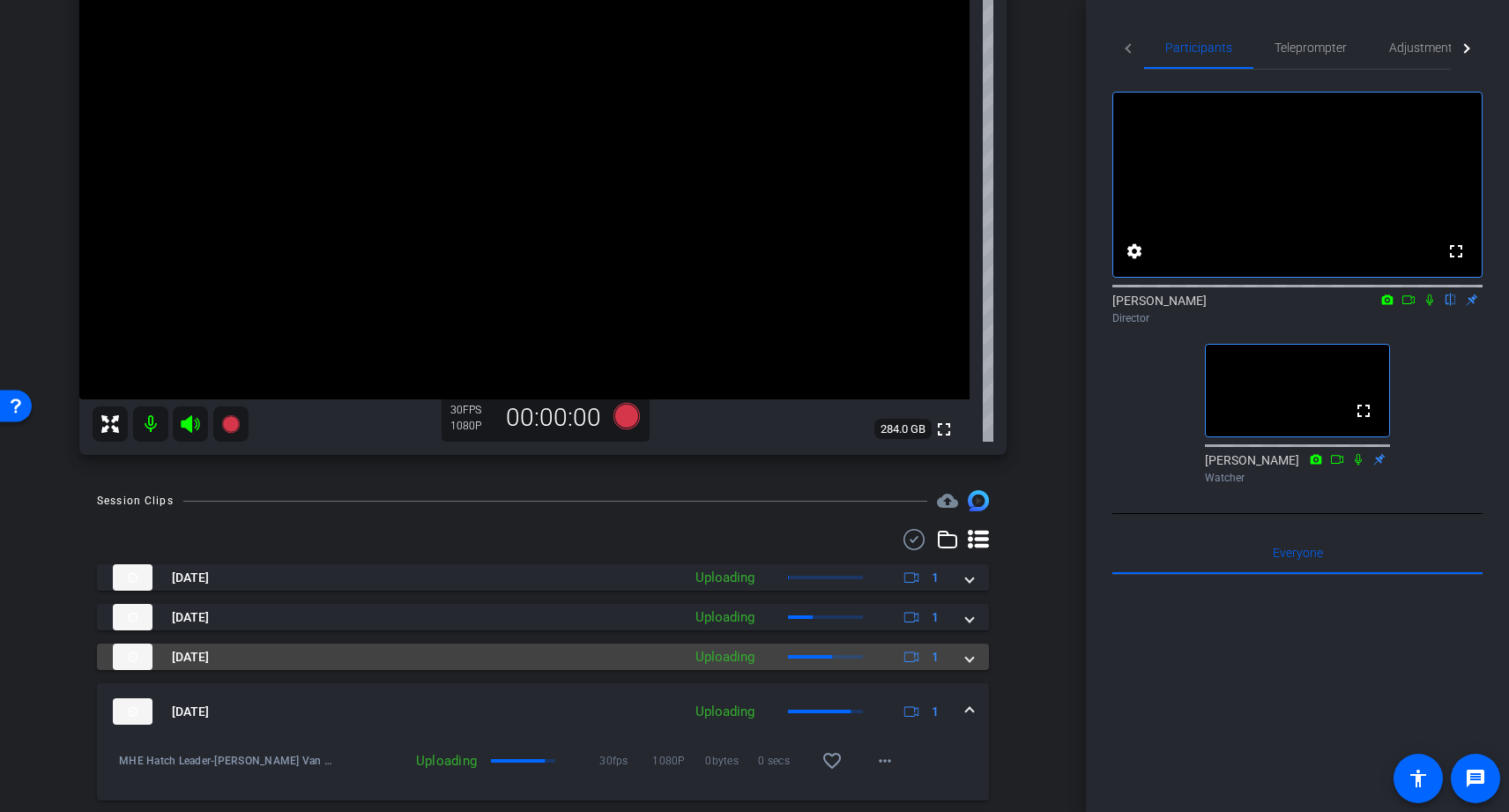
click at [963, 661] on div "Sep 16, 2025 Uploading 1" at bounding box center [539, 657] width 853 height 26
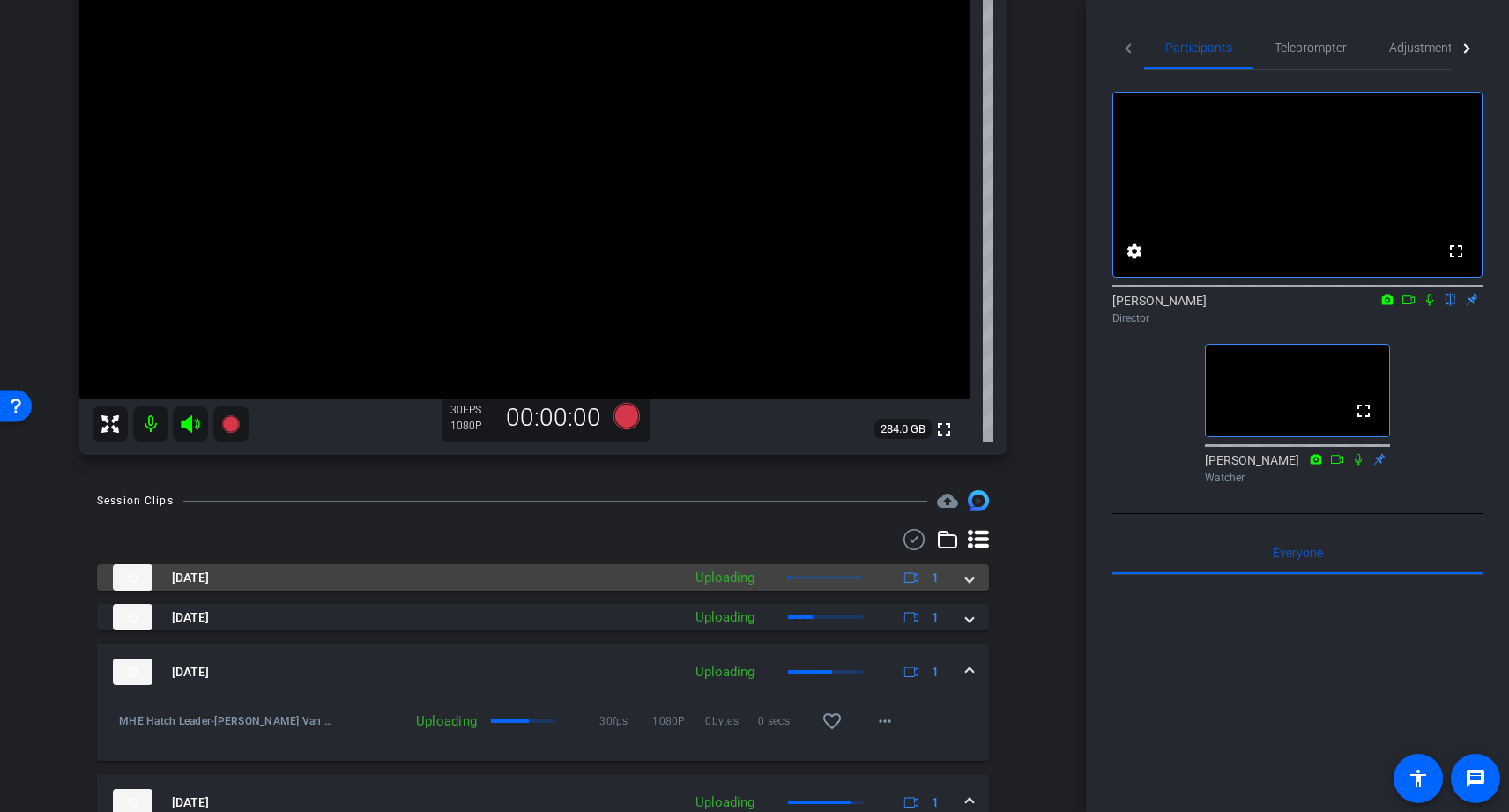
click at [644, 581] on mat-panel-title "Sep 16, 2025" at bounding box center [392, 577] width 560 height 26
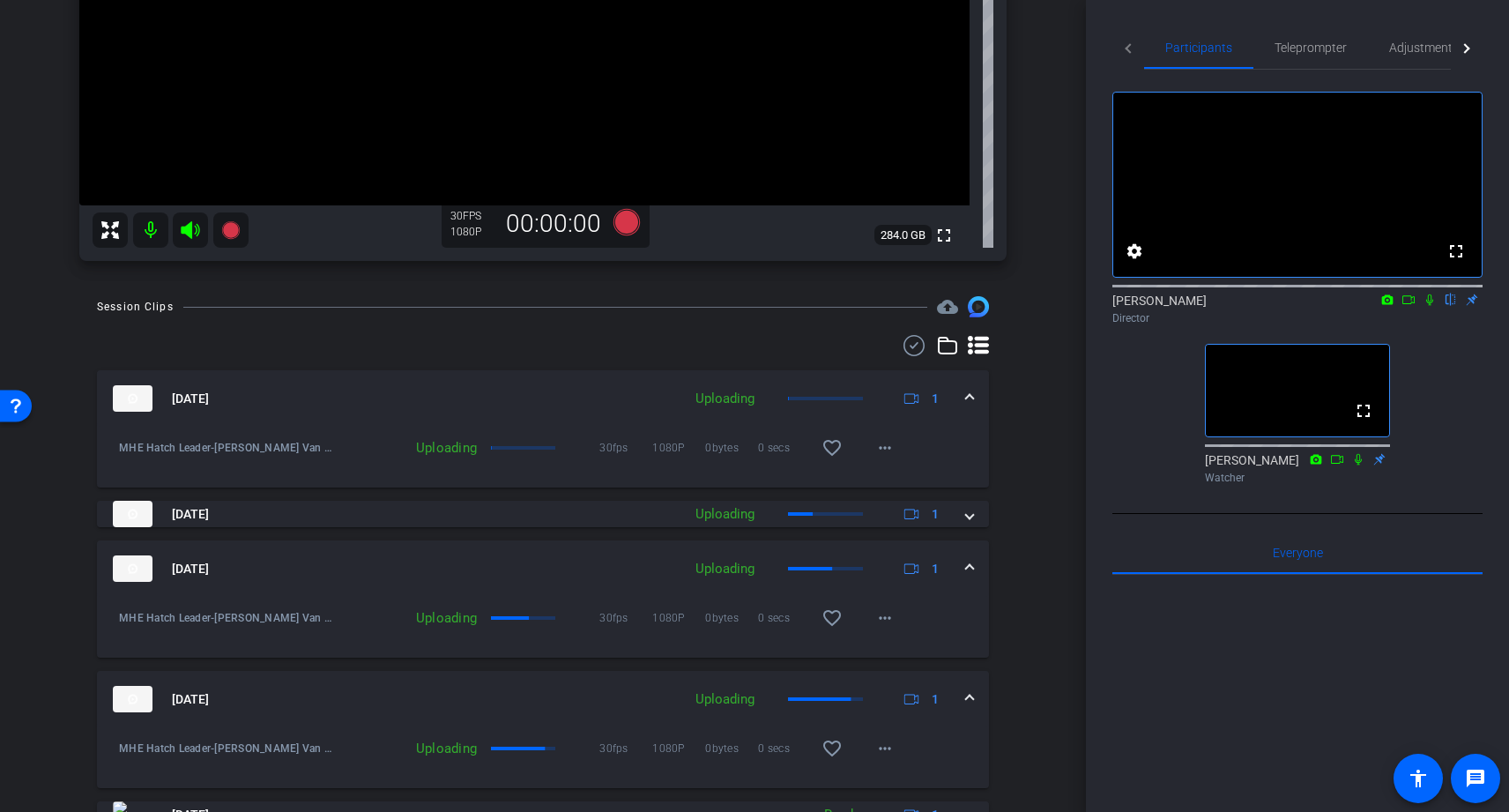
scroll to position [405, 0]
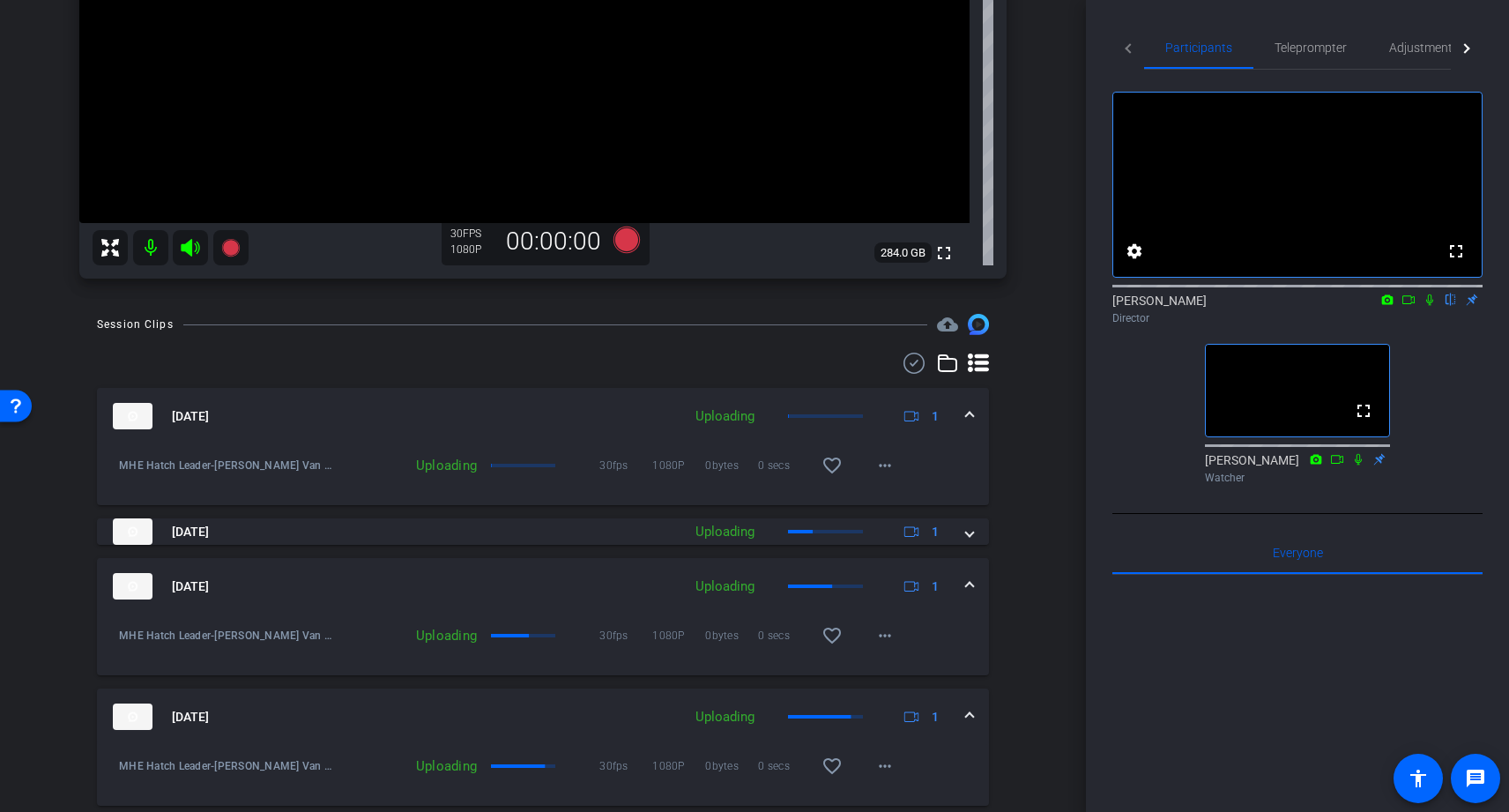
click at [971, 715] on span at bounding box center [970, 717] width 7 height 19
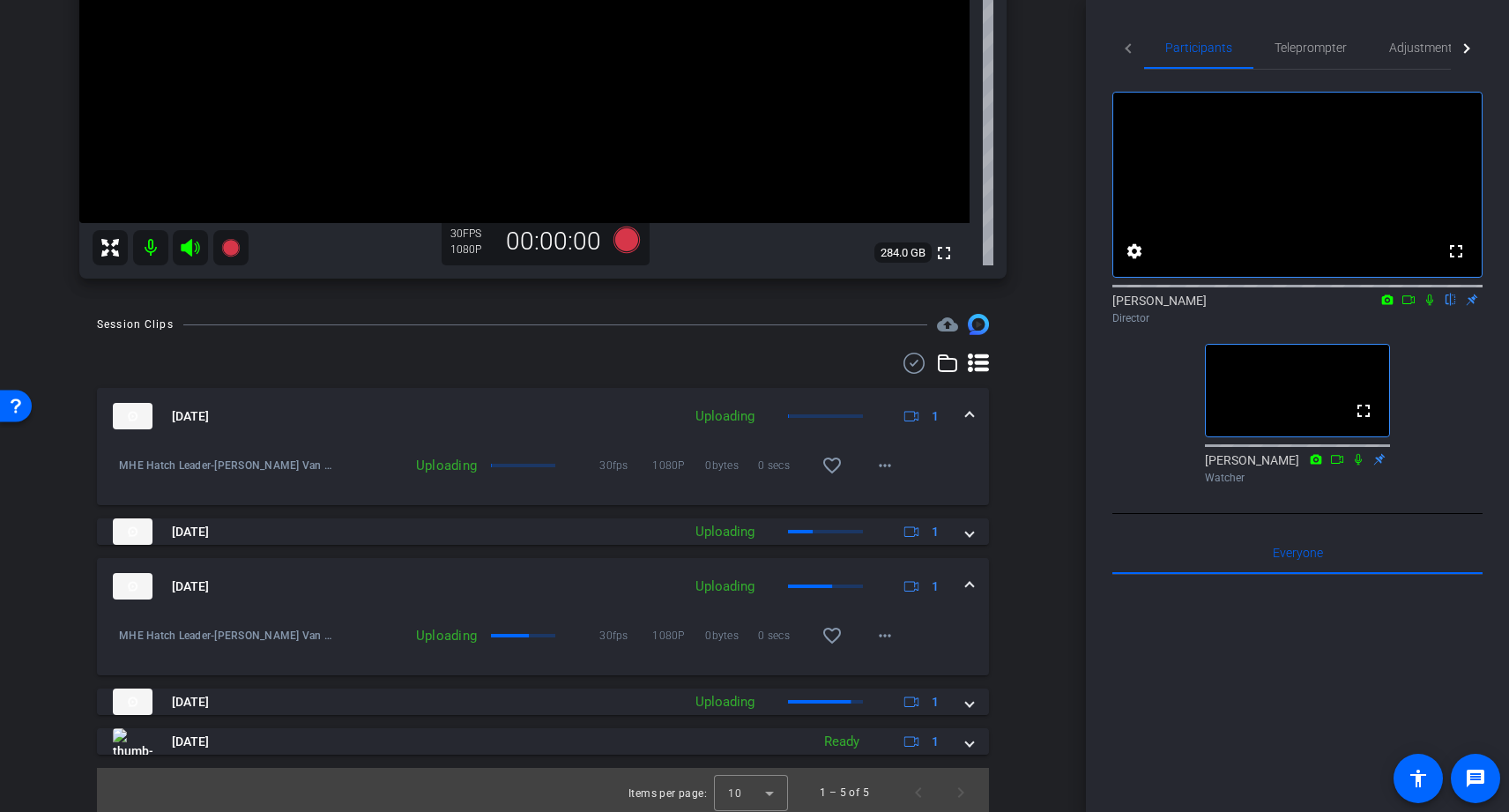
click at [970, 588] on span at bounding box center [970, 586] width 7 height 19
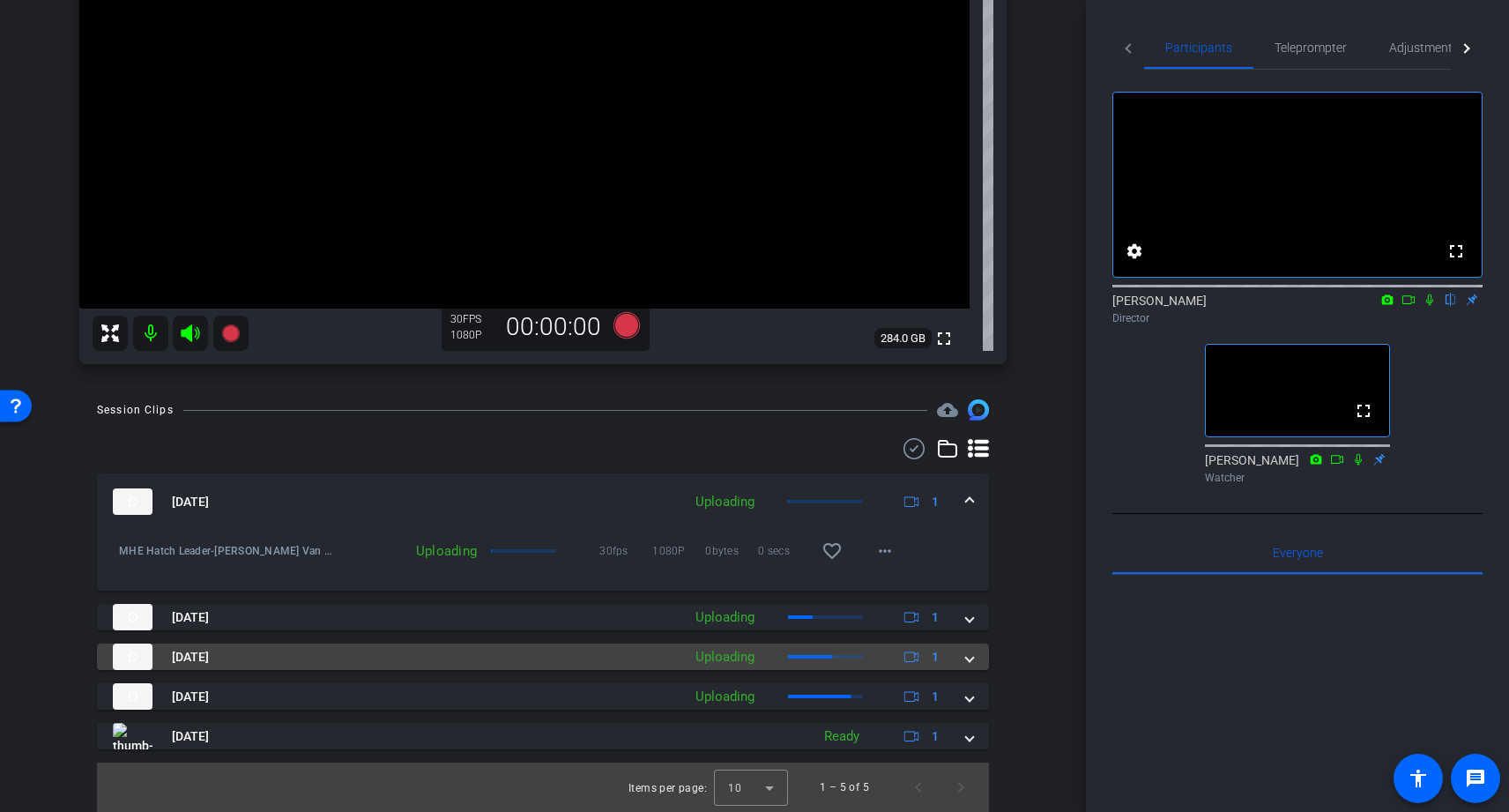
scroll to position [320, 0]
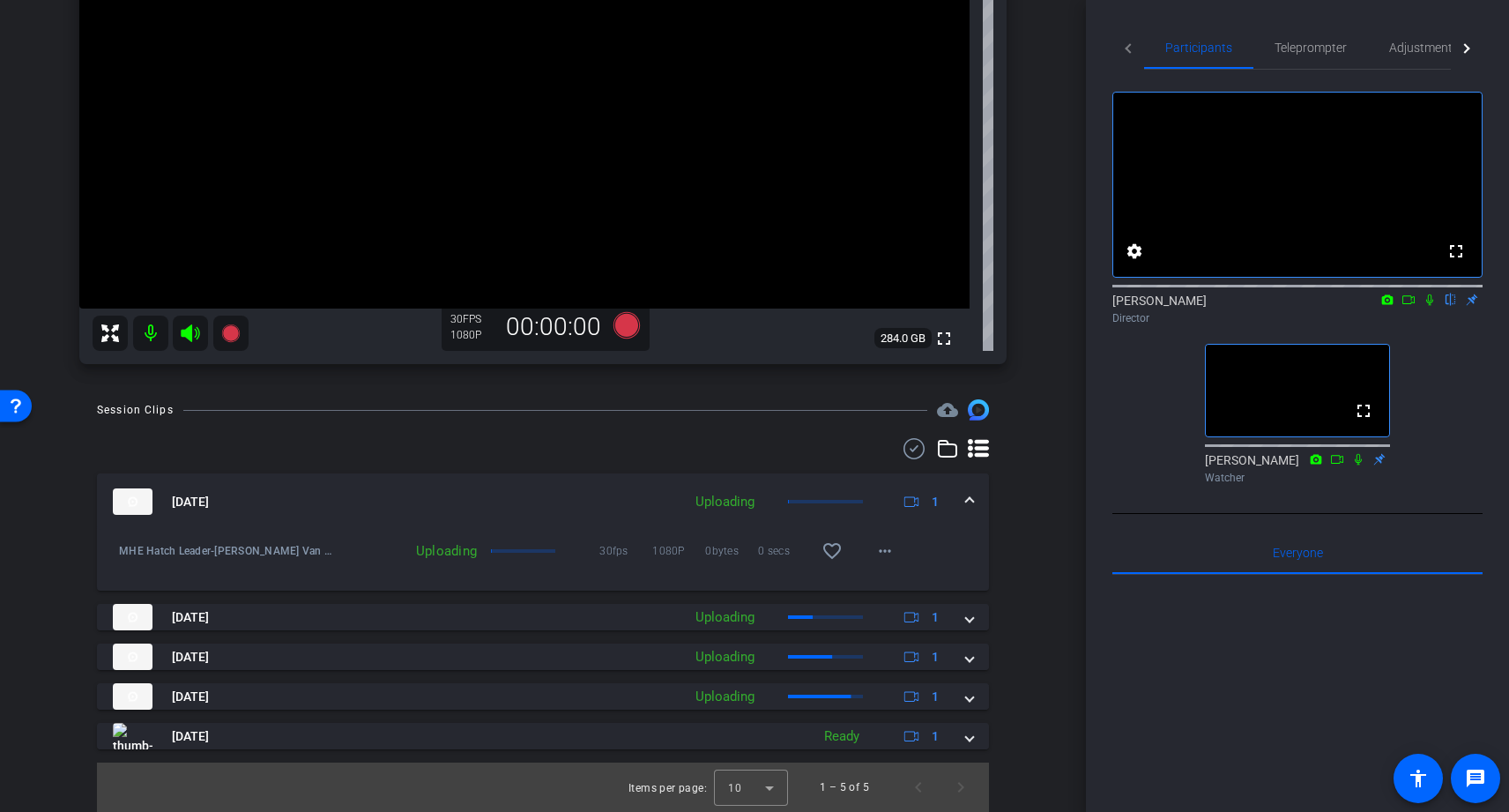
click at [972, 500] on span at bounding box center [970, 502] width 7 height 19
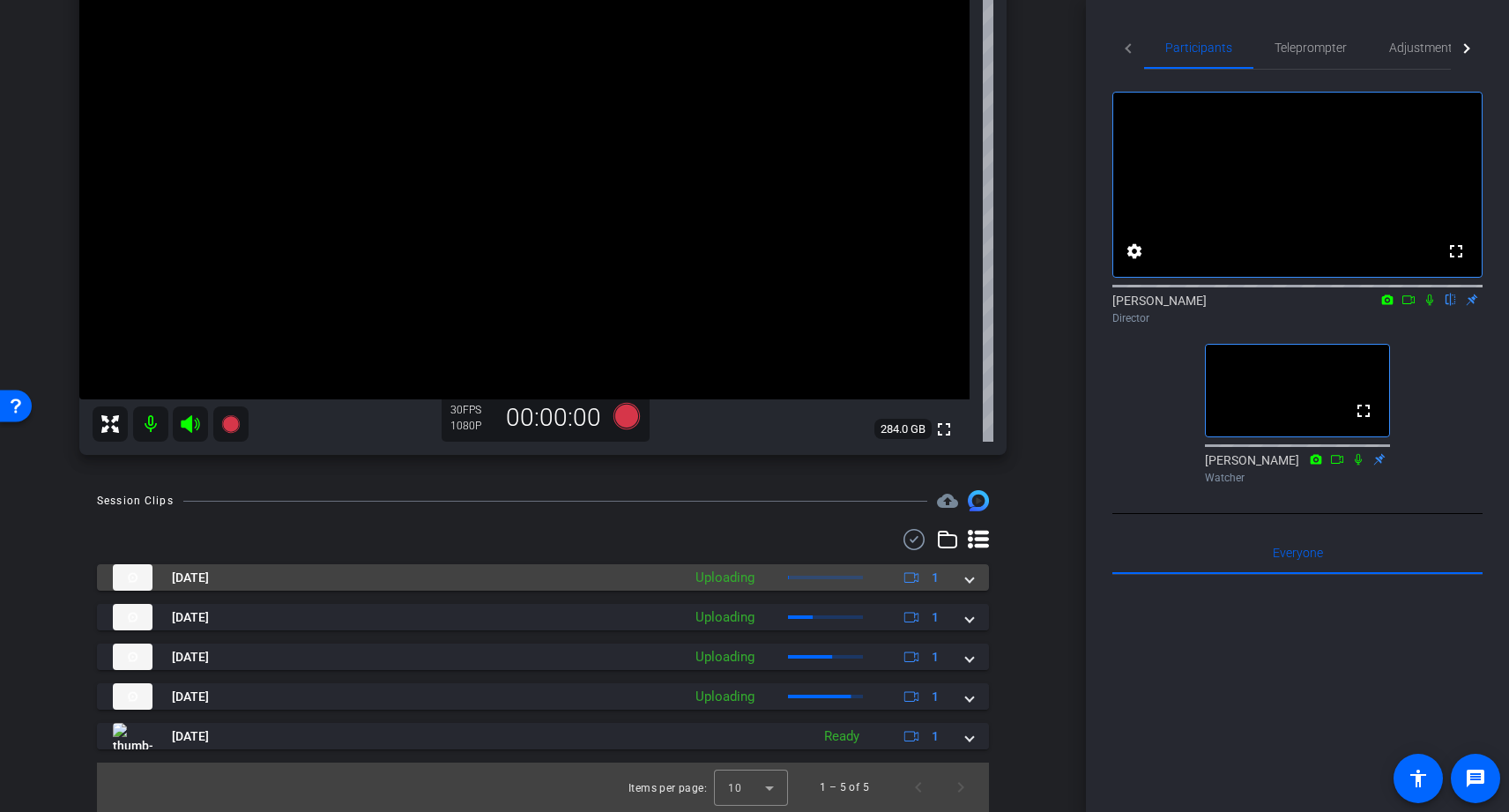
scroll to position [229, 0]
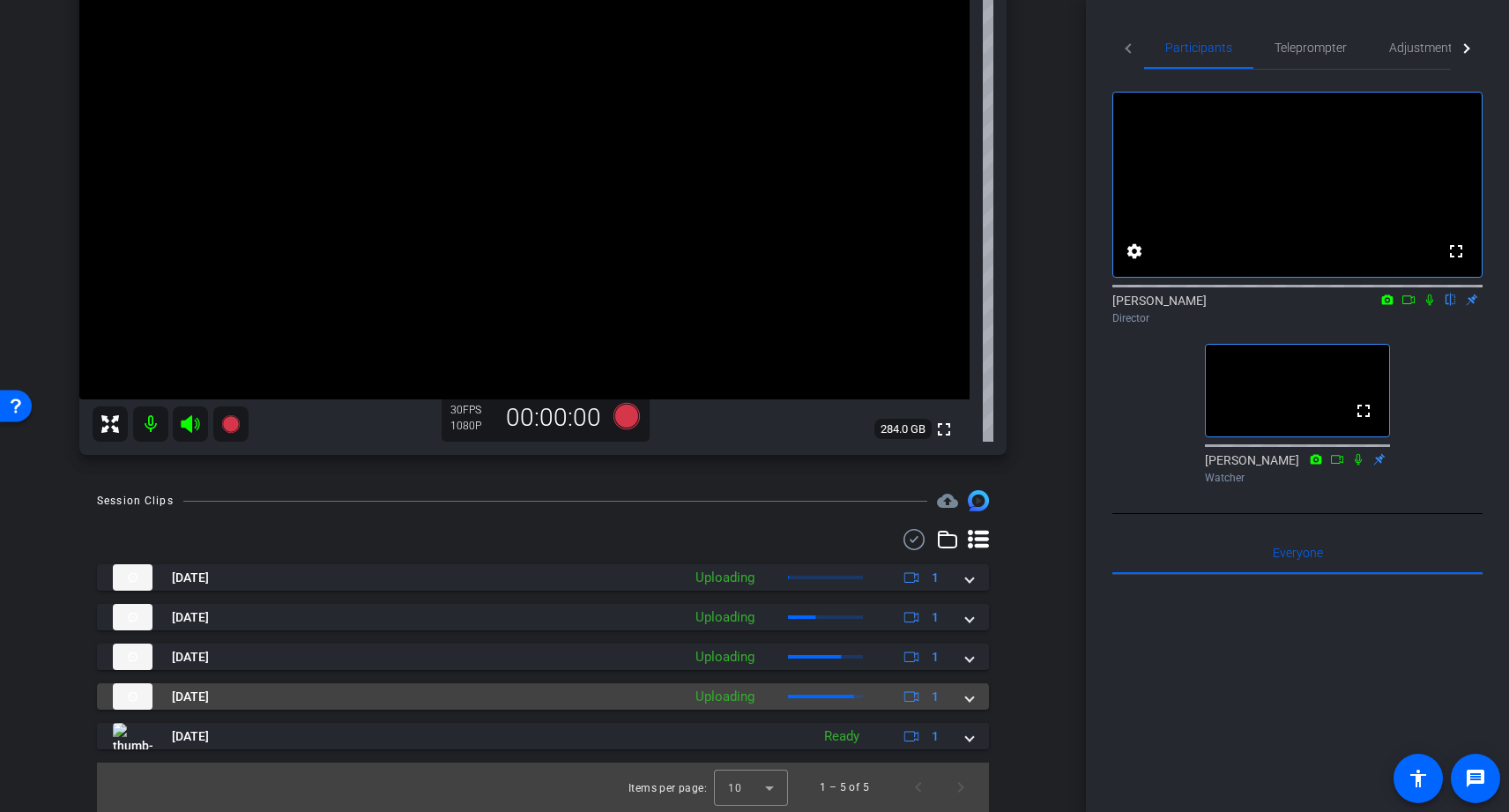
click at [966, 699] on span at bounding box center [970, 697] width 7 height 19
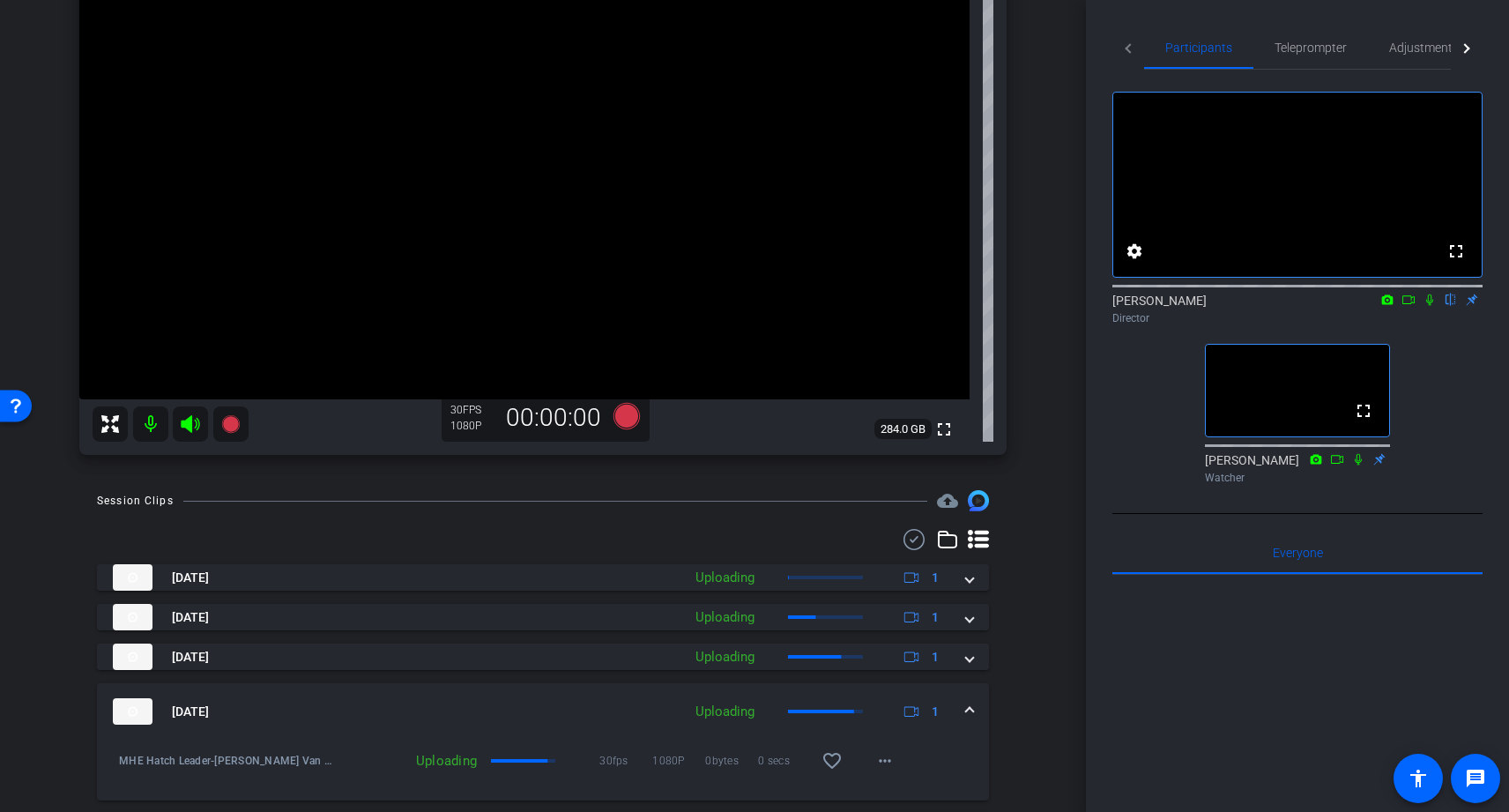
scroll to position [320, 0]
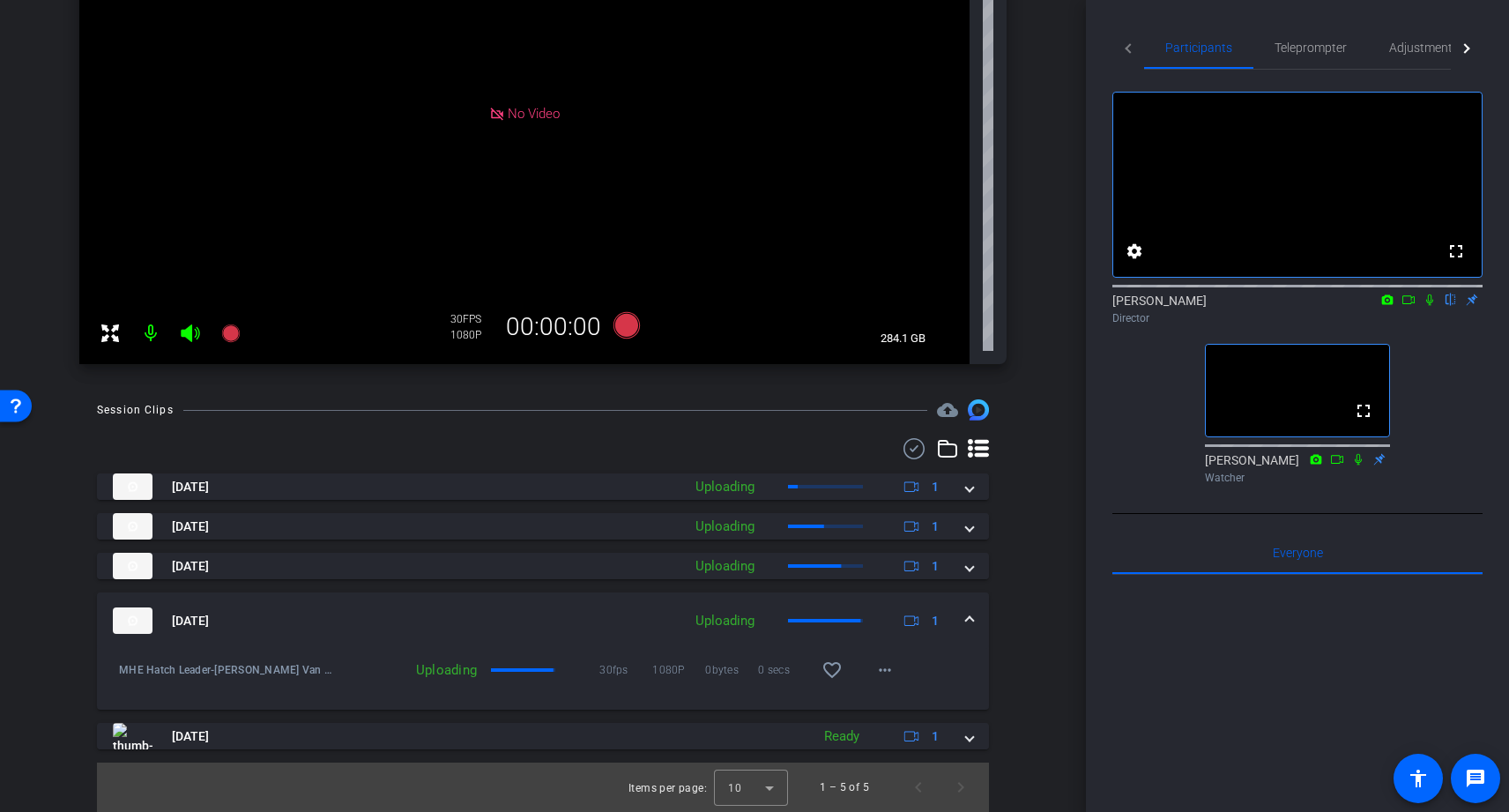
click at [151, 332] on mat-icon at bounding box center [151, 334] width 35 height 35
click at [193, 331] on icon at bounding box center [190, 333] width 21 height 21
click at [1406, 306] on icon at bounding box center [1409, 299] width 14 height 12
click at [1451, 306] on icon at bounding box center [1451, 300] width 7 height 11
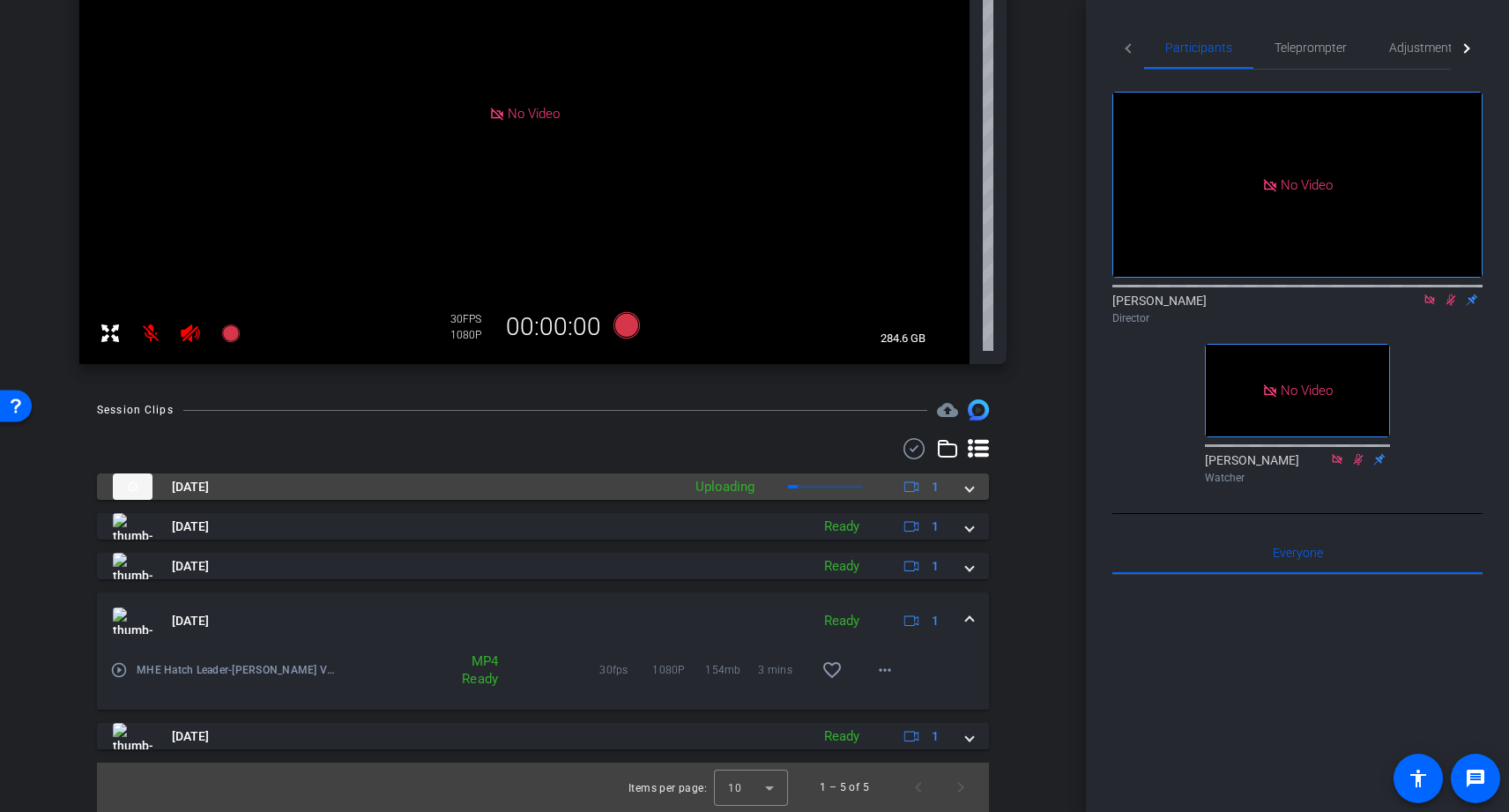
click at [967, 490] on span at bounding box center [970, 487] width 7 height 19
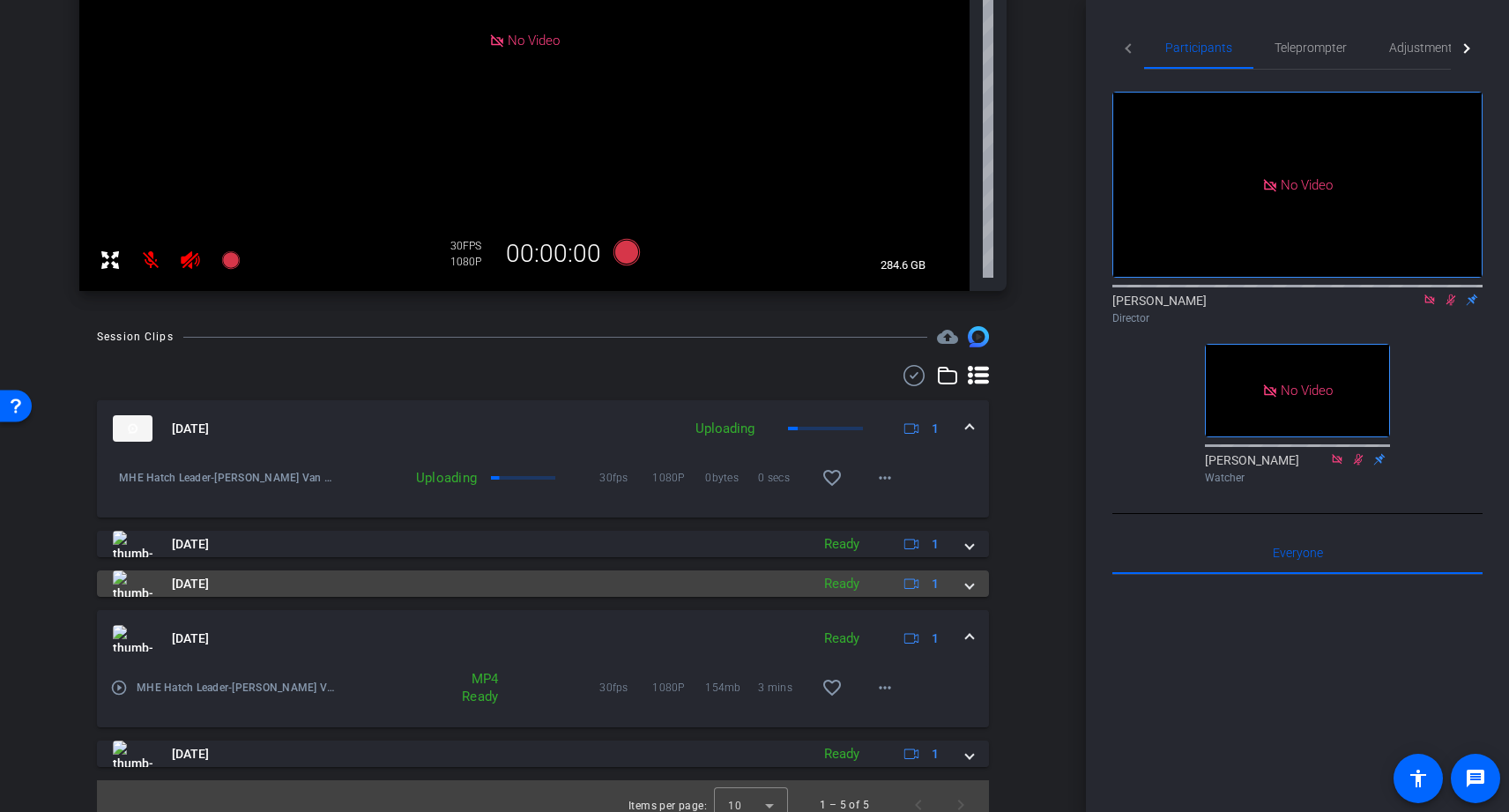
scroll to position [411, 0]
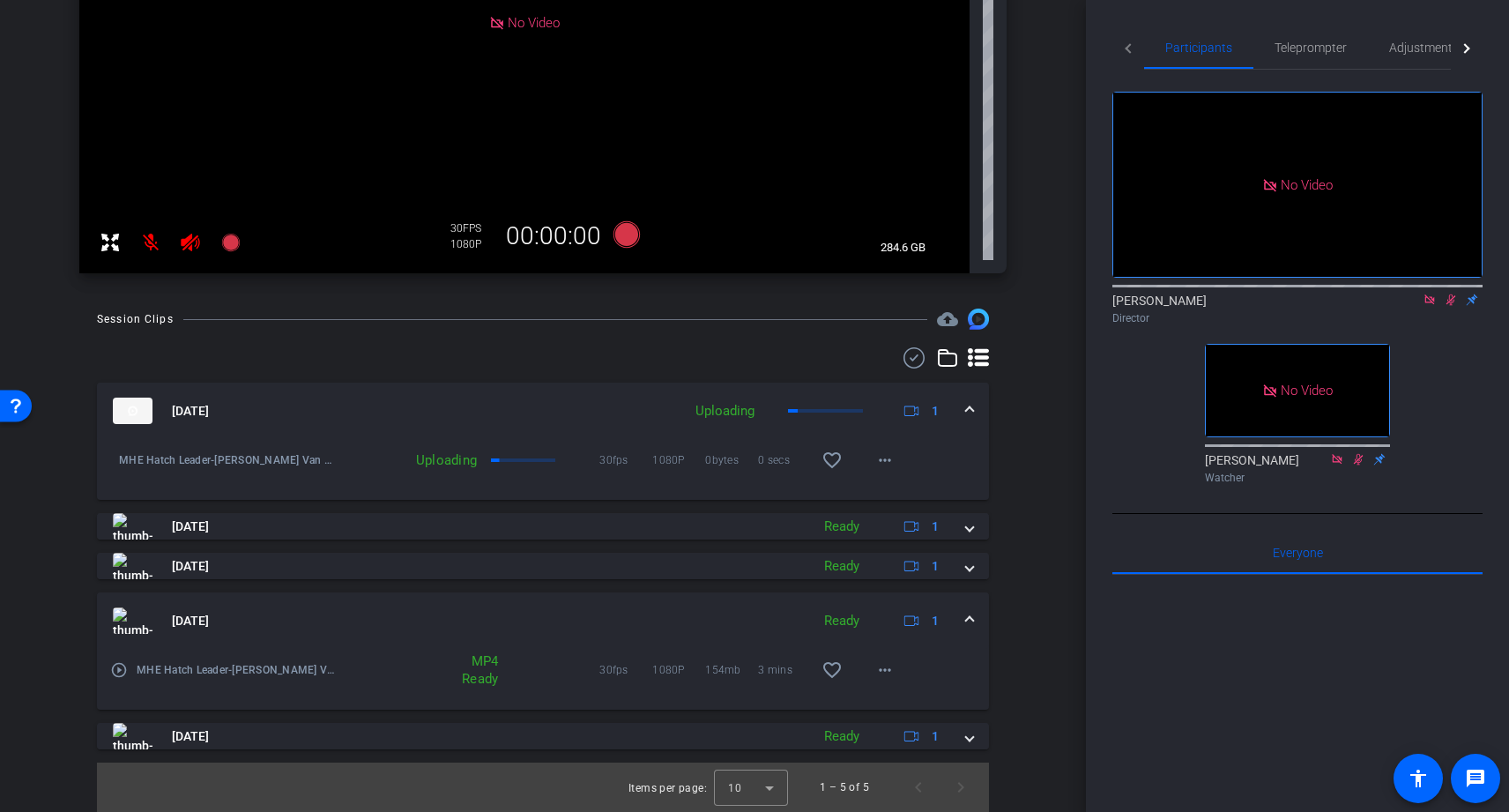
click at [970, 617] on span at bounding box center [970, 621] width 7 height 19
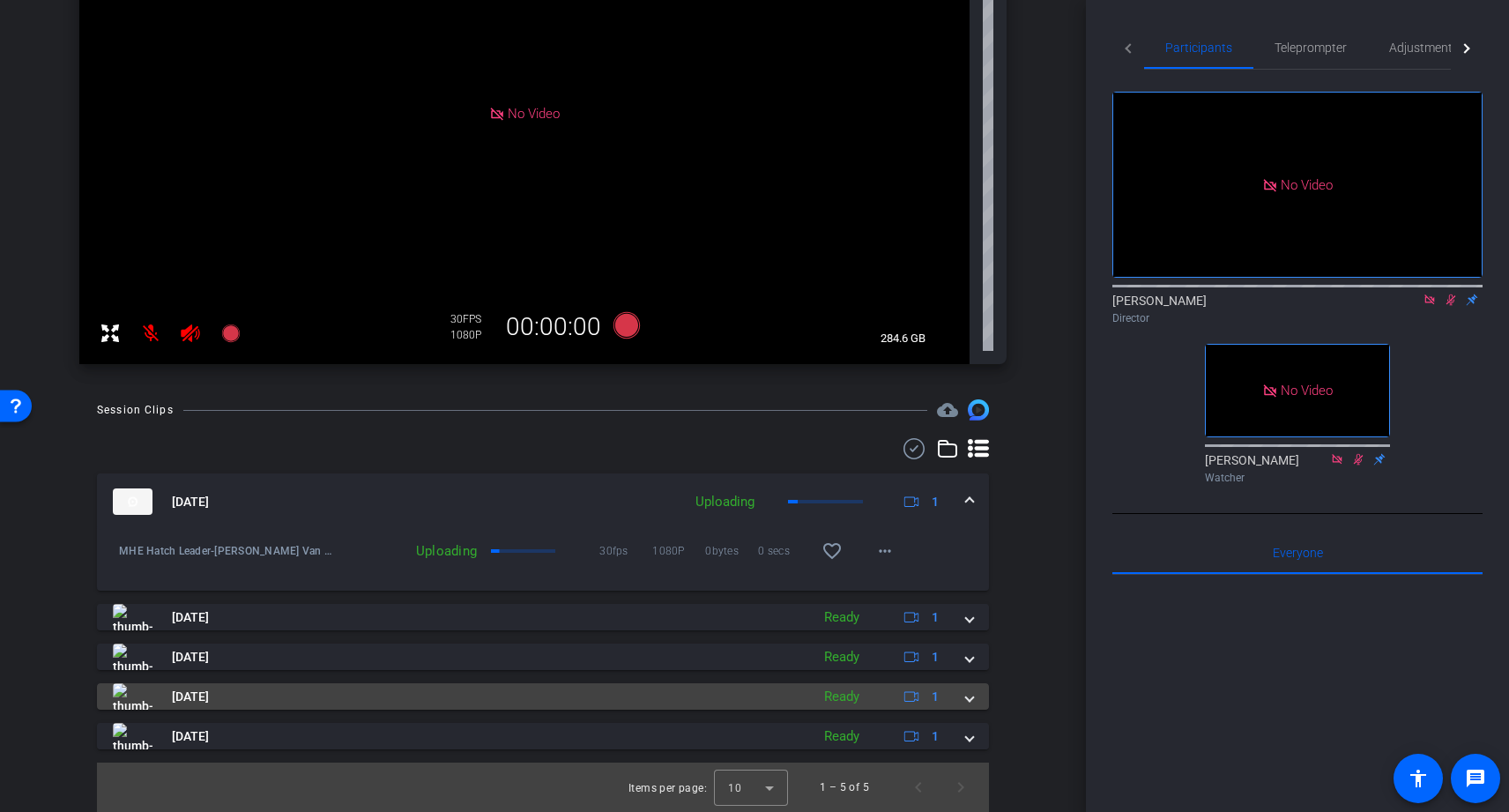
scroll to position [320, 0]
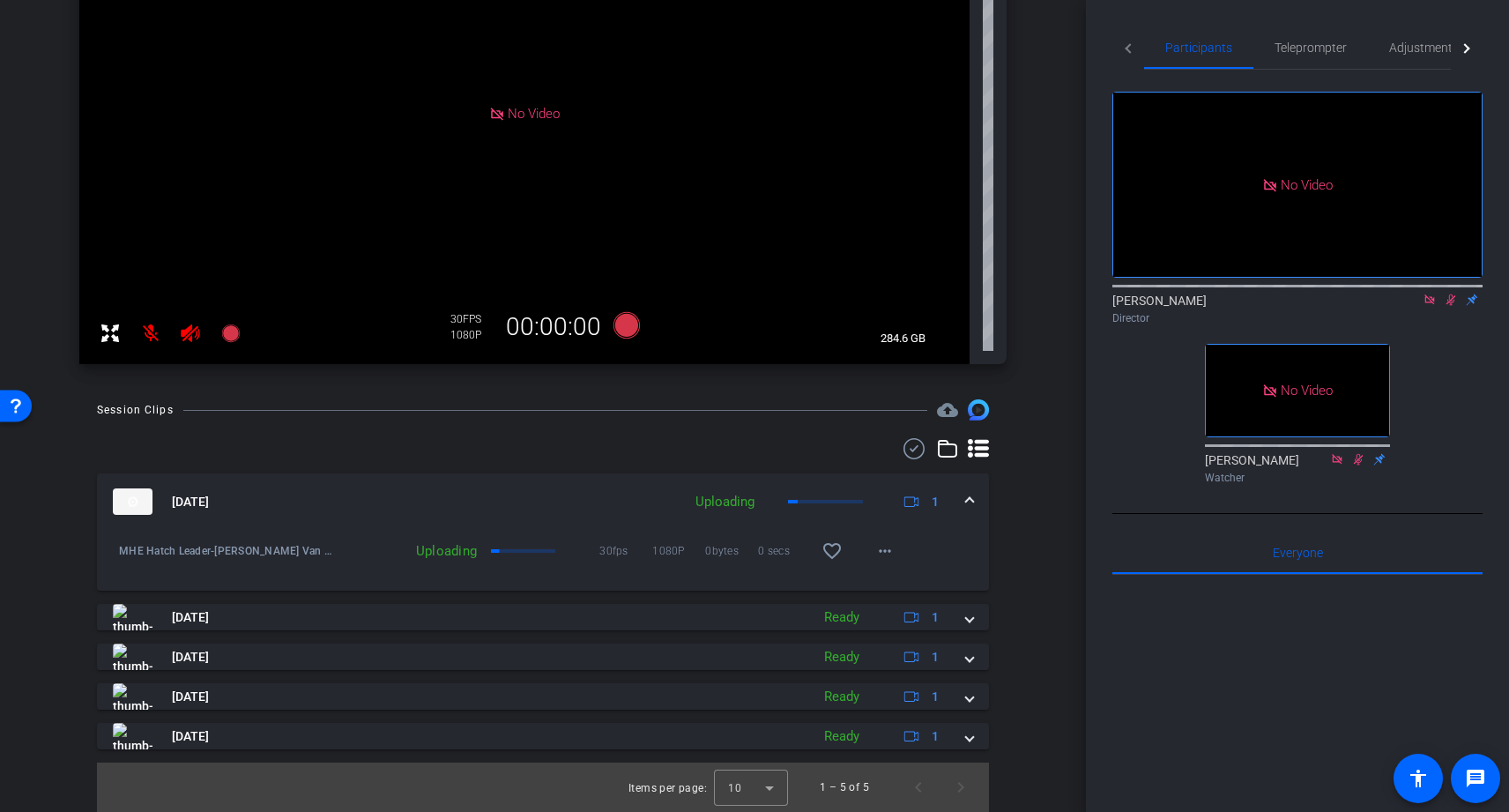
click at [516, 439] on div at bounding box center [543, 449] width 892 height 21
click at [585, 528] on mat-expansion-panel-header "Sep 16, 2025 Uploading 1" at bounding box center [543, 502] width 892 height 57
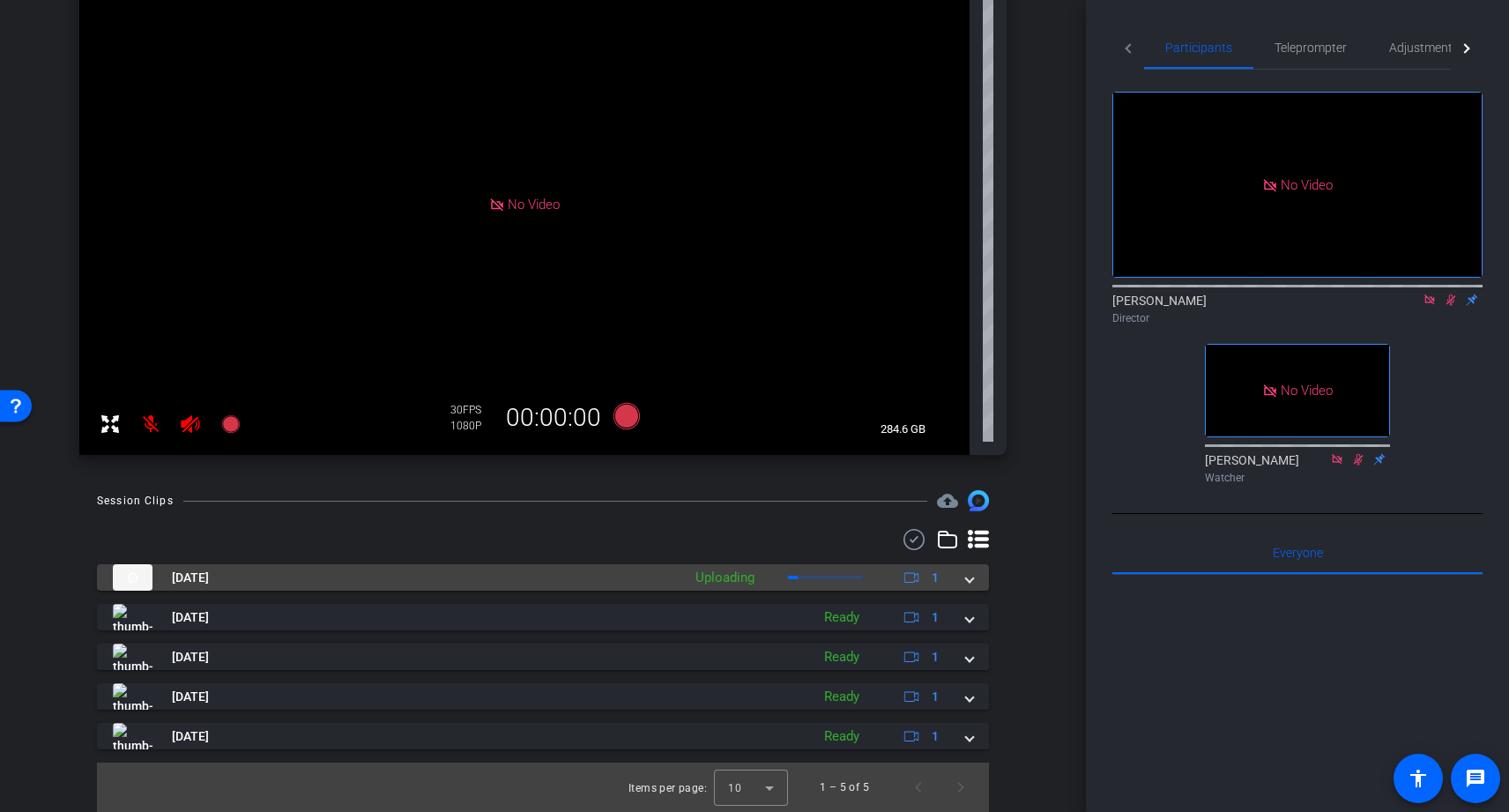
scroll to position [229, 0]
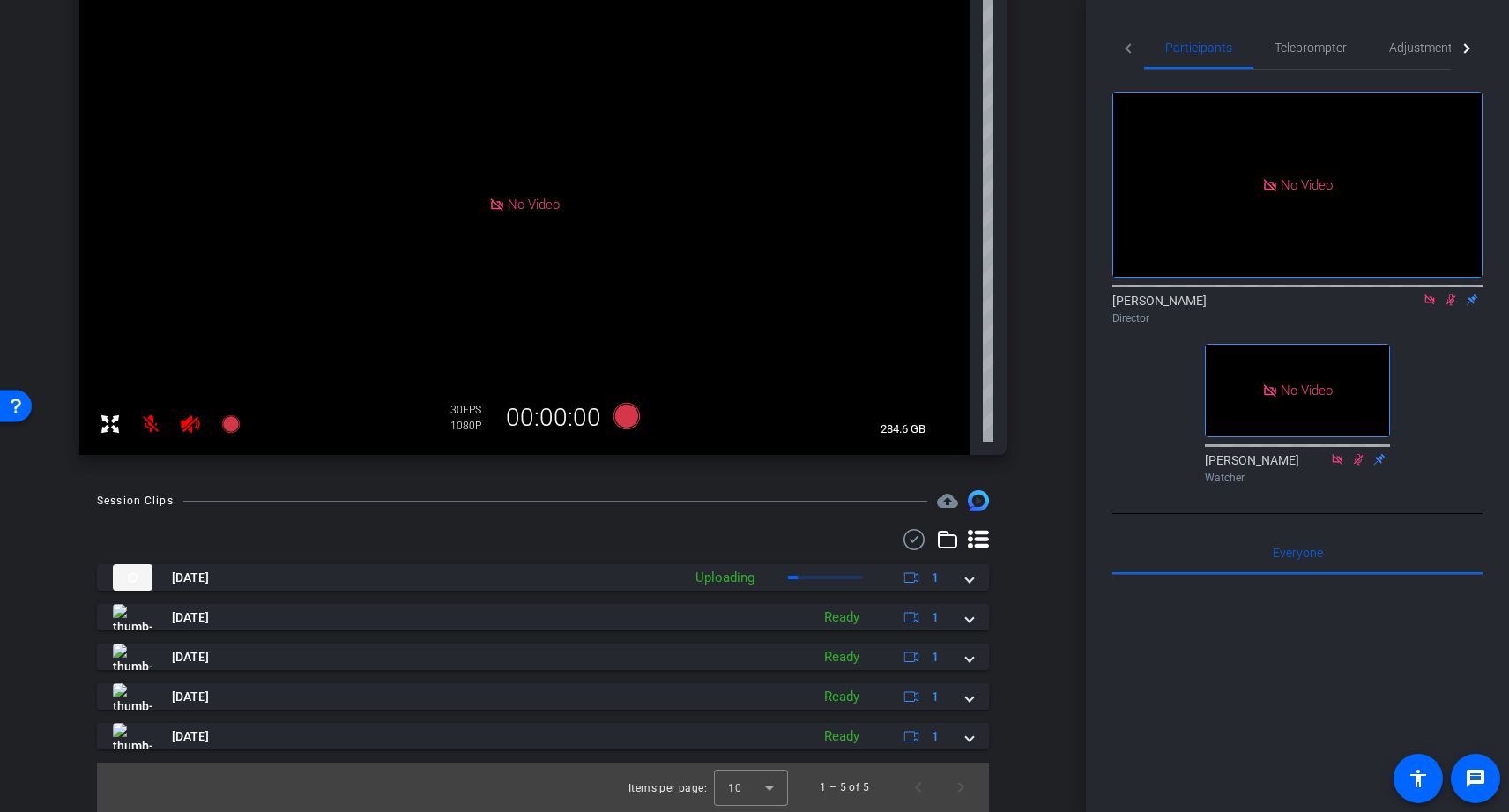
click at [1051, 596] on div "arrow_back MHE Hatch Leader Back to project Send invite account_box grid_on set…" at bounding box center [543, 406] width 1086 height 812
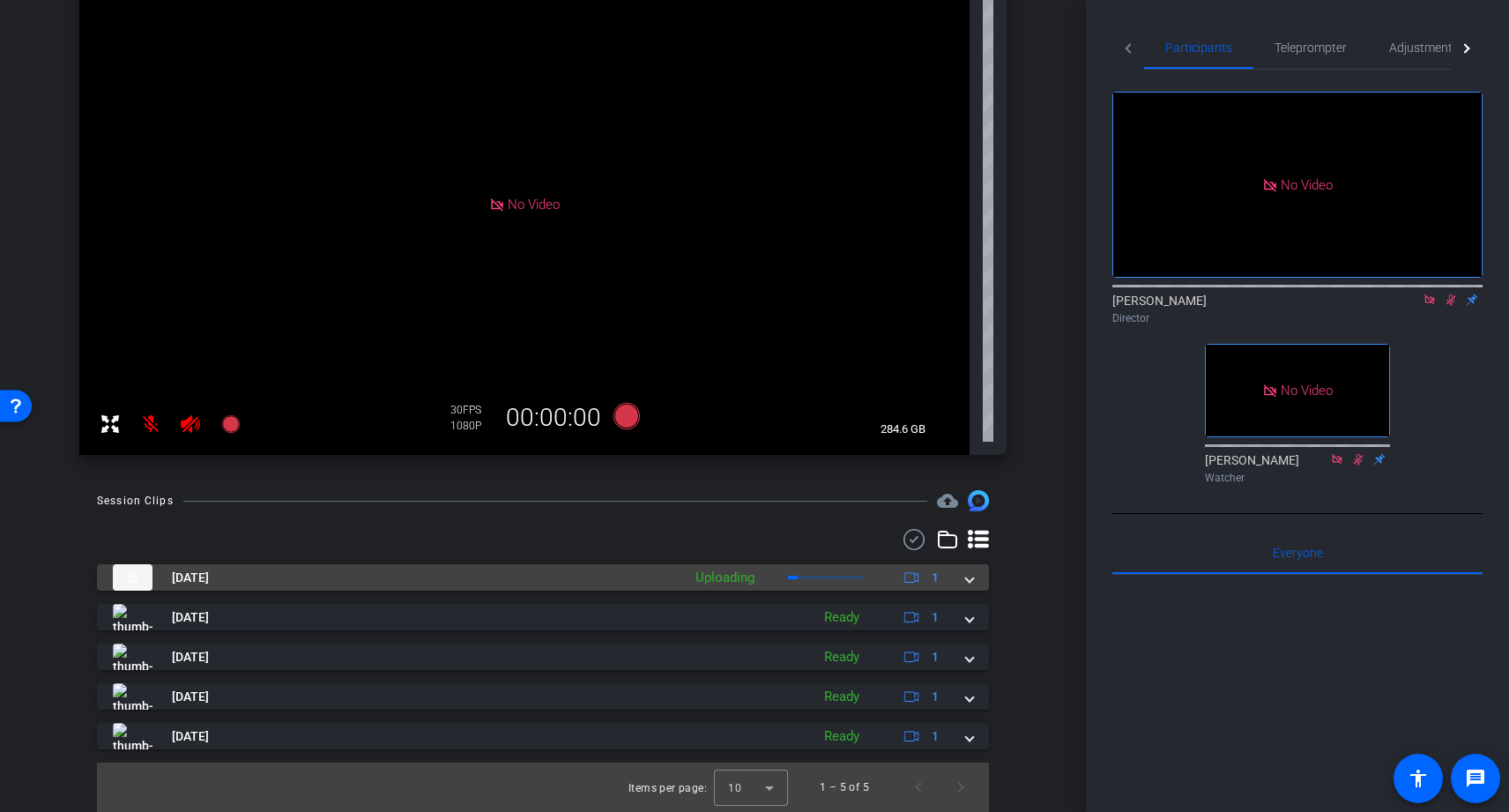
click at [806, 577] on div at bounding box center [825, 578] width 75 height 4
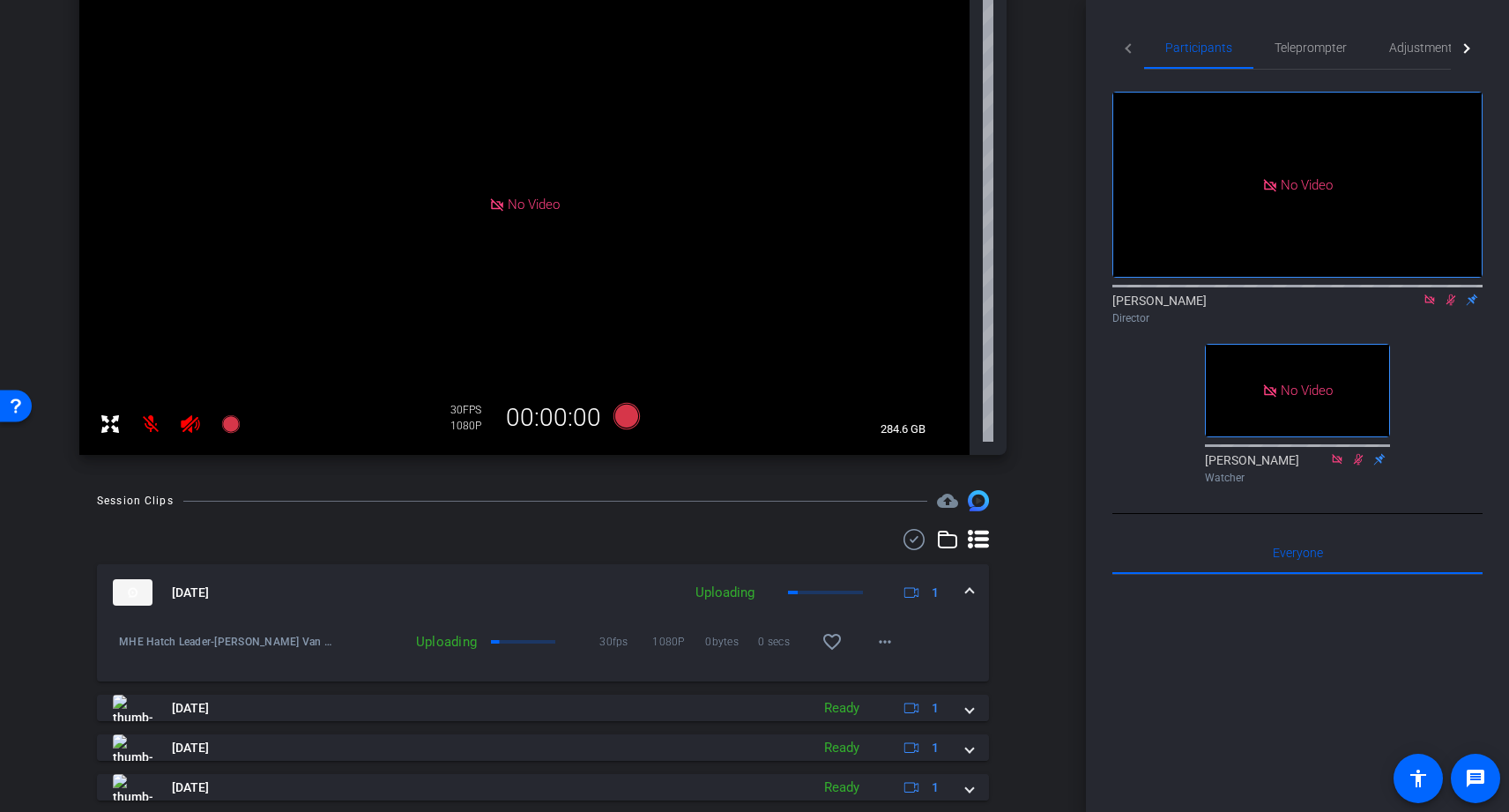
click at [812, 587] on mat-panel-description "Uploading 1" at bounding box center [820, 592] width 266 height 26
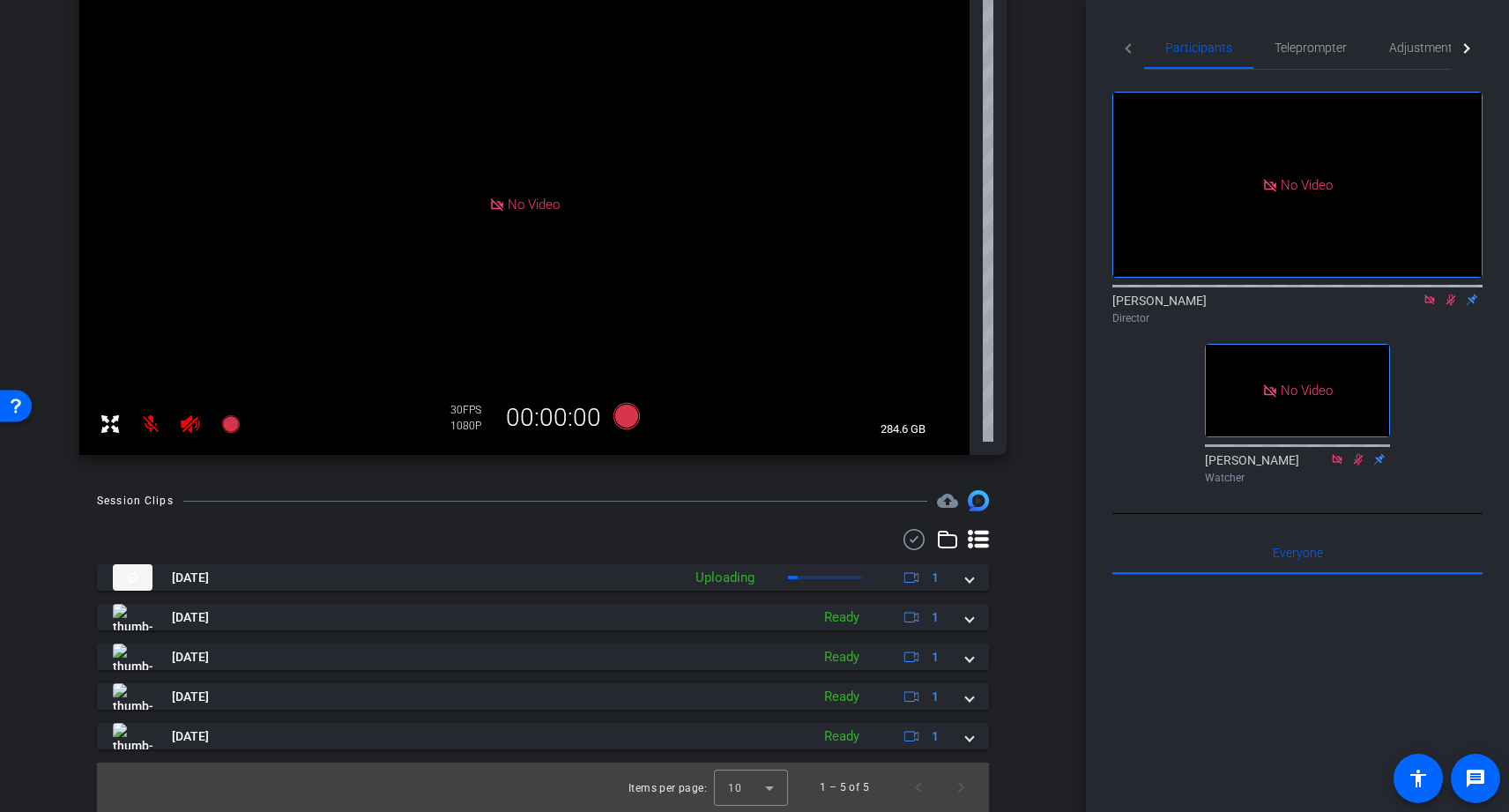
click at [945, 504] on mat-icon "cloud_upload" at bounding box center [948, 501] width 21 height 21
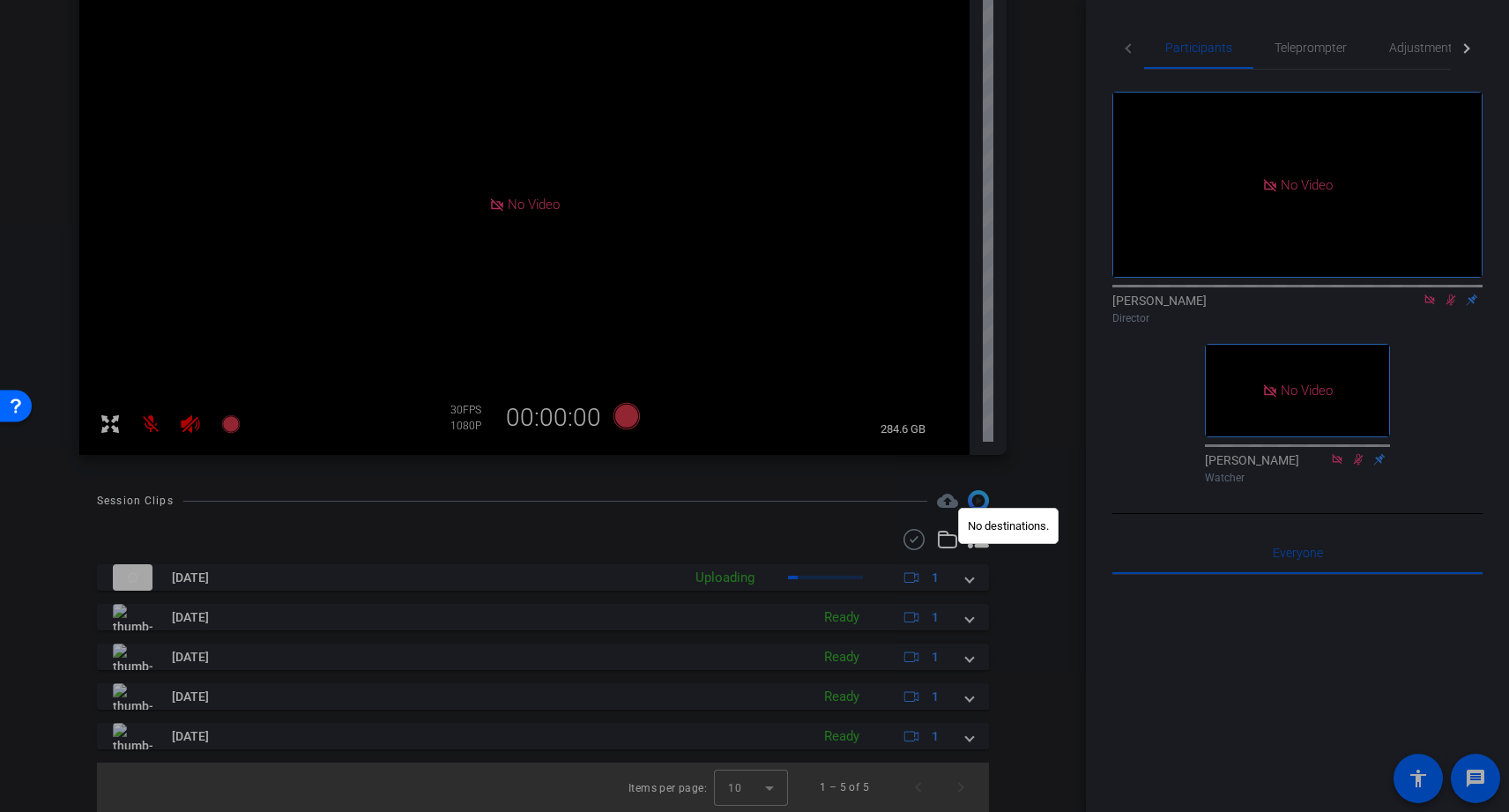
click at [857, 535] on div at bounding box center [754, 406] width 1509 height 812
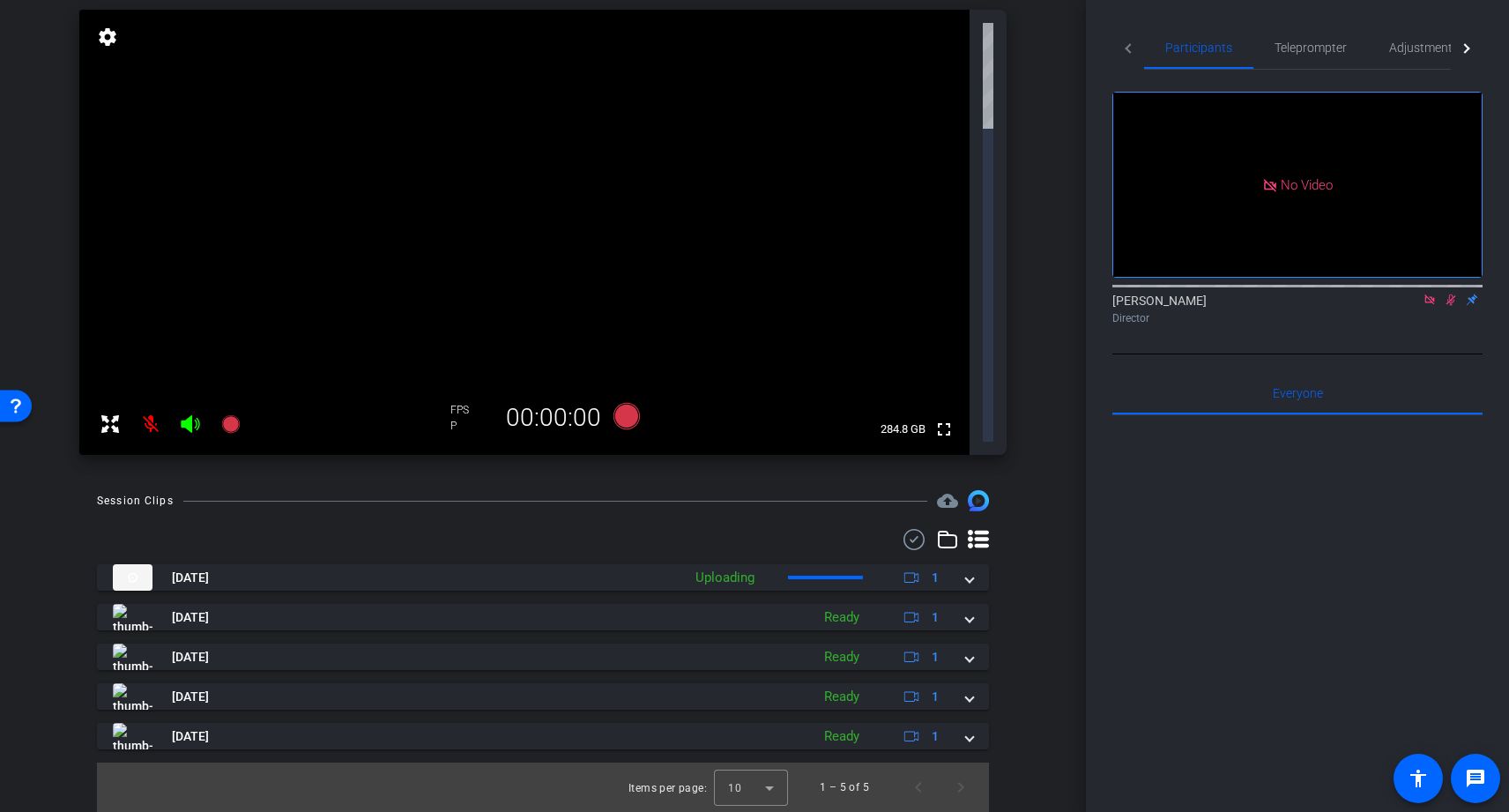
scroll to position [0, 0]
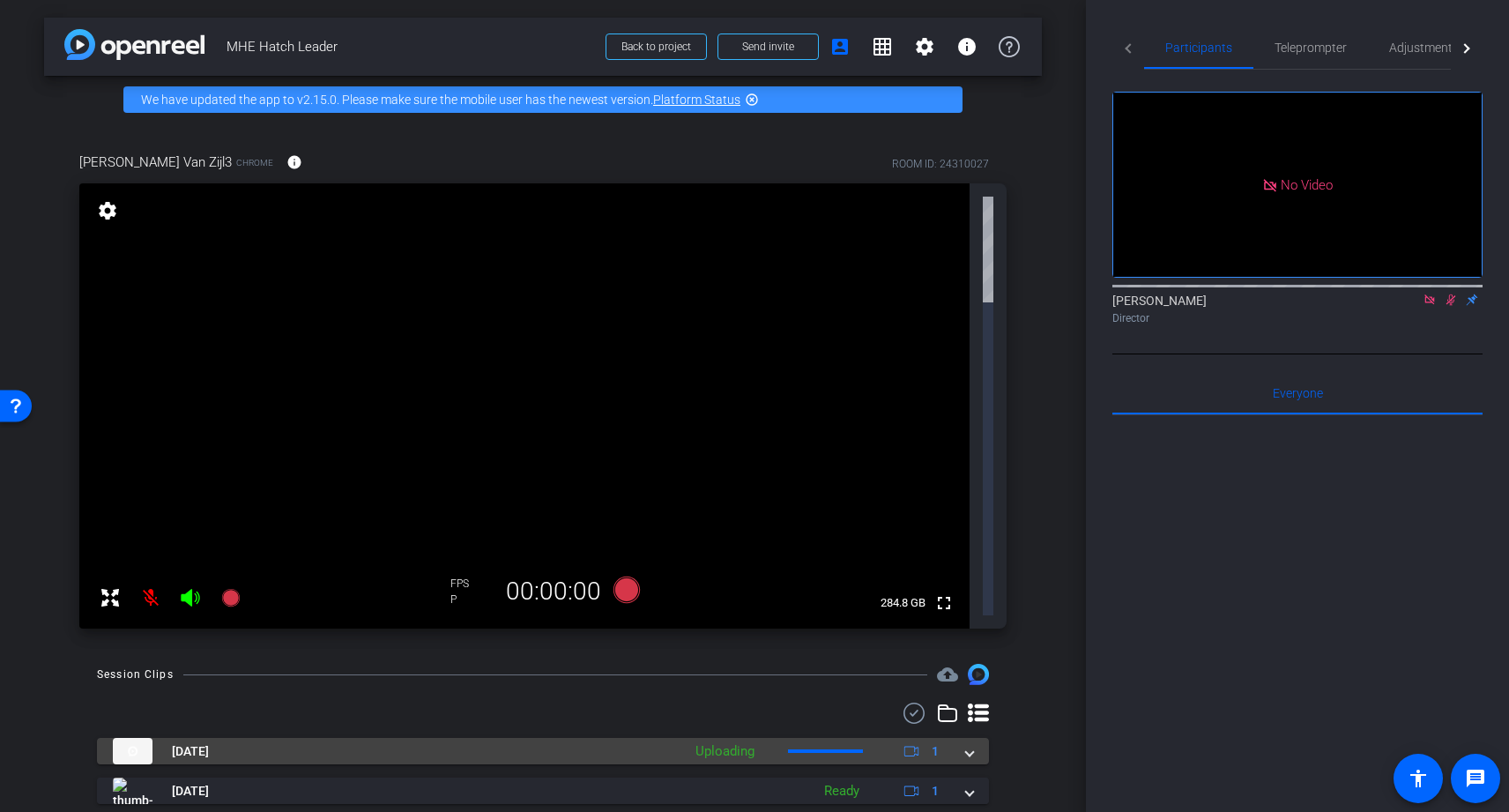
click at [858, 750] on span at bounding box center [825, 752] width 75 height 4
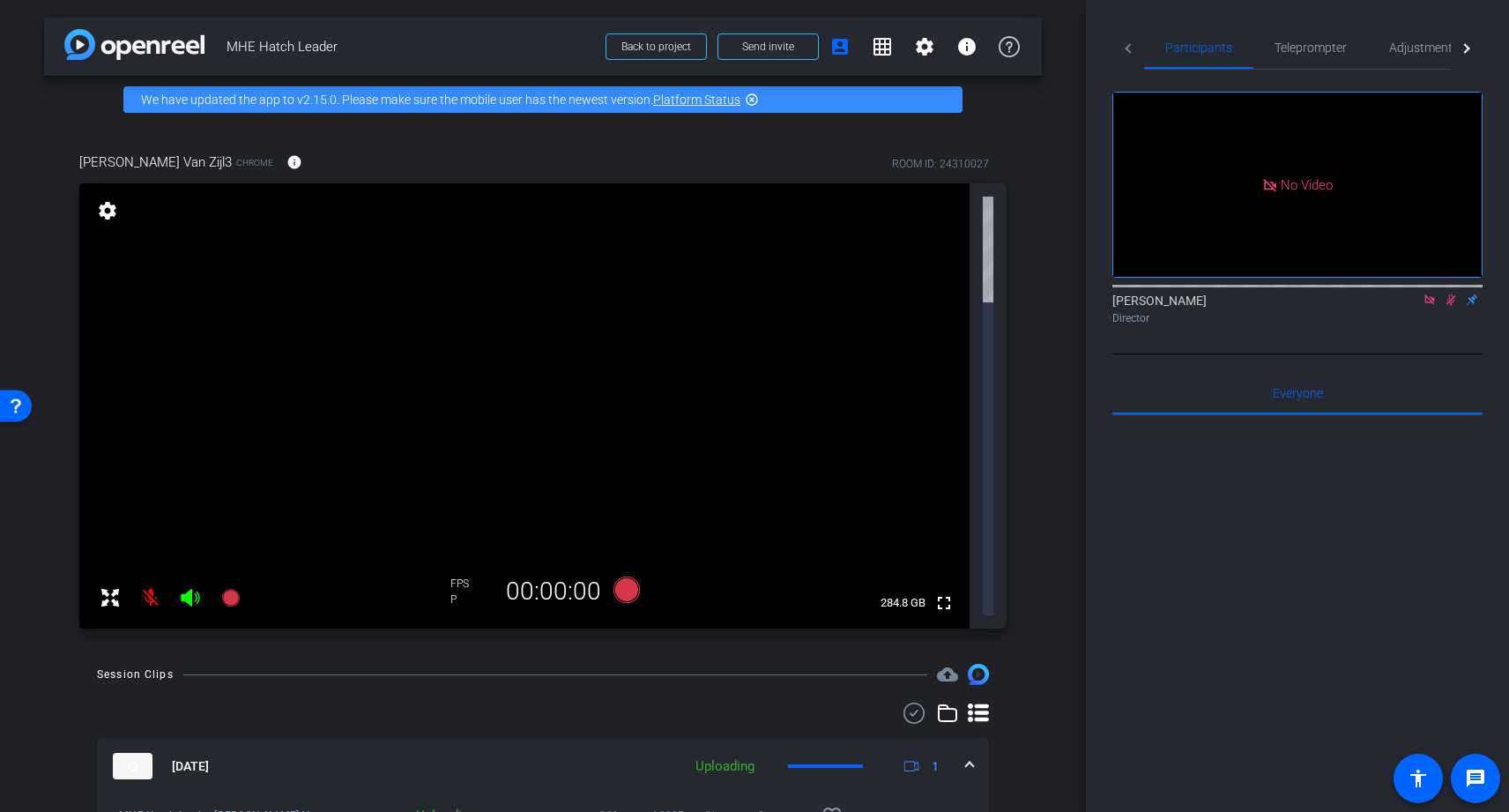
click at [1032, 248] on div "Fred Van Zijl3 Chrome info ROOM ID: 24310027 fullscreen settings 284.8 GB FPS P…" at bounding box center [543, 385] width 998 height 523
click at [190, 589] on icon at bounding box center [190, 597] width 19 height 18
click at [1045, 396] on div "arrow_back MHE Hatch Leader Back to project Send invite account_box grid_on set…" at bounding box center [543, 406] width 1086 height 812
click at [576, 753] on mat-panel-title "Sep 16, 2025" at bounding box center [392, 766] width 560 height 26
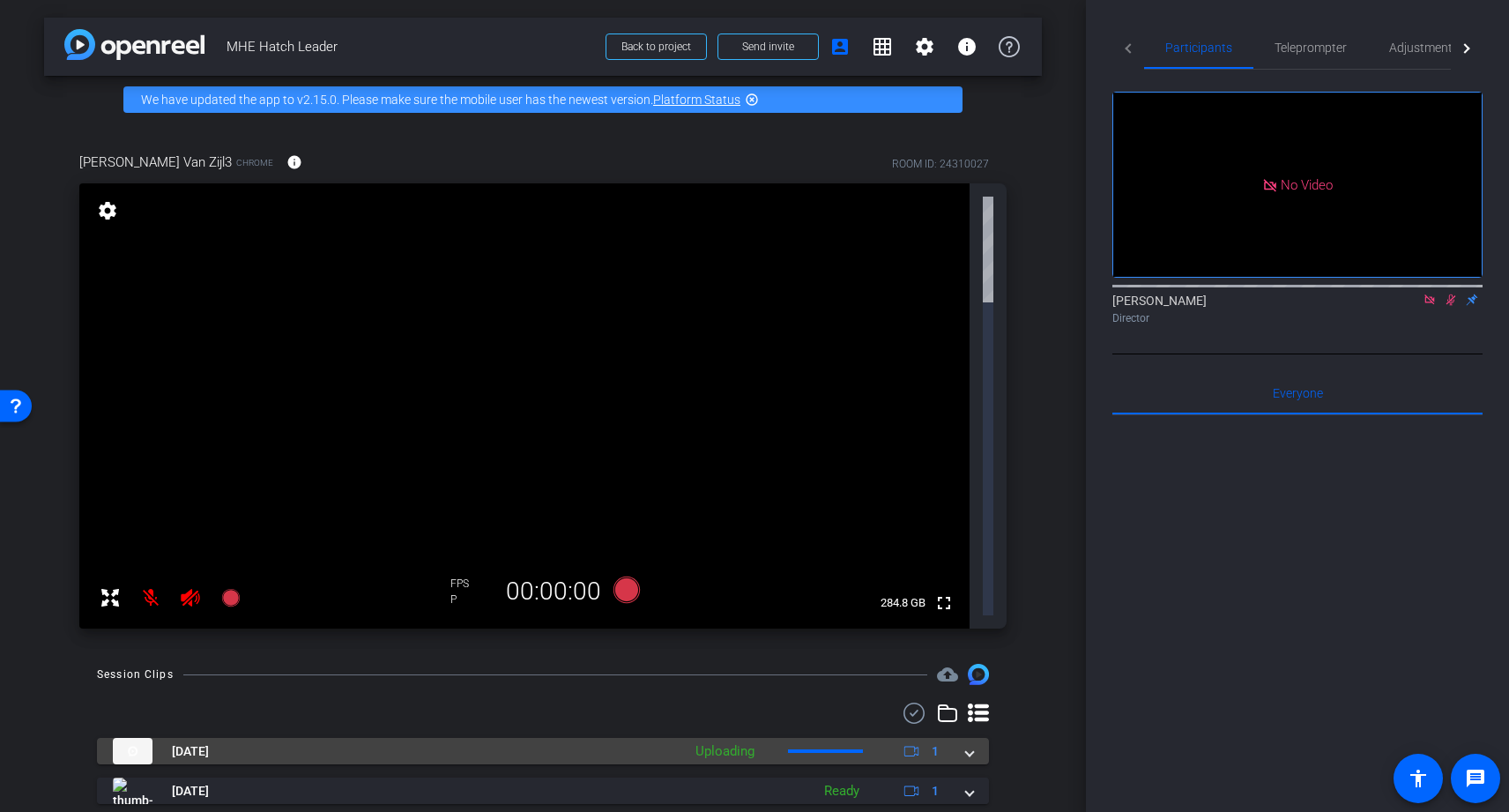
click at [574, 738] on mat-panel-title "Sep 16, 2025" at bounding box center [392, 751] width 560 height 26
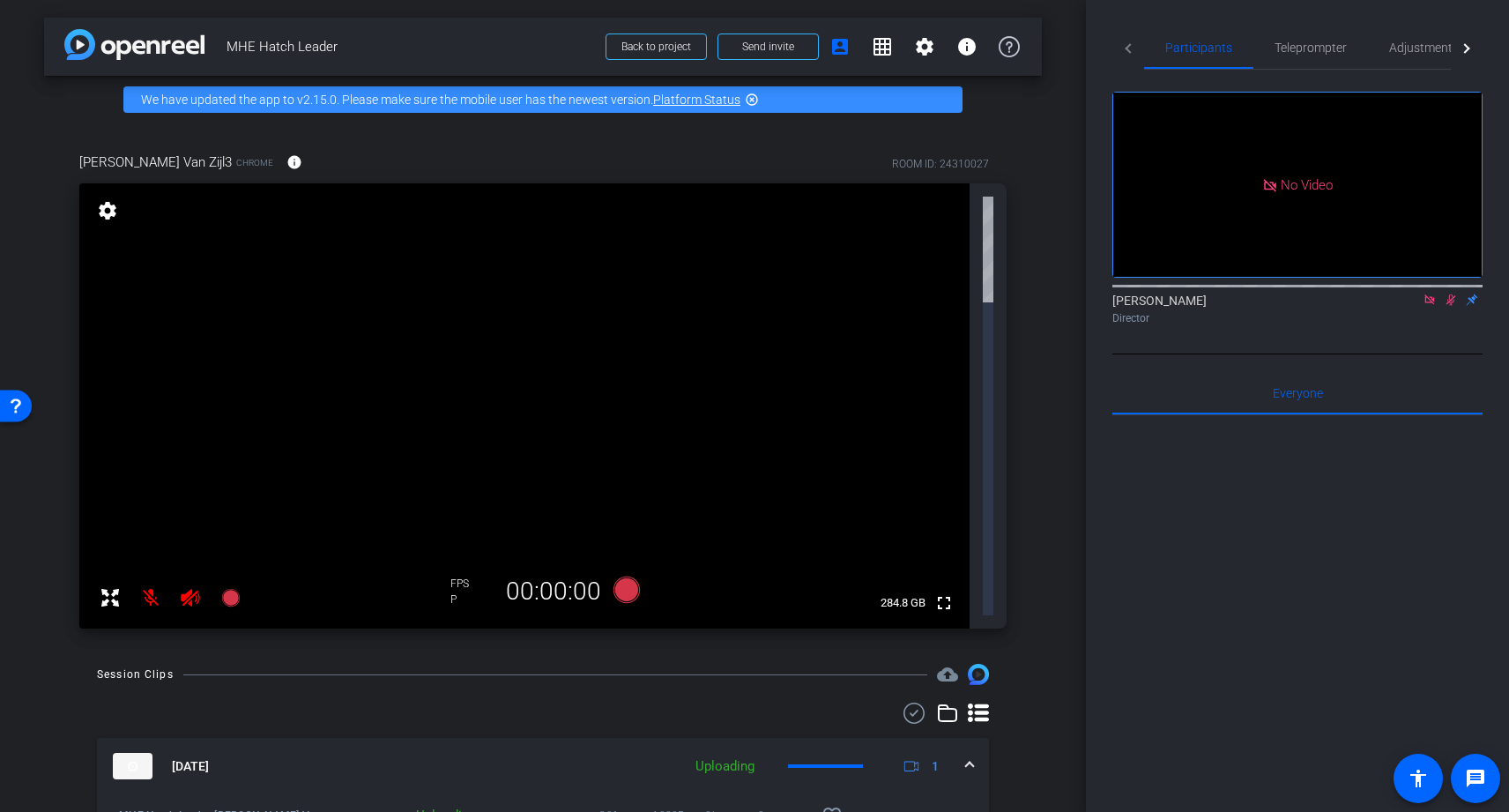
click at [574, 738] on mat-expansion-panel-header "Sep 16, 2025 Uploading 1" at bounding box center [543, 766] width 892 height 57
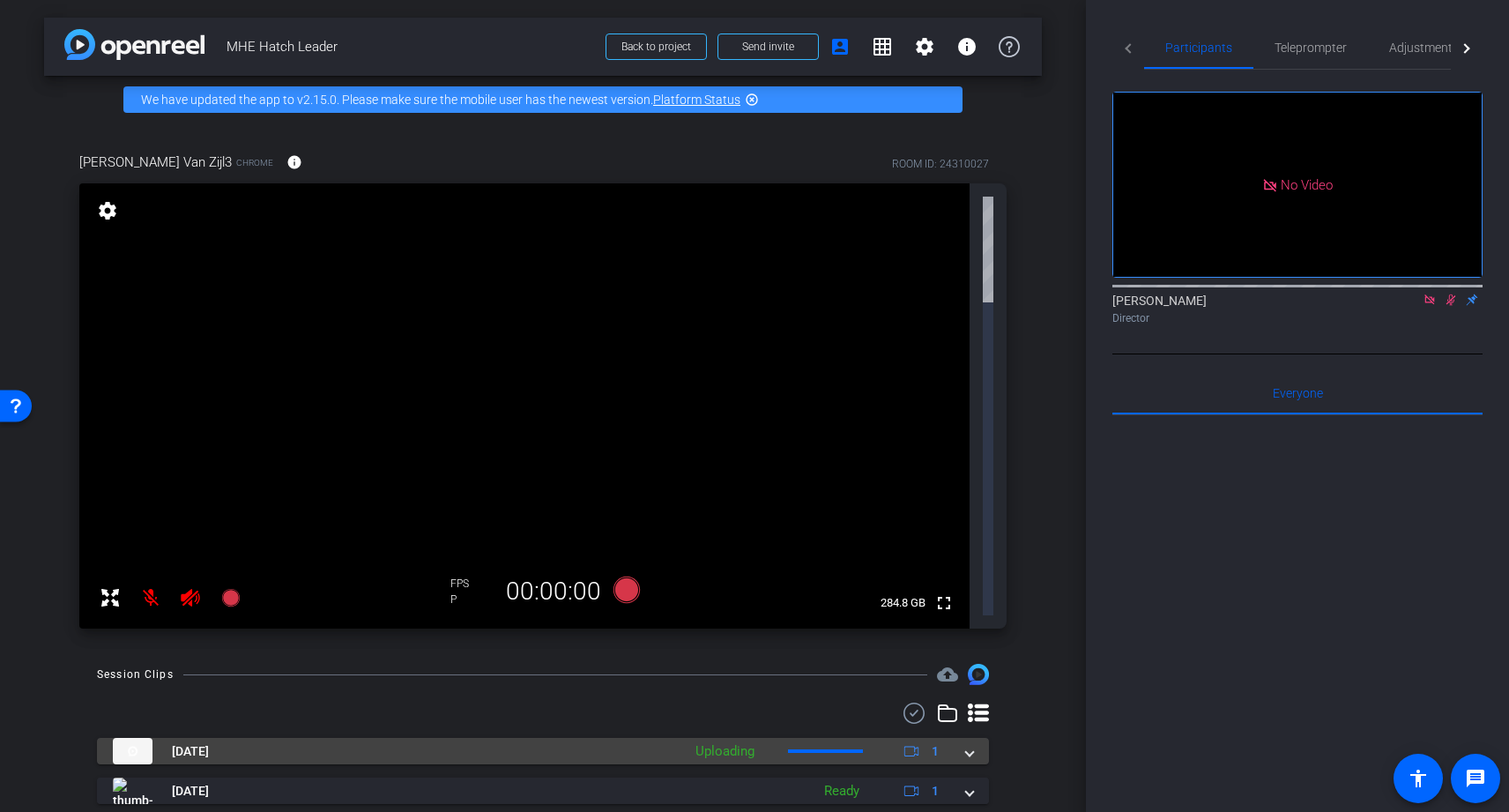
click at [803, 738] on mat-panel-description "Uploading 1" at bounding box center [820, 751] width 266 height 26
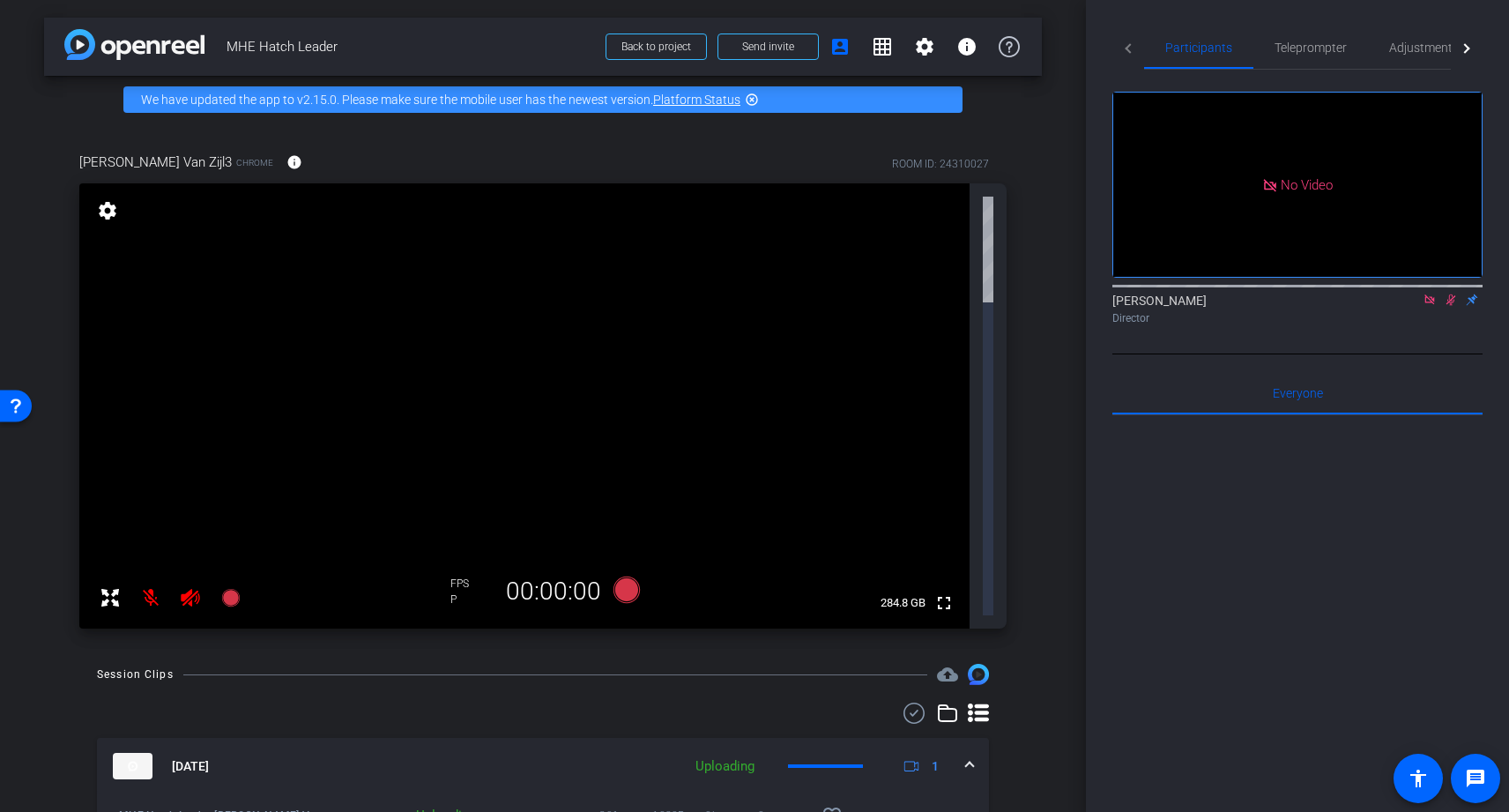
click at [809, 753] on mat-panel-description "Uploading 1" at bounding box center [820, 766] width 266 height 26
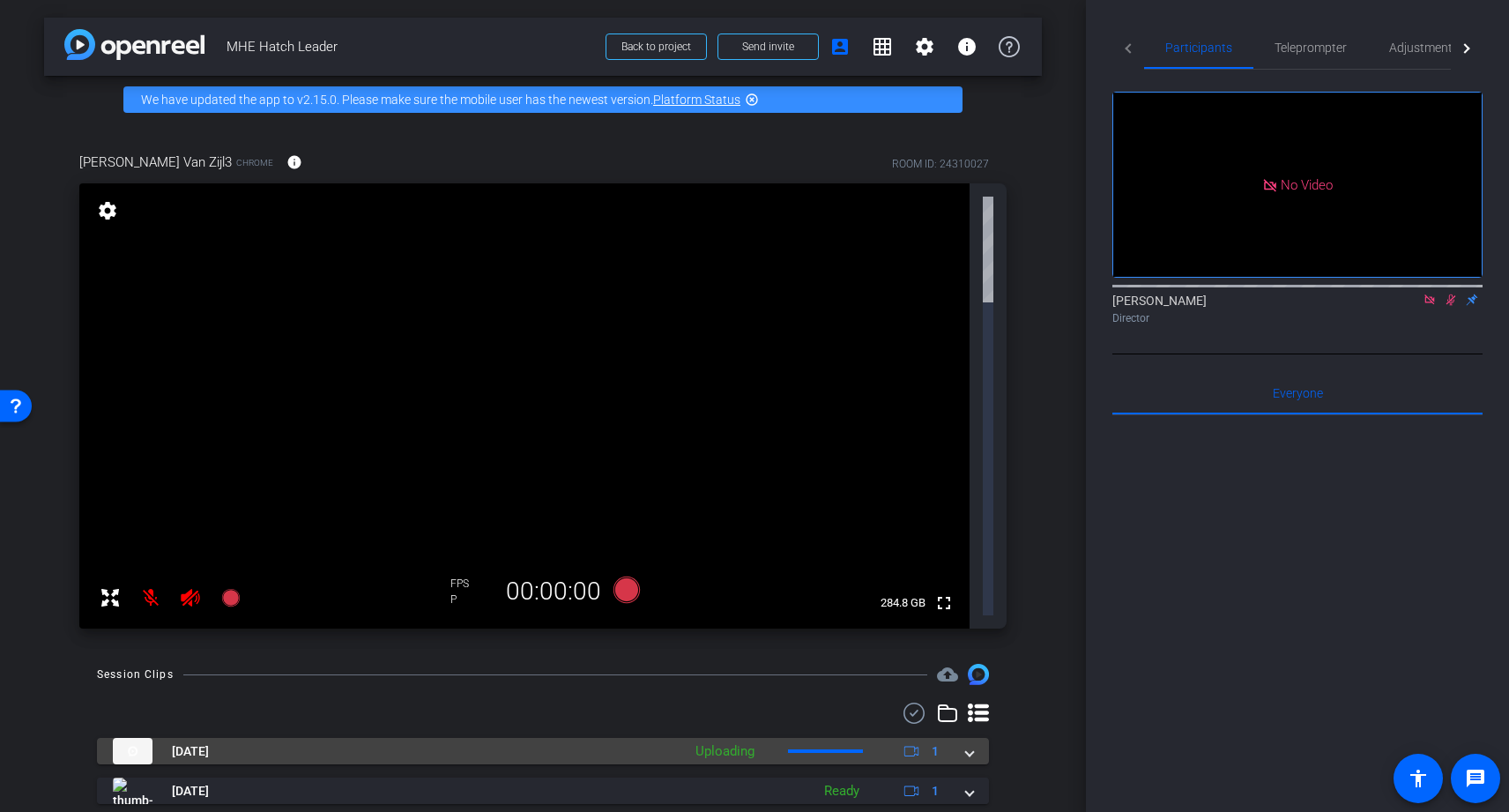
click at [820, 738] on mat-panel-description "Uploading 1" at bounding box center [820, 751] width 266 height 26
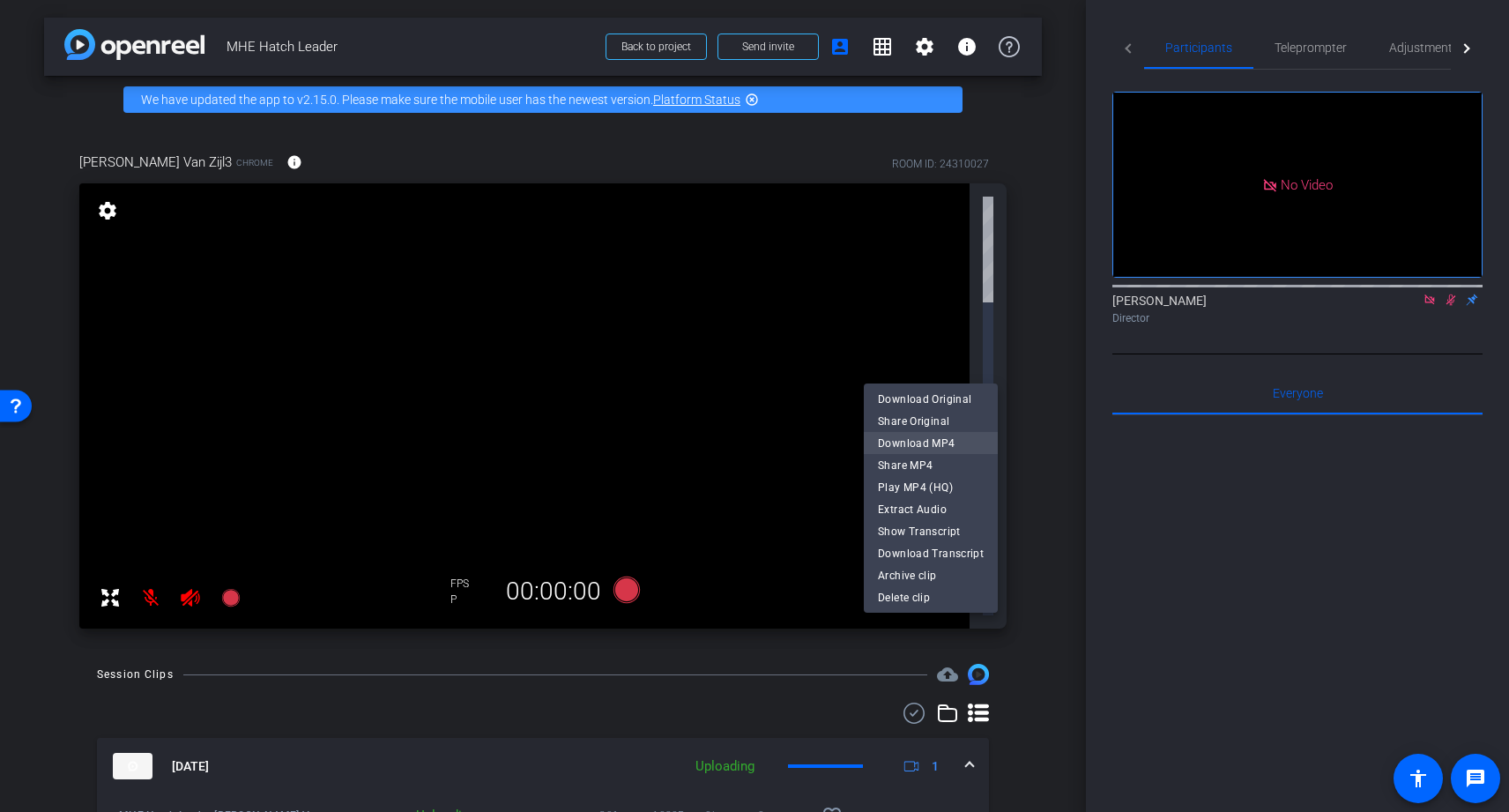
click at [936, 442] on span "Download MP4" at bounding box center [931, 442] width 106 height 21
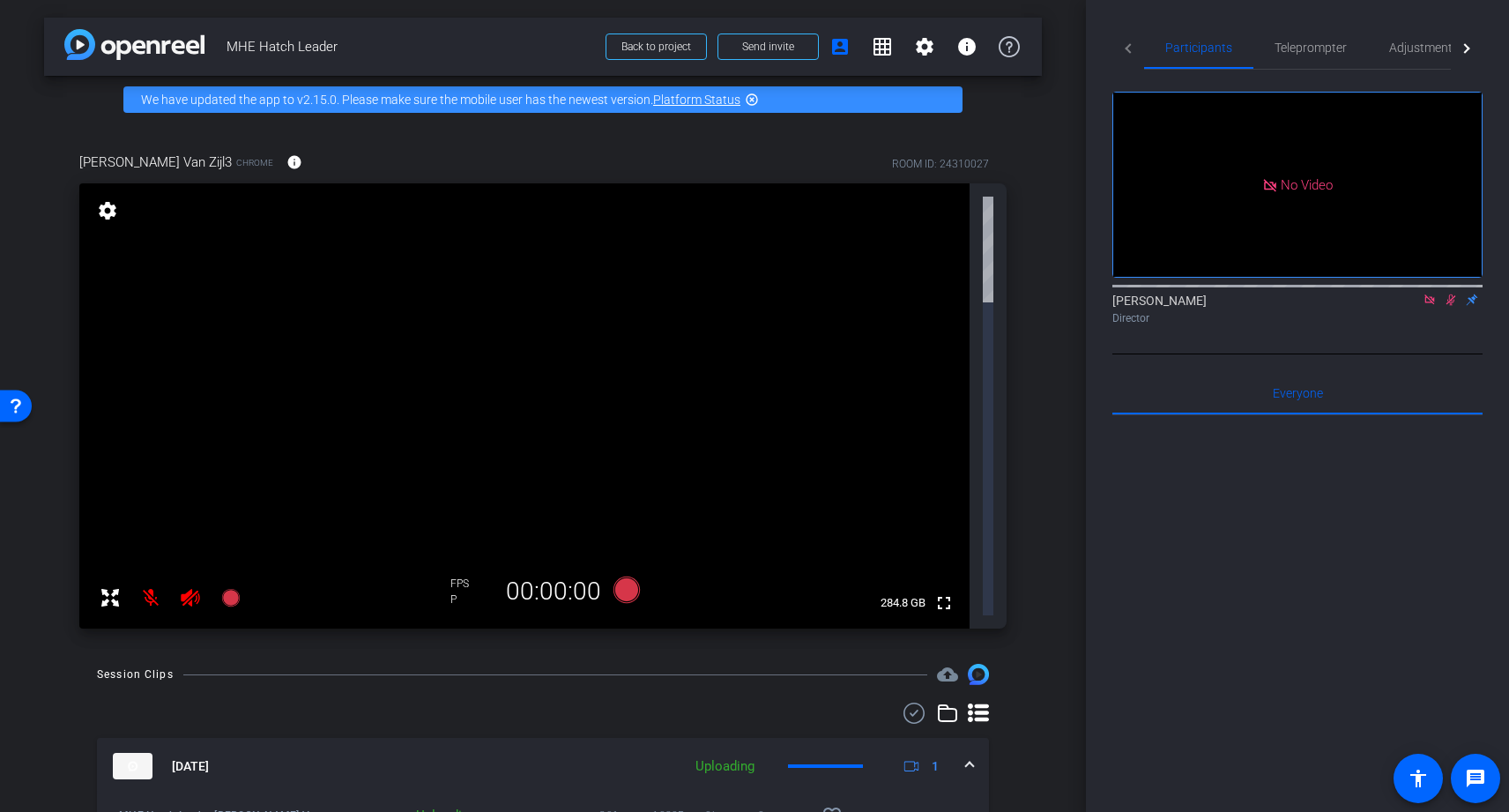
scroll to position [43, 0]
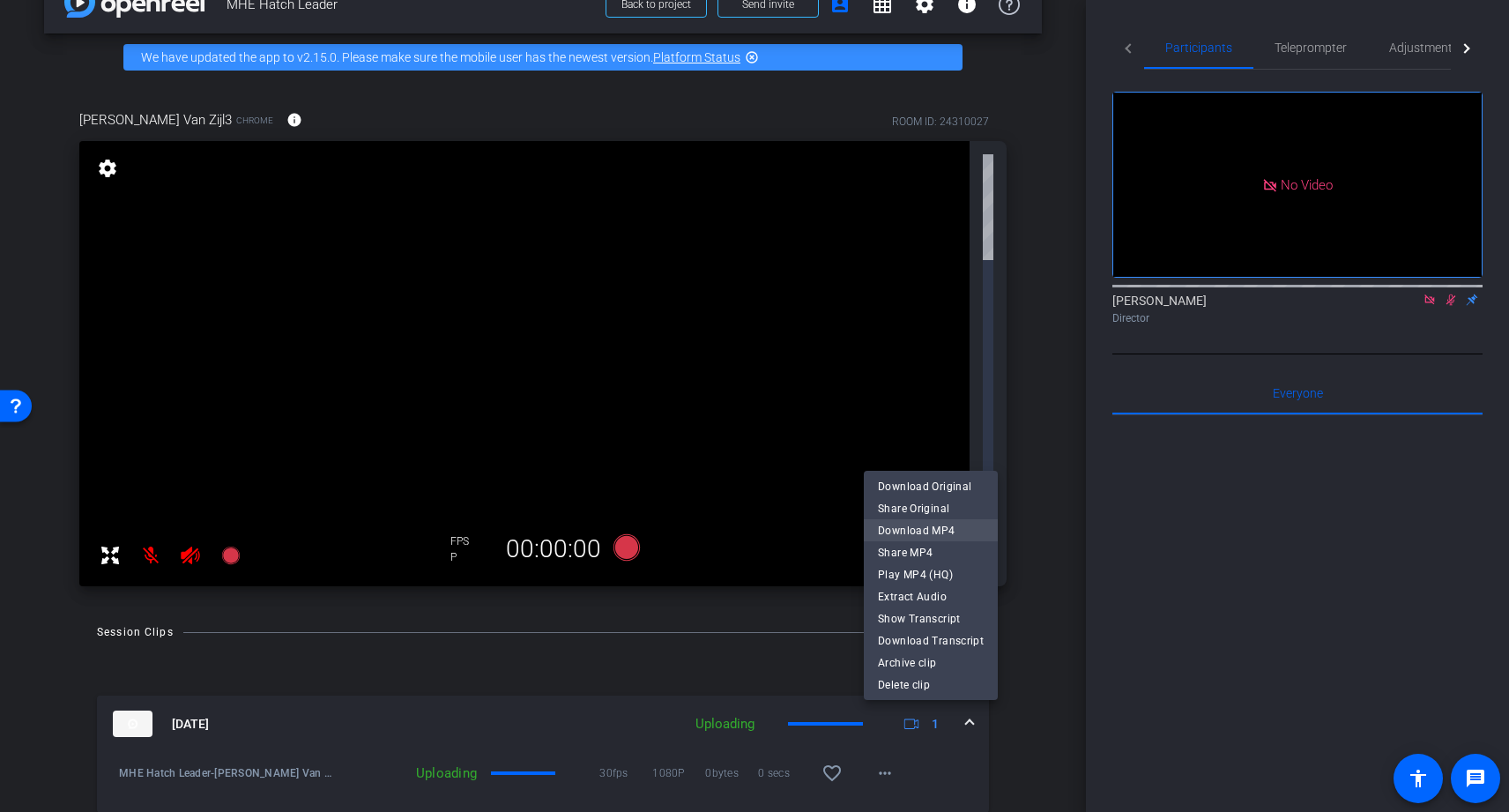
click at [916, 535] on span "Download MP4" at bounding box center [931, 530] width 106 height 21
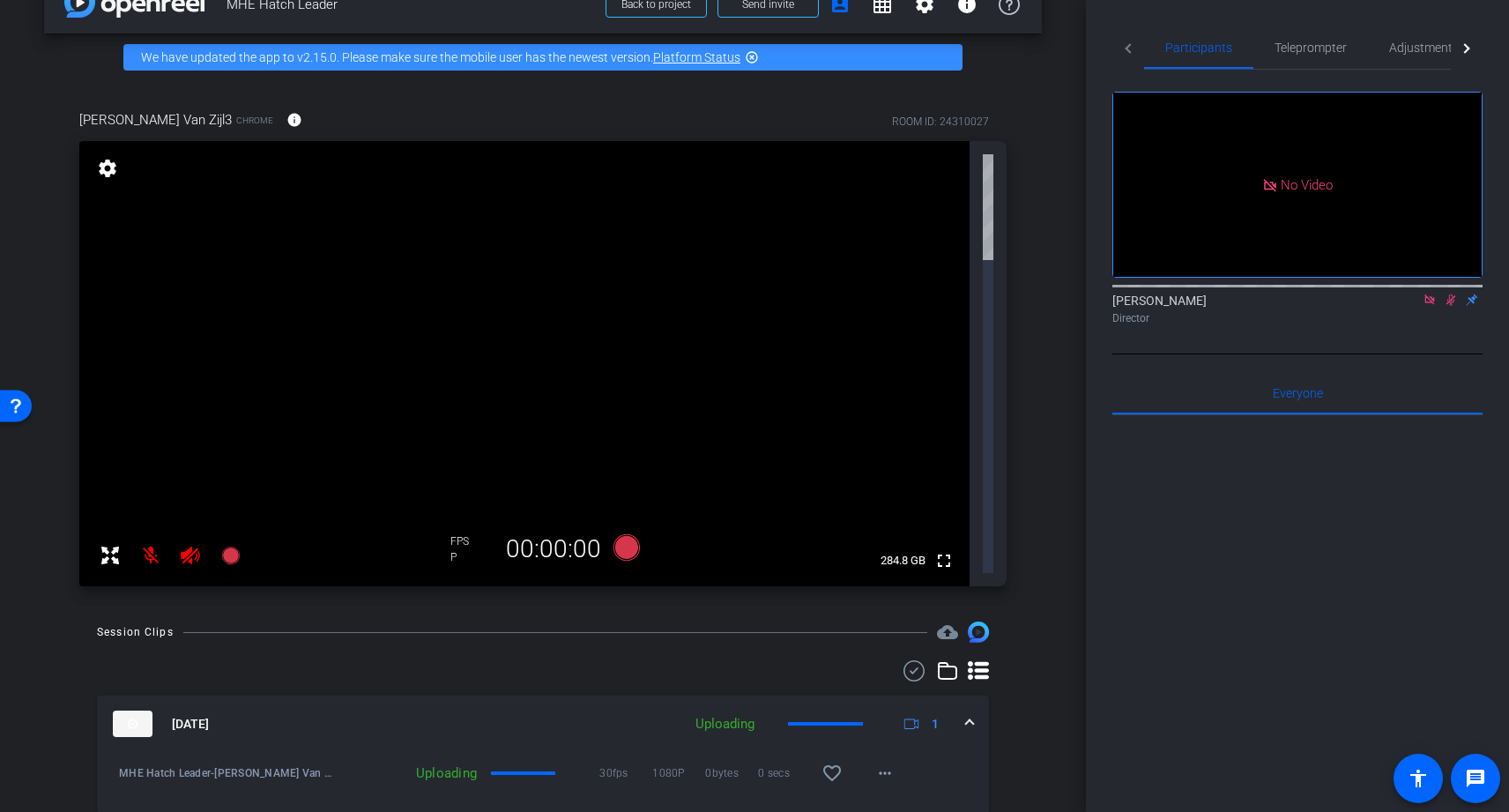
click at [425, 711] on mat-panel-title "Sep 16, 2025" at bounding box center [392, 724] width 560 height 26
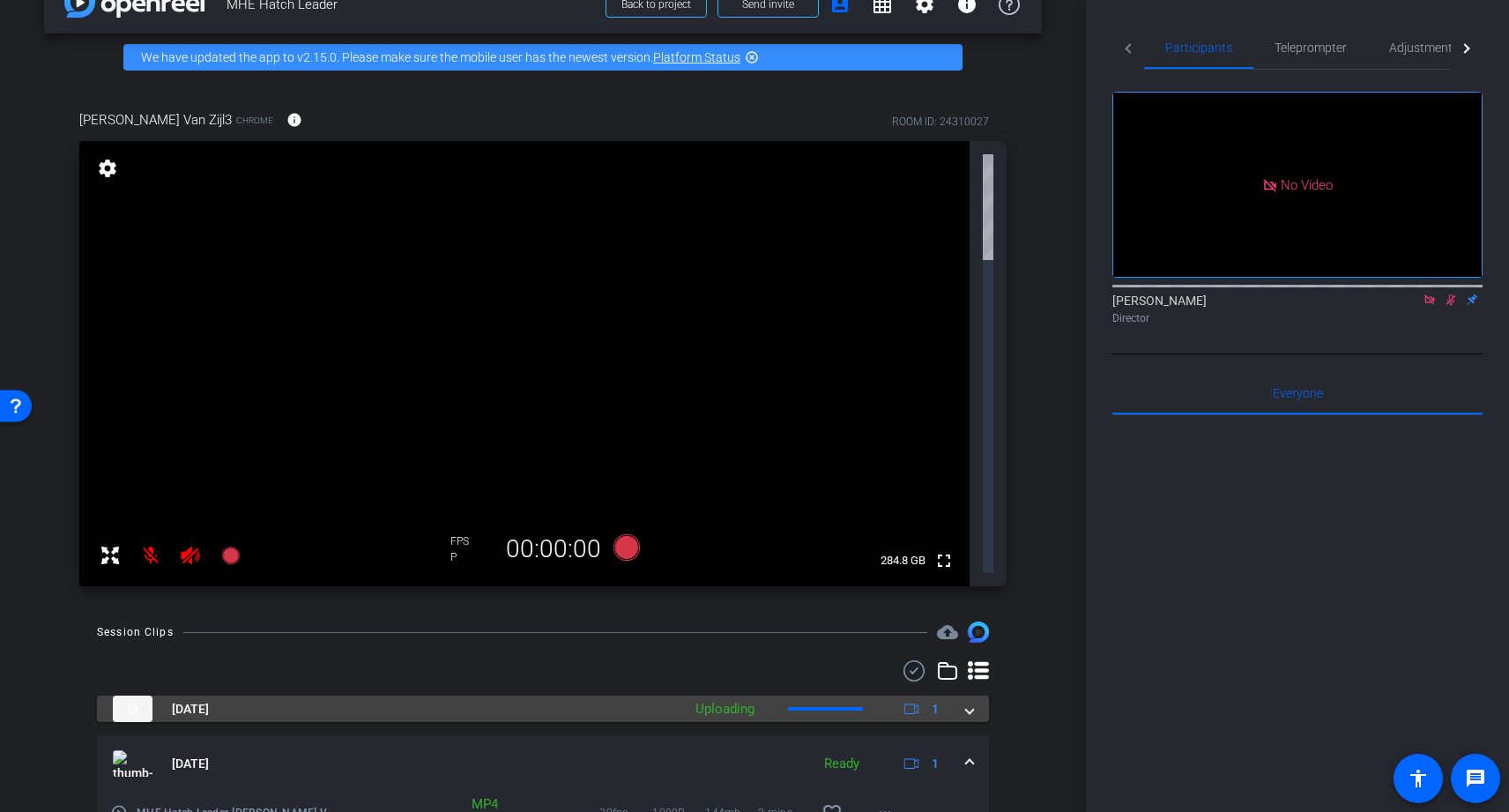
click at [329, 696] on mat-panel-title "Sep 16, 2025" at bounding box center [392, 709] width 560 height 26
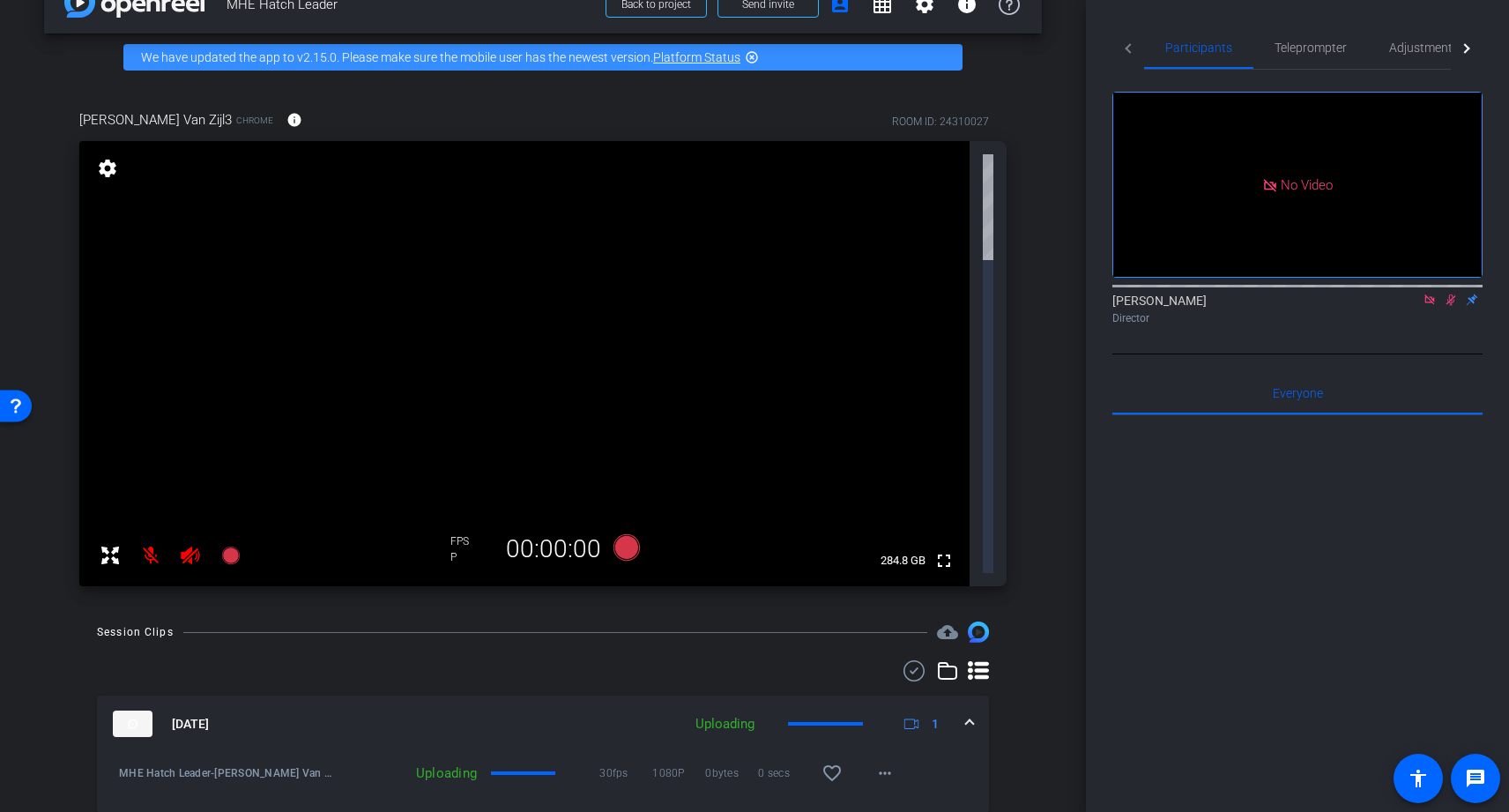
click at [329, 696] on mat-expansion-panel-header "Sep 16, 2025 Uploading 1" at bounding box center [543, 724] width 892 height 57
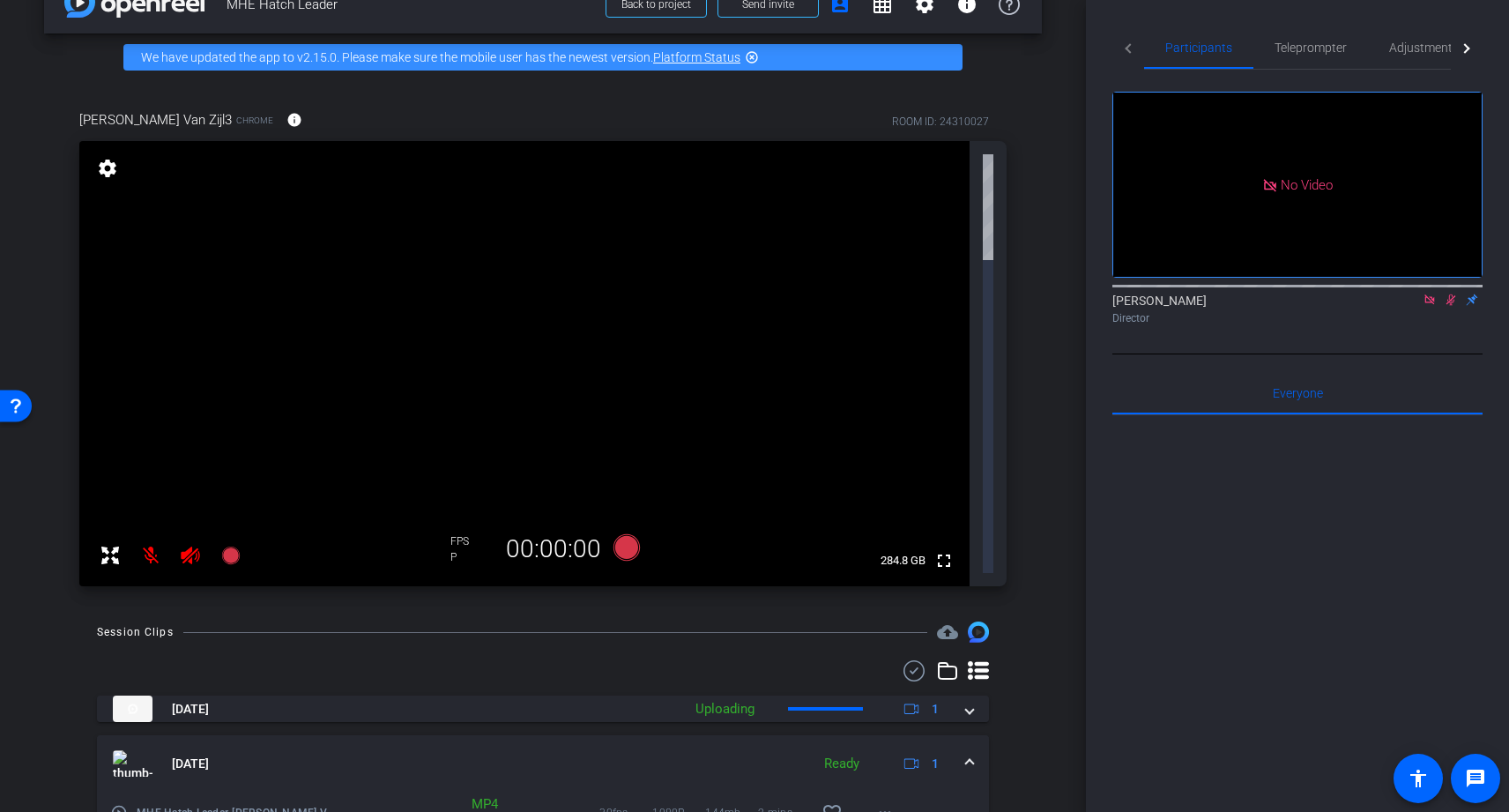
click at [193, 544] on icon at bounding box center [190, 555] width 21 height 21
click at [187, 546] on icon at bounding box center [190, 555] width 19 height 18
click at [194, 546] on icon at bounding box center [190, 555] width 19 height 18
click at [187, 546] on icon at bounding box center [190, 555] width 19 height 18
click at [187, 544] on icon at bounding box center [190, 555] width 21 height 21
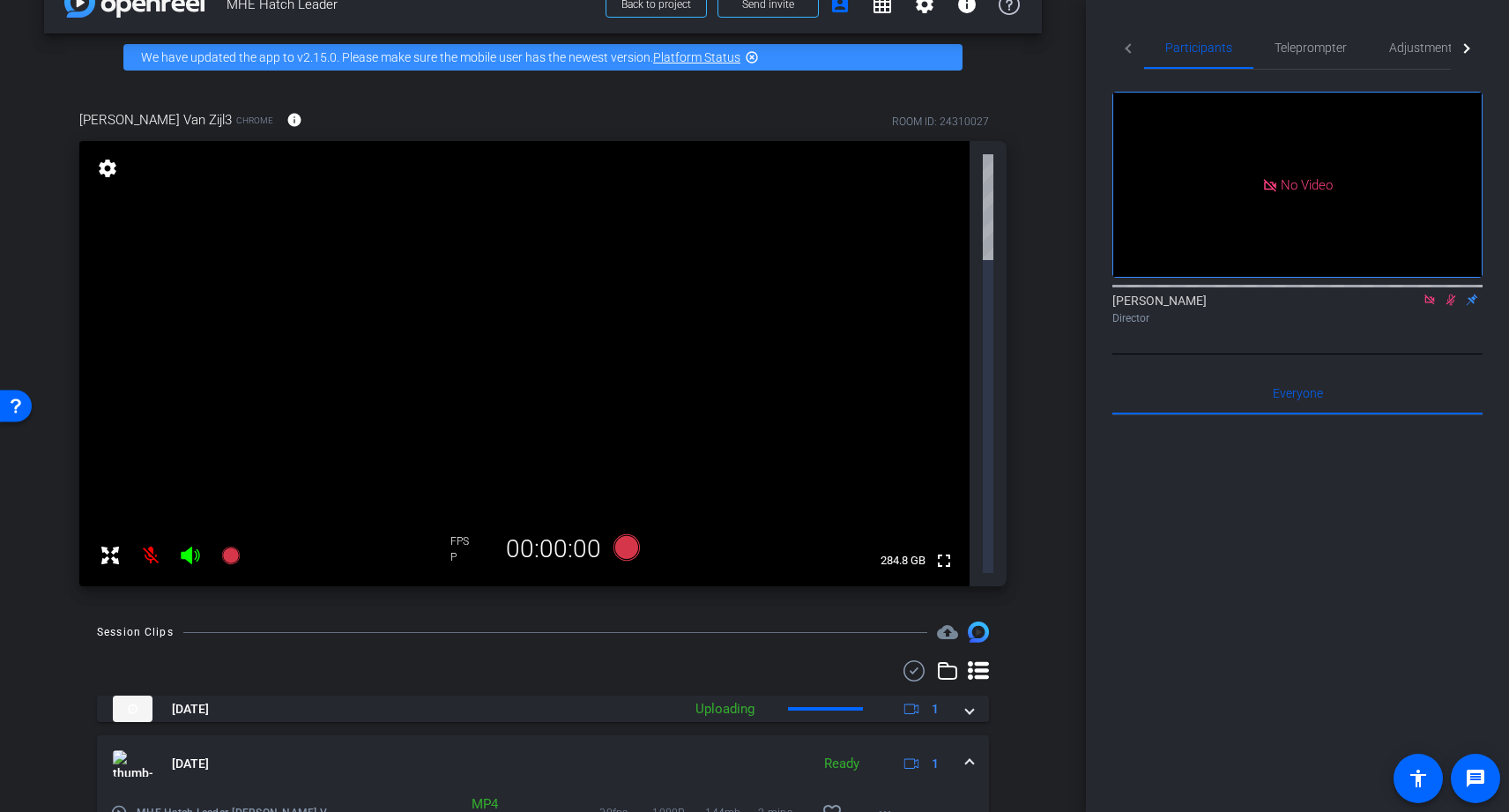
click at [187, 546] on icon at bounding box center [190, 555] width 19 height 18
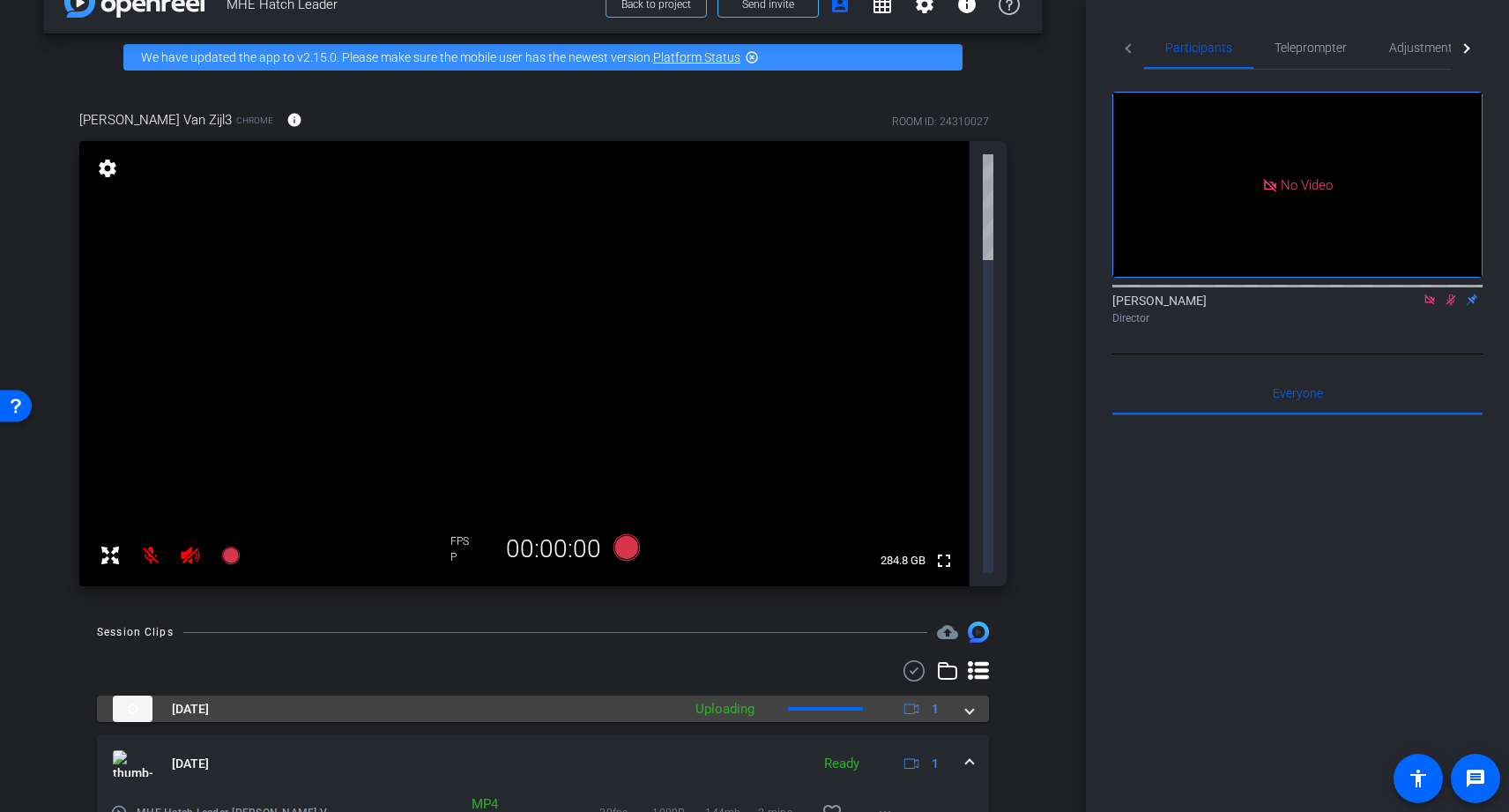
click at [390, 696] on mat-panel-title "Sep 16, 2025" at bounding box center [392, 709] width 560 height 26
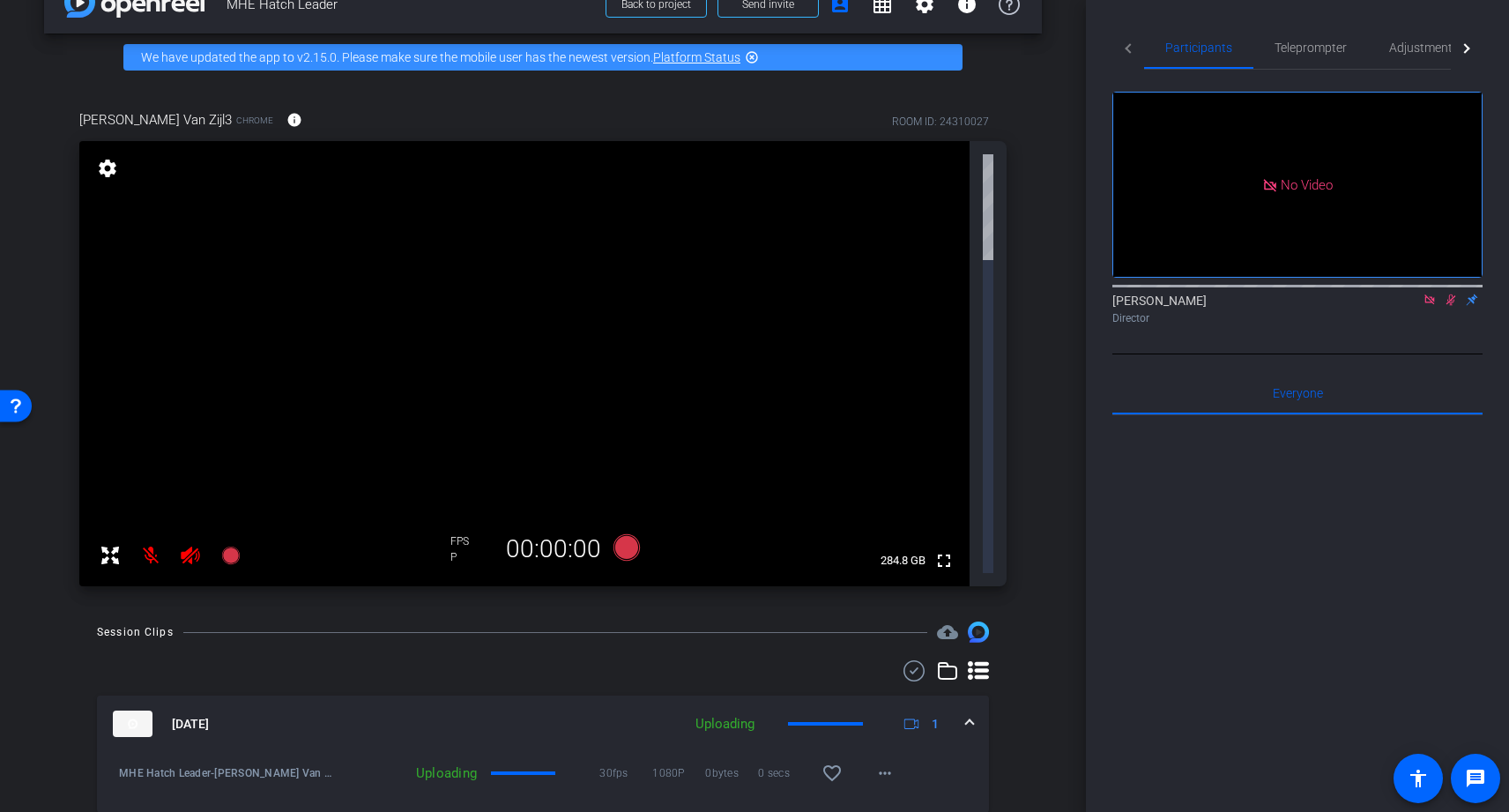
click at [482, 661] on div at bounding box center [543, 671] width 892 height 21
click at [138, 661] on div at bounding box center [543, 671] width 892 height 21
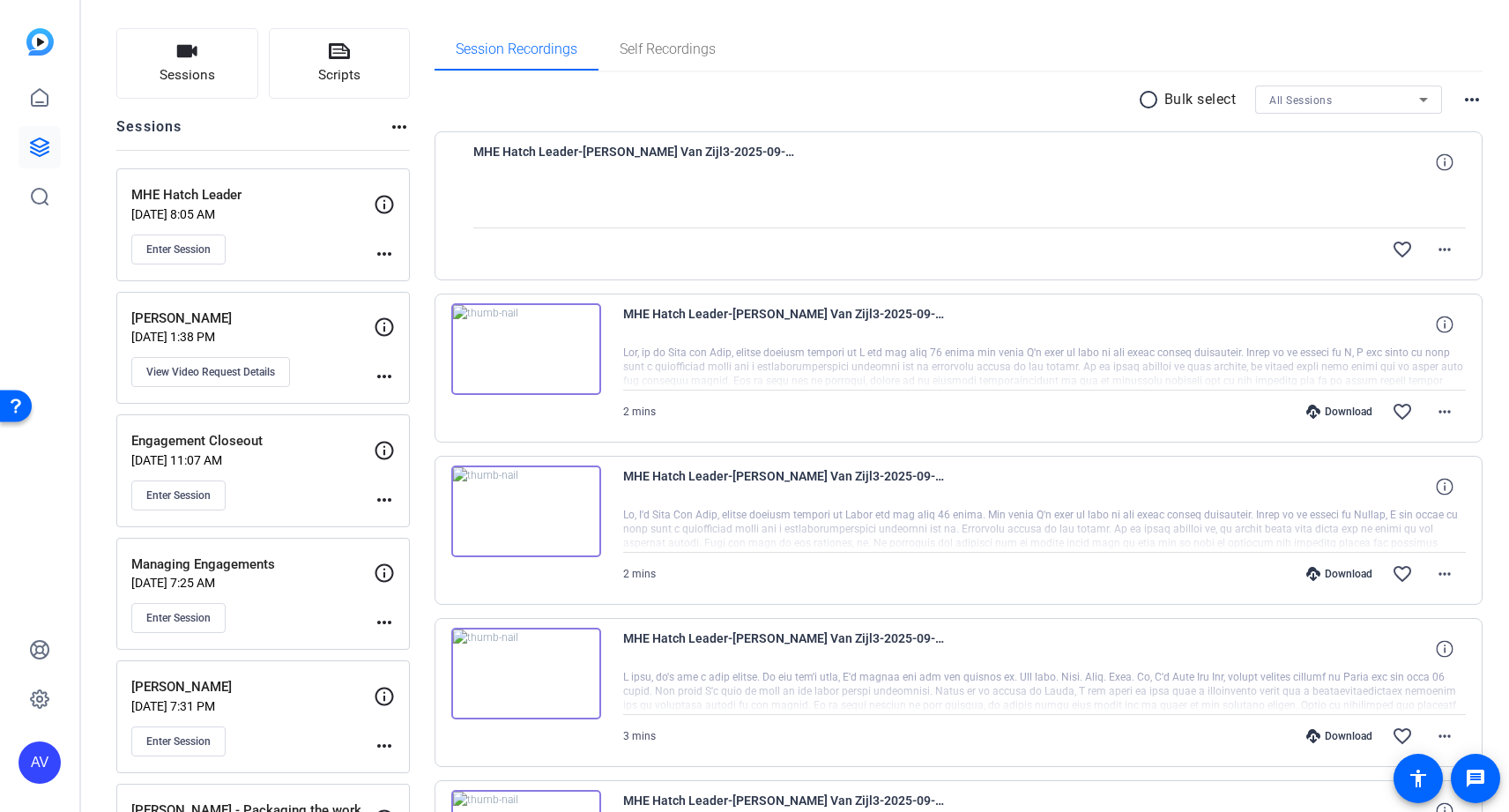
scroll to position [79, 0]
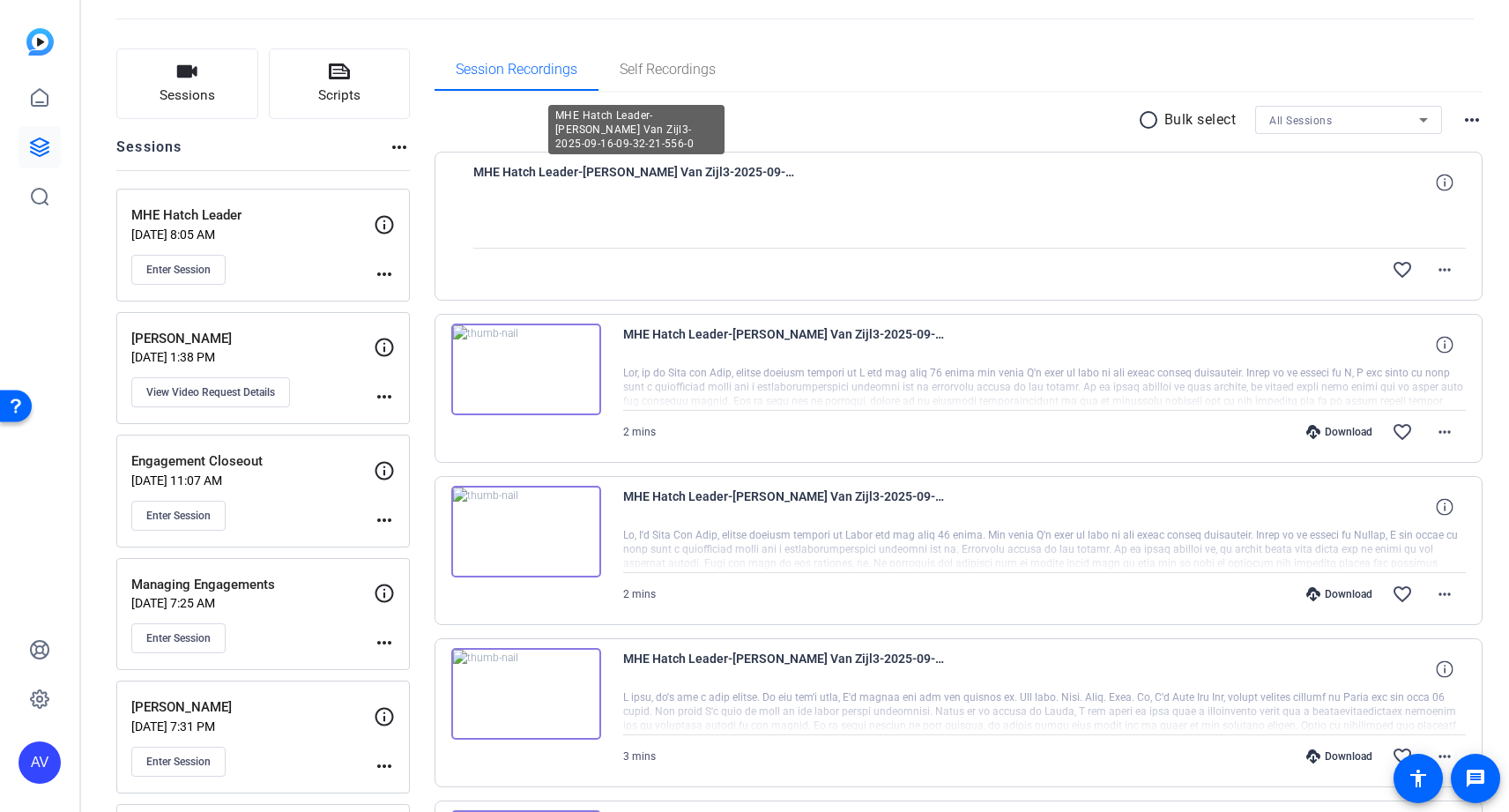
click at [730, 175] on span "MHE Hatch Leader-[PERSON_NAME] Van Zijl3-2025-09-16-09-32-21-556-0" at bounding box center [636, 183] width 326 height 43
click at [1446, 272] on mat-icon "more_horiz" at bounding box center [1445, 269] width 21 height 21
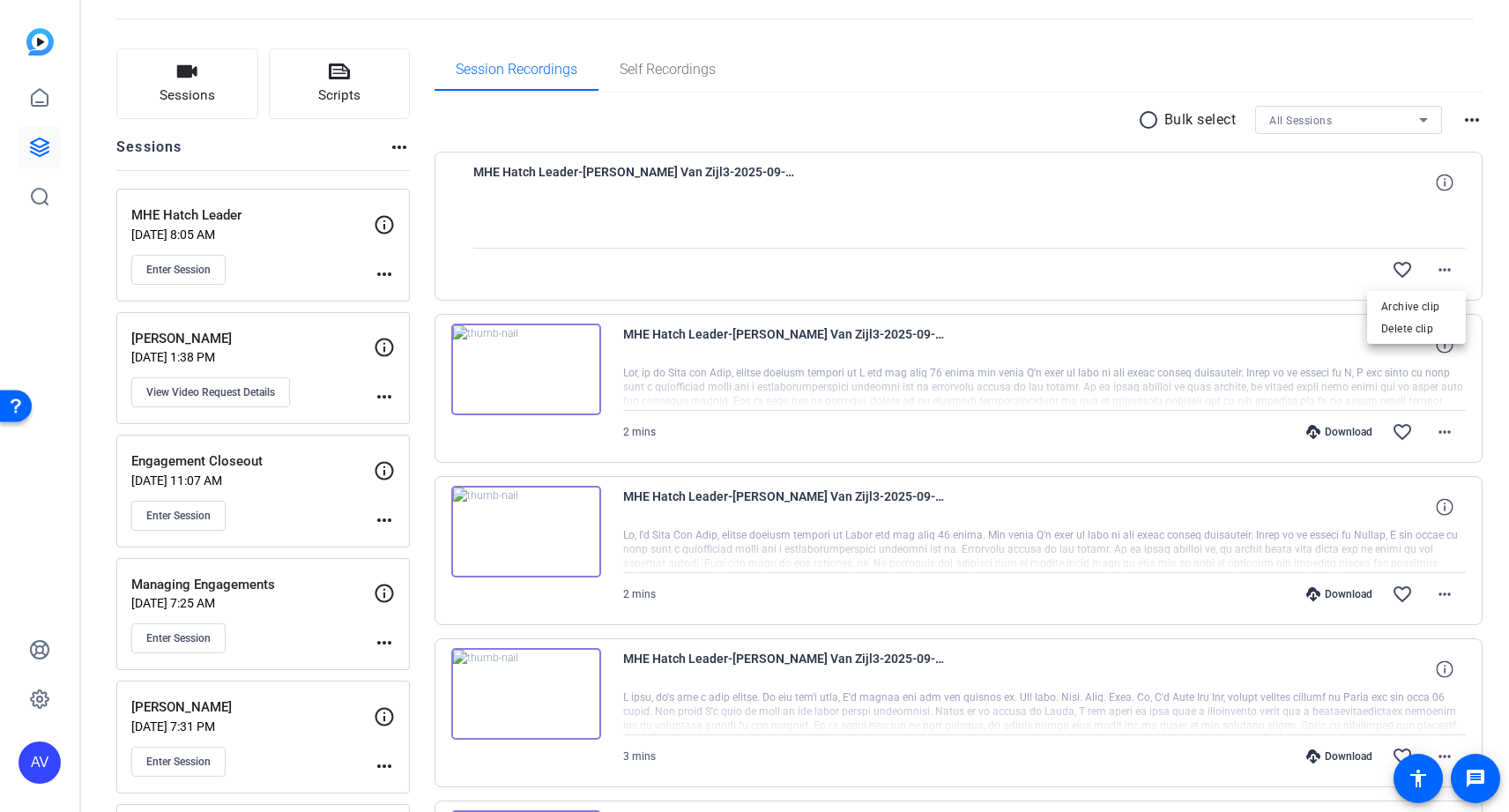
click at [707, 172] on div at bounding box center [754, 406] width 1509 height 812
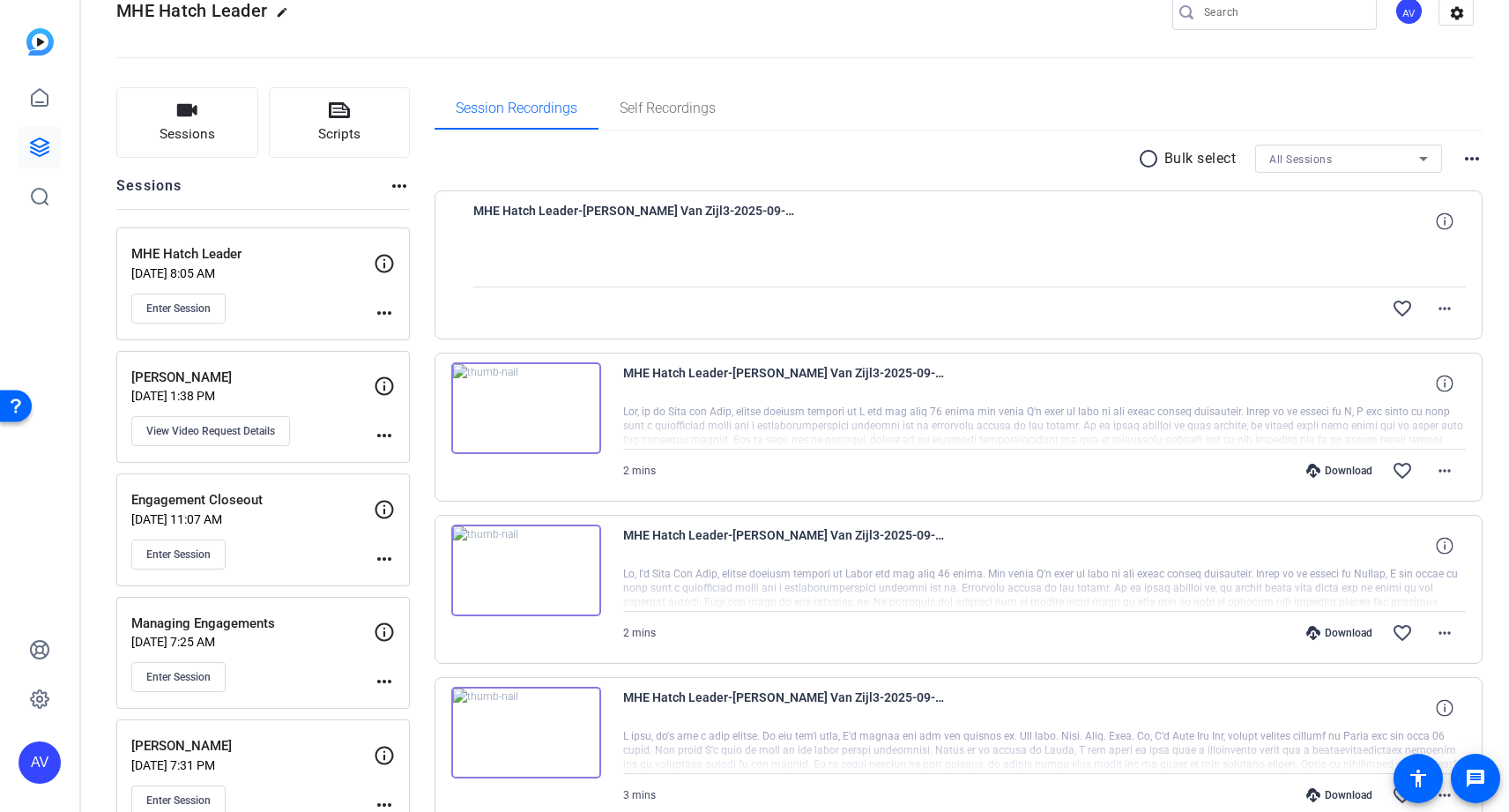
scroll to position [21, 0]
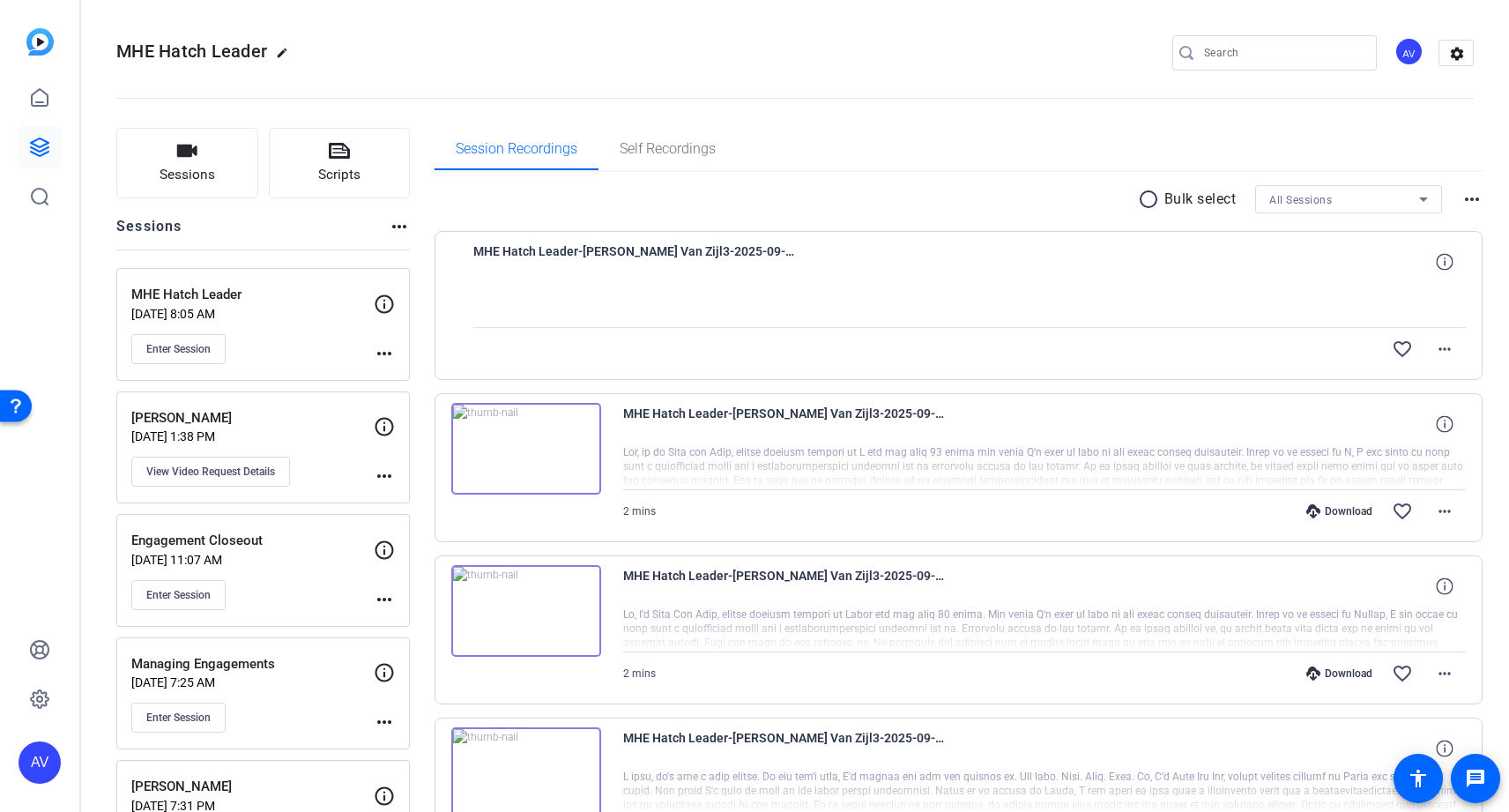
scroll to position [21, 0]
click at [649, 295] on div at bounding box center [970, 305] width 993 height 44
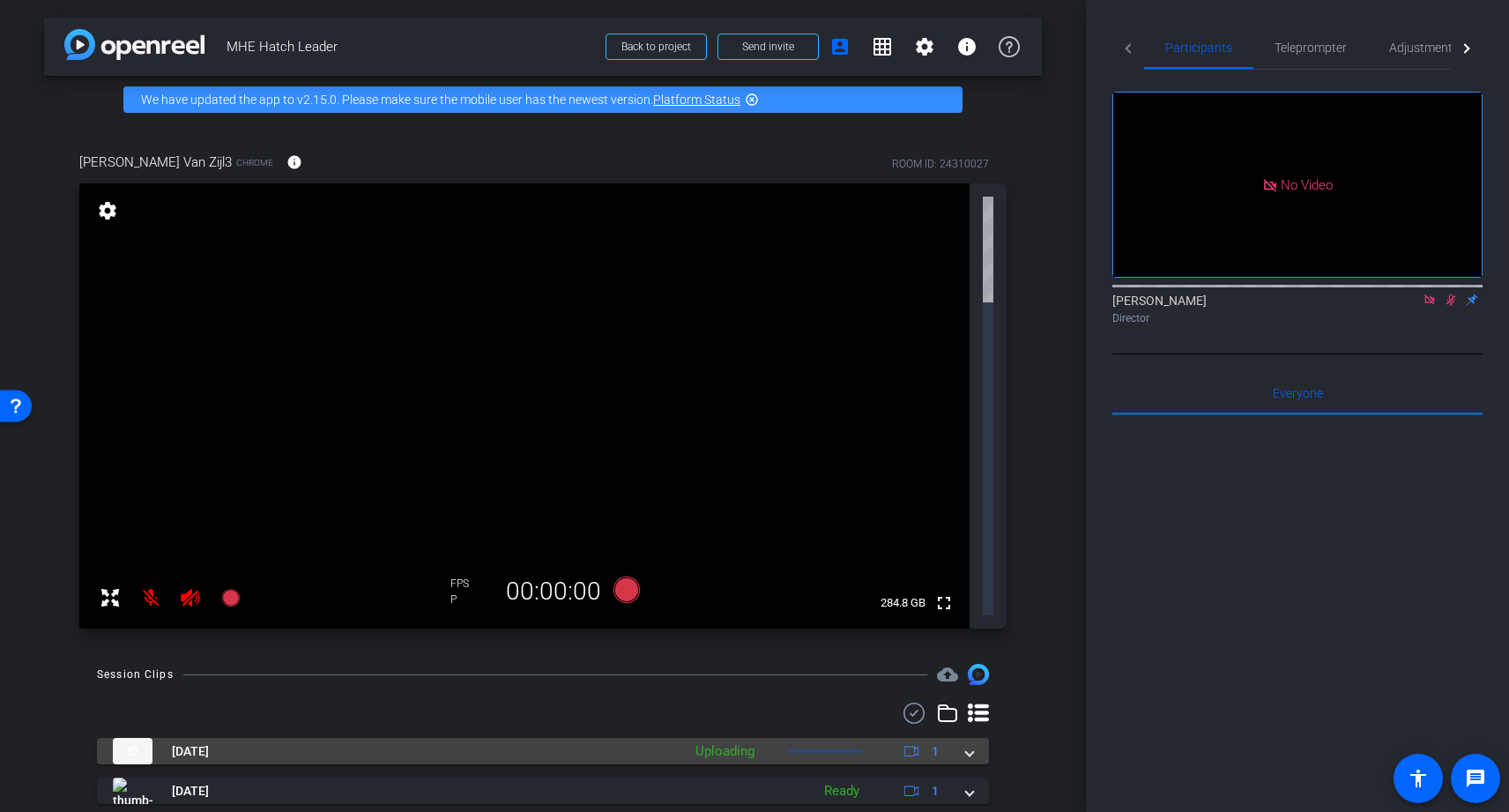
click at [679, 738] on div "[DATE] Uploading 1" at bounding box center [539, 751] width 853 height 26
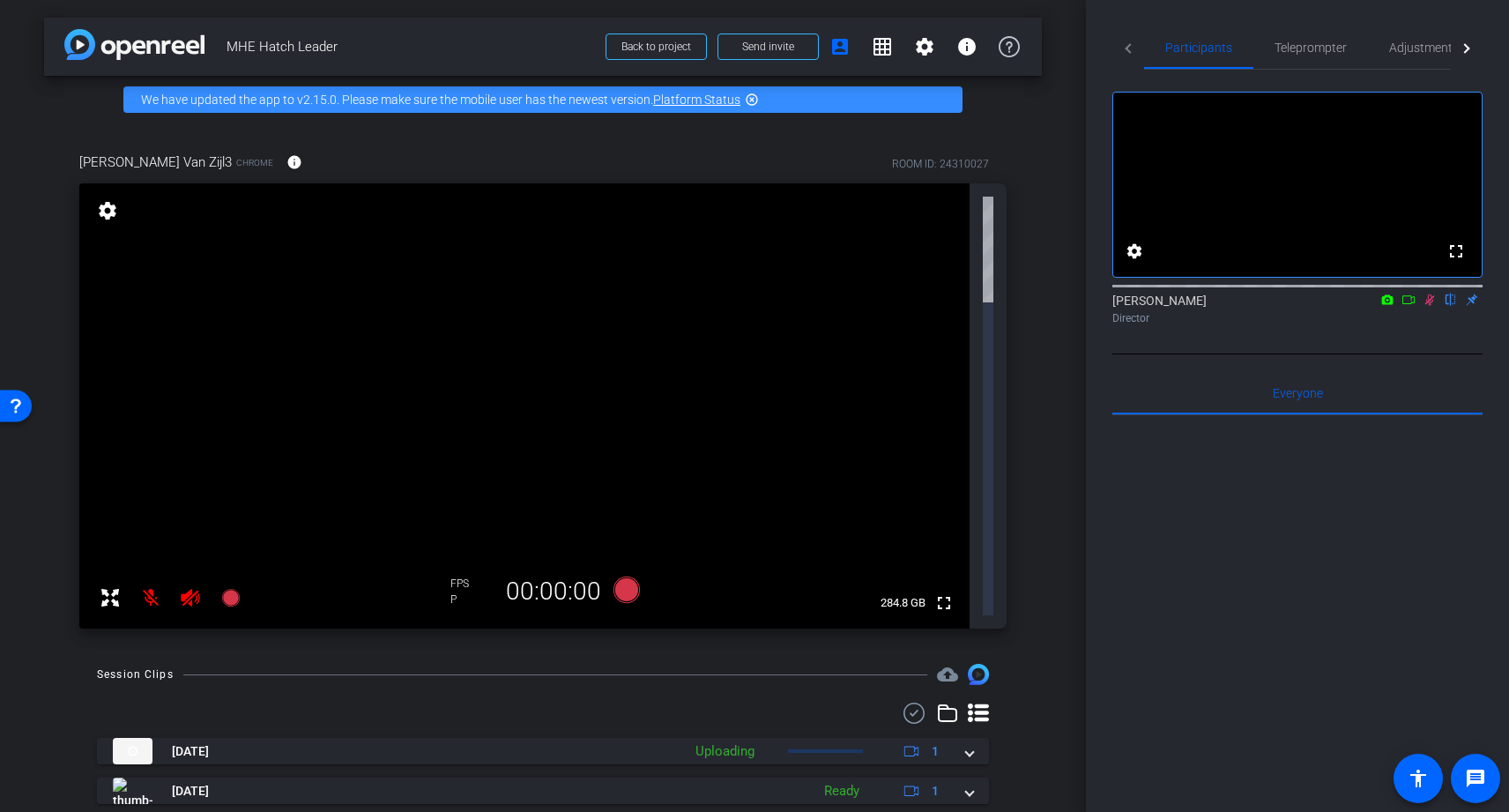
click at [1413, 306] on icon at bounding box center [1409, 299] width 14 height 12
click at [1407, 306] on icon at bounding box center [1409, 299] width 14 height 12
click at [1387, 306] on icon at bounding box center [1387, 299] width 14 height 12
click at [1352, 127] on div at bounding box center [754, 406] width 1509 height 812
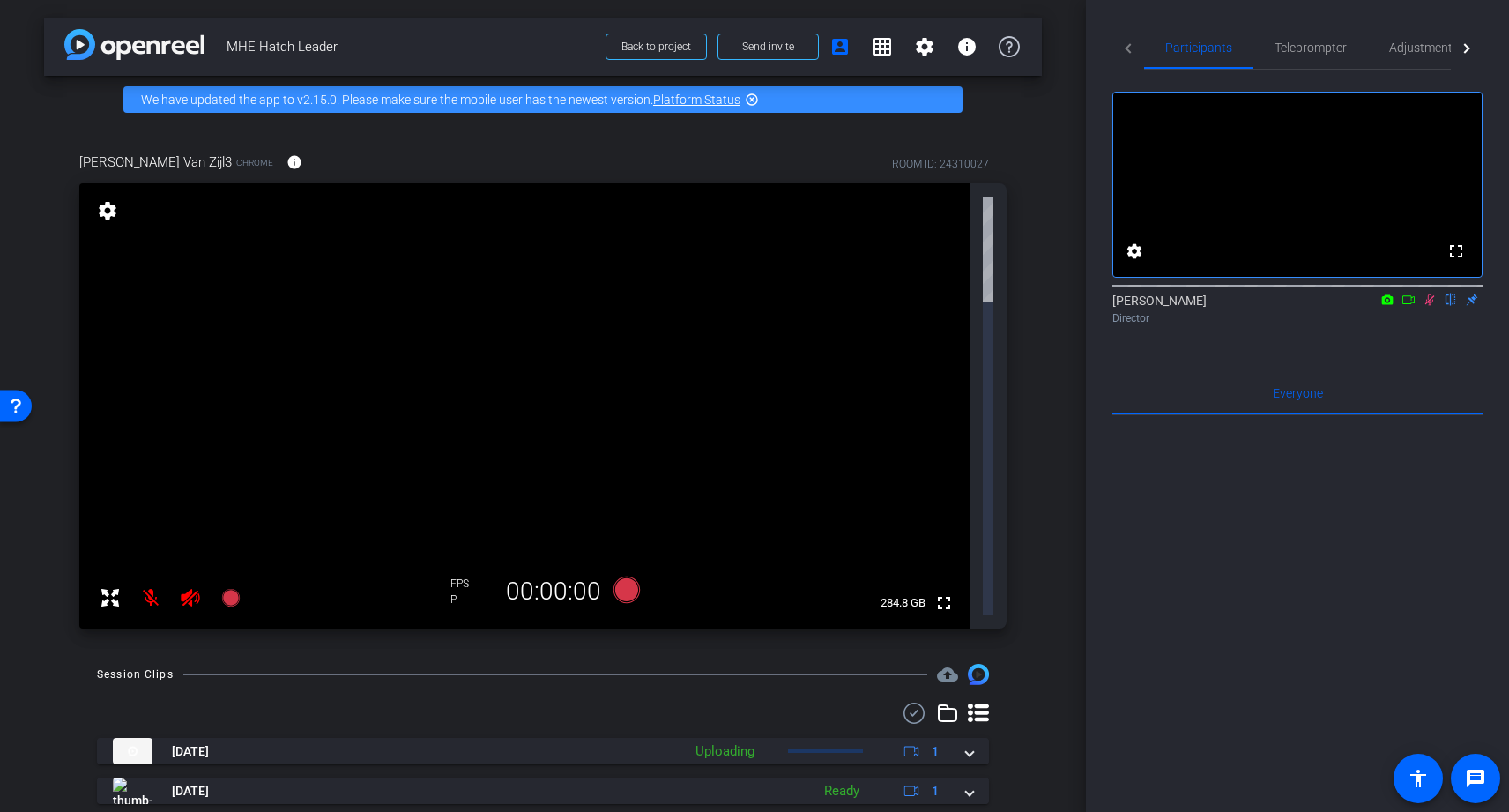
click at [1411, 306] on icon at bounding box center [1409, 299] width 14 height 12
click at [1413, 306] on icon at bounding box center [1409, 299] width 14 height 12
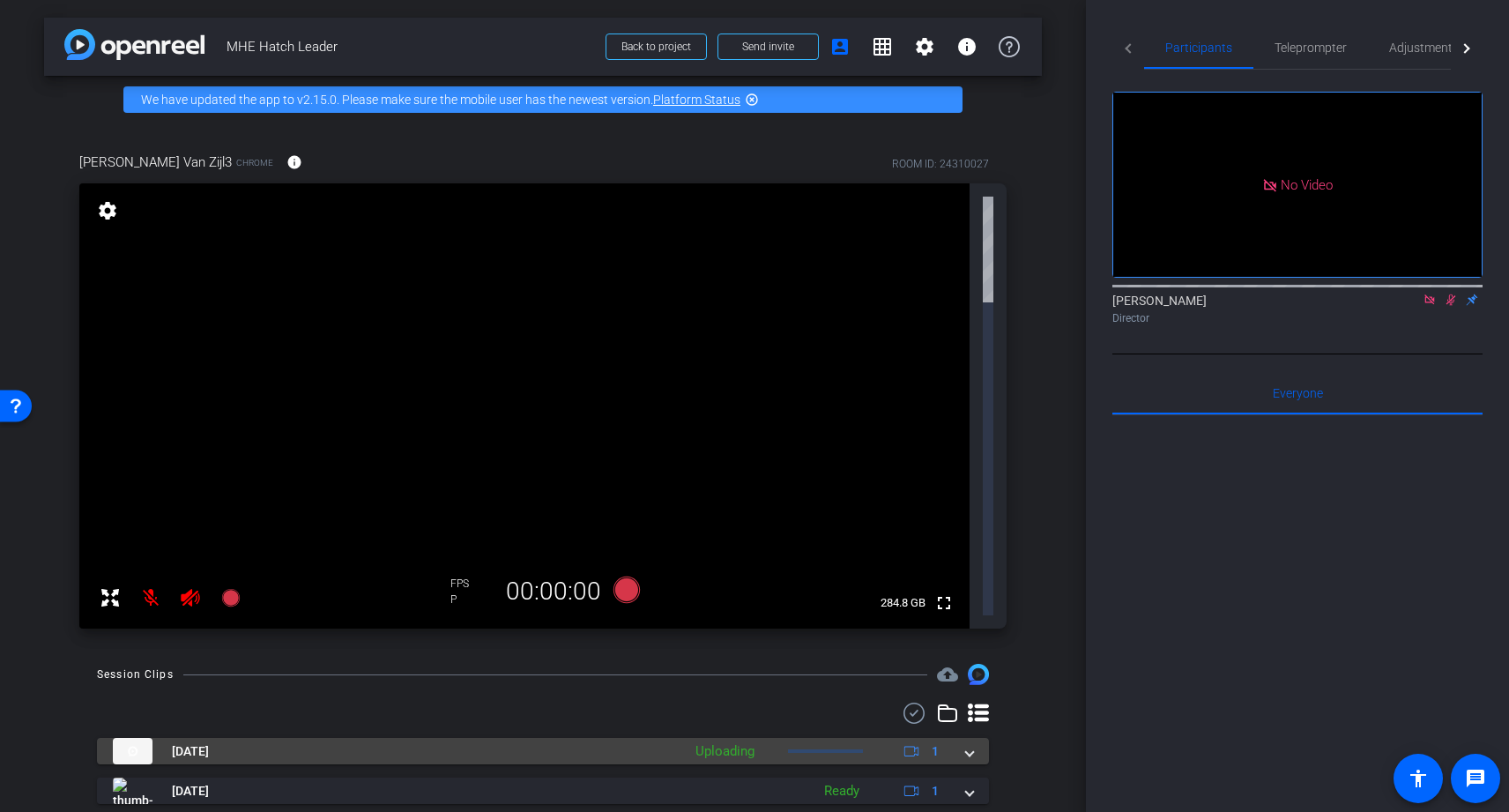
click at [835, 738] on mat-panel-description "Uploading 1" at bounding box center [820, 751] width 266 height 26
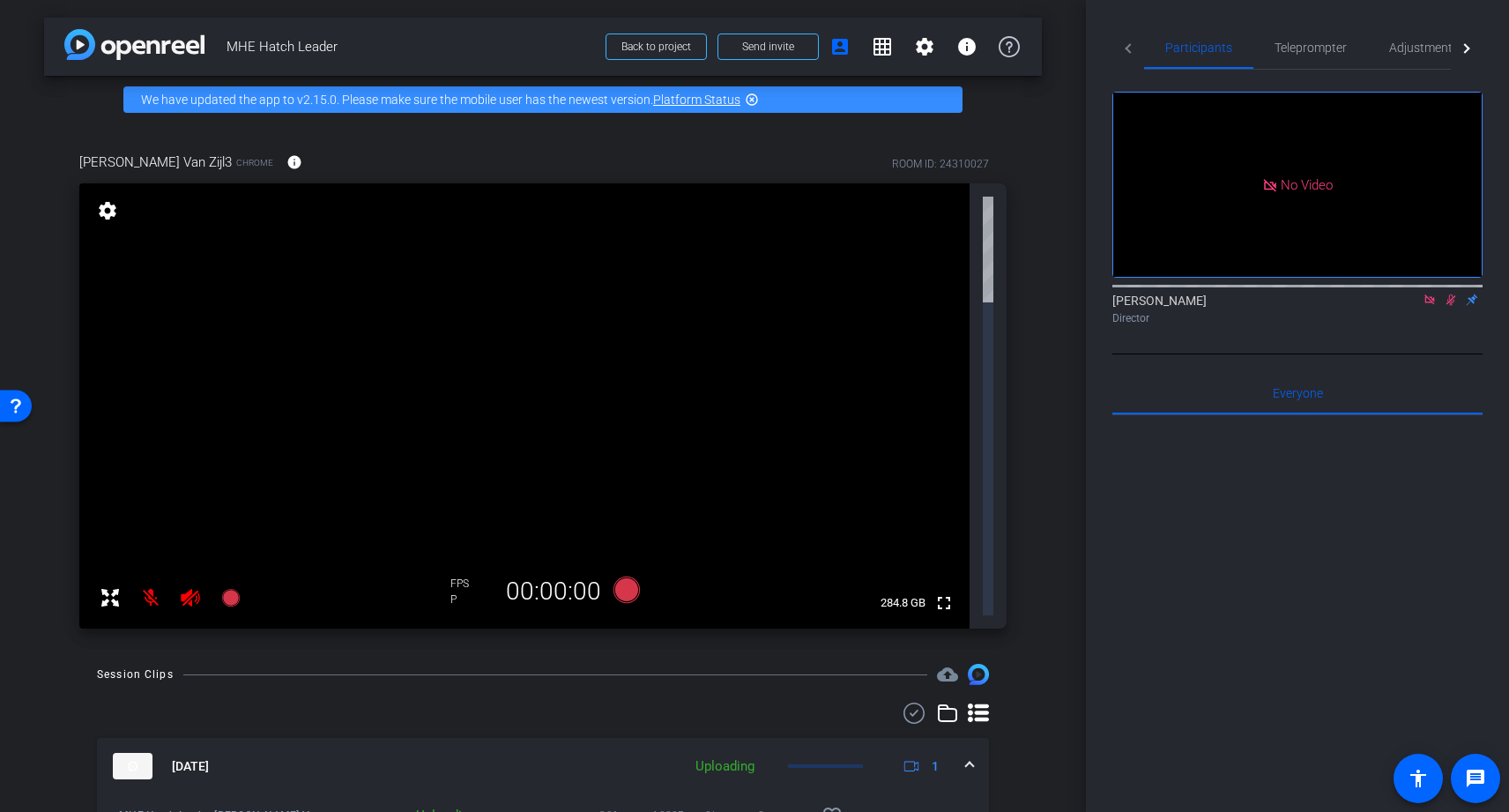
click at [516, 811] on div at bounding box center [523, 816] width 64 height 4
click at [669, 50] on span "Back to project" at bounding box center [656, 46] width 70 height 12
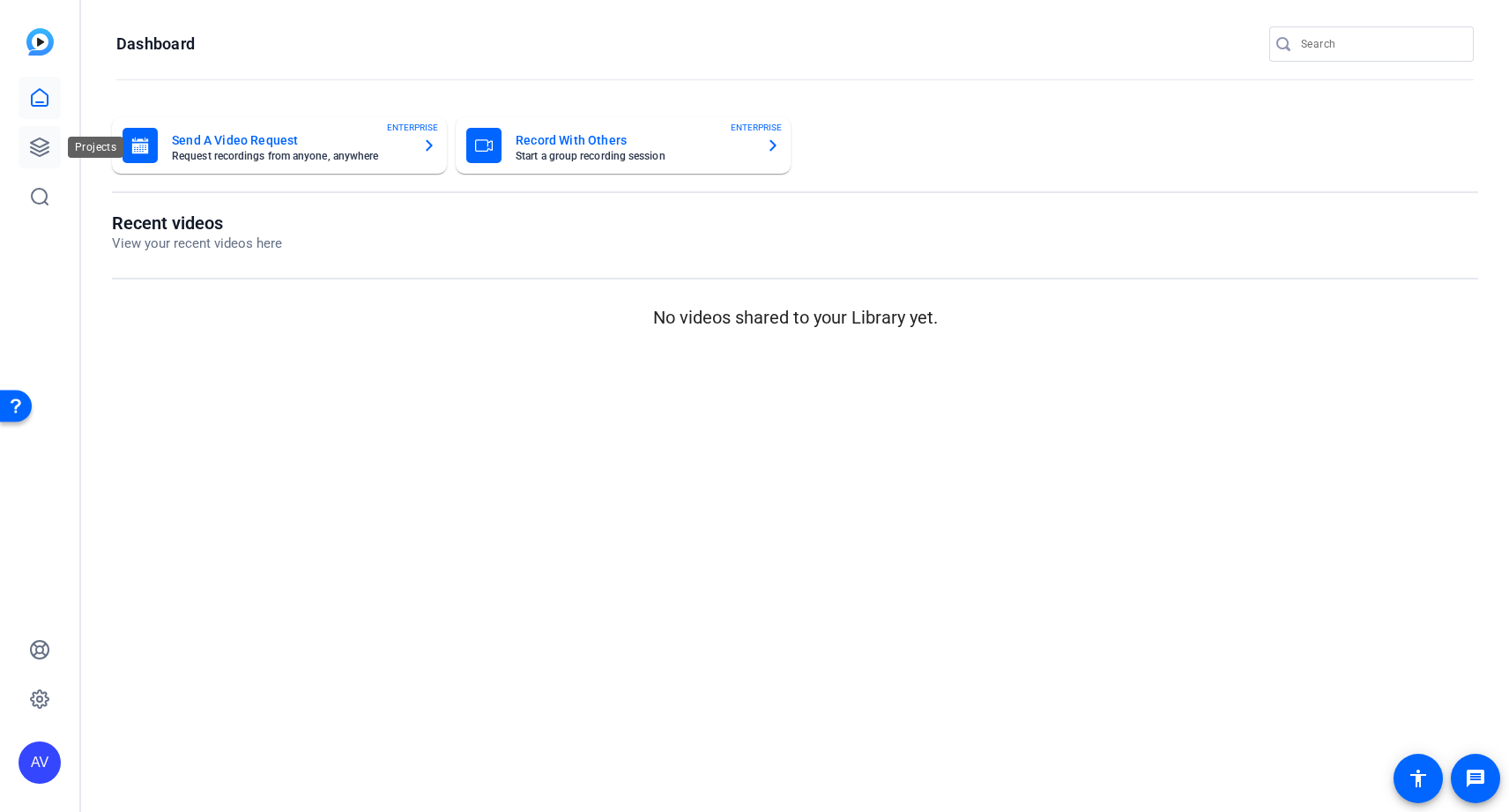
click at [38, 149] on icon at bounding box center [39, 147] width 21 height 21
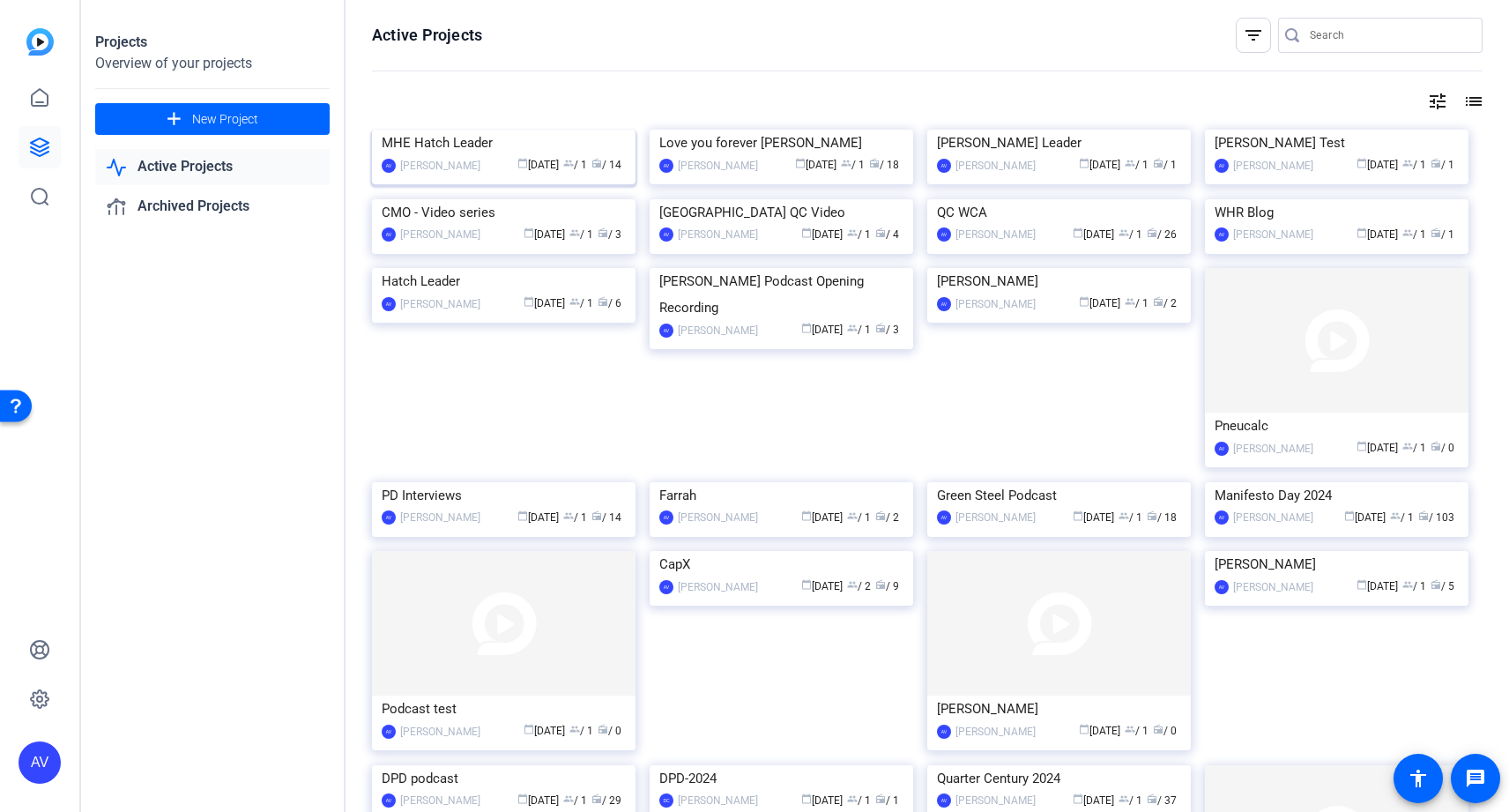
click at [547, 156] on div "MHE Hatch Leader" at bounding box center [504, 142] width 244 height 26
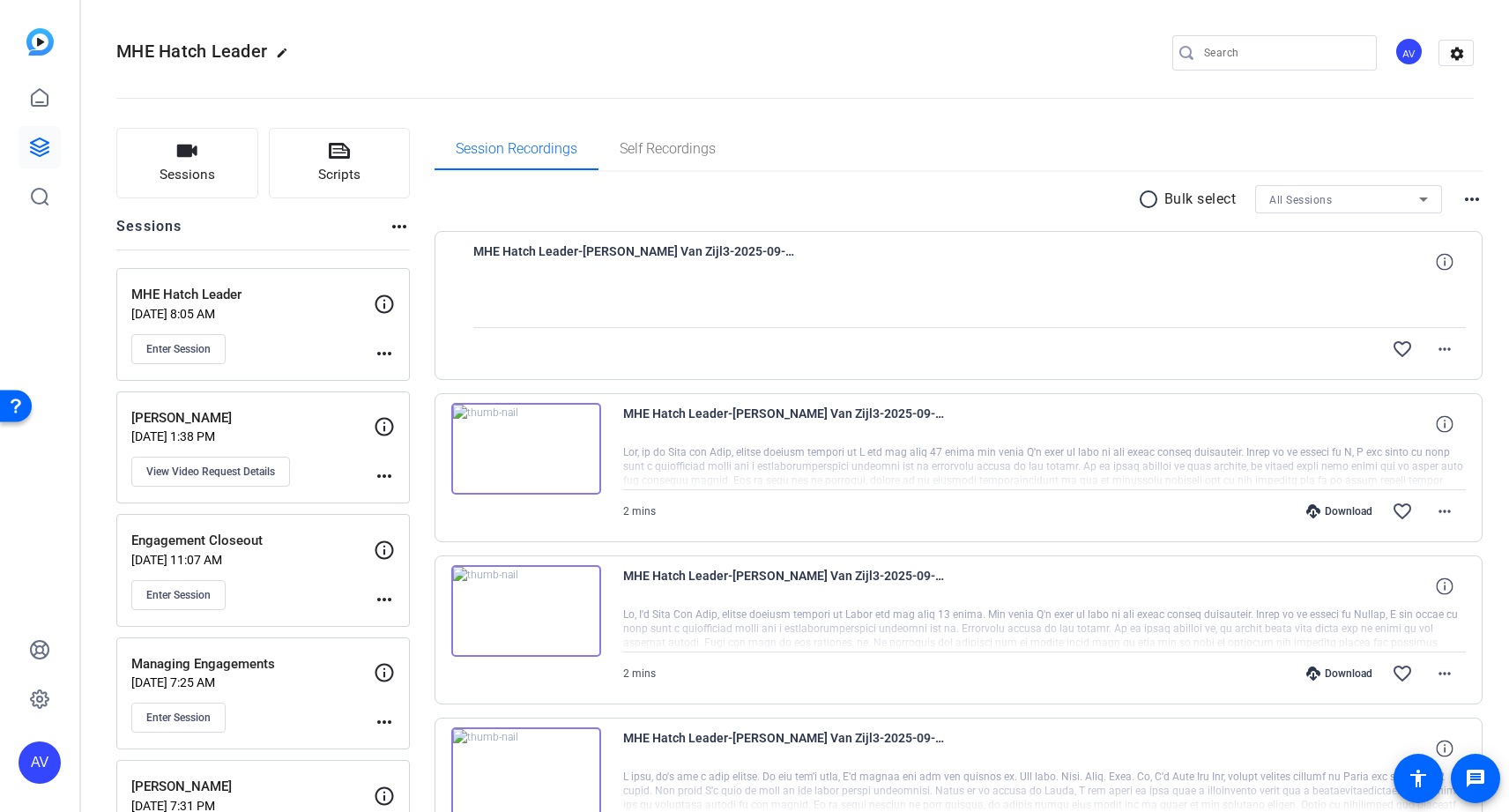
click at [647, 280] on span "MHE Hatch Leader-[PERSON_NAME] Van Zijl3-2025-09-16-09-32-21-556-0" at bounding box center [636, 262] width 326 height 43
click at [648, 254] on span "MHE Hatch Leader-[PERSON_NAME] Van Zijl3-2025-09-16-09-32-21-556-0" at bounding box center [636, 262] width 326 height 43
click at [1454, 351] on mat-icon "more_horiz" at bounding box center [1445, 348] width 21 height 21
click at [960, 185] on div at bounding box center [754, 406] width 1509 height 812
